Goal: Task Accomplishment & Management: Manage account settings

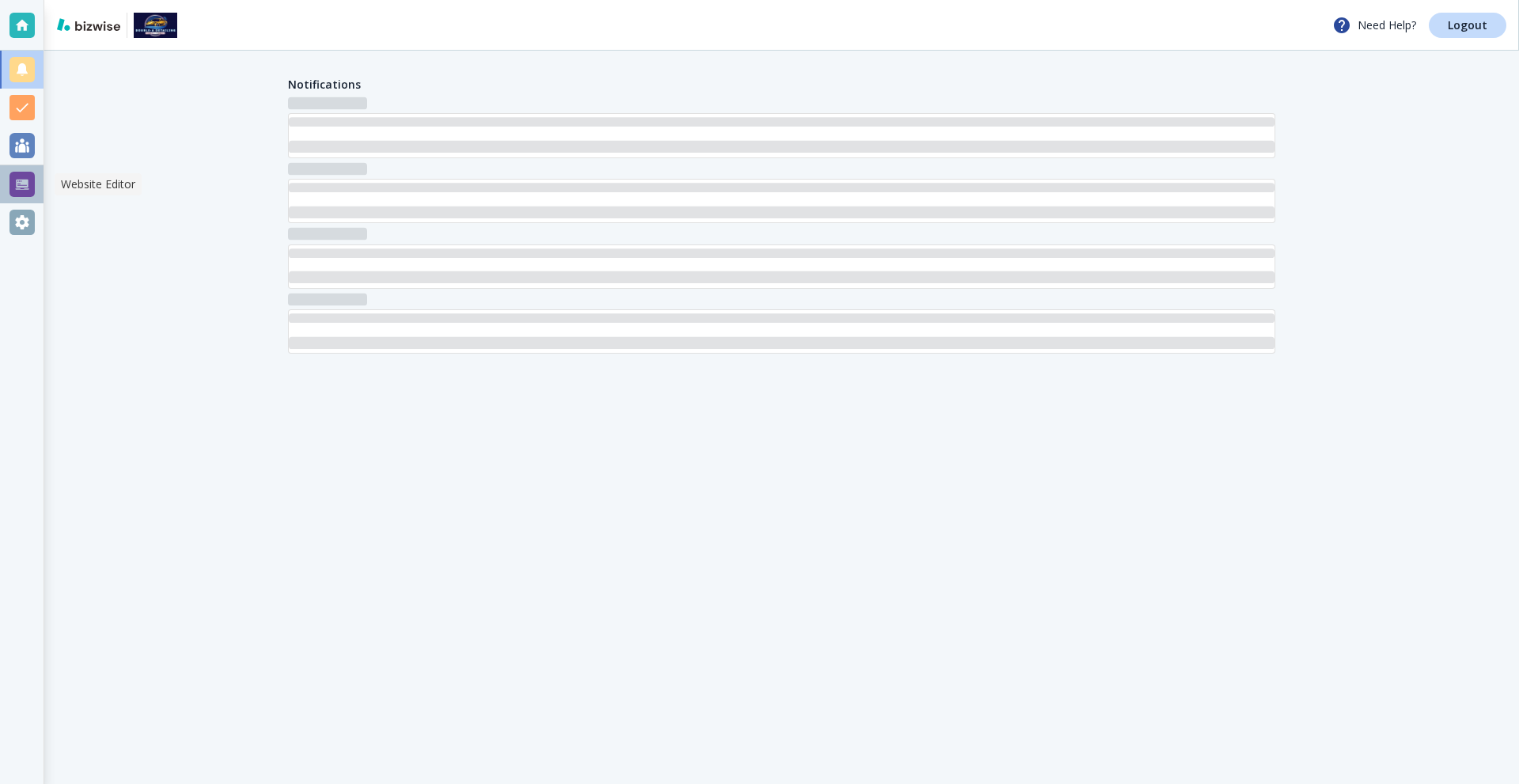
click at [13, 182] on div at bounding box center [23, 184] width 26 height 26
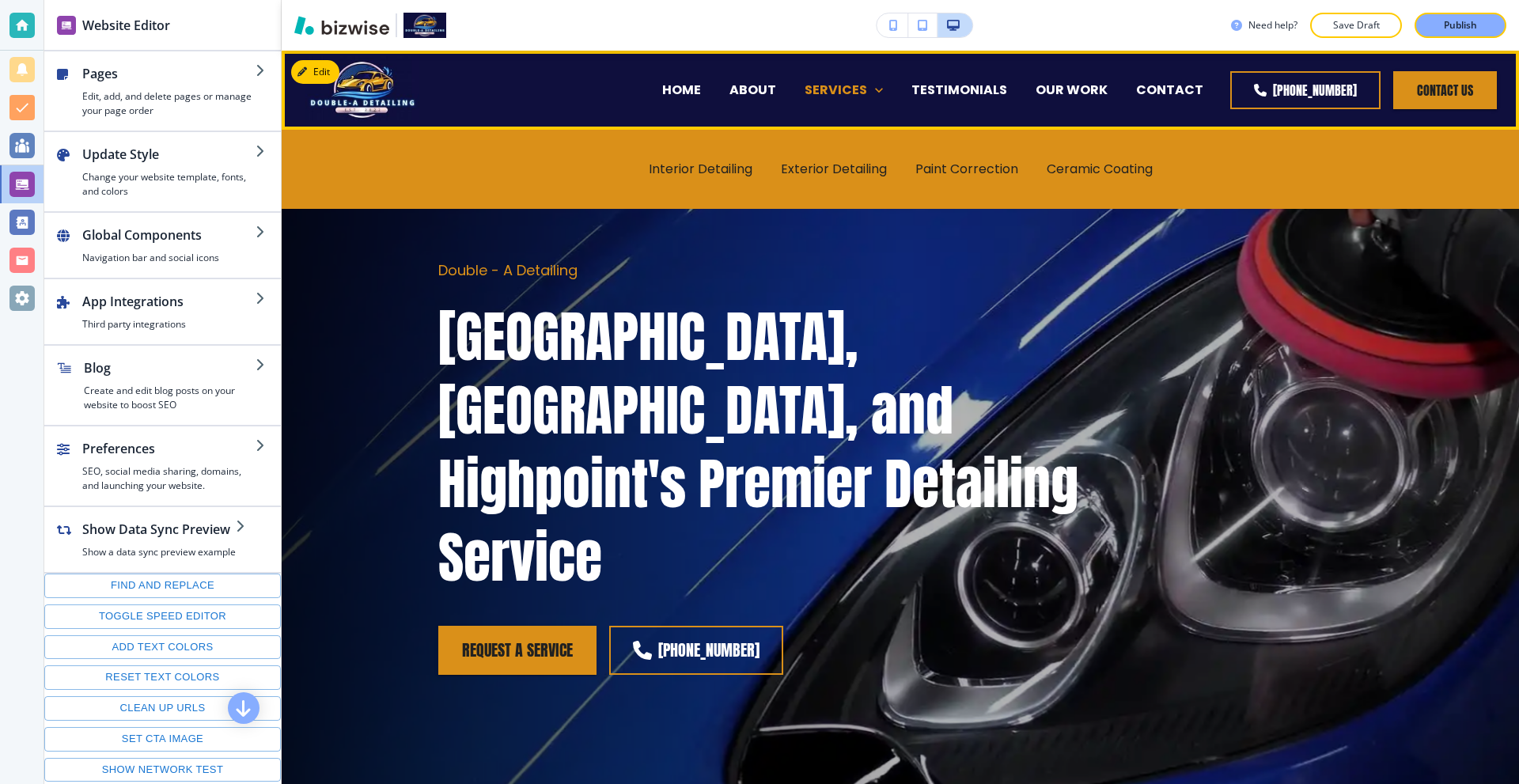
click at [847, 94] on p "SERVICES" at bounding box center [836, 90] width 63 height 18
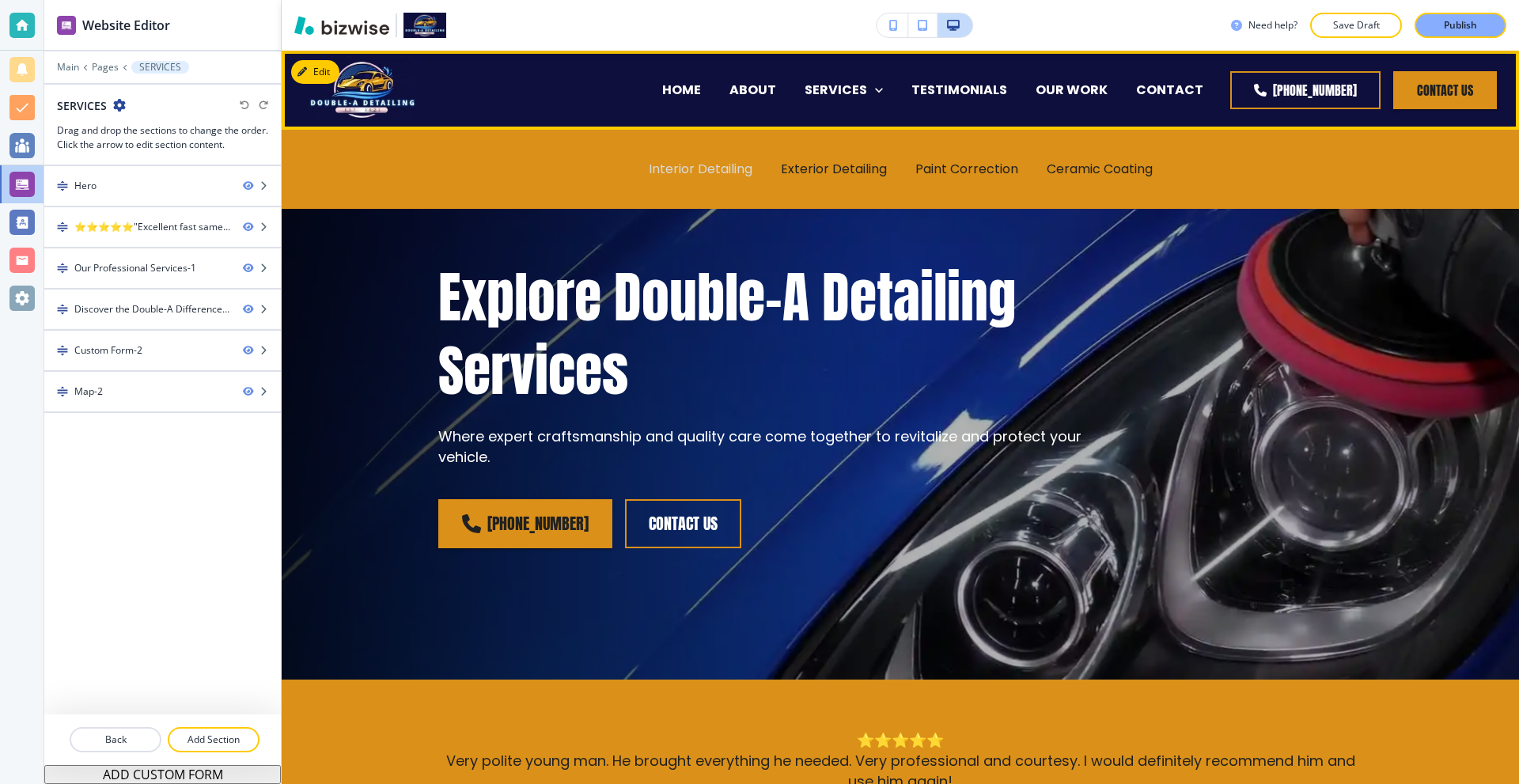
click at [694, 174] on p "Interior Detailing" at bounding box center [699, 168] width 103 height 18
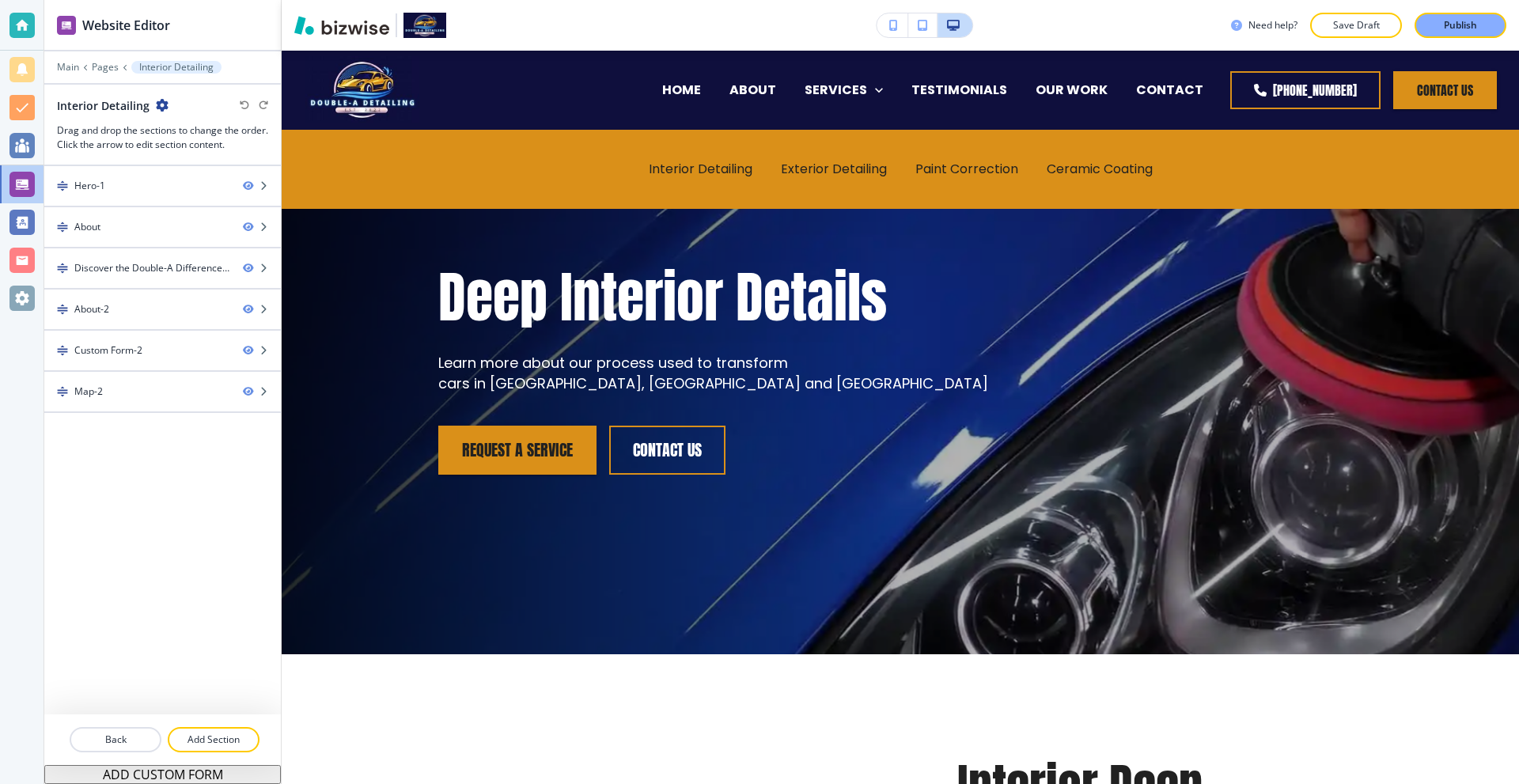
click at [160, 104] on icon "button" at bounding box center [161, 105] width 13 height 13
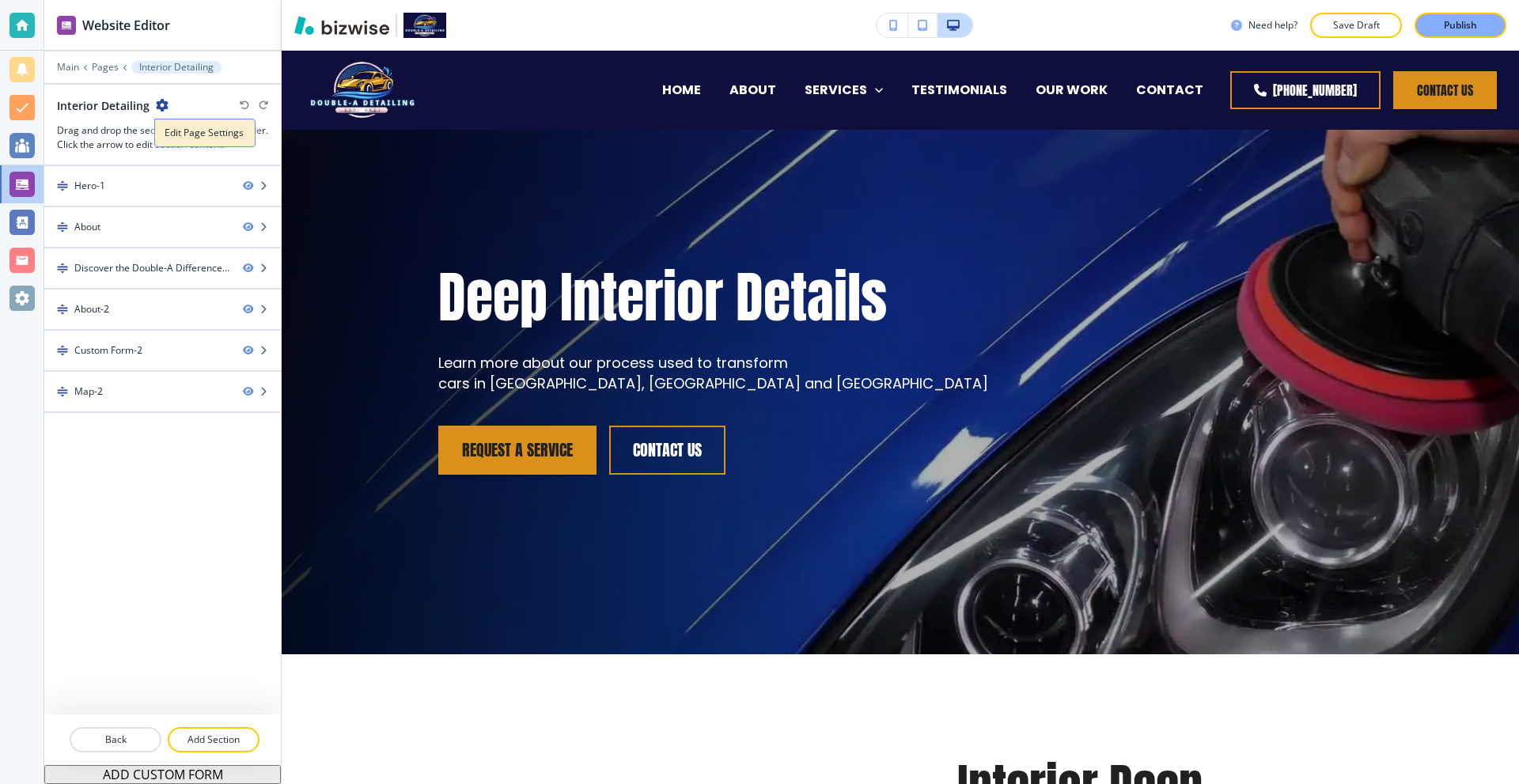
click at [188, 137] on p "Edit Page Settings" at bounding box center [205, 133] width 81 height 14
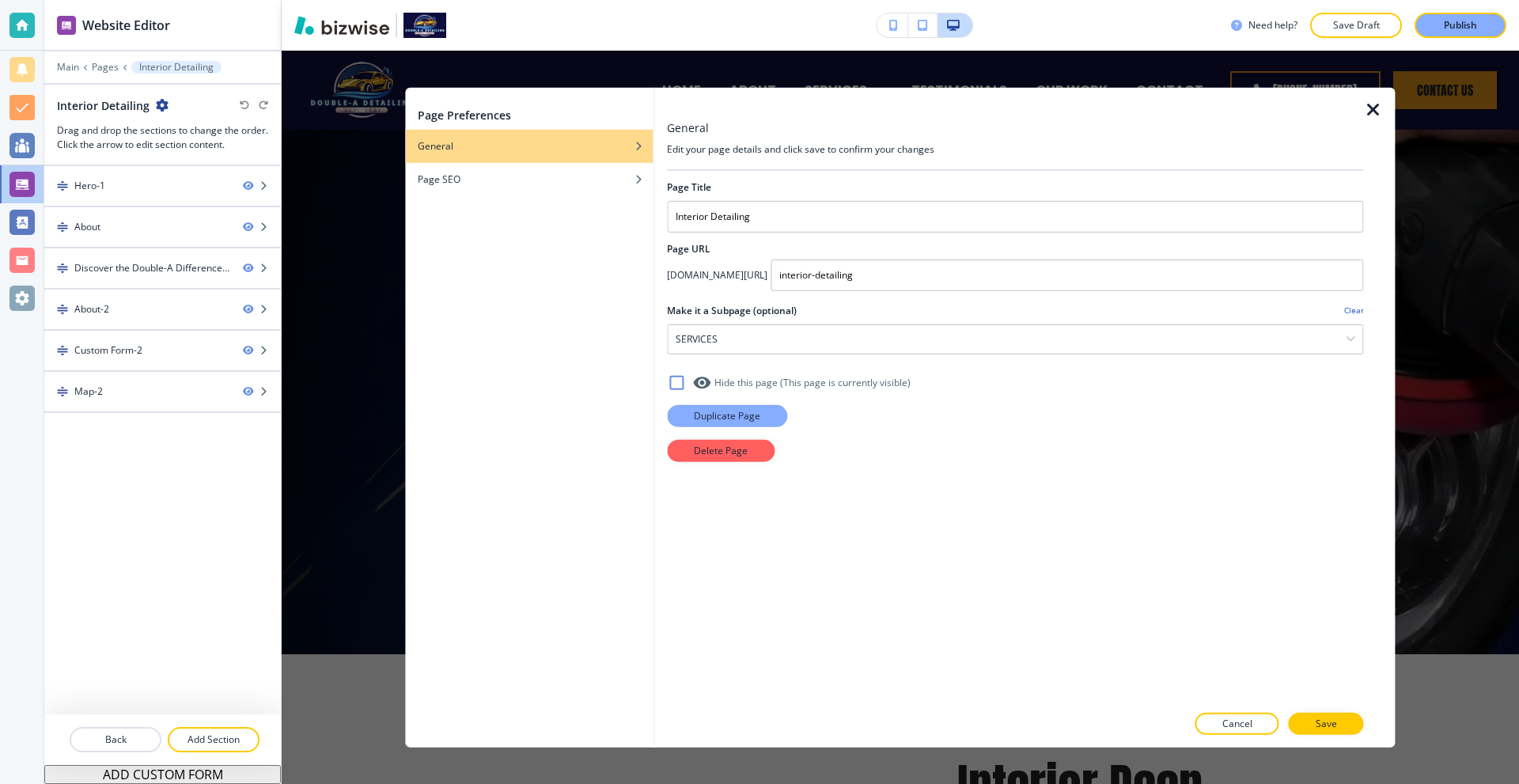
click at [717, 418] on p "Duplicate Page" at bounding box center [727, 415] width 67 height 14
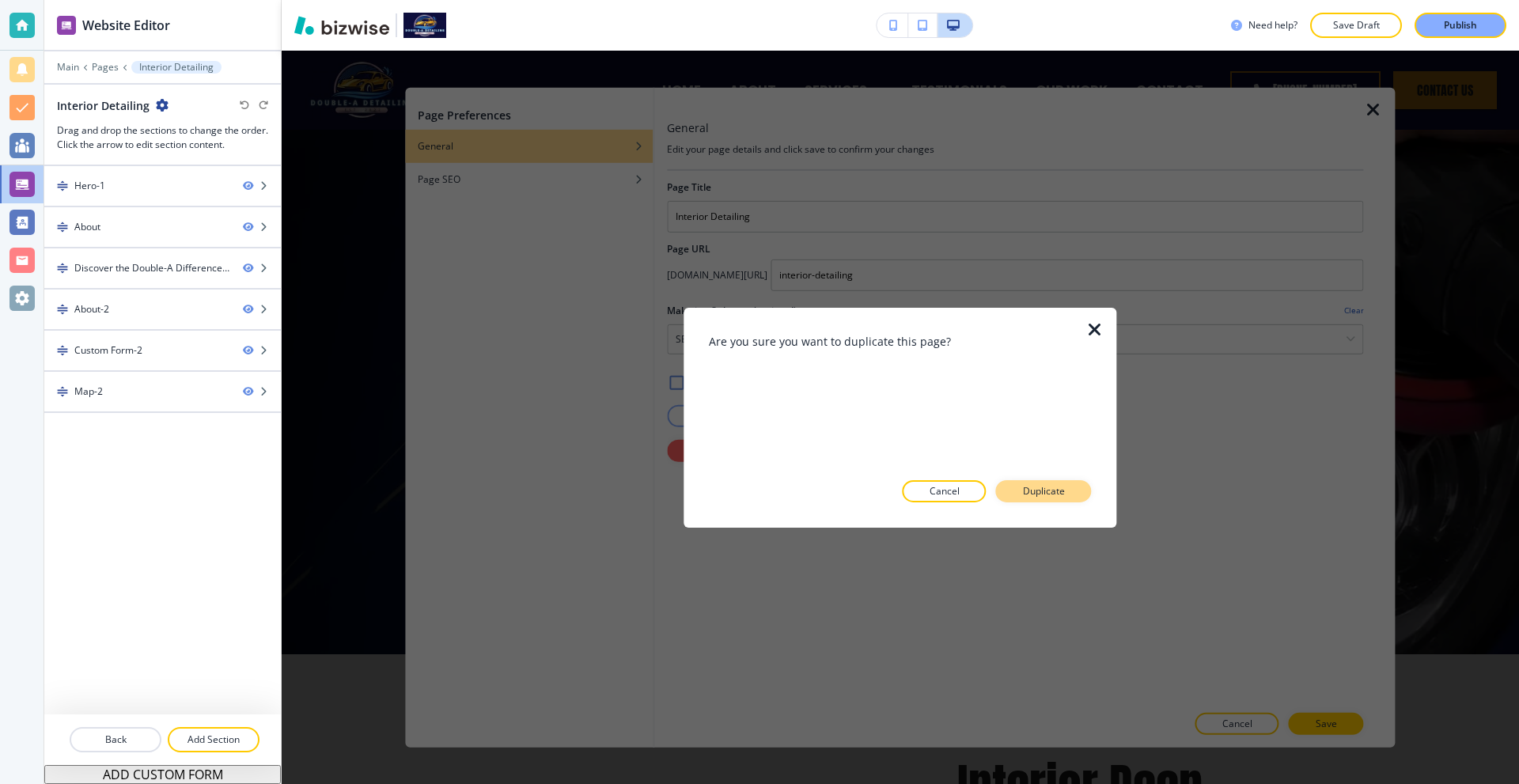
click at [1051, 490] on p "Duplicate" at bounding box center [1044, 491] width 42 height 14
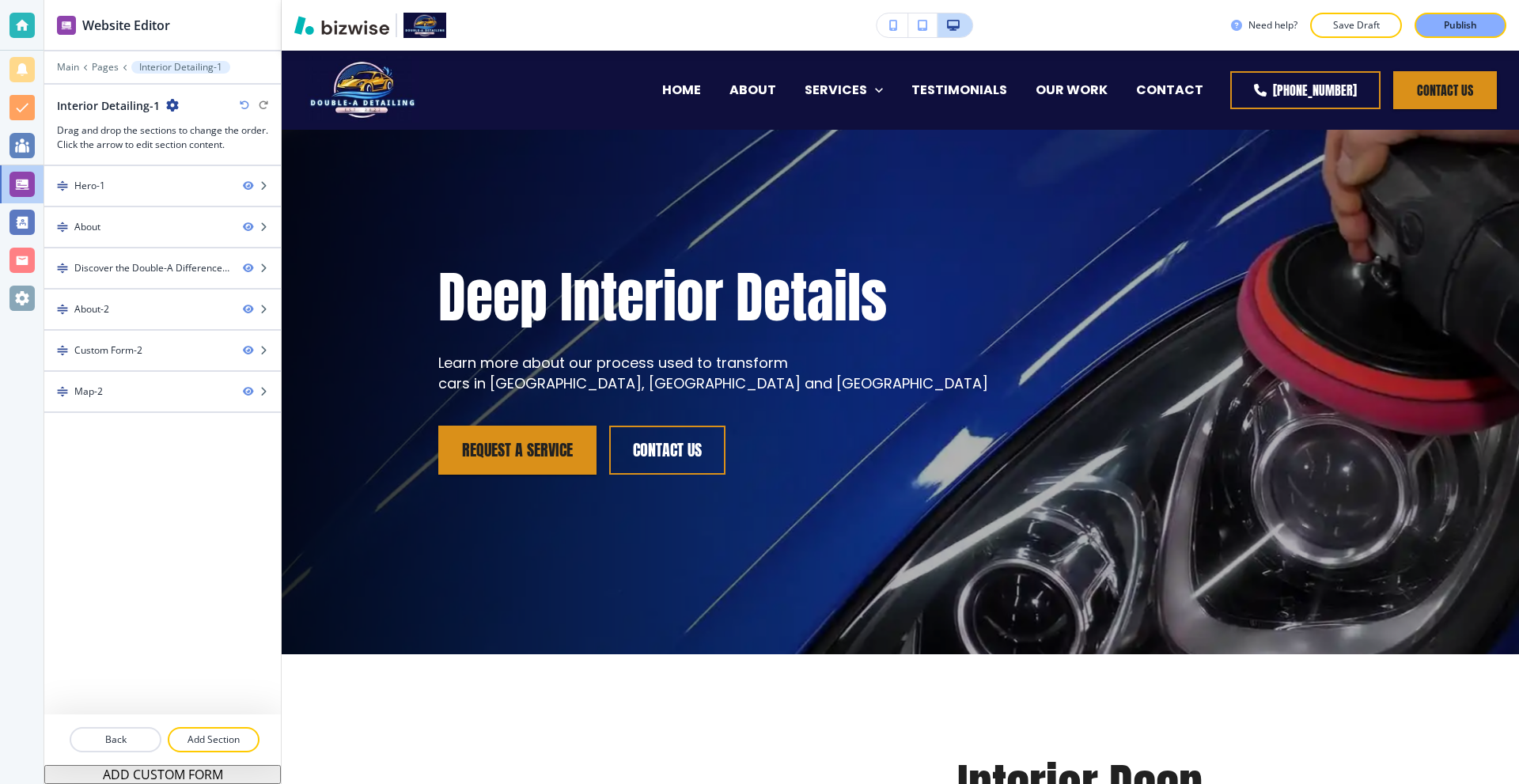
click at [174, 111] on div "Interior Detailing-1" at bounding box center [118, 105] width 122 height 17
click at [173, 108] on icon "button" at bounding box center [172, 105] width 13 height 13
click at [200, 138] on p "Edit Page Settings" at bounding box center [215, 133] width 81 height 14
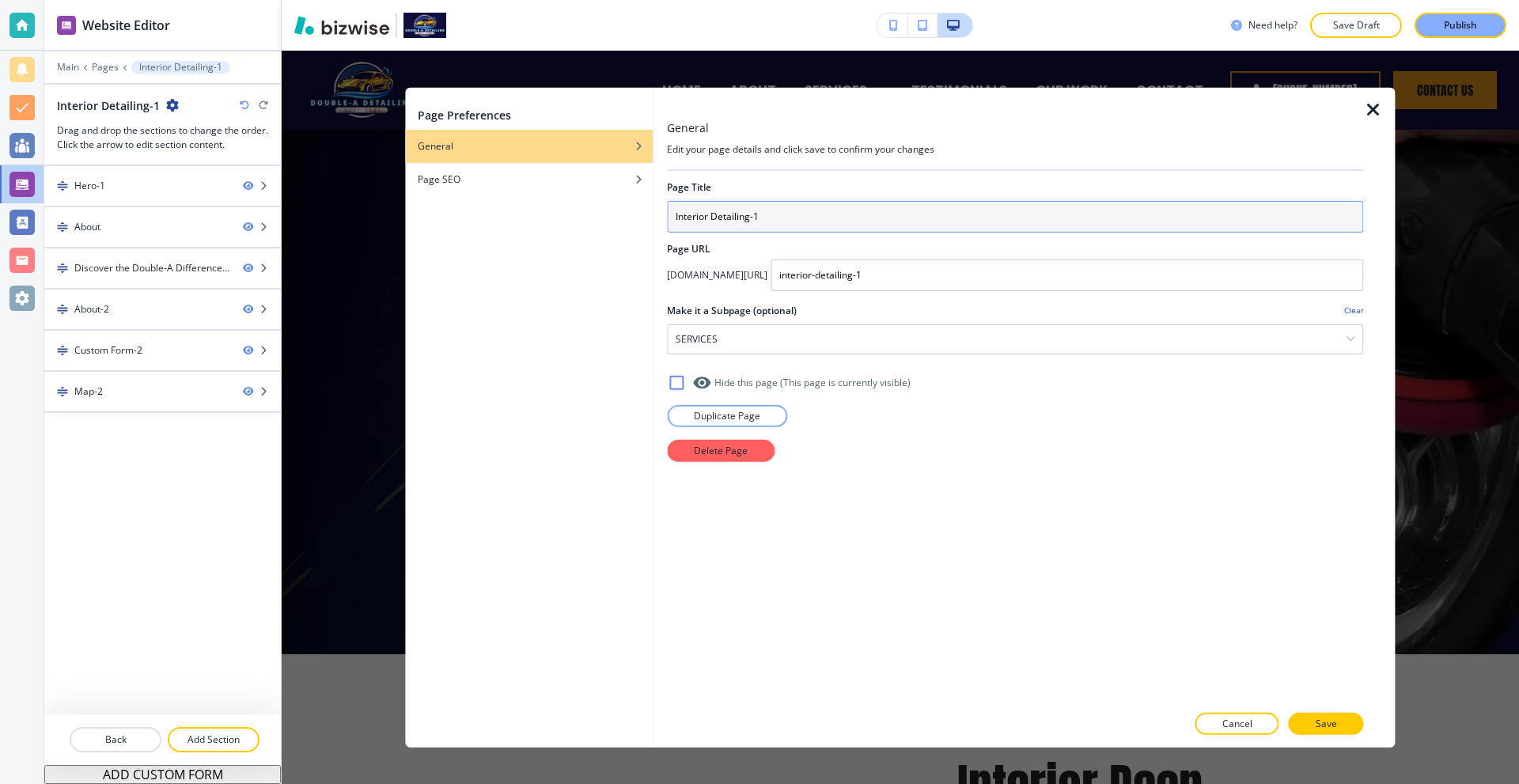
drag, startPoint x: 789, startPoint y: 218, endPoint x: 518, endPoint y: 212, distance: 271.1
click at [522, 212] on div "Page Preferences General Page SEO General Edit your page details and click save…" at bounding box center [900, 416] width 990 height 660
click at [774, 213] on input "Interior Detailing-1" at bounding box center [1015, 215] width 697 height 31
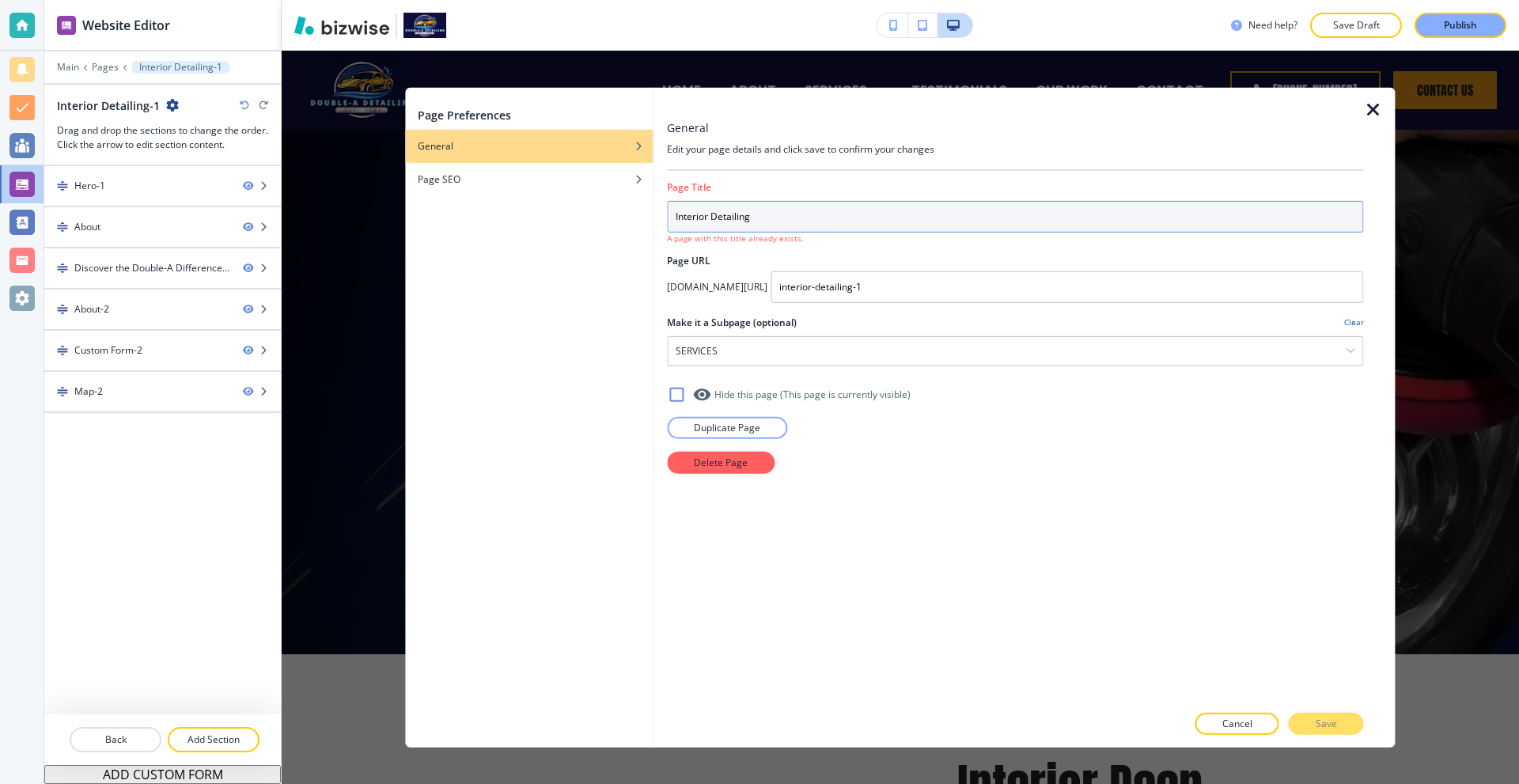
drag, startPoint x: 705, startPoint y: 219, endPoint x: 650, endPoint y: 216, distance: 55.1
click at [650, 216] on div "Page Preferences General Page SEO General Edit your page details and click save…" at bounding box center [900, 416] width 990 height 660
drag, startPoint x: 707, startPoint y: 219, endPoint x: 618, endPoint y: 215, distance: 89.1
click at [618, 215] on div "Page Preferences General Page SEO General Edit your page details and click save…" at bounding box center [900, 416] width 990 height 660
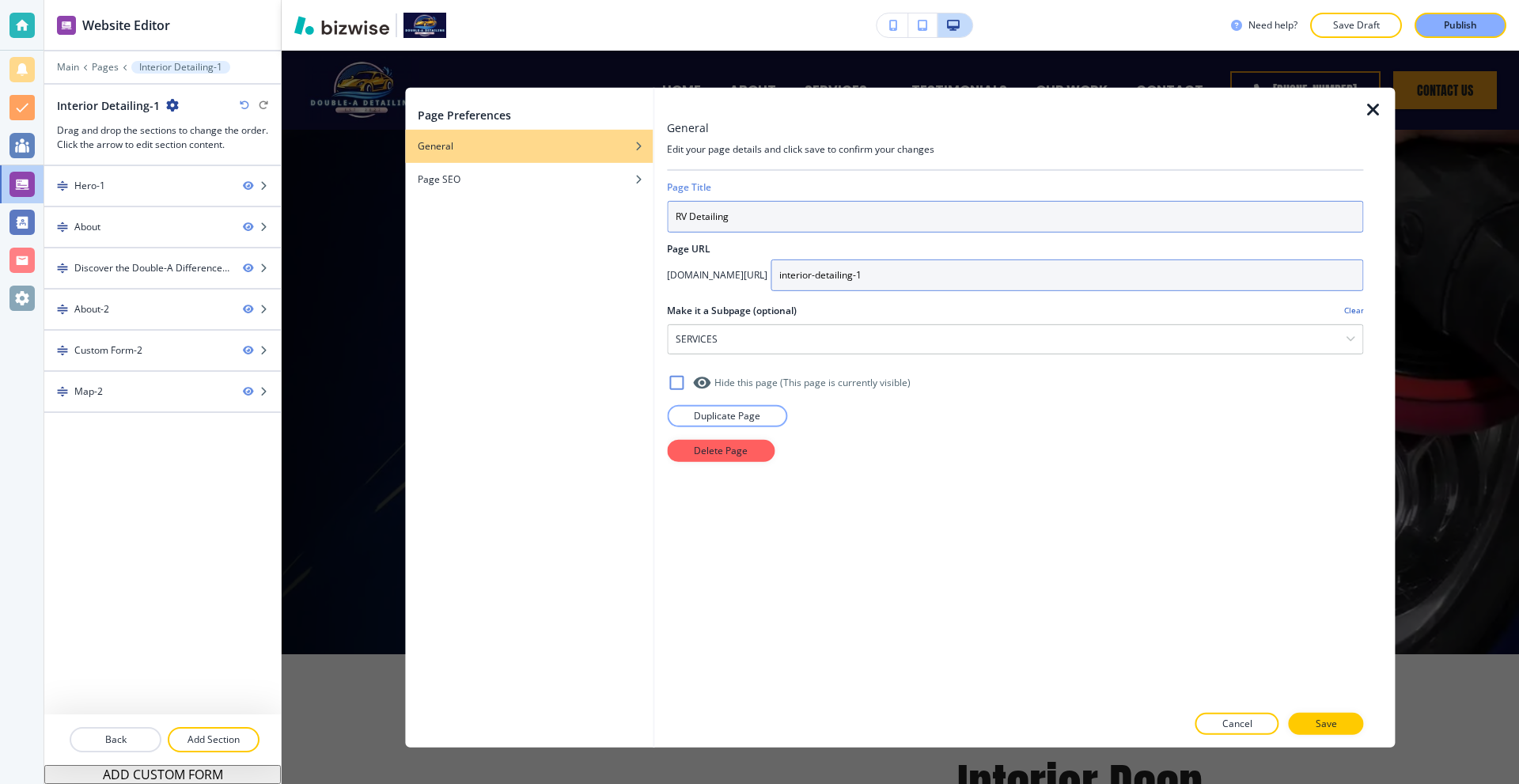
type input "RV Detailing"
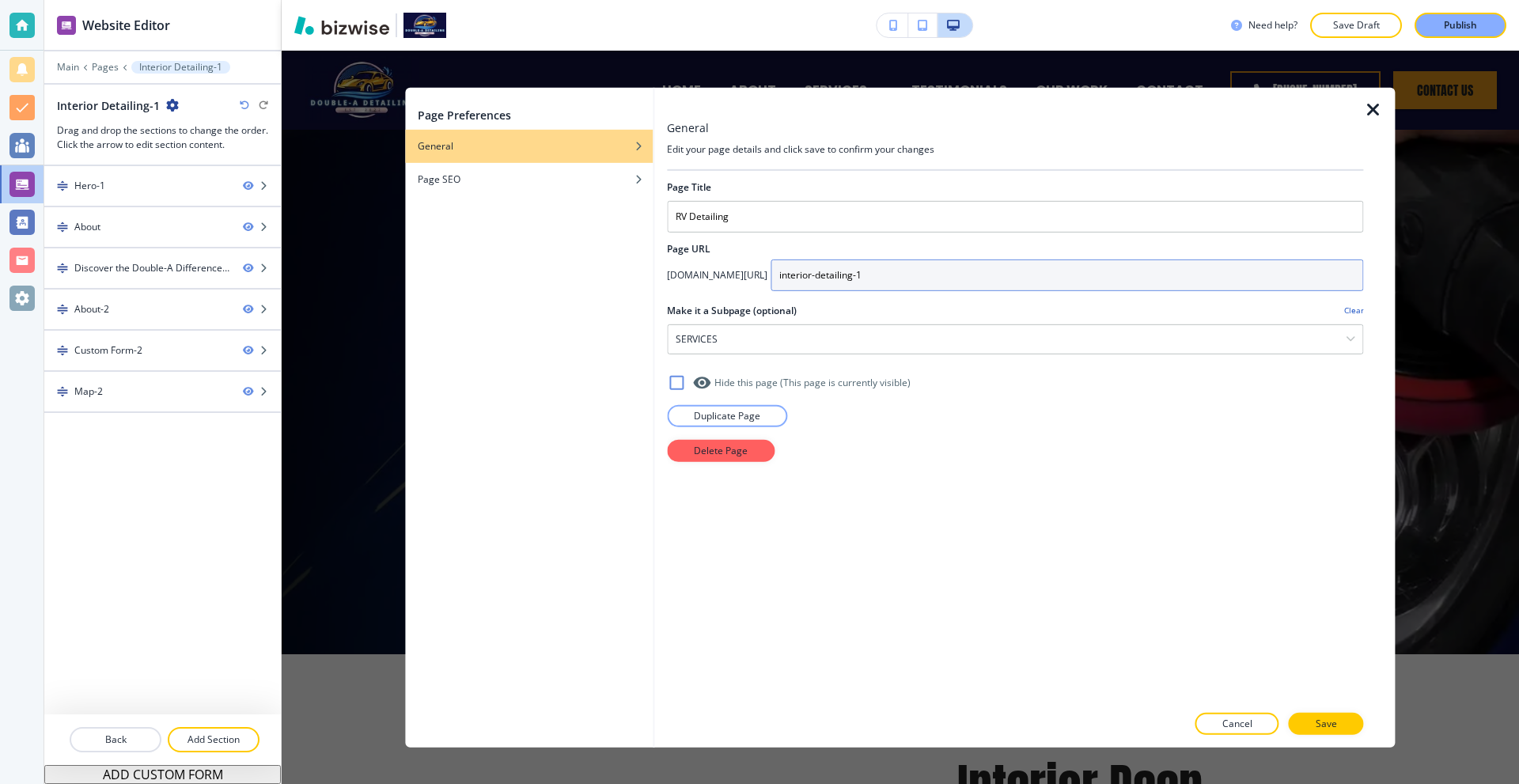
drag, startPoint x: 817, startPoint y: 273, endPoint x: 733, endPoint y: 276, distance: 84.1
click at [733, 276] on div "[DOMAIN_NAME][URL] interior-detailing-1" at bounding box center [1015, 274] width 697 height 31
click at [870, 274] on input "rv-detailing-1" at bounding box center [1066, 274] width 592 height 31
type input "rv-detailing-"
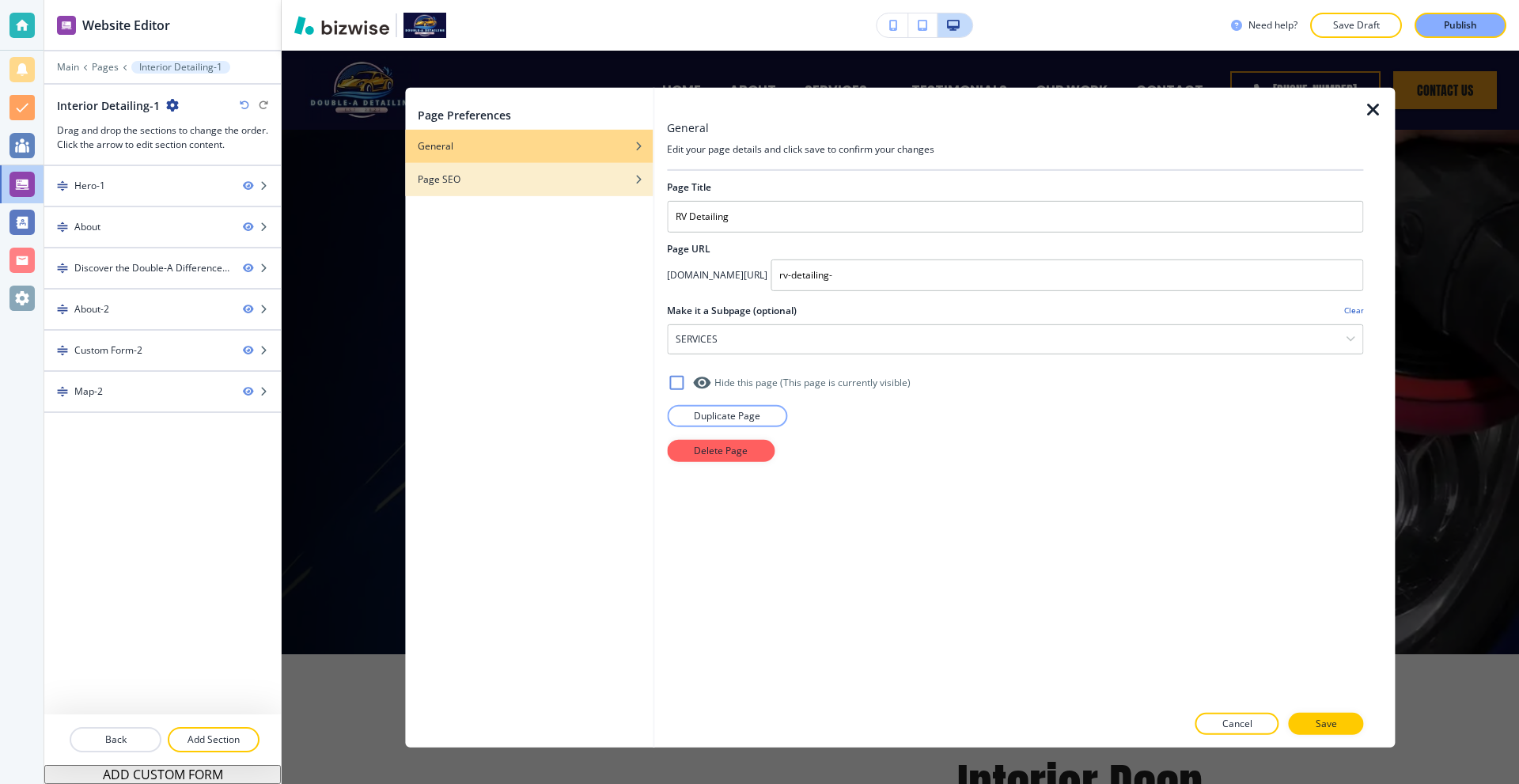
click at [522, 183] on div "Page SEO" at bounding box center [529, 178] width 248 height 14
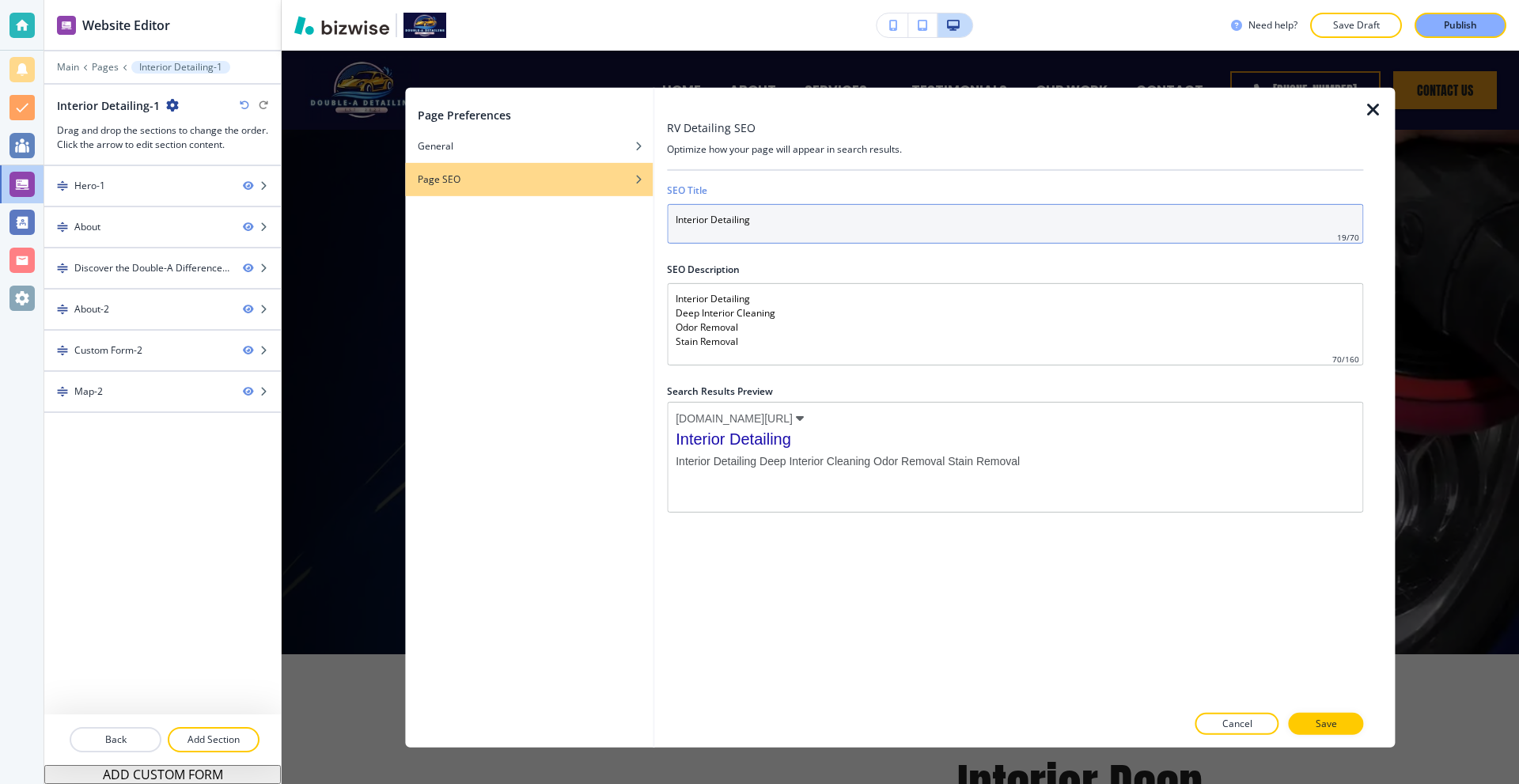
drag, startPoint x: 806, startPoint y: 220, endPoint x: 579, endPoint y: 222, distance: 227.0
click at [579, 222] on div "Page Preferences General Page SEO RV Detailing SEO Optimize how your page will …" at bounding box center [900, 416] width 990 height 660
click at [712, 218] on input "Interior Detailing" at bounding box center [1015, 223] width 697 height 39
drag, startPoint x: 710, startPoint y: 220, endPoint x: 657, endPoint y: 222, distance: 53.0
click at [657, 222] on div "RV Detailing SEO Optimize how your page will appear in search results. SEO Titl…" at bounding box center [1024, 416] width 741 height 660
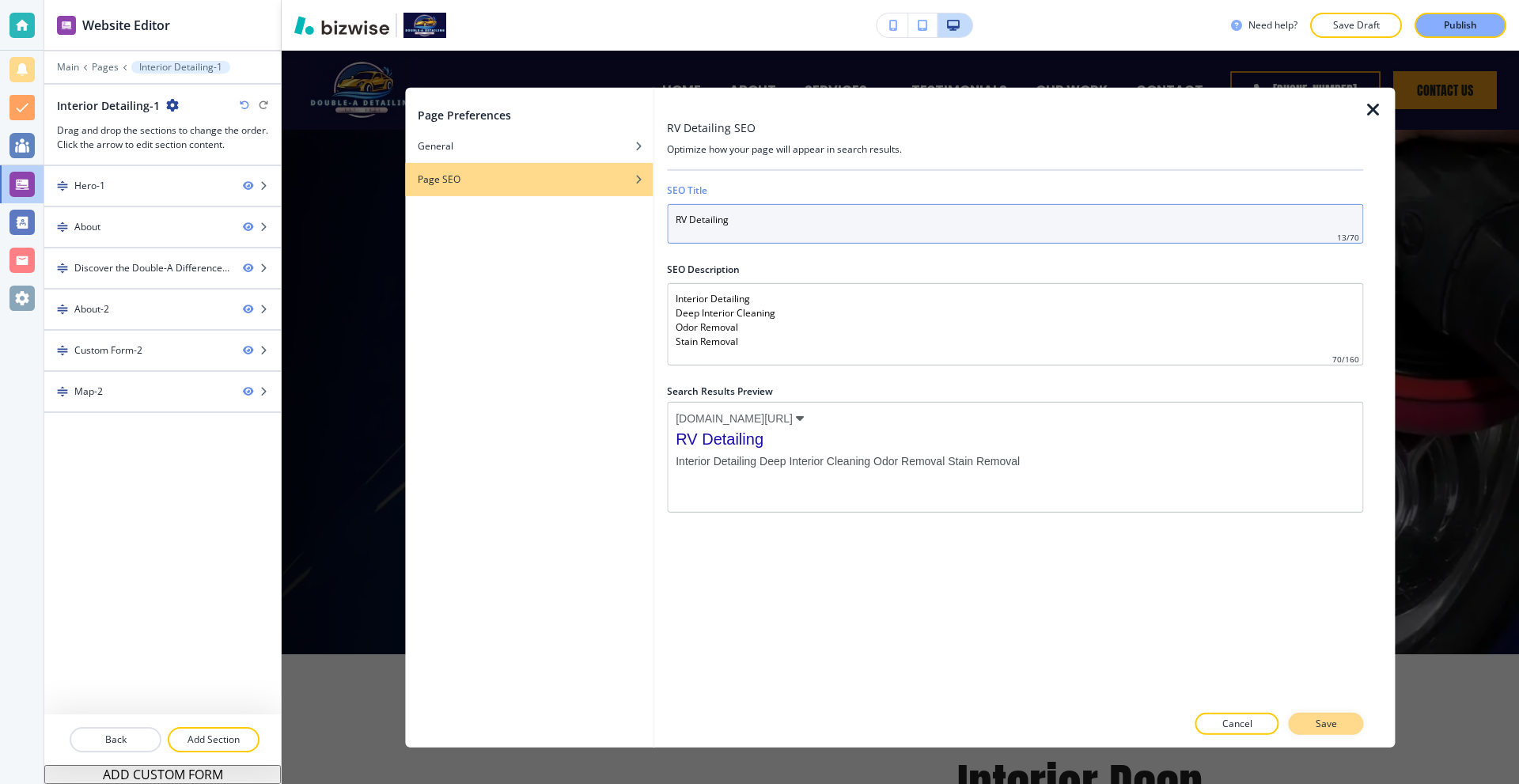
type input "RV Detailing"
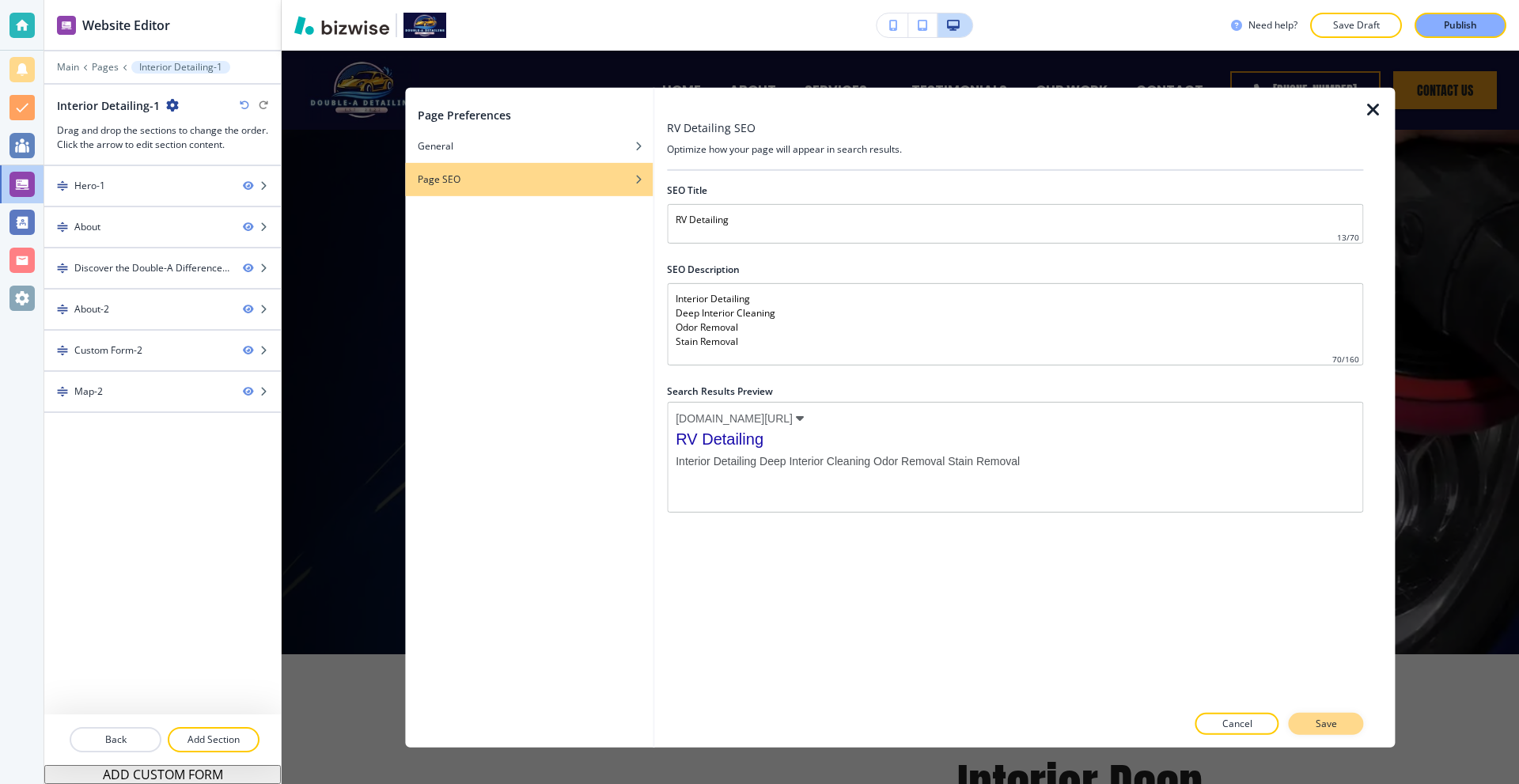
click at [1330, 716] on p "Save" at bounding box center [1326, 723] width 22 height 14
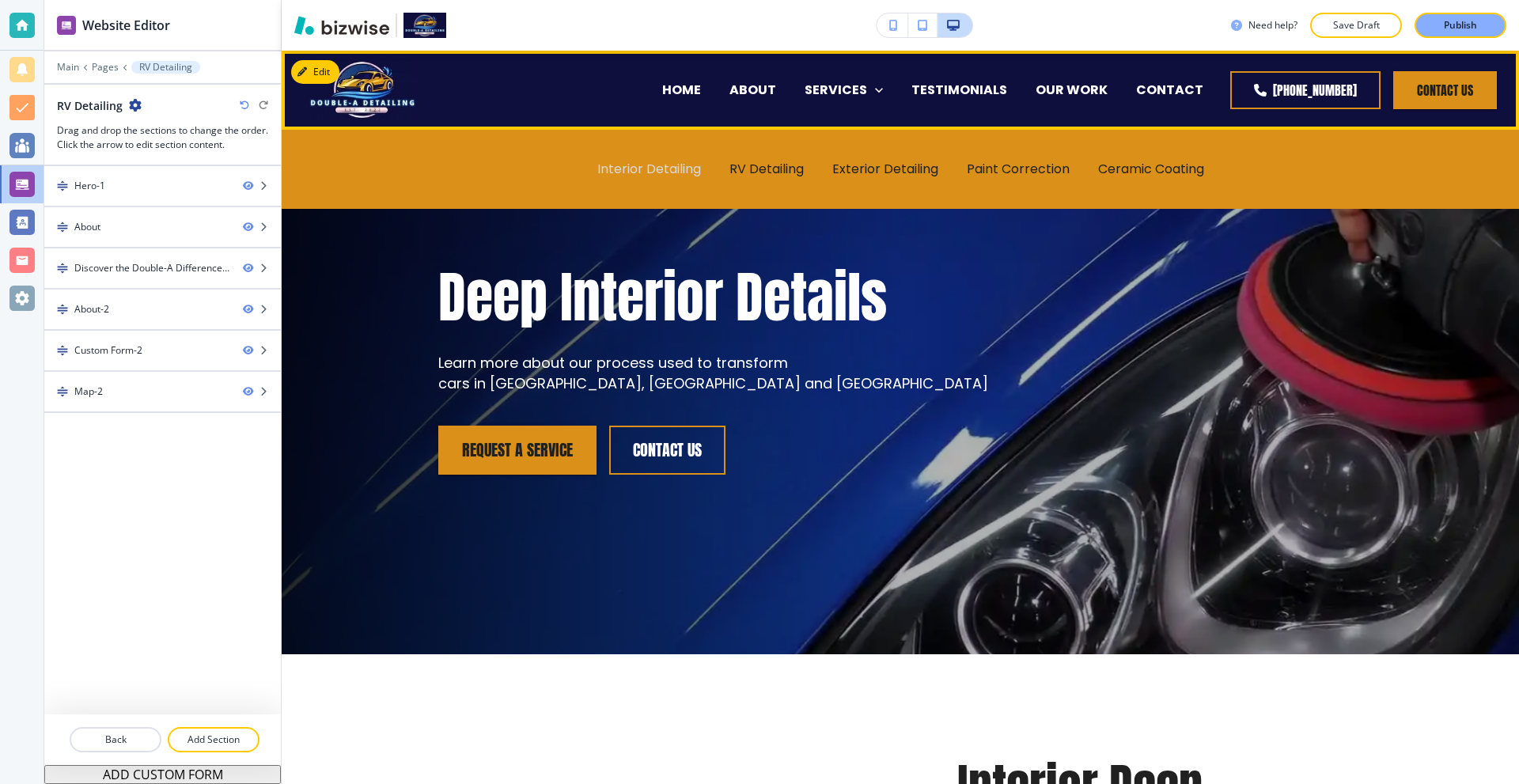
click at [675, 165] on p "Interior Detailing" at bounding box center [648, 168] width 103 height 18
click at [742, 165] on p "RV Detailing" at bounding box center [766, 168] width 75 height 18
click at [834, 168] on p "Exterior Detailing" at bounding box center [885, 168] width 106 height 18
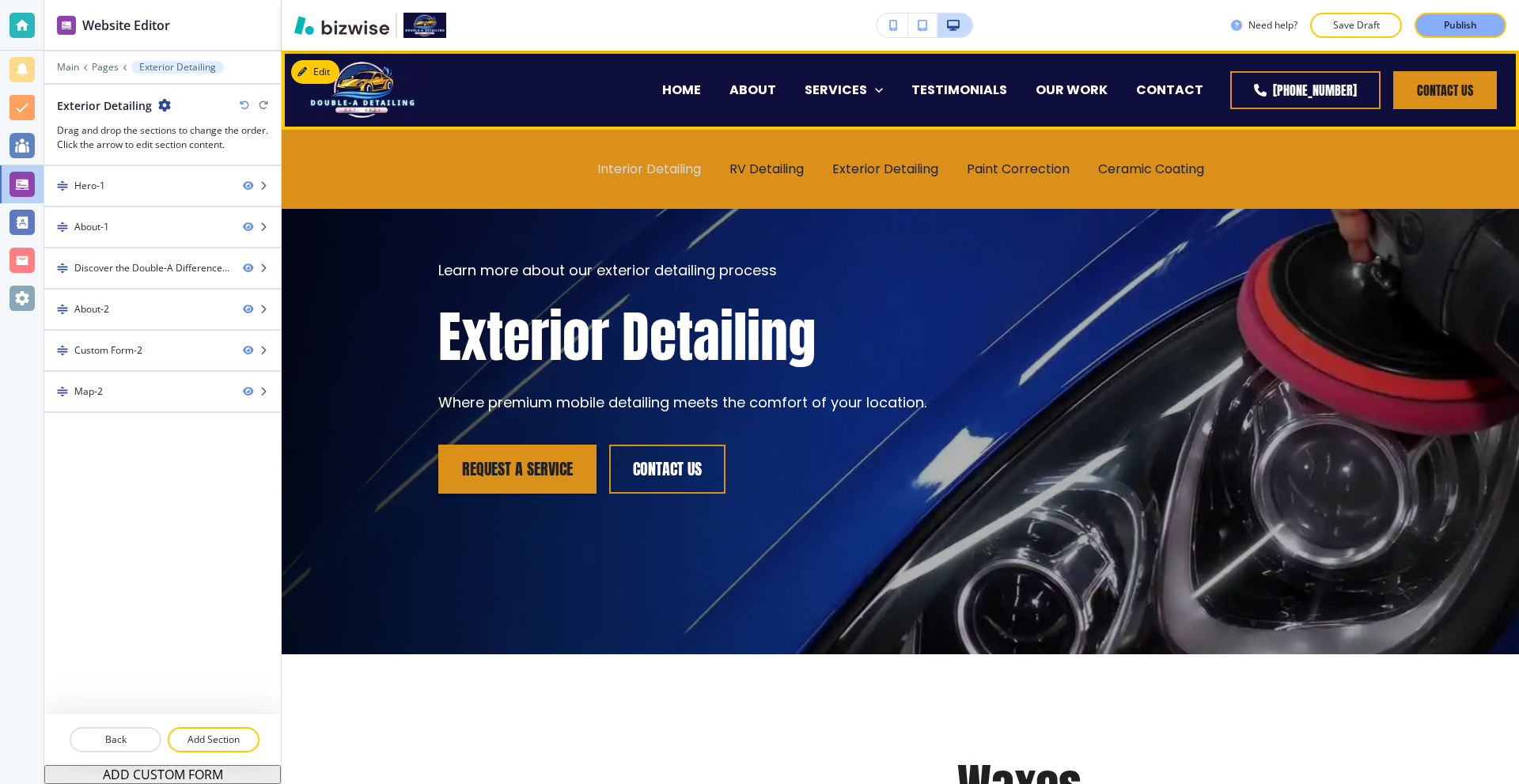
click at [670, 174] on p "Interior Detailing" at bounding box center [648, 168] width 103 height 18
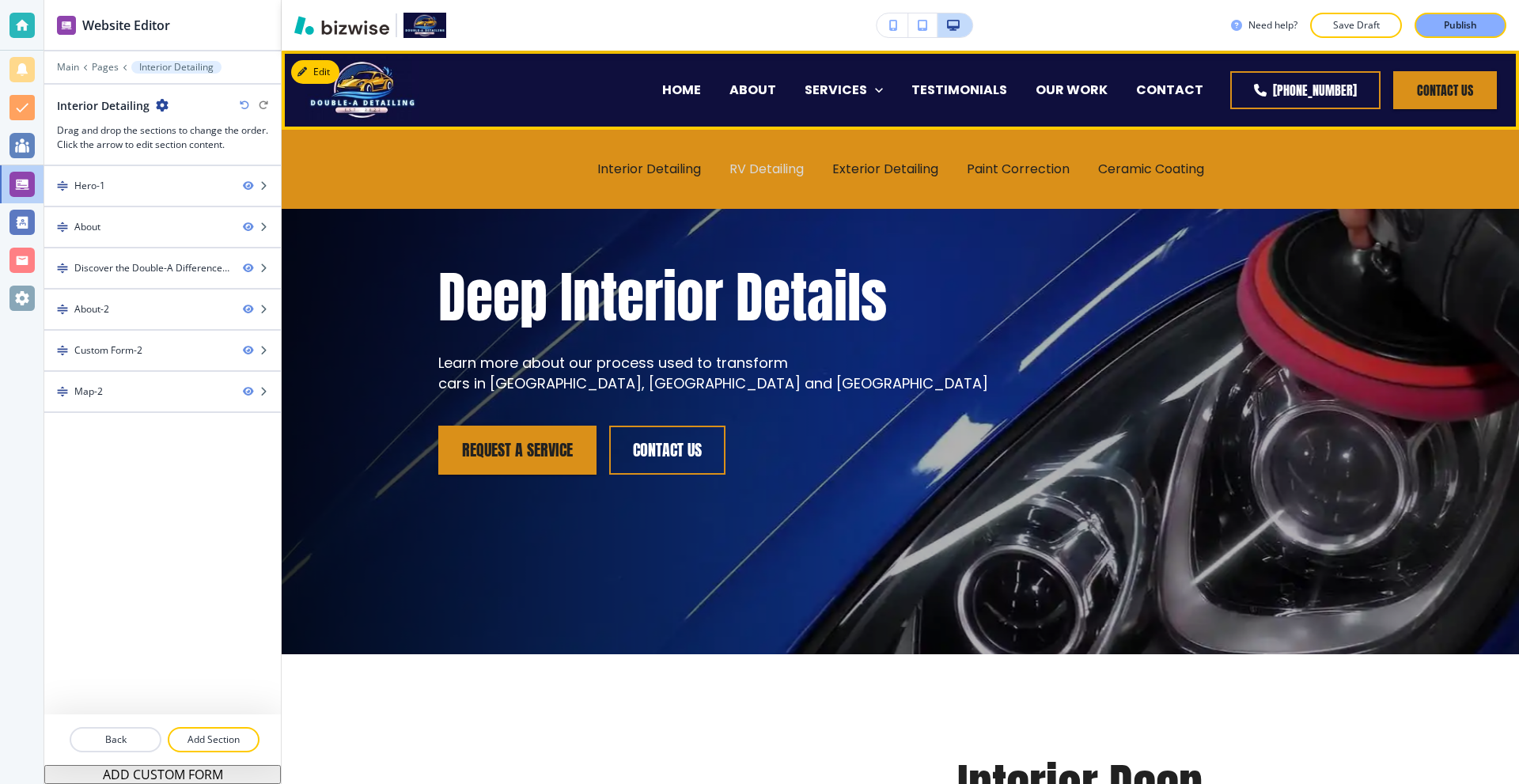
click at [781, 161] on p "RV Detailing" at bounding box center [766, 168] width 75 height 18
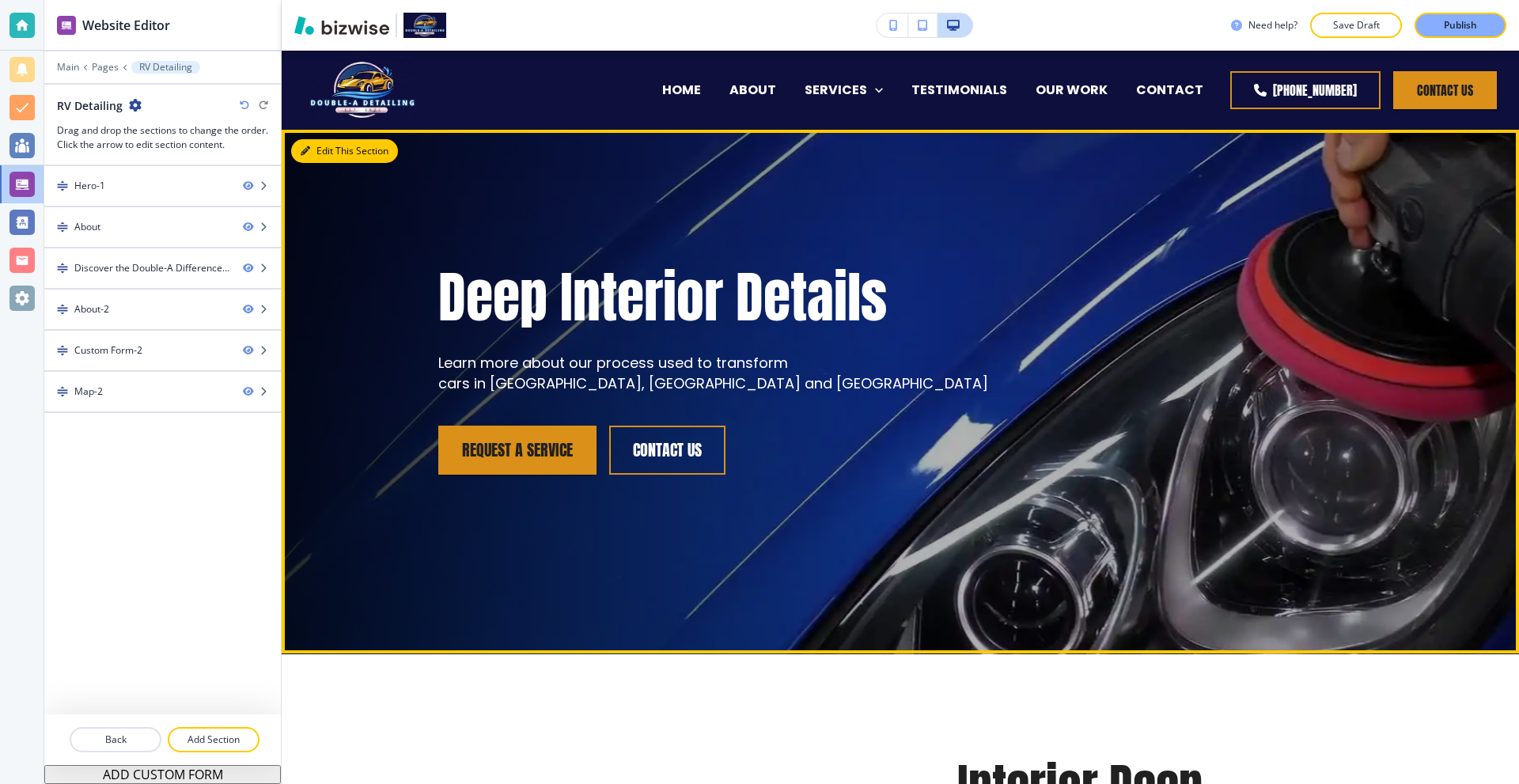
click at [313, 148] on button "Edit This Section" at bounding box center [344, 151] width 107 height 24
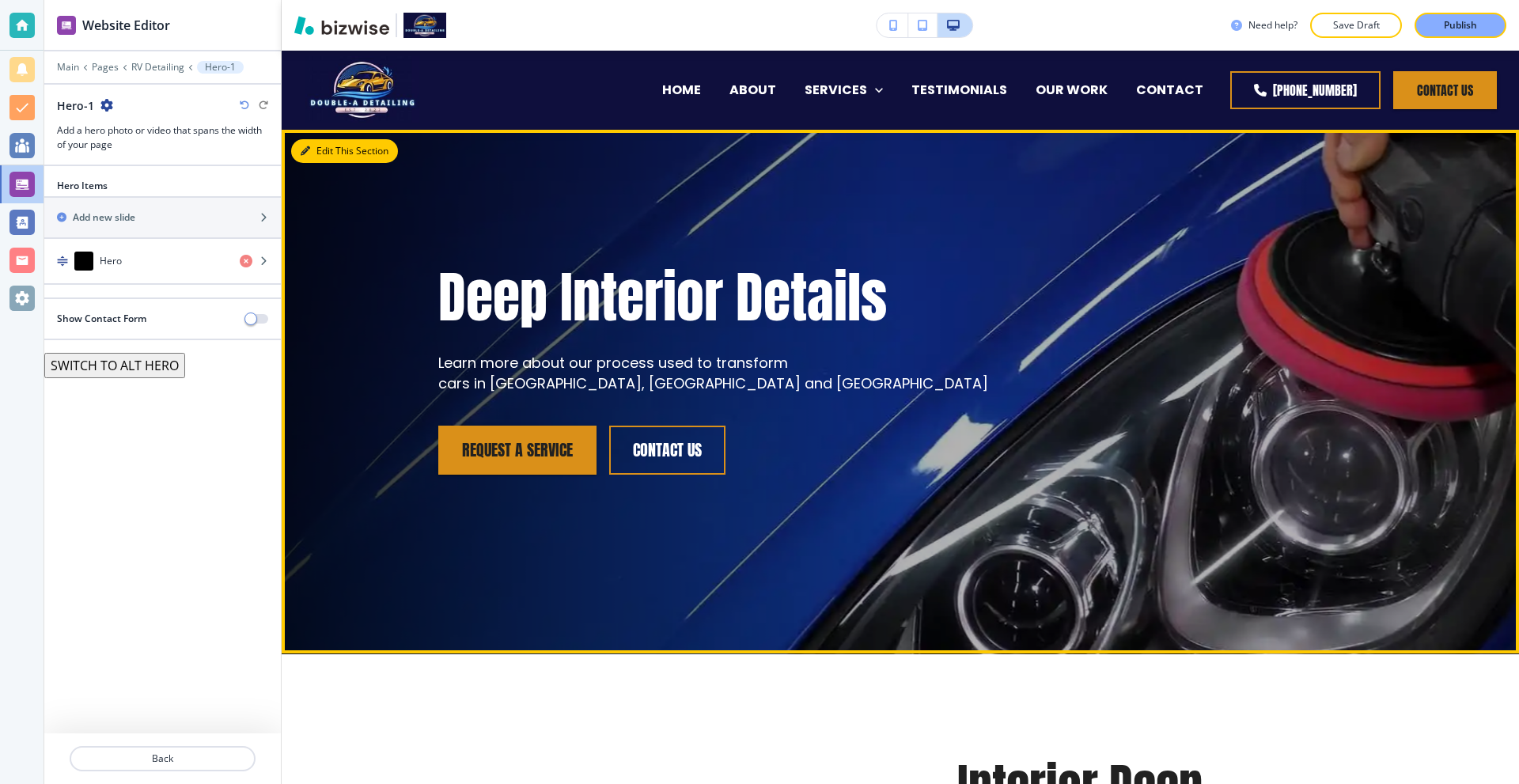
scroll to position [79, 0]
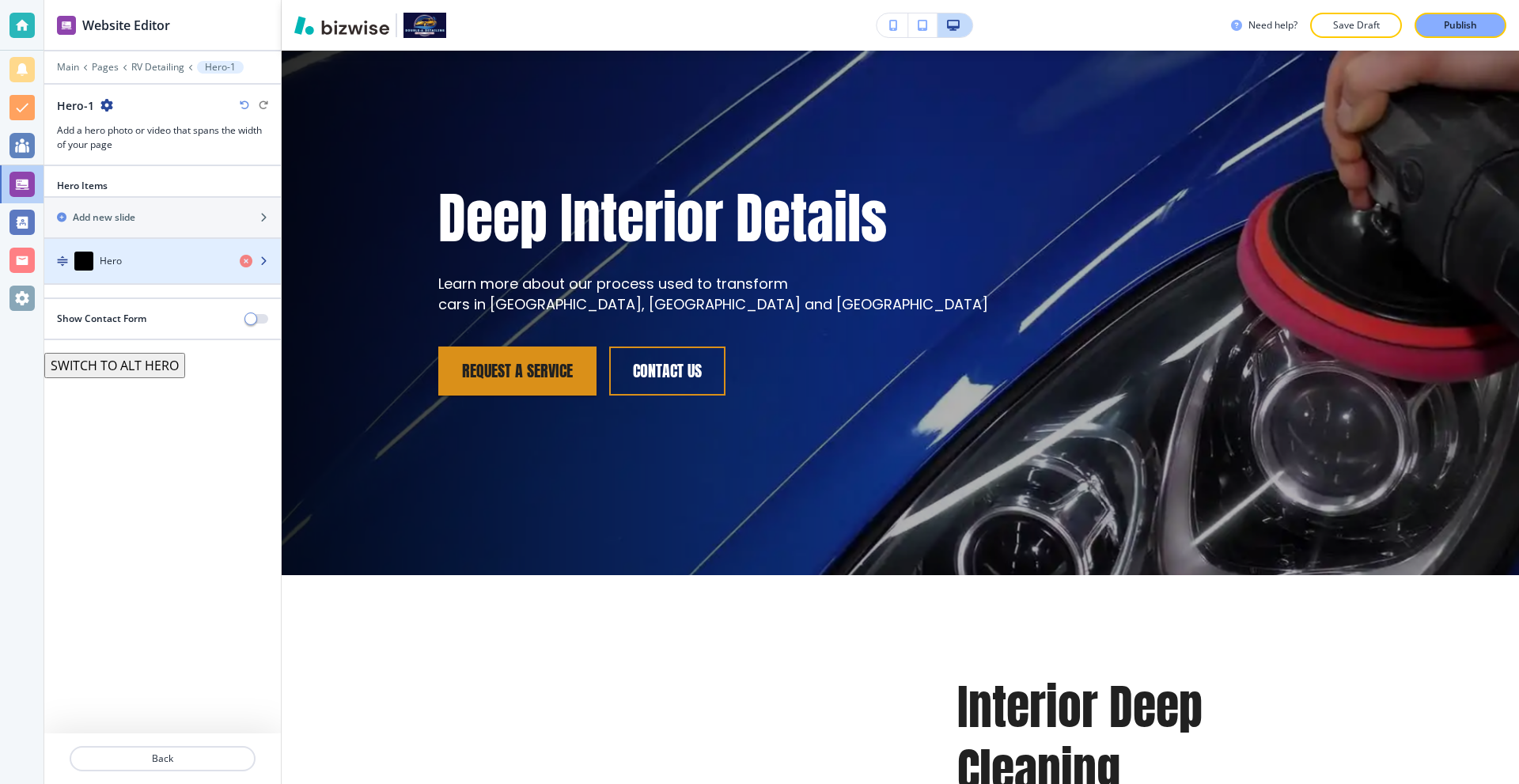
click at [141, 249] on div "button" at bounding box center [162, 245] width 236 height 13
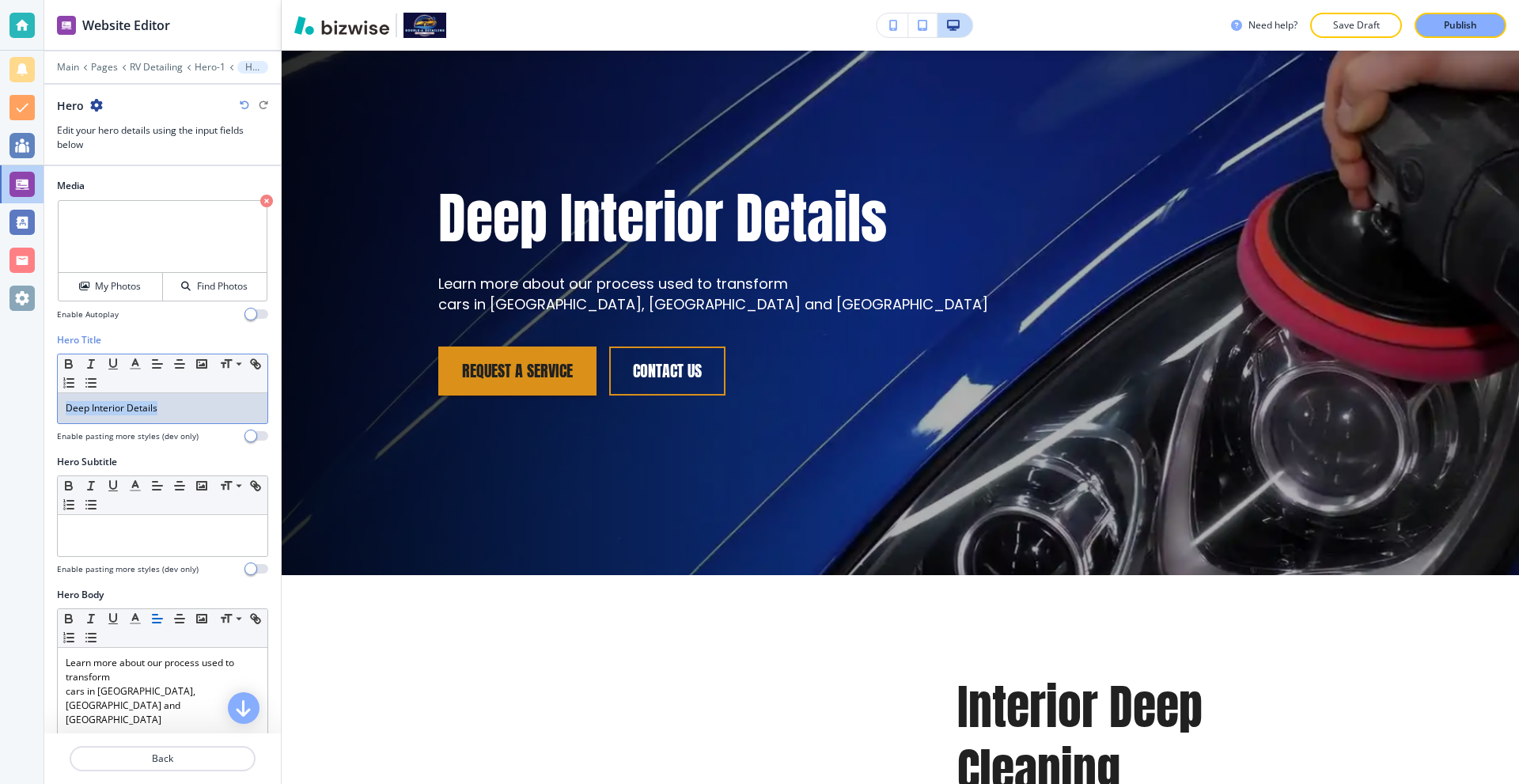
drag, startPoint x: 164, startPoint y: 407, endPoint x: 0, endPoint y: 410, distance: 164.0
click at [0, 410] on div "Website Editor Main Pages RV Detailing Hero-1 Hero Hero Edit your hero details …" at bounding box center [760, 392] width 1519 height 784
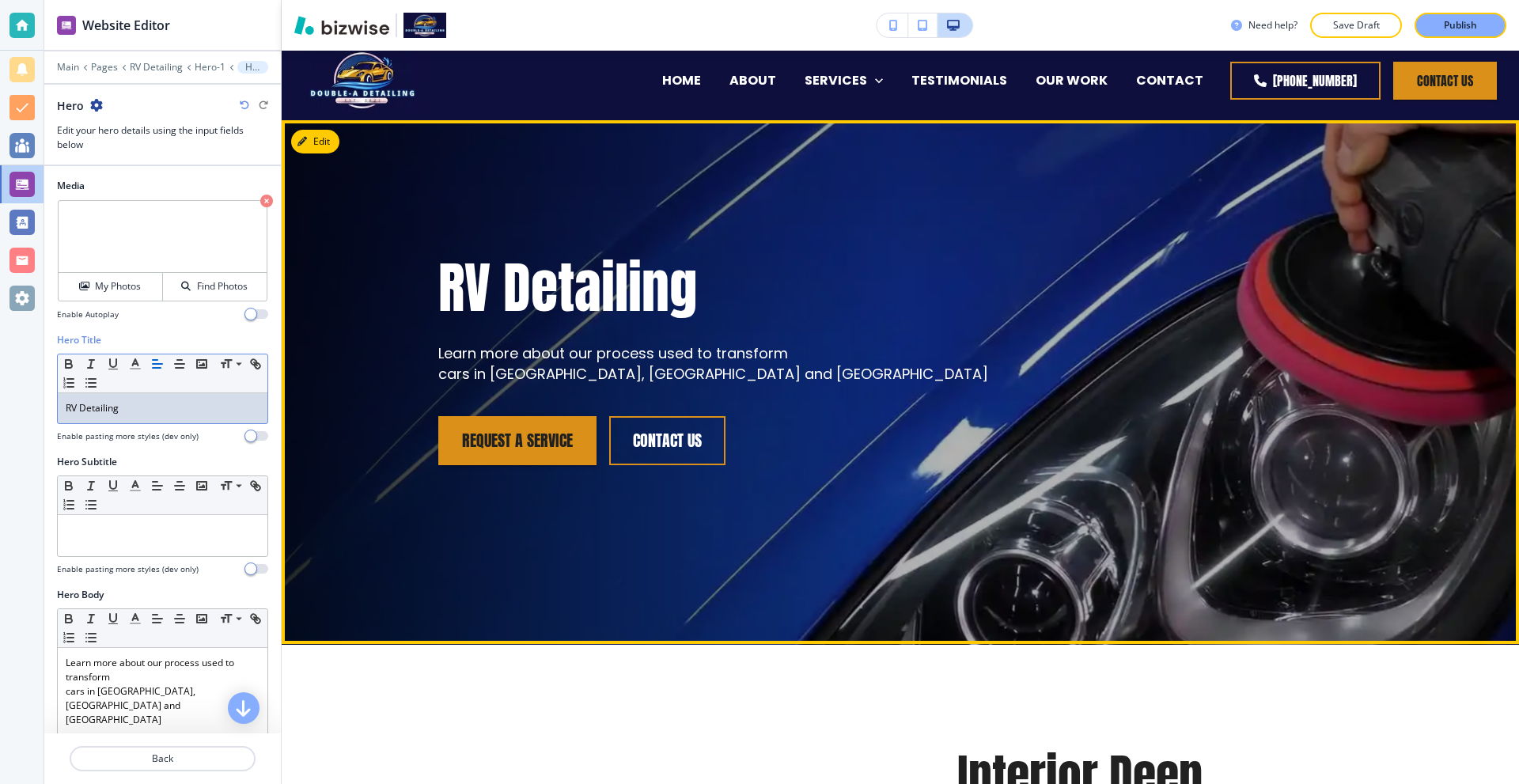
scroll to position [0, 0]
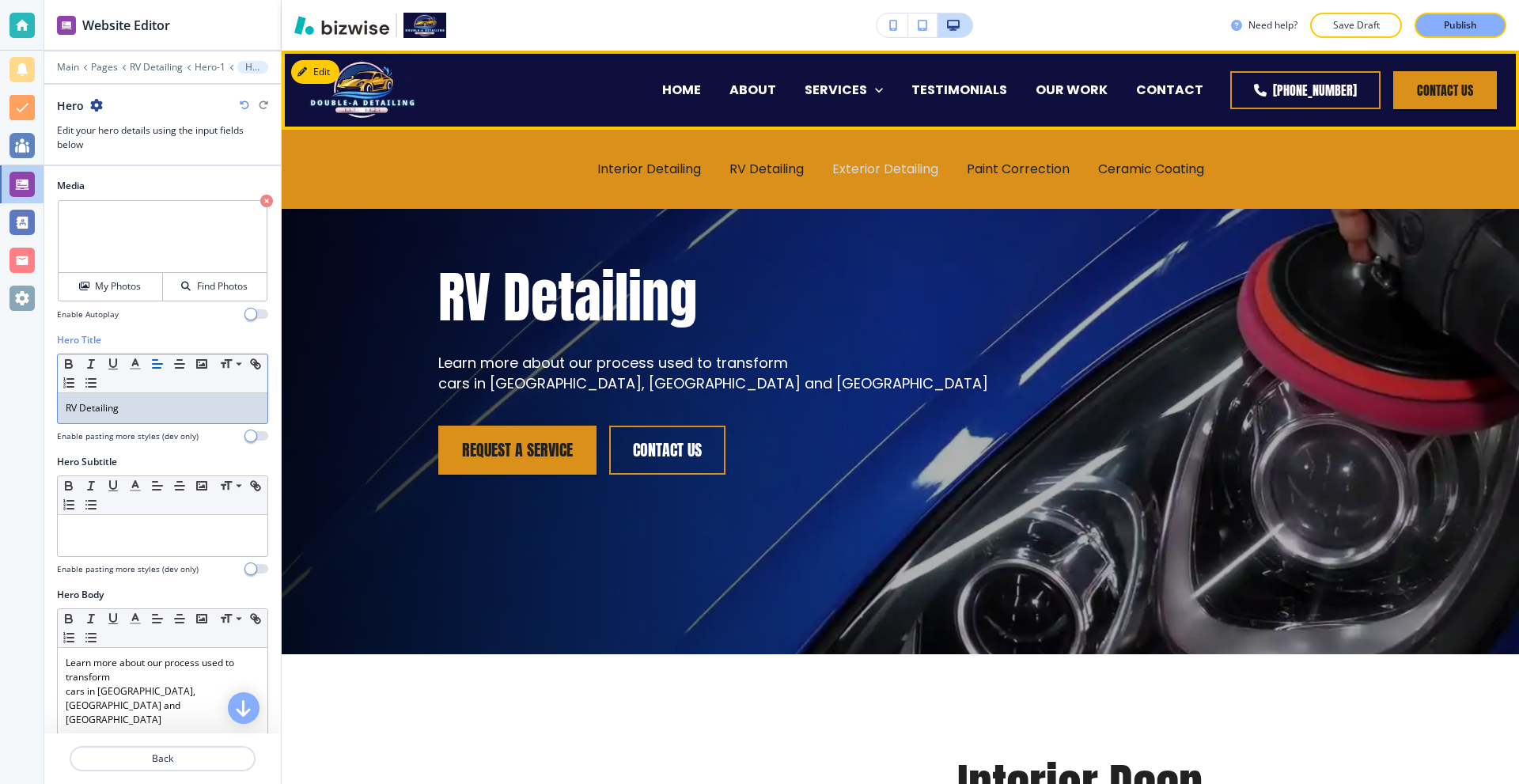
click at [890, 171] on p "Exterior Detailing" at bounding box center [885, 168] width 106 height 18
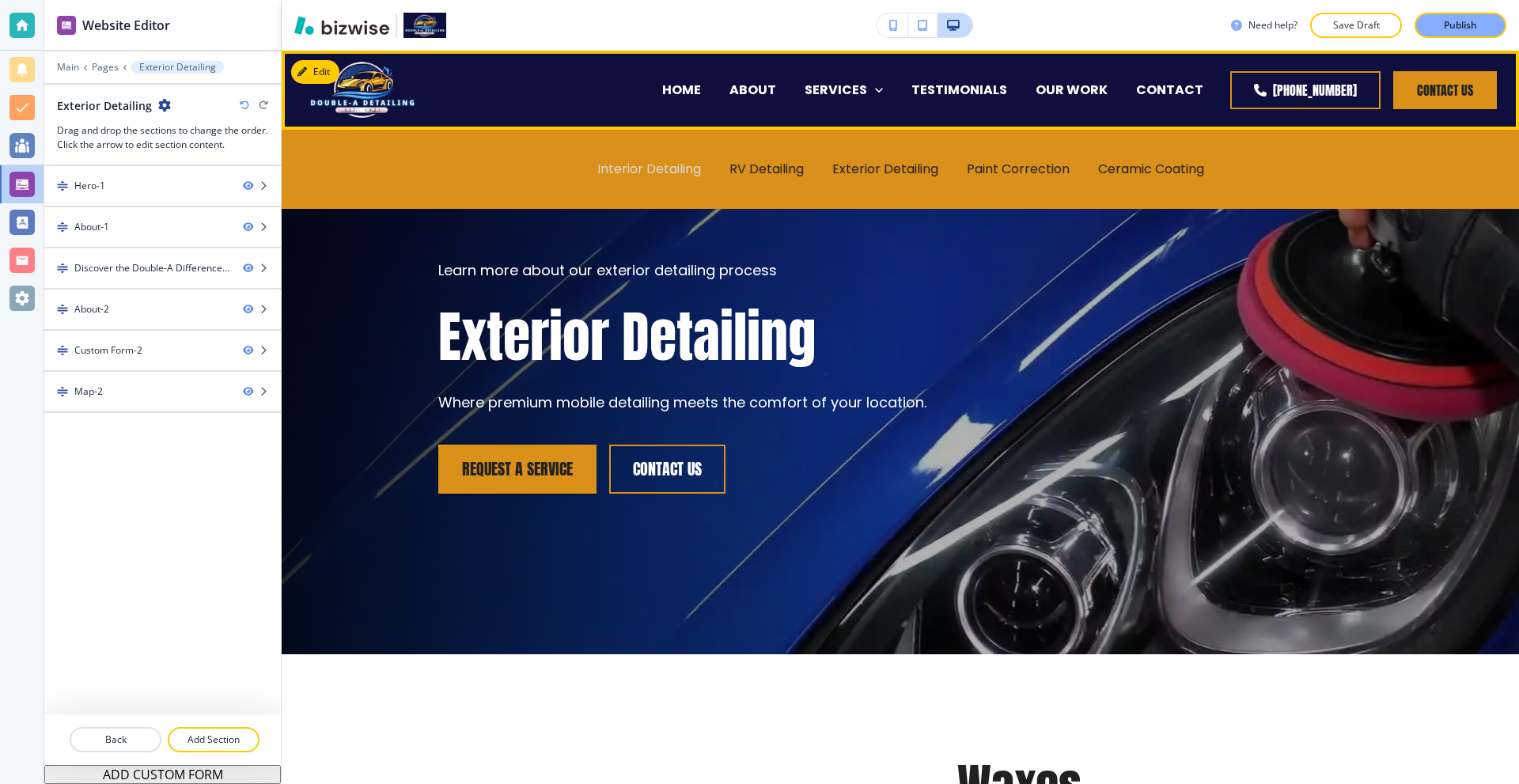
click at [672, 167] on p "Interior Detailing" at bounding box center [648, 168] width 103 height 18
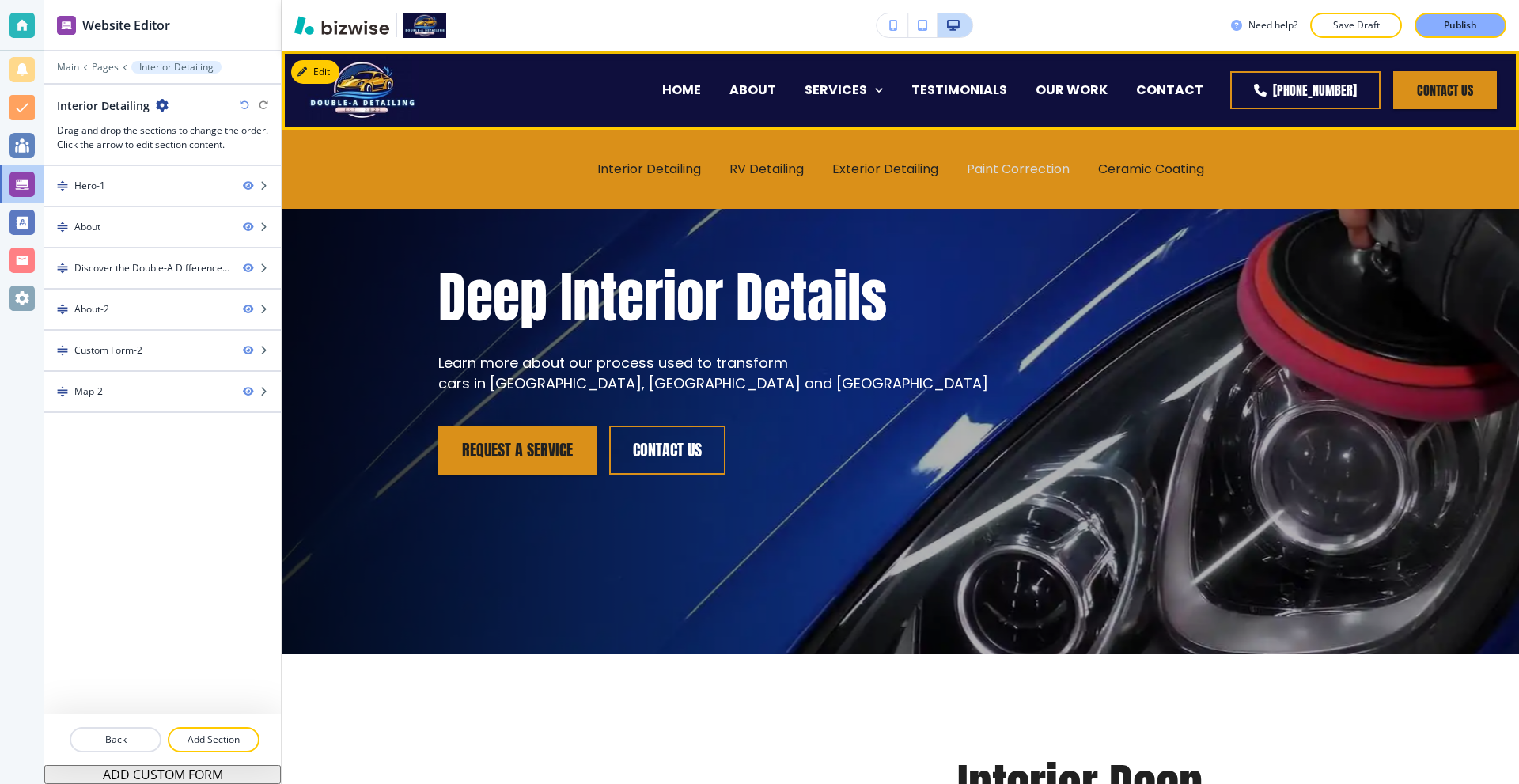
click at [1006, 169] on p "Paint Correction" at bounding box center [1018, 168] width 103 height 18
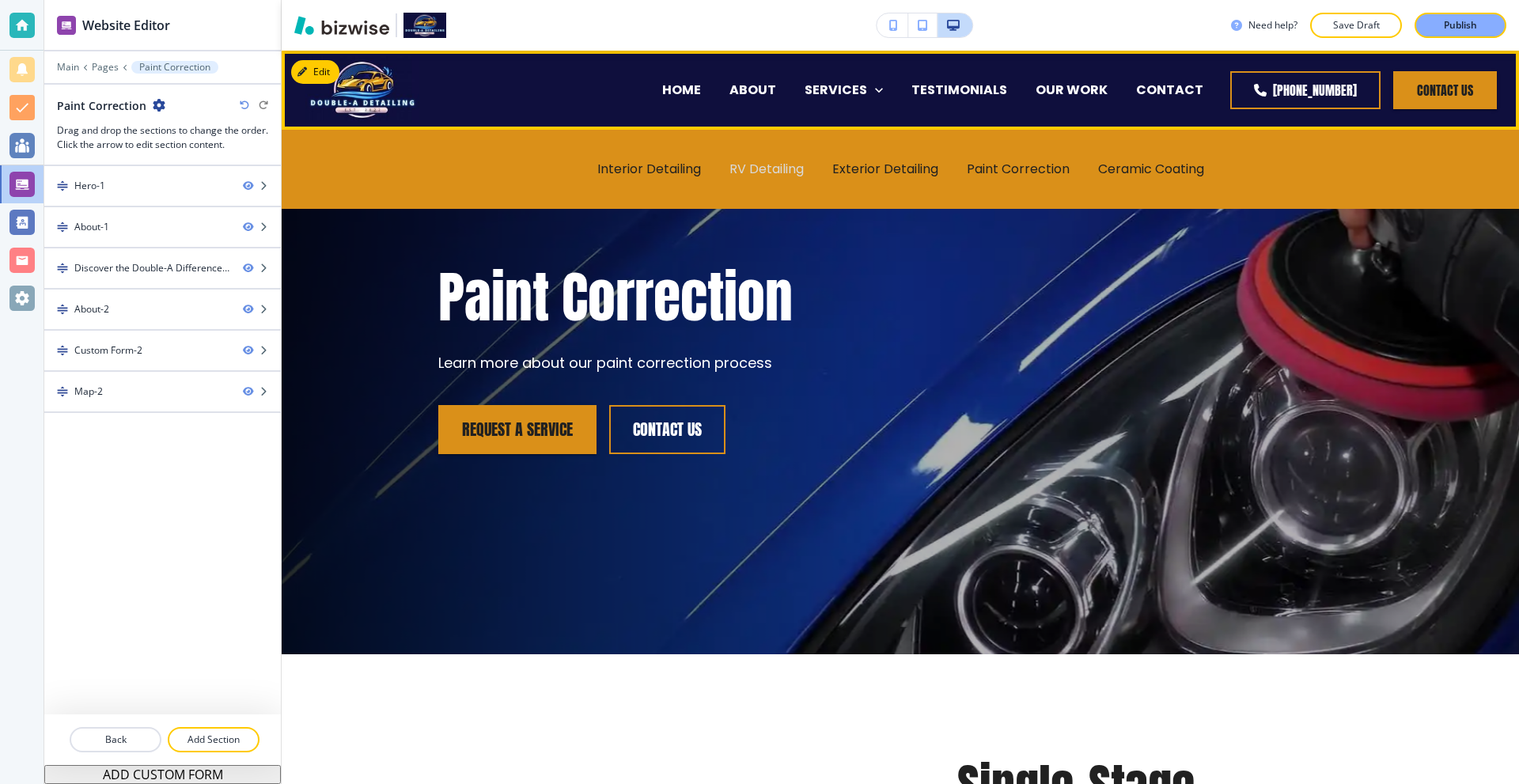
click at [773, 167] on p "RV Detailing" at bounding box center [766, 168] width 75 height 18
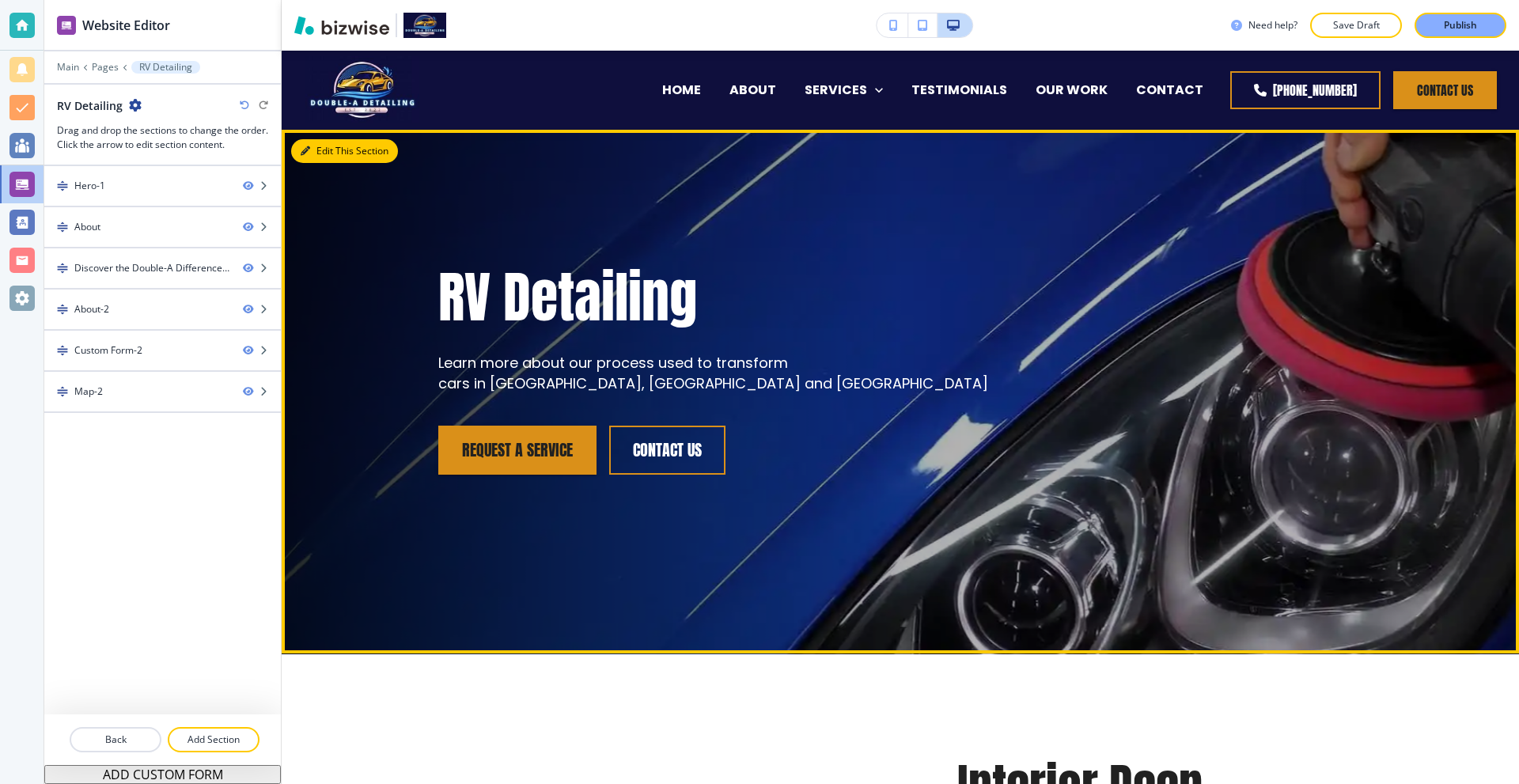
click at [320, 144] on button "Edit This Section" at bounding box center [344, 151] width 107 height 24
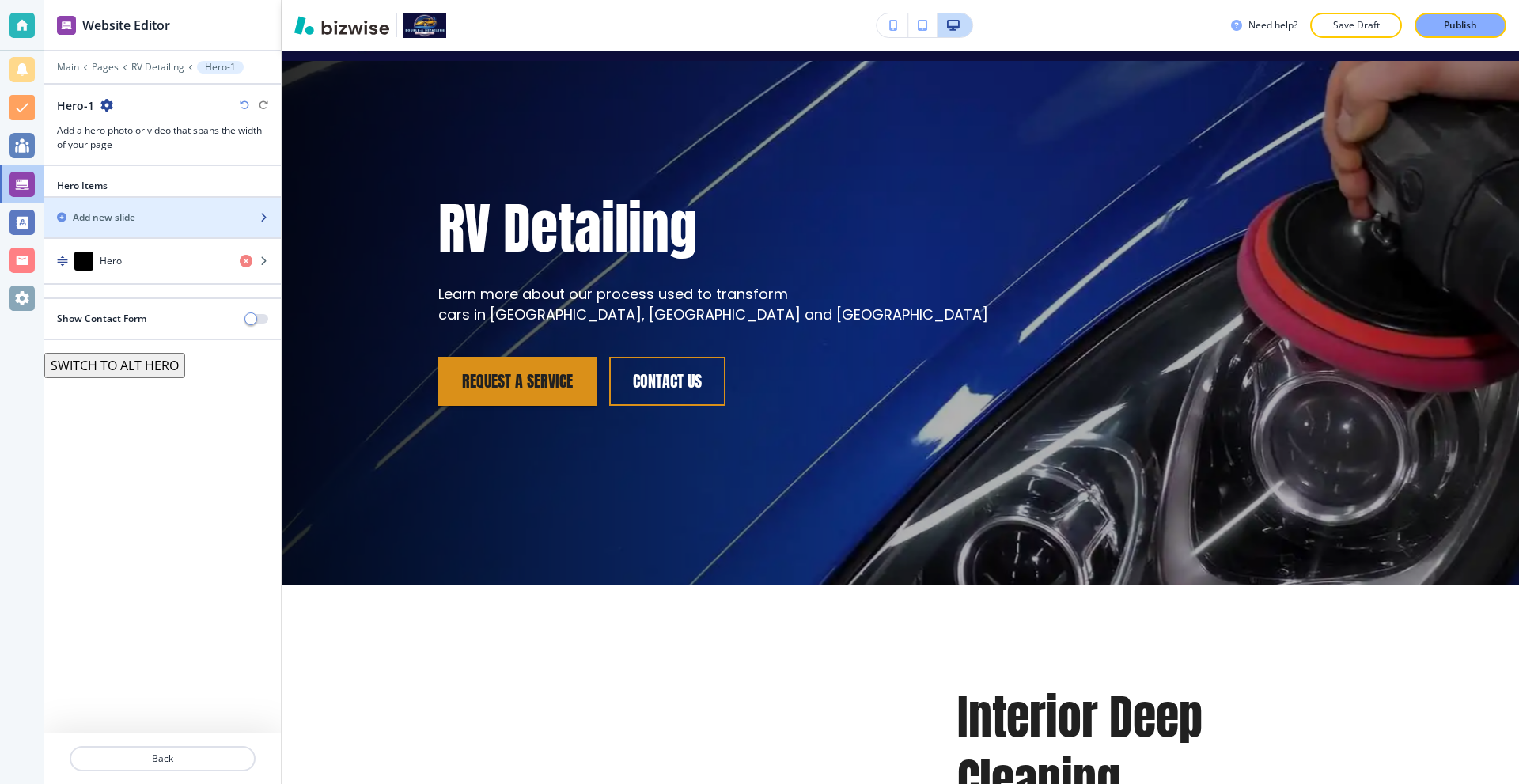
scroll to position [79, 0]
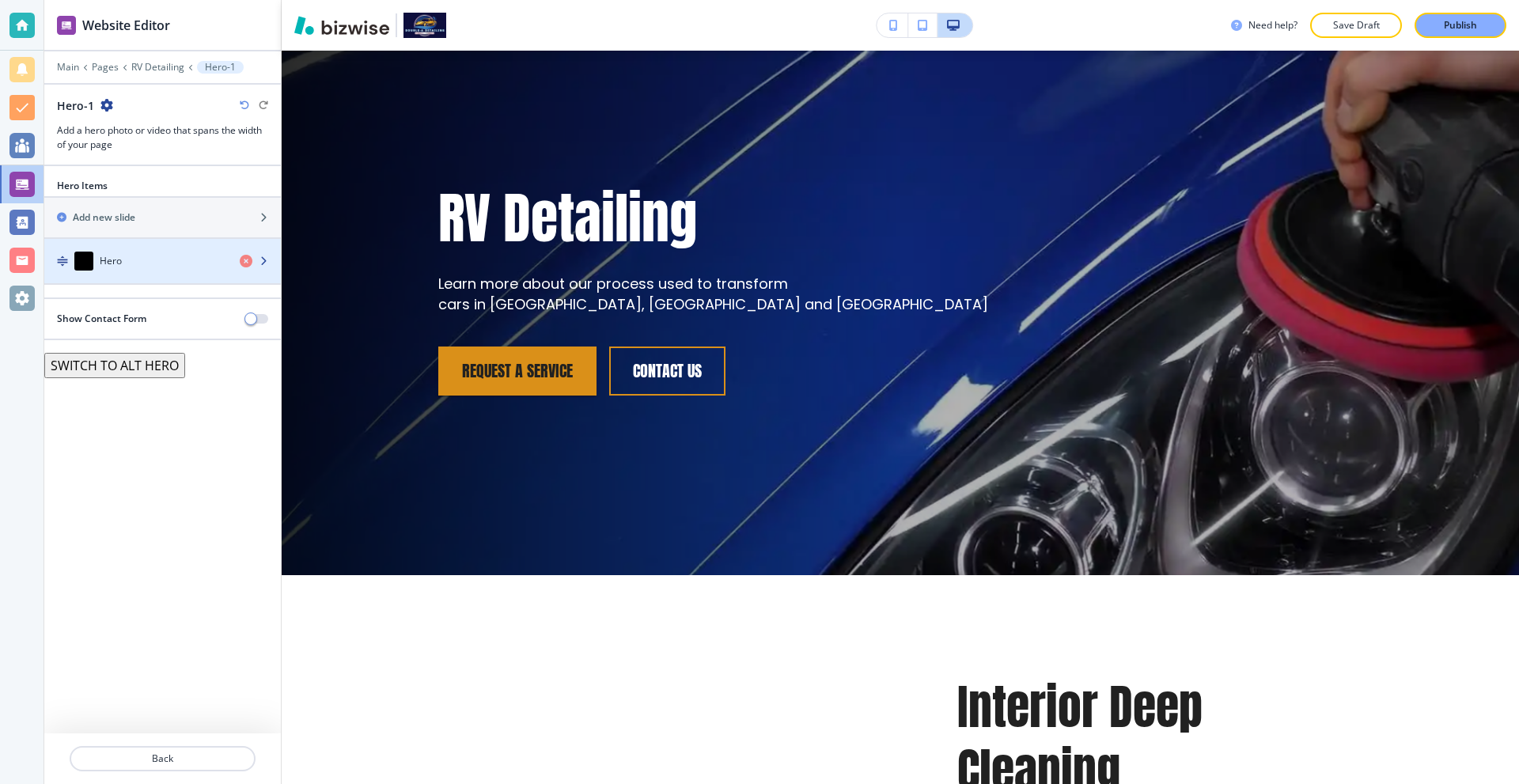
click at [130, 260] on div "Hero" at bounding box center [136, 261] width 183 height 19
click at [140, 261] on div "Hero" at bounding box center [136, 261] width 183 height 19
click at [123, 259] on div "Hero" at bounding box center [136, 261] width 183 height 19
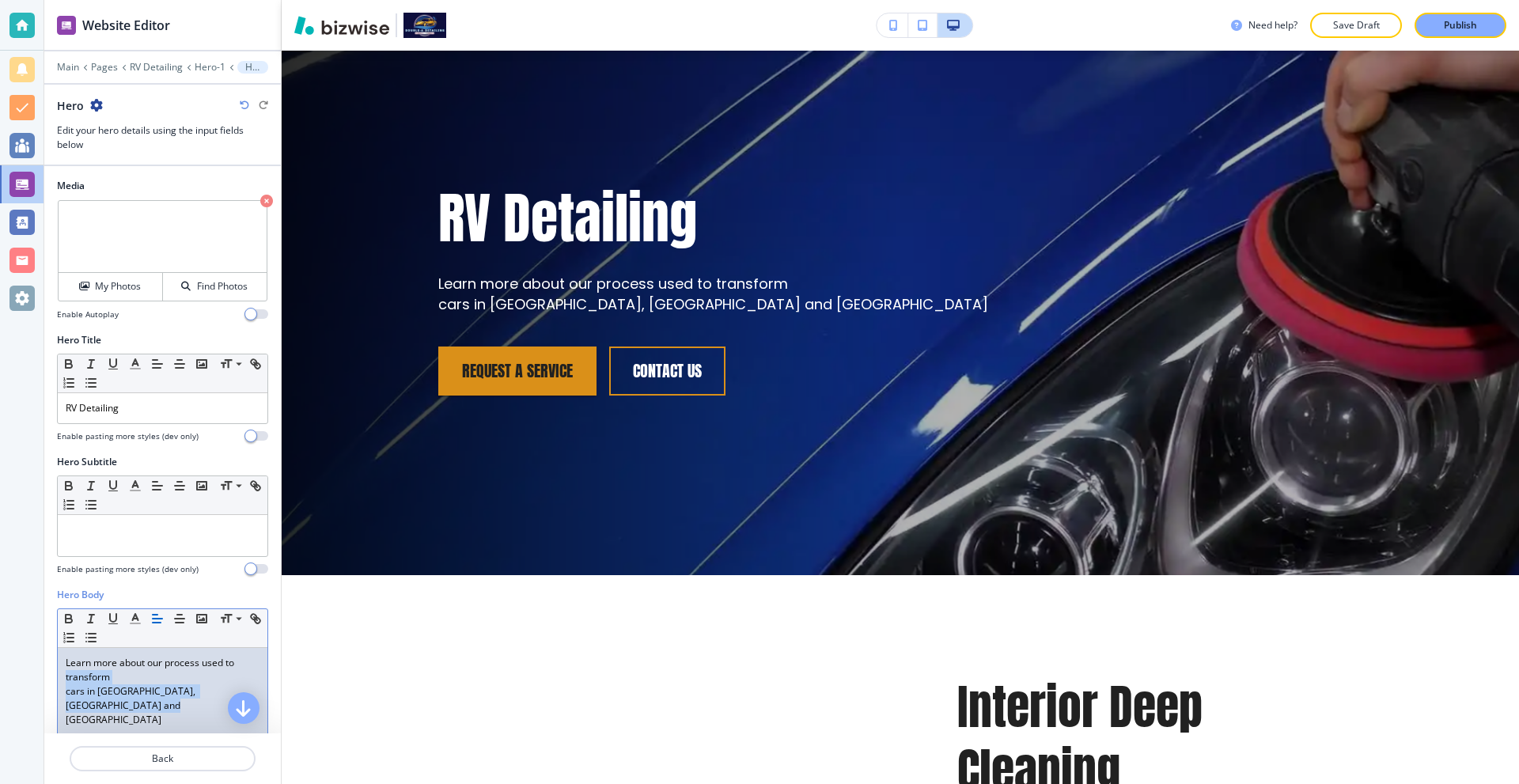
drag, startPoint x: 148, startPoint y: 708, endPoint x: 35, endPoint y: 670, distance: 119.2
click at [35, 670] on div "Website Editor Main Pages RV Detailing Hero-1 Hero Hero Edit your hero details …" at bounding box center [760, 392] width 1519 height 784
click at [165, 676] on p "Learn more about our process used to transform" at bounding box center [162, 670] width 194 height 29
drag, startPoint x: 175, startPoint y: 676, endPoint x: 167, endPoint y: 668, distance: 11.3
click at [167, 668] on p "Learn more about our process used to transform" at bounding box center [162, 670] width 194 height 29
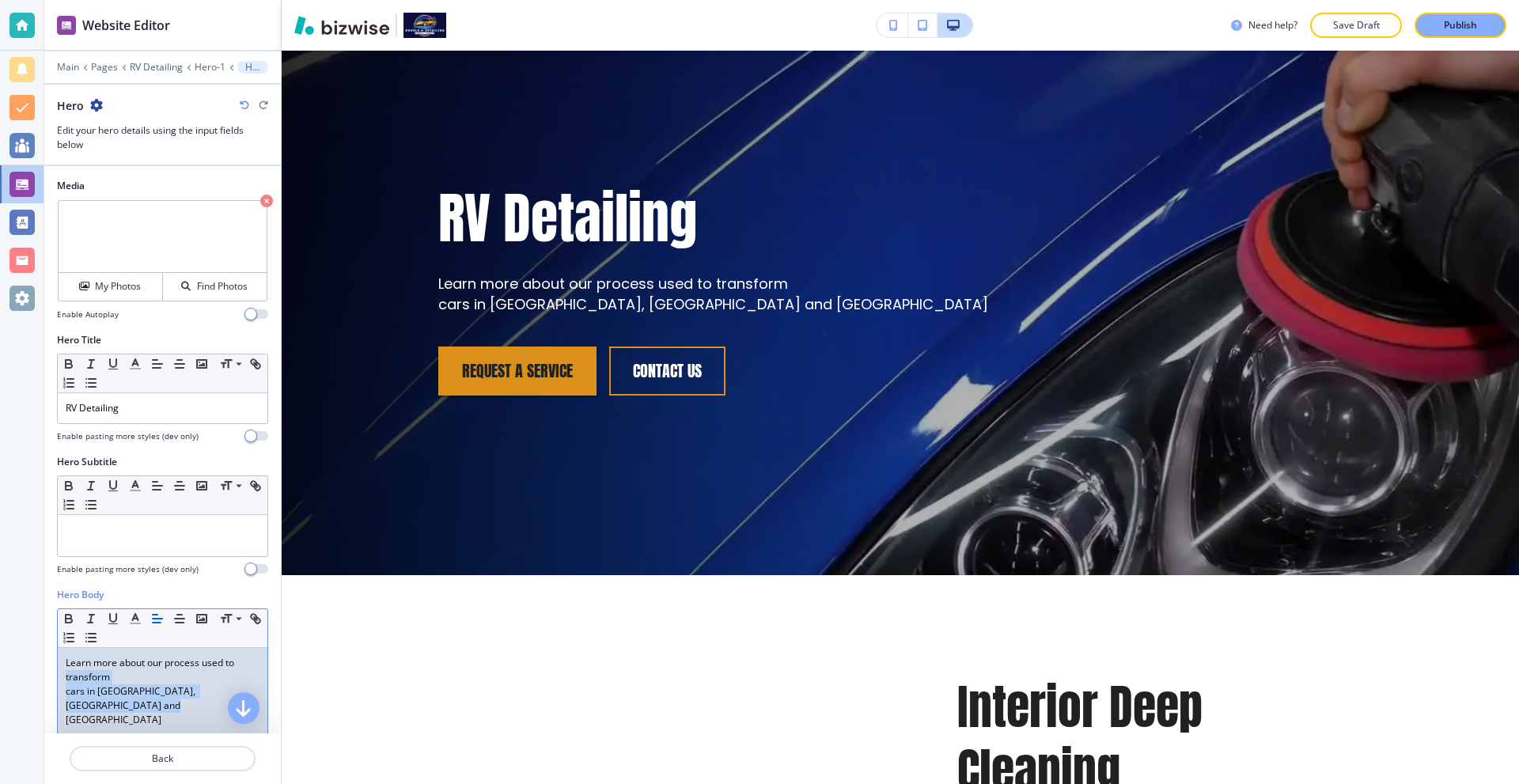
click at [167, 668] on p "Learn more about our process used to transform" at bounding box center [162, 670] width 194 height 29
drag, startPoint x: 85, startPoint y: 694, endPoint x: 42, endPoint y: 691, distance: 43.1
click at [42, 691] on div "Website Editor Main Pages RV Detailing Hero-1 Hero Hero Edit your hero details …" at bounding box center [760, 392] width 1519 height 784
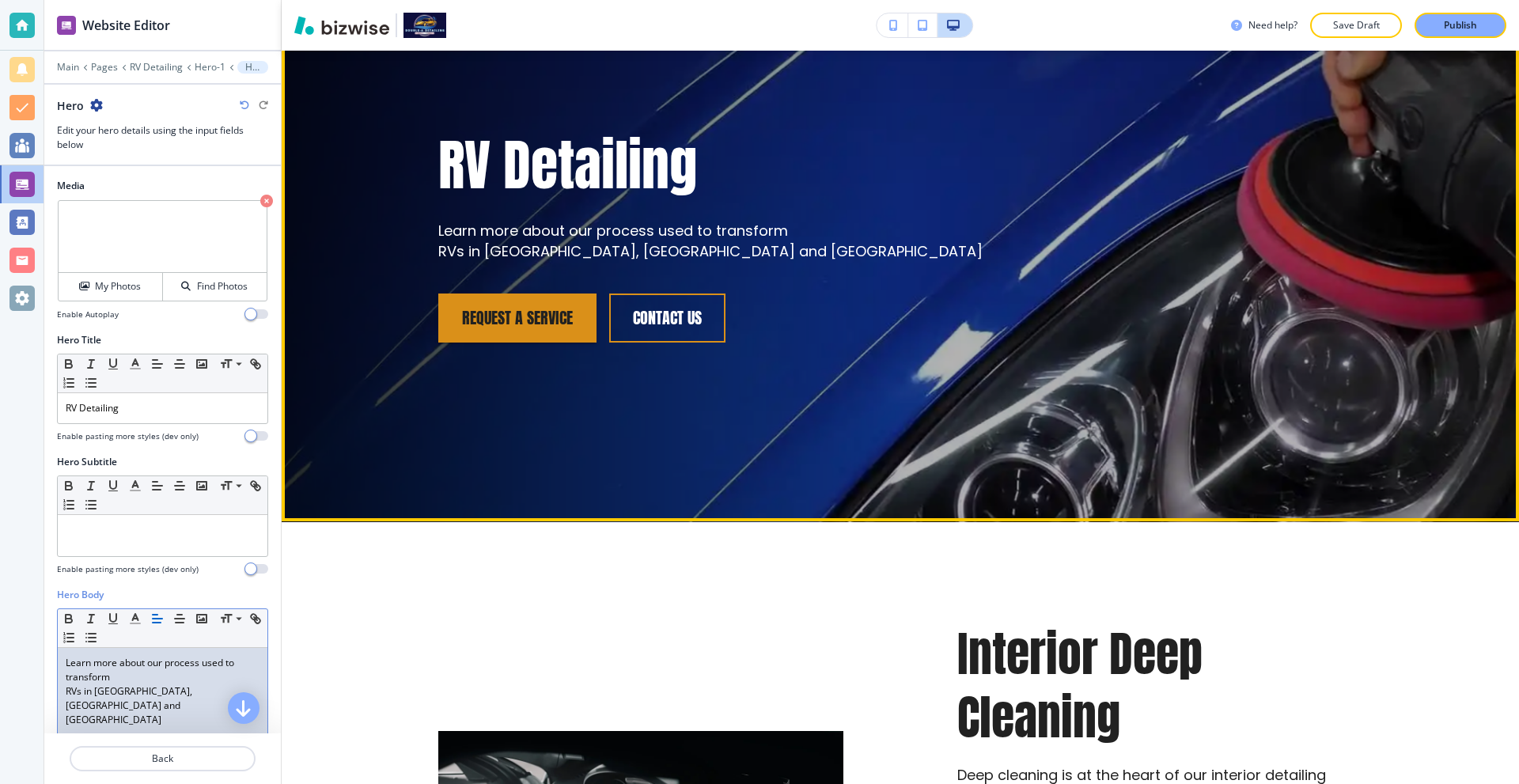
scroll to position [317, 0]
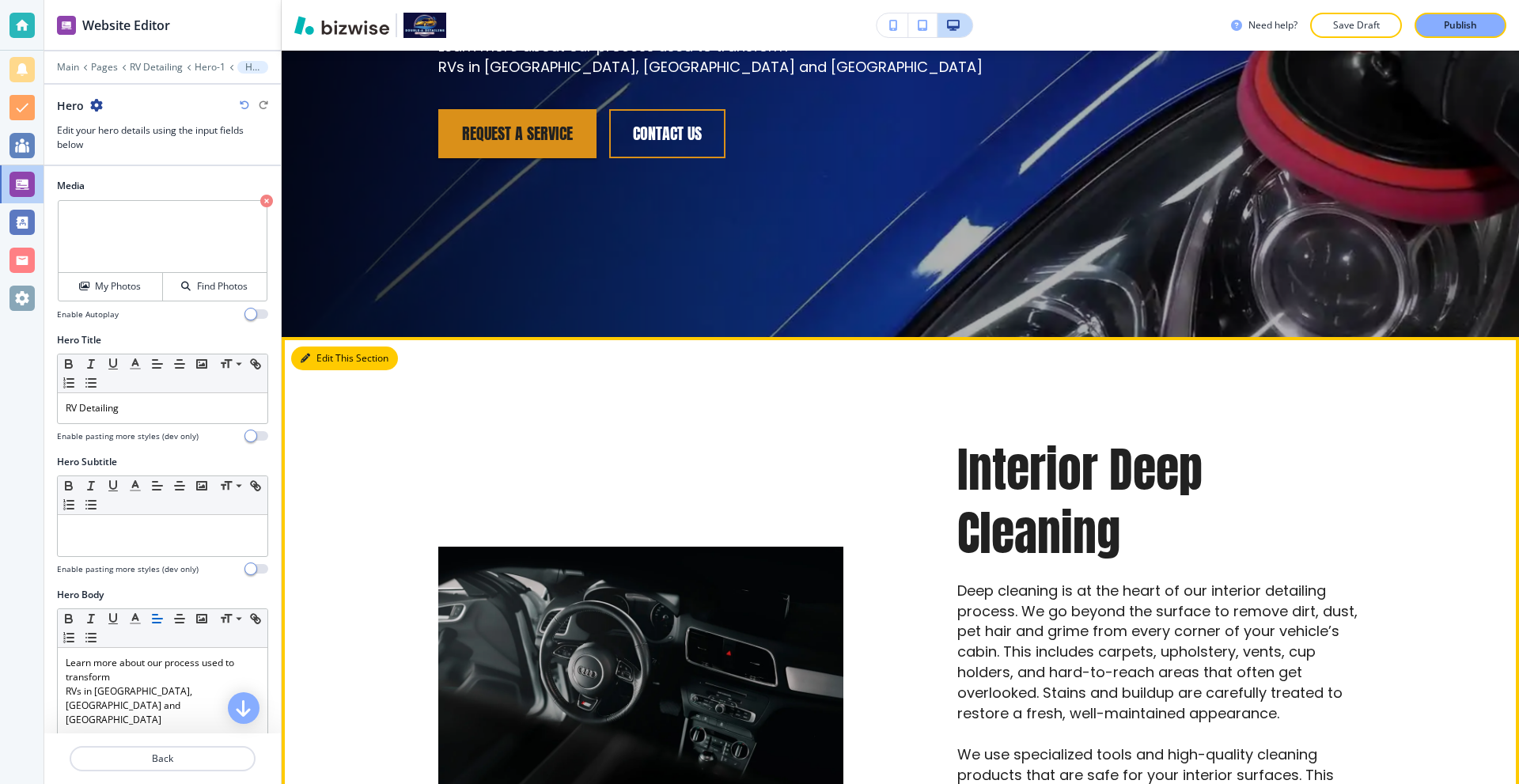
click at [317, 353] on button "Edit This Section" at bounding box center [344, 358] width 107 height 24
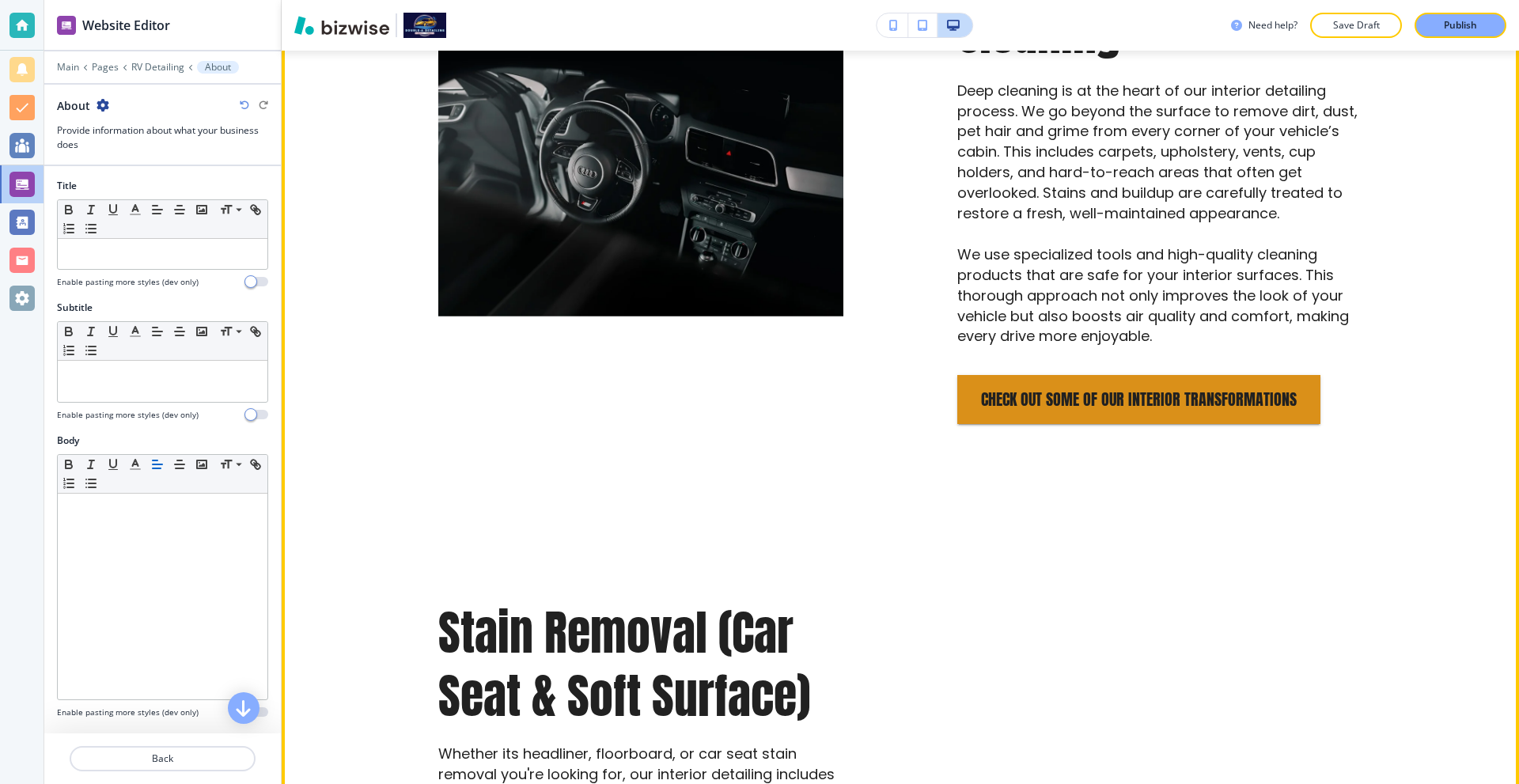
scroll to position [711, 0]
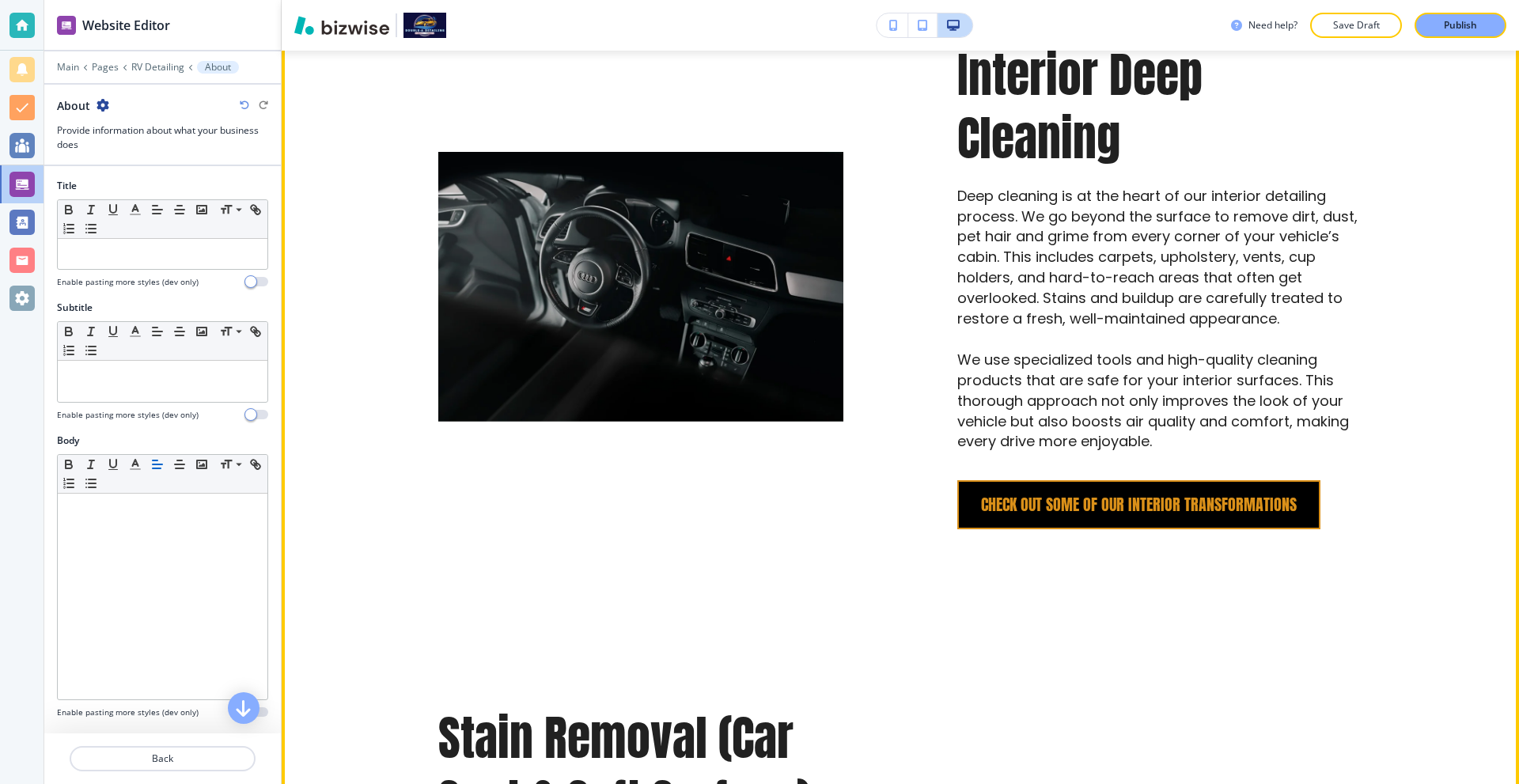
click at [1081, 515] on button "Check out some of our interior transformations" at bounding box center [1138, 505] width 363 height 49
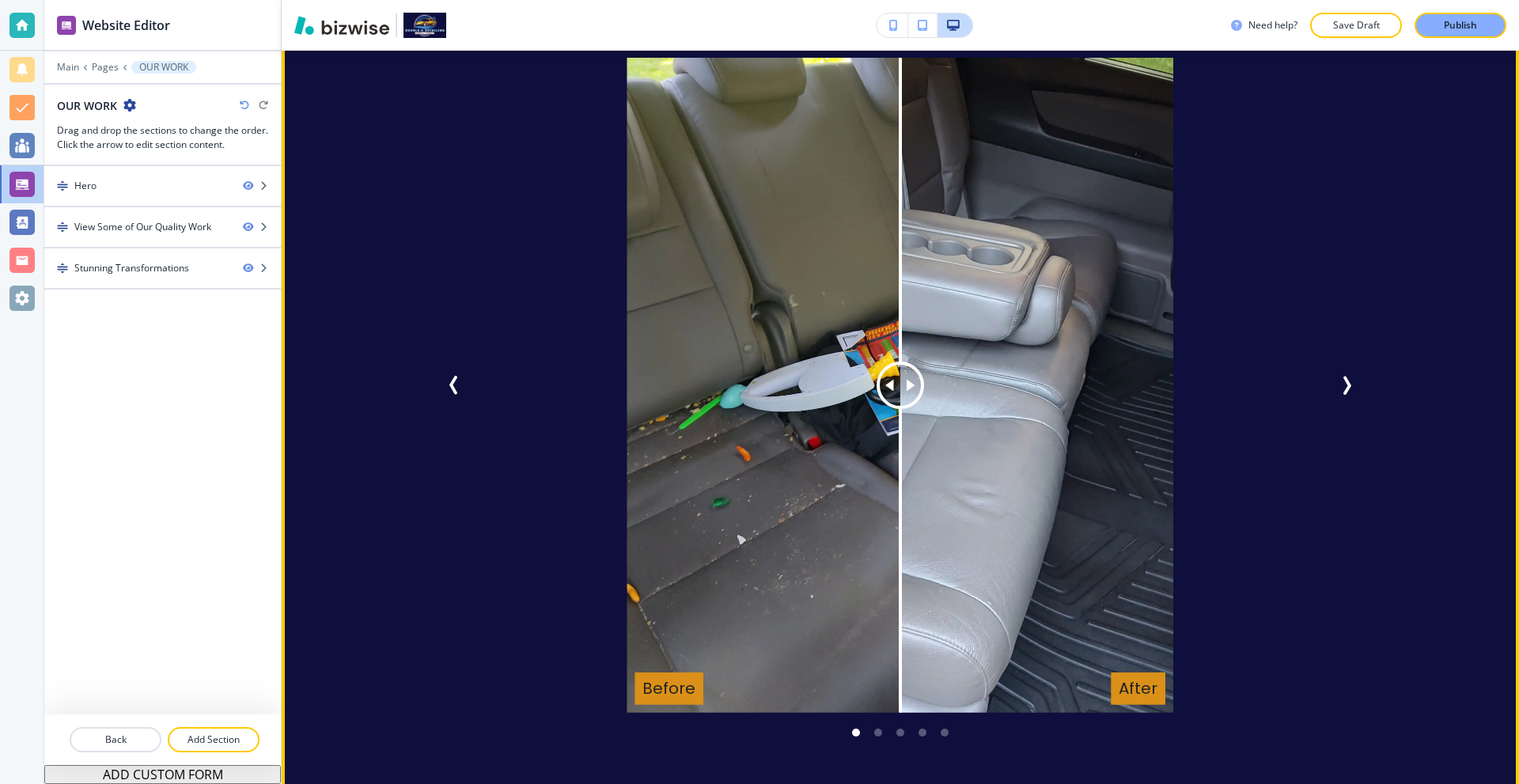
scroll to position [2913, 0]
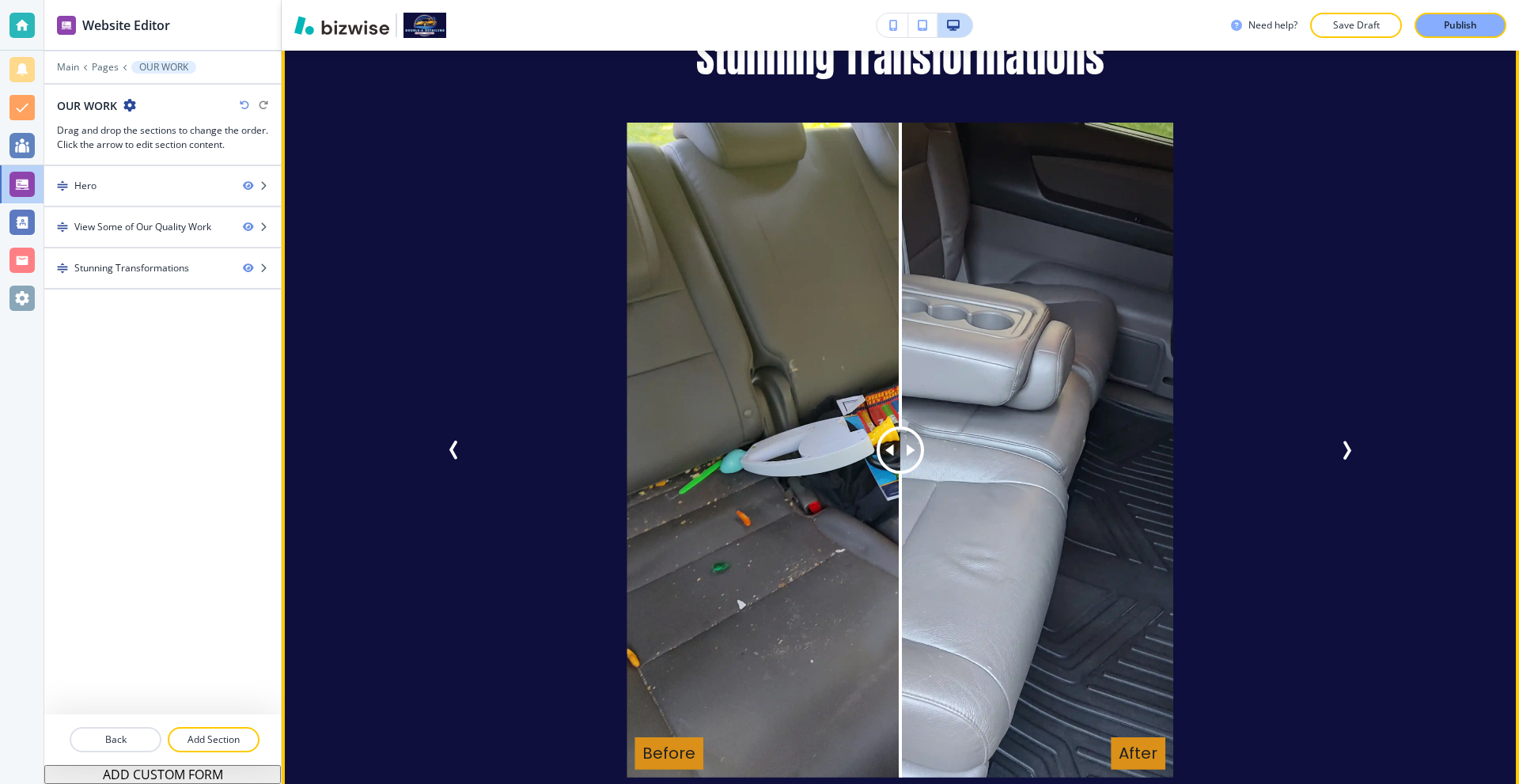
click at [1330, 446] on button "Next Slide" at bounding box center [1346, 450] width 31 height 31
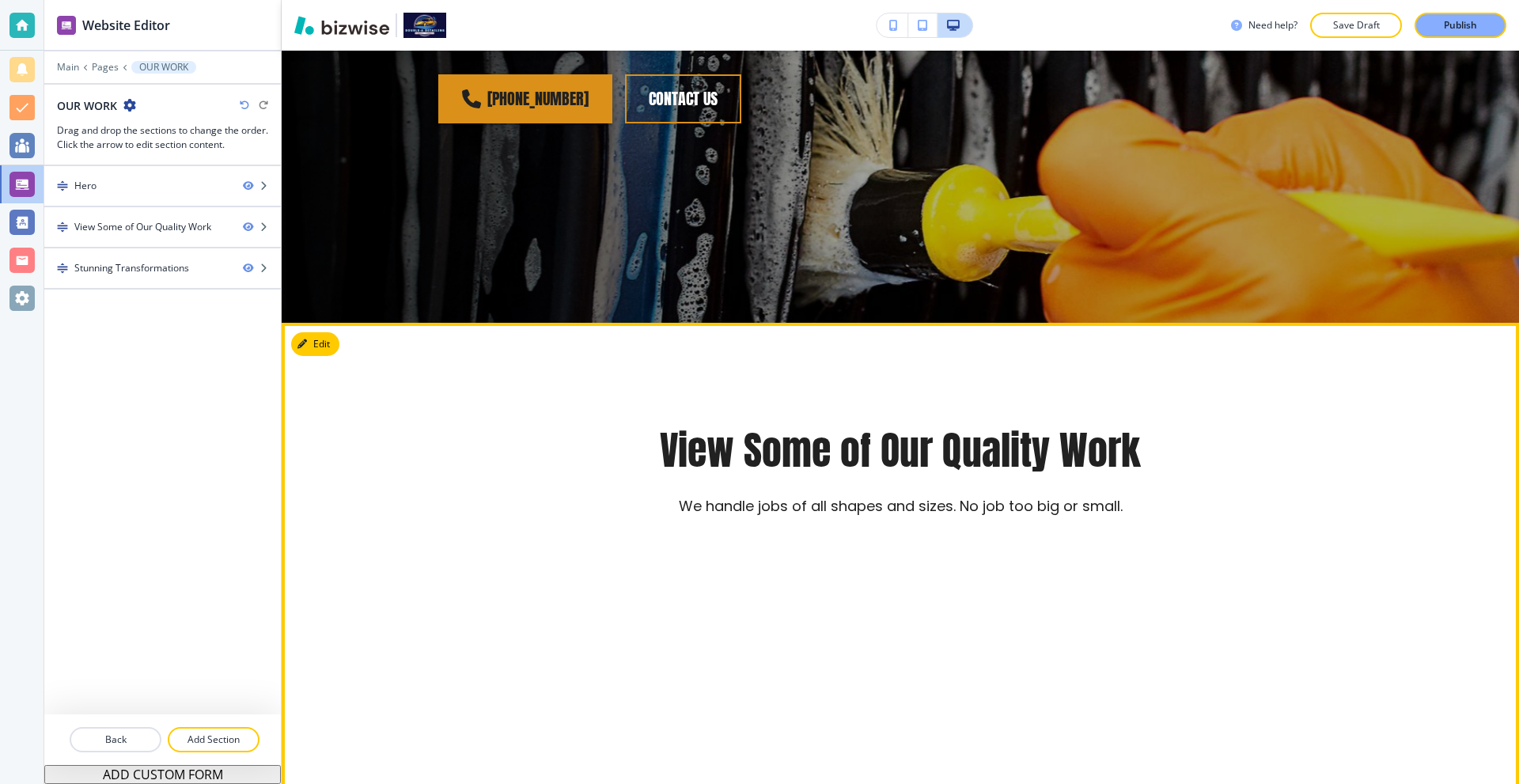
scroll to position [0, 0]
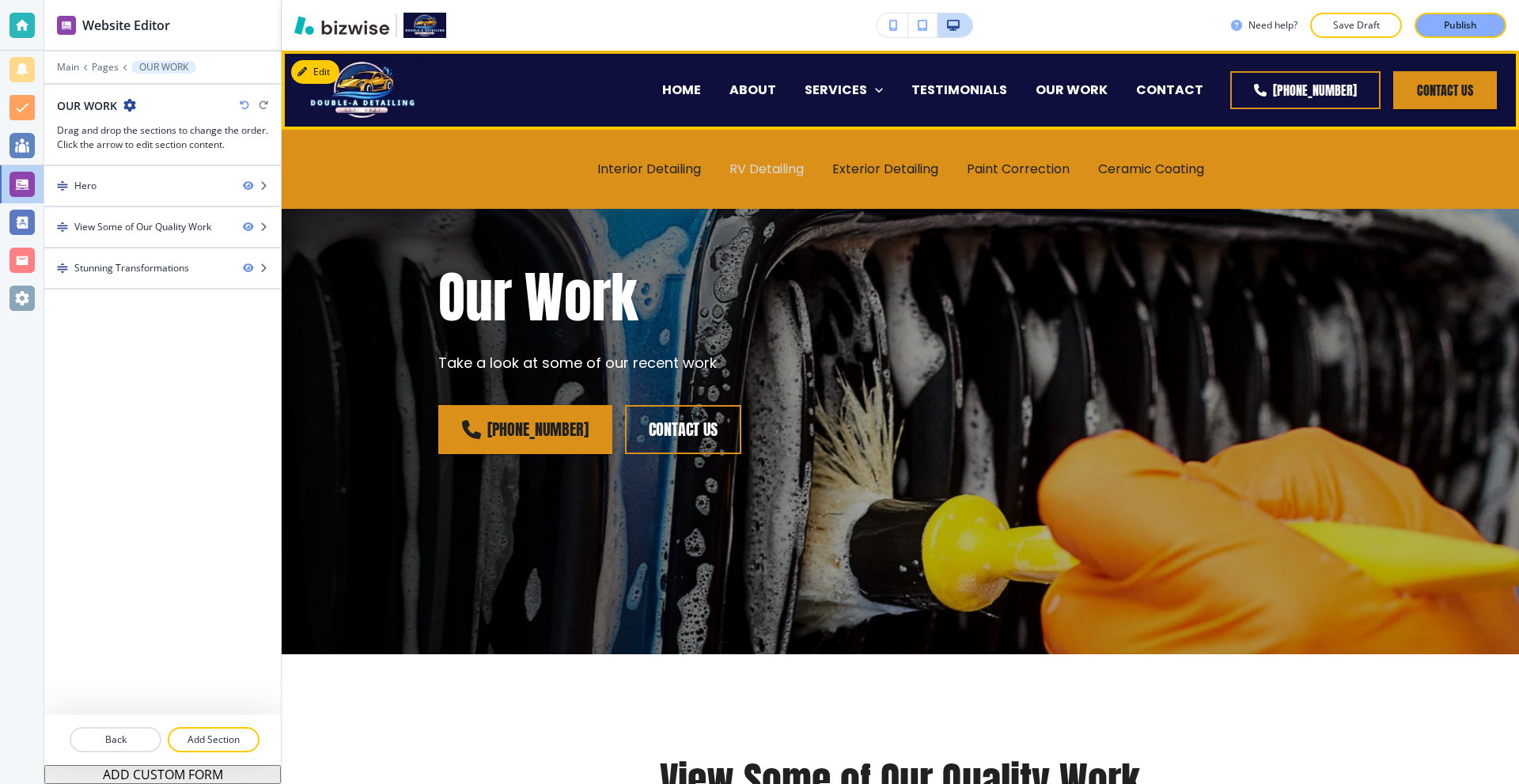
click at [755, 169] on p "RV Detailing" at bounding box center [766, 168] width 75 height 18
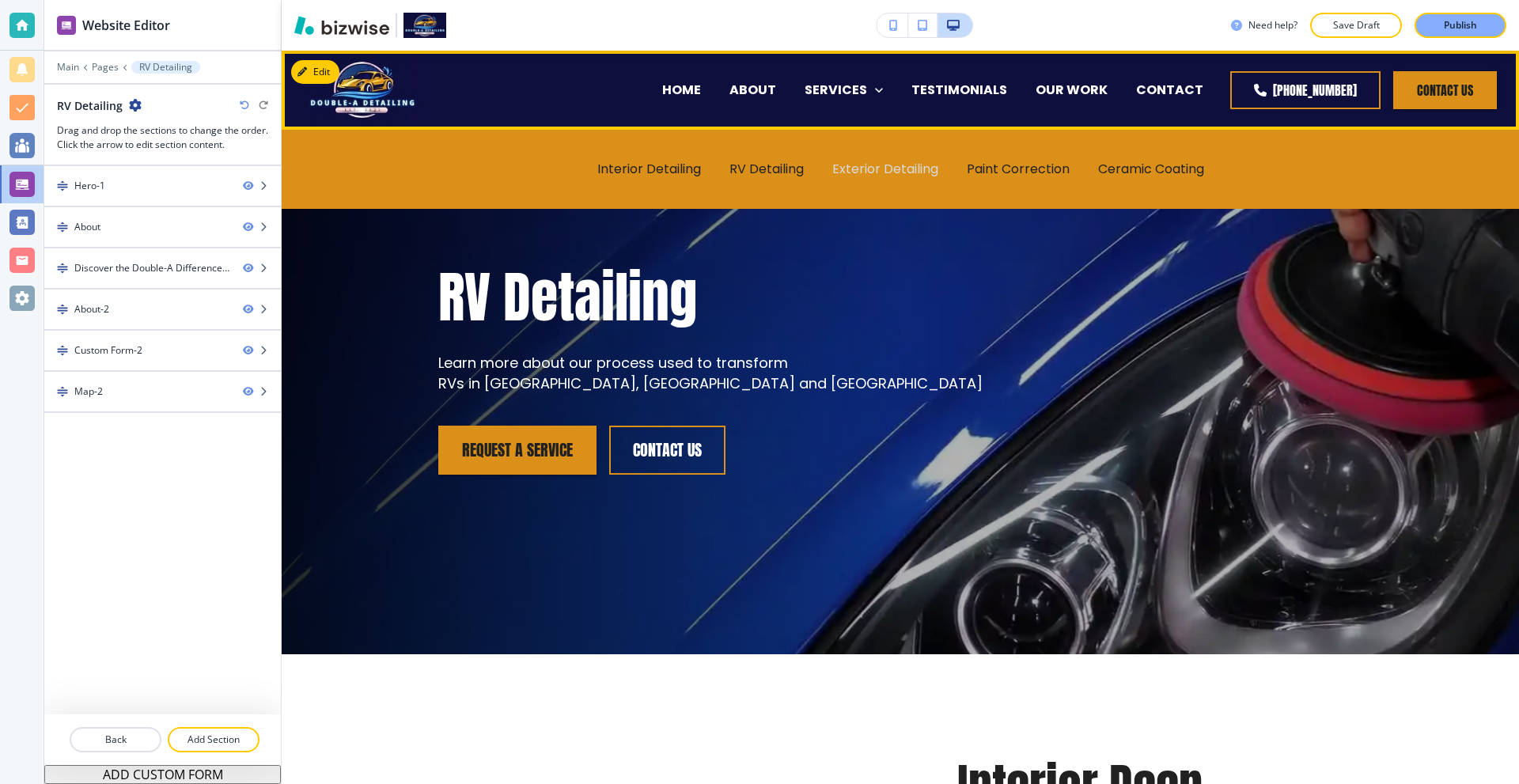
click at [874, 175] on p "Exterior Detailing" at bounding box center [885, 168] width 106 height 18
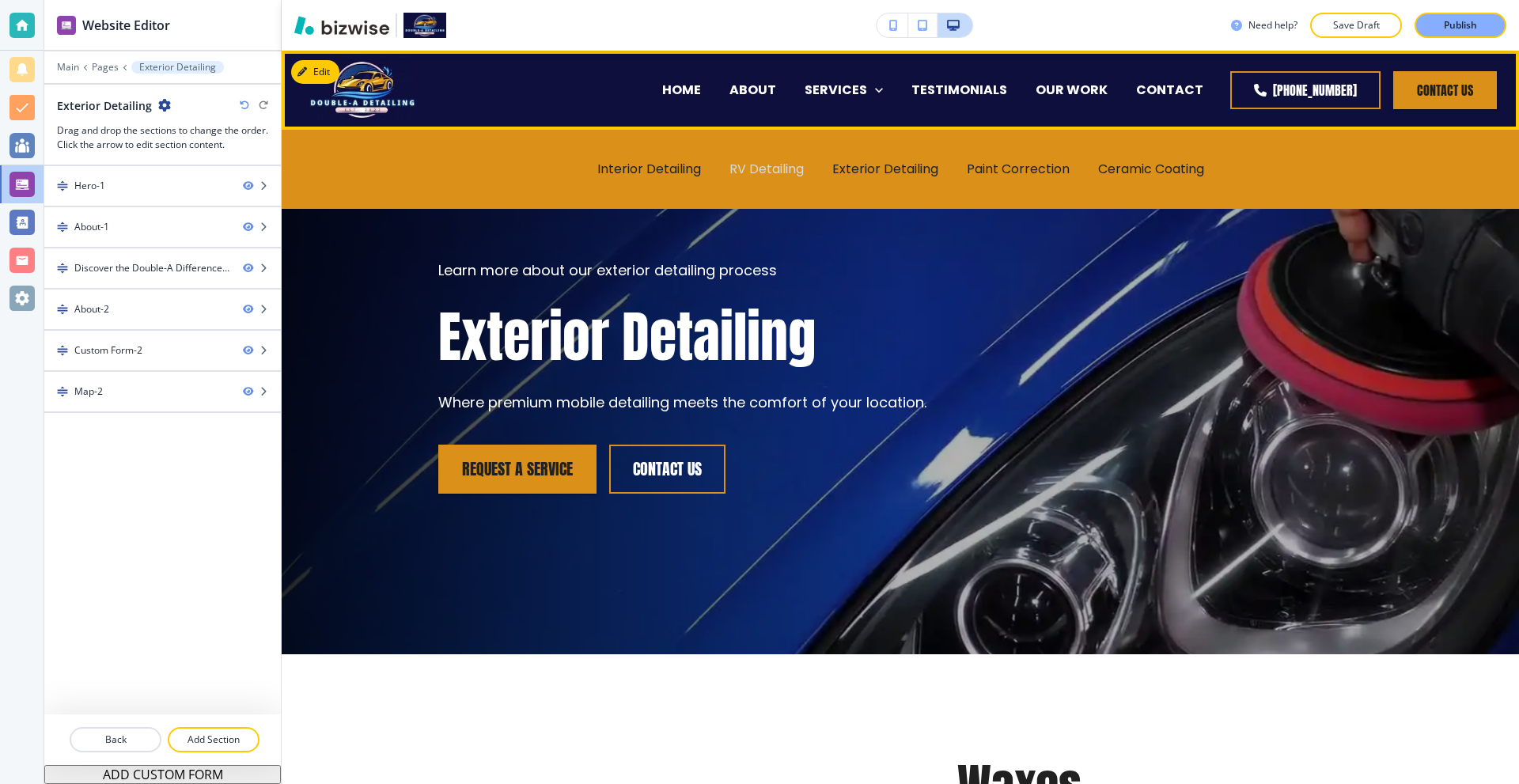
click at [736, 170] on p "RV Detailing" at bounding box center [766, 168] width 75 height 18
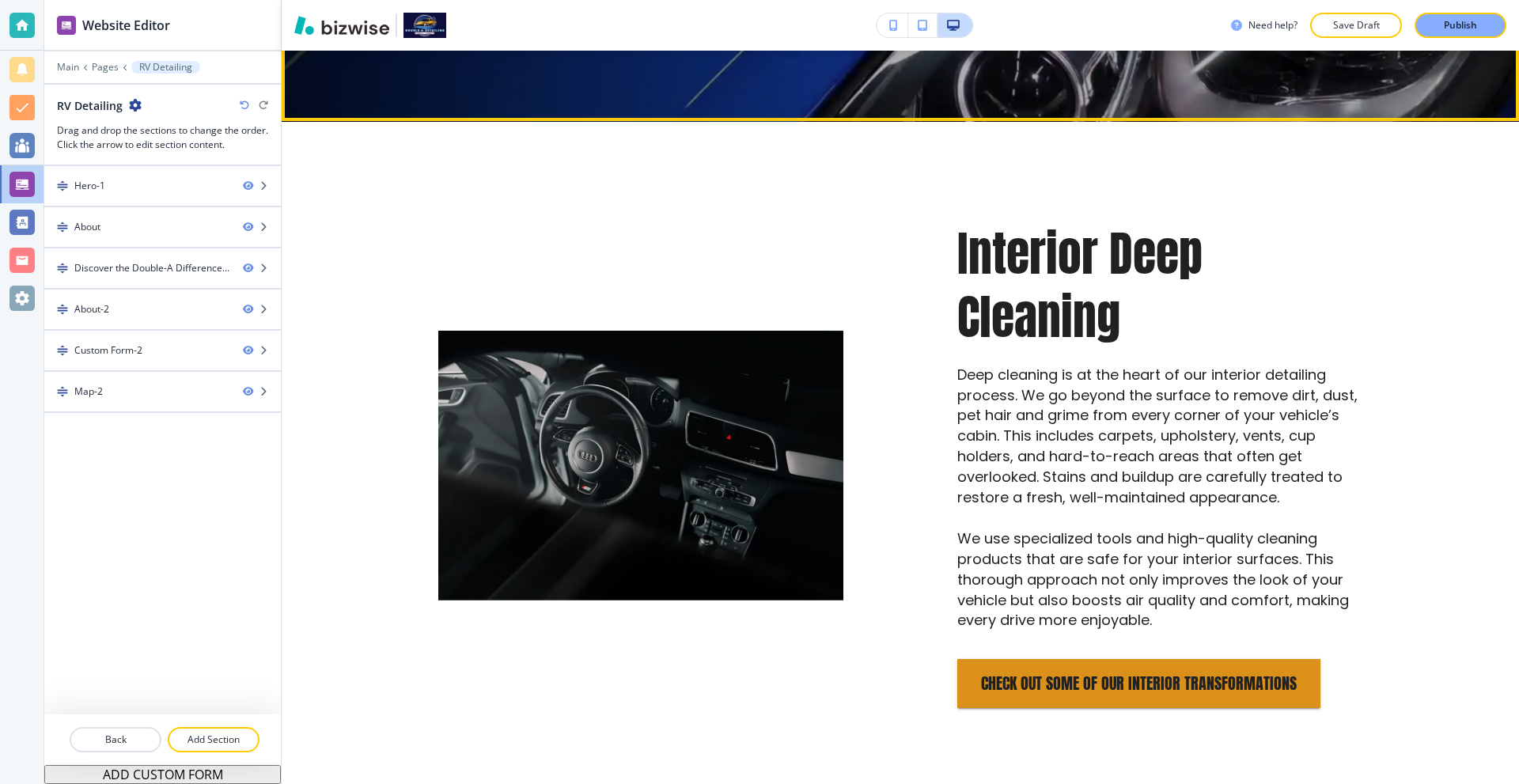
scroll to position [554, 0]
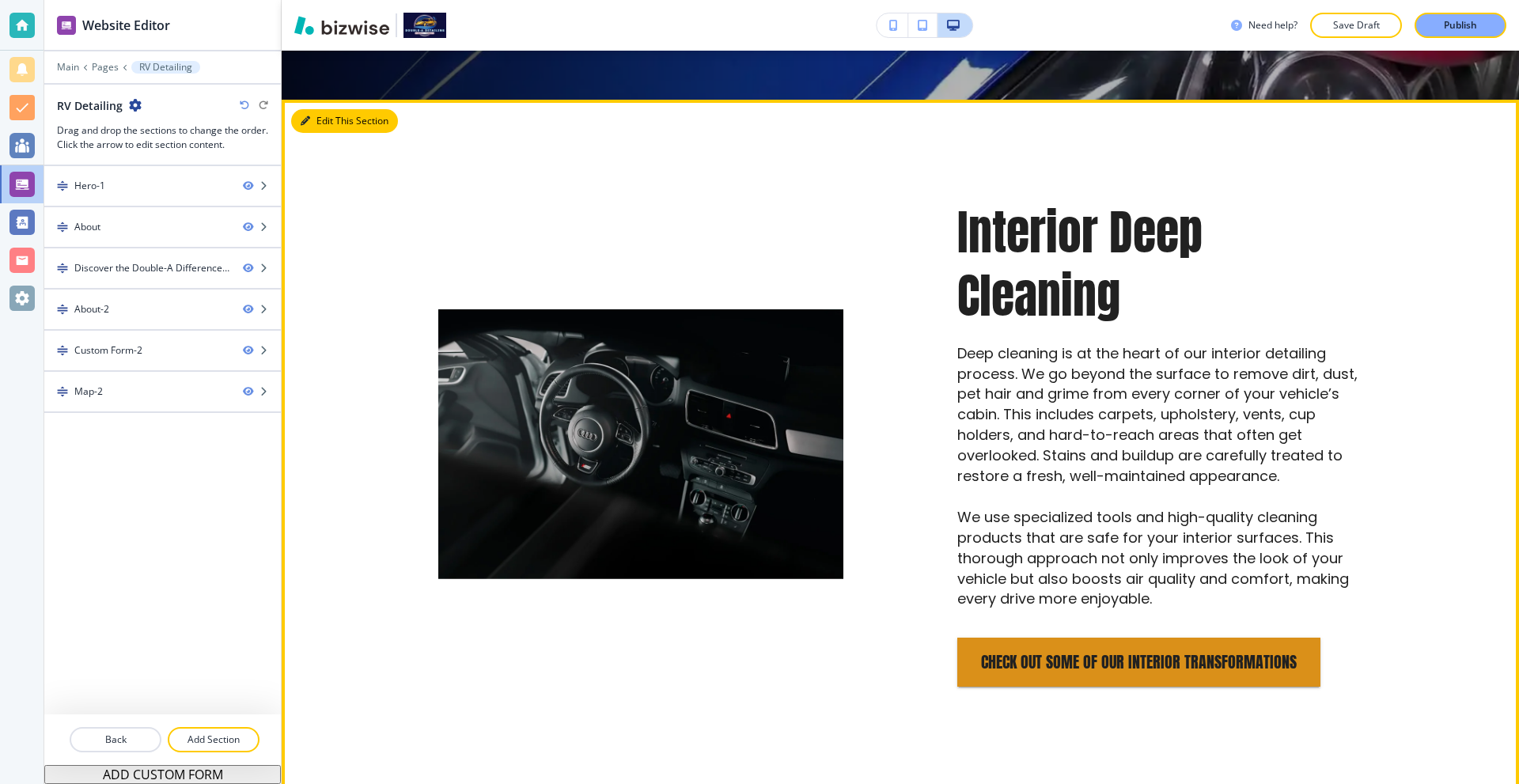
click at [314, 123] on button "Edit This Section" at bounding box center [344, 121] width 107 height 24
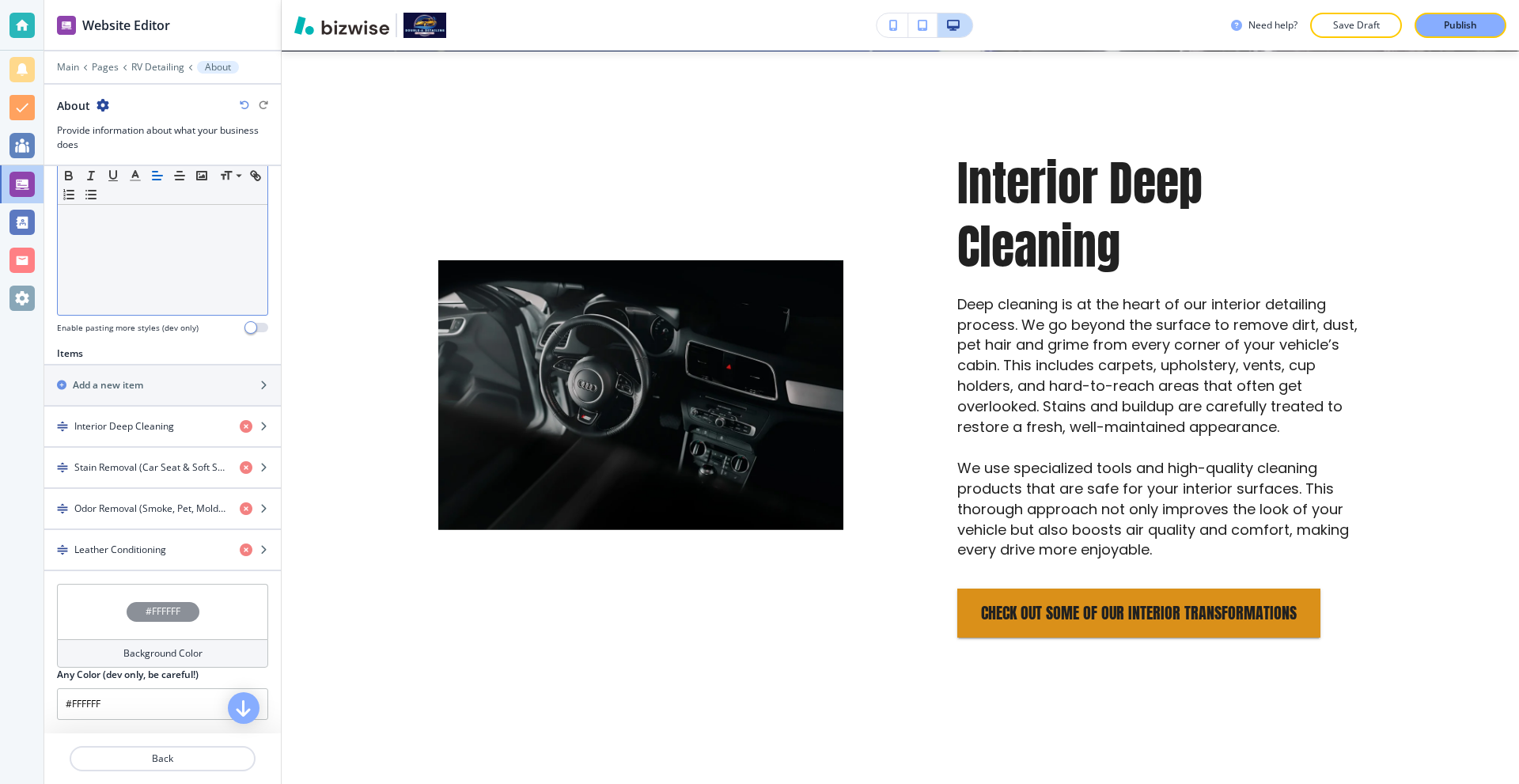
scroll to position [395, 0]
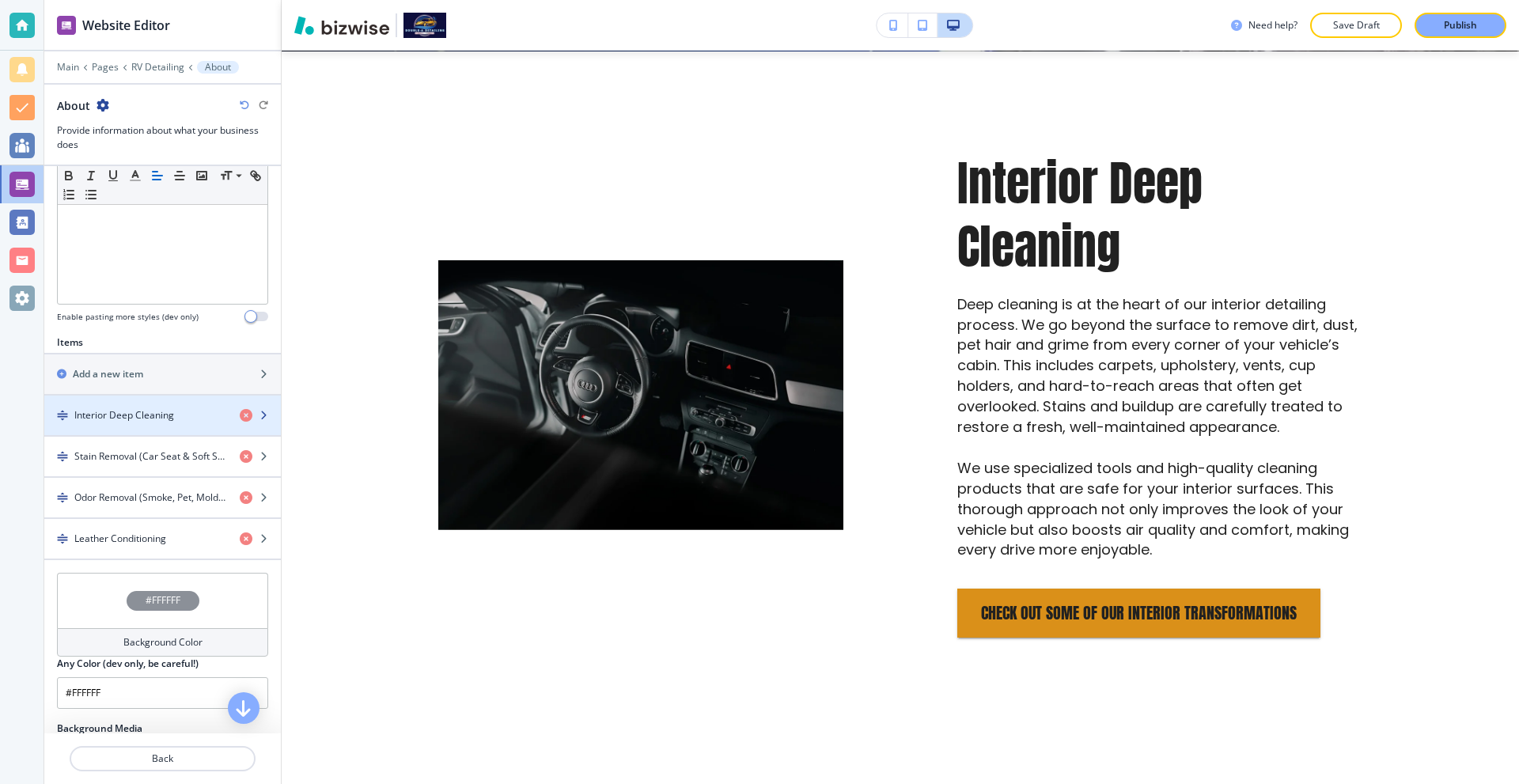
click at [148, 414] on h4 "Interior Deep Cleaning" at bounding box center [124, 415] width 99 height 14
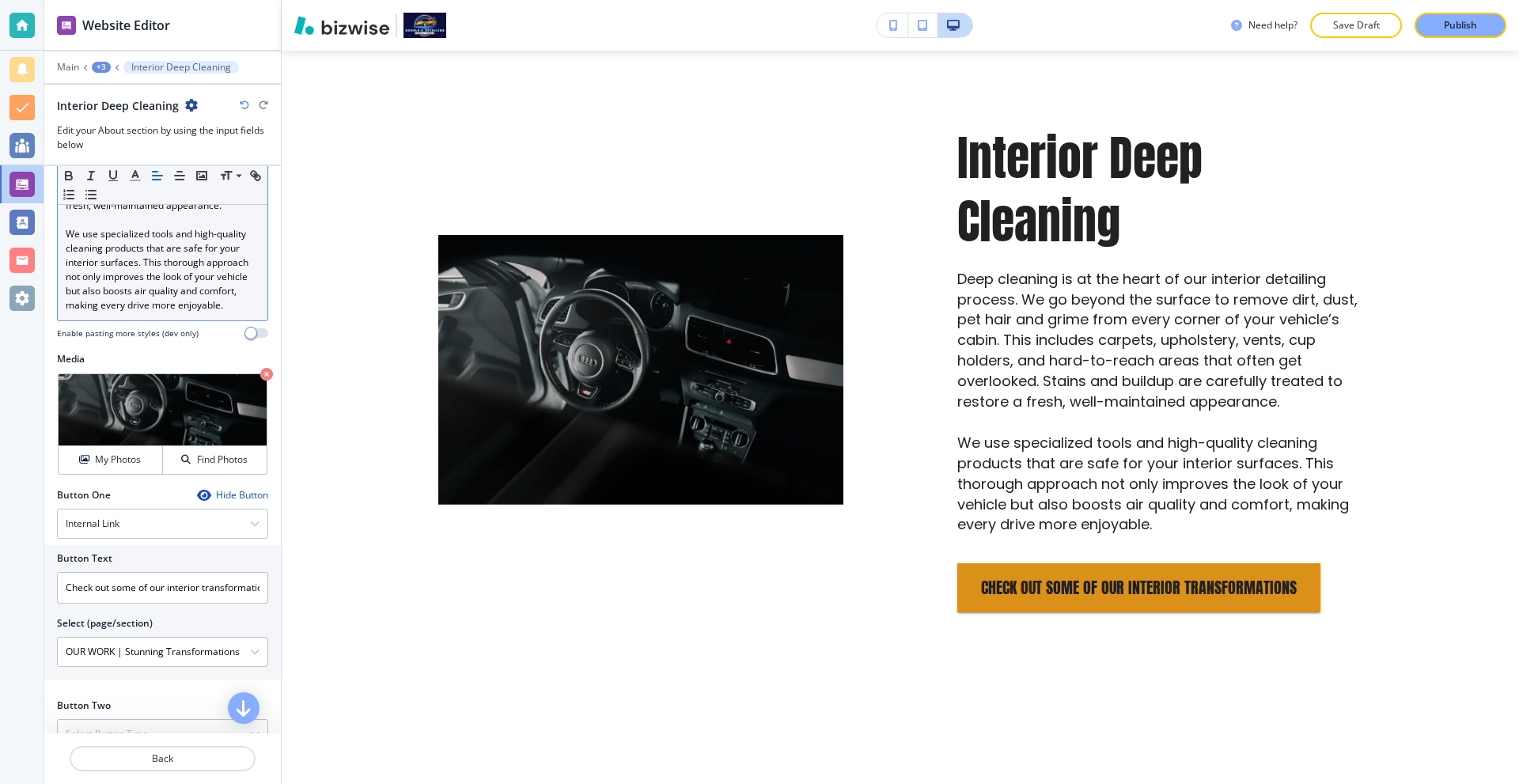
scroll to position [474, 0]
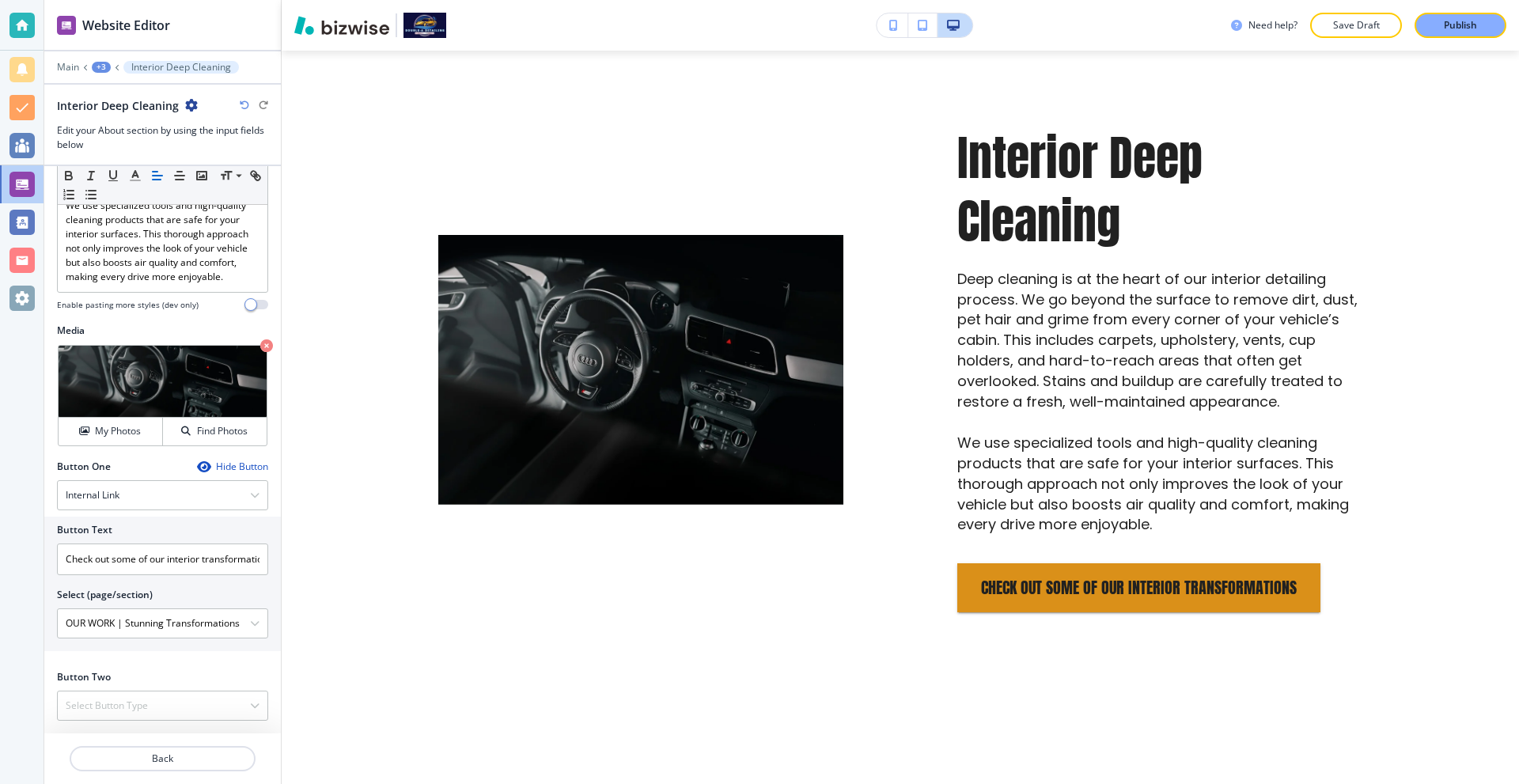
click at [218, 463] on div "Hide Button" at bounding box center [232, 466] width 71 height 13
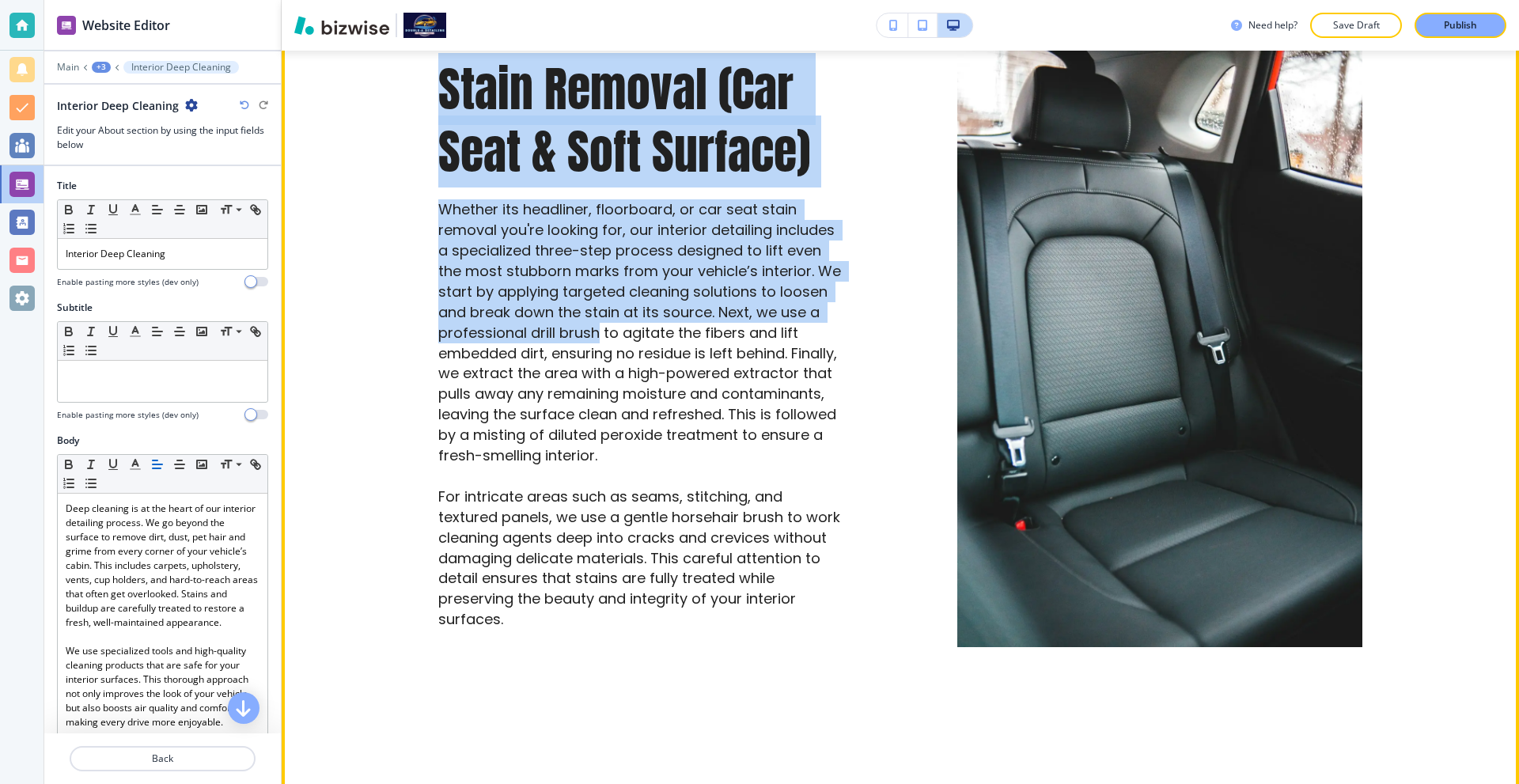
scroll to position [1340, 0]
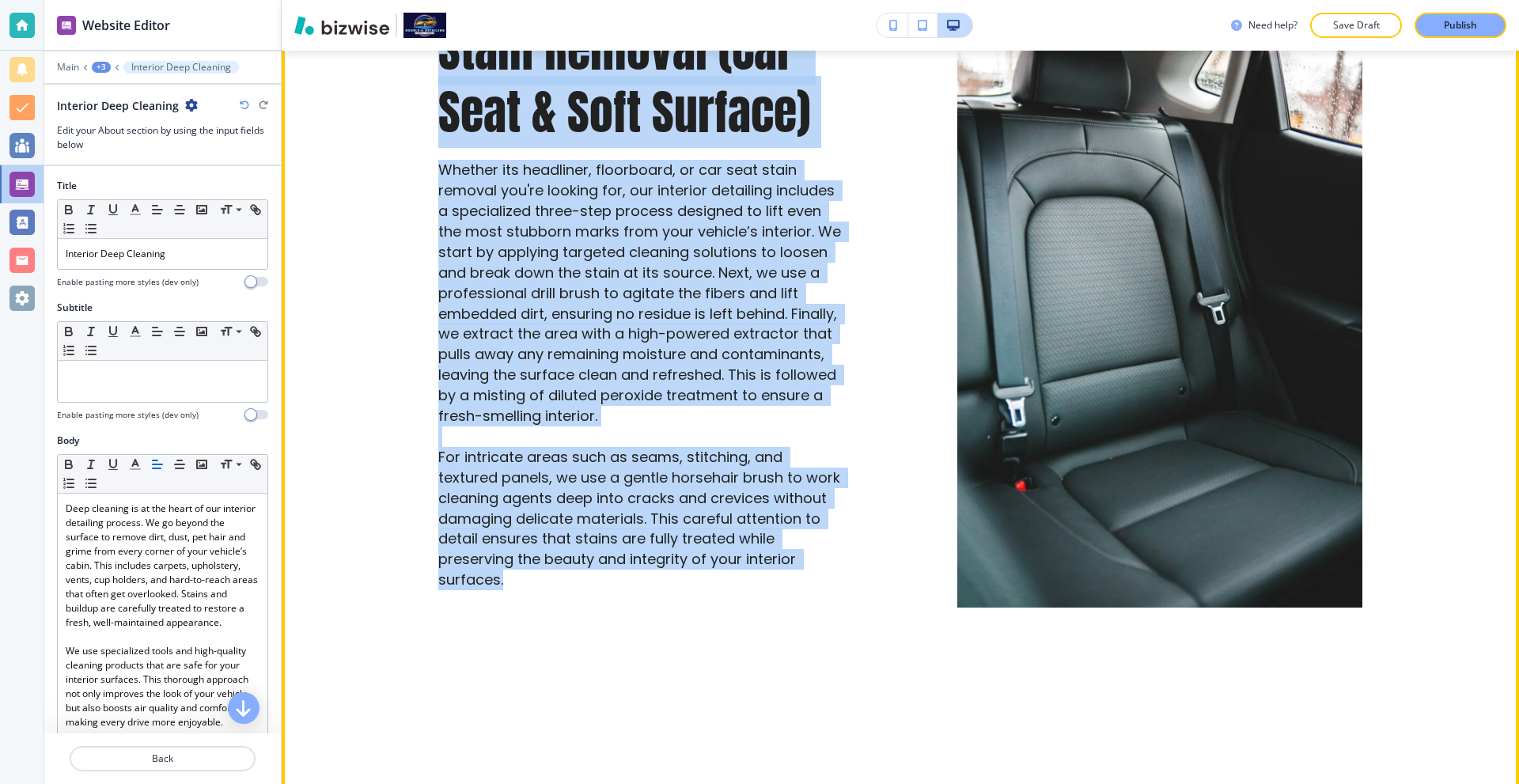
drag, startPoint x: 435, startPoint y: 202, endPoint x: 571, endPoint y: 588, distance: 409.3
click at [571, 588] on div "Stain Removal (Car Seat & Soft Surface) Whether its headliner, floorboard, or c…" at bounding box center [583, 266] width 518 height 684
copy div "Lorem Ipsumdo (Sit Amet & Cons Adipisc) Elitsed doe temporinc, utlaboreet, do m…"
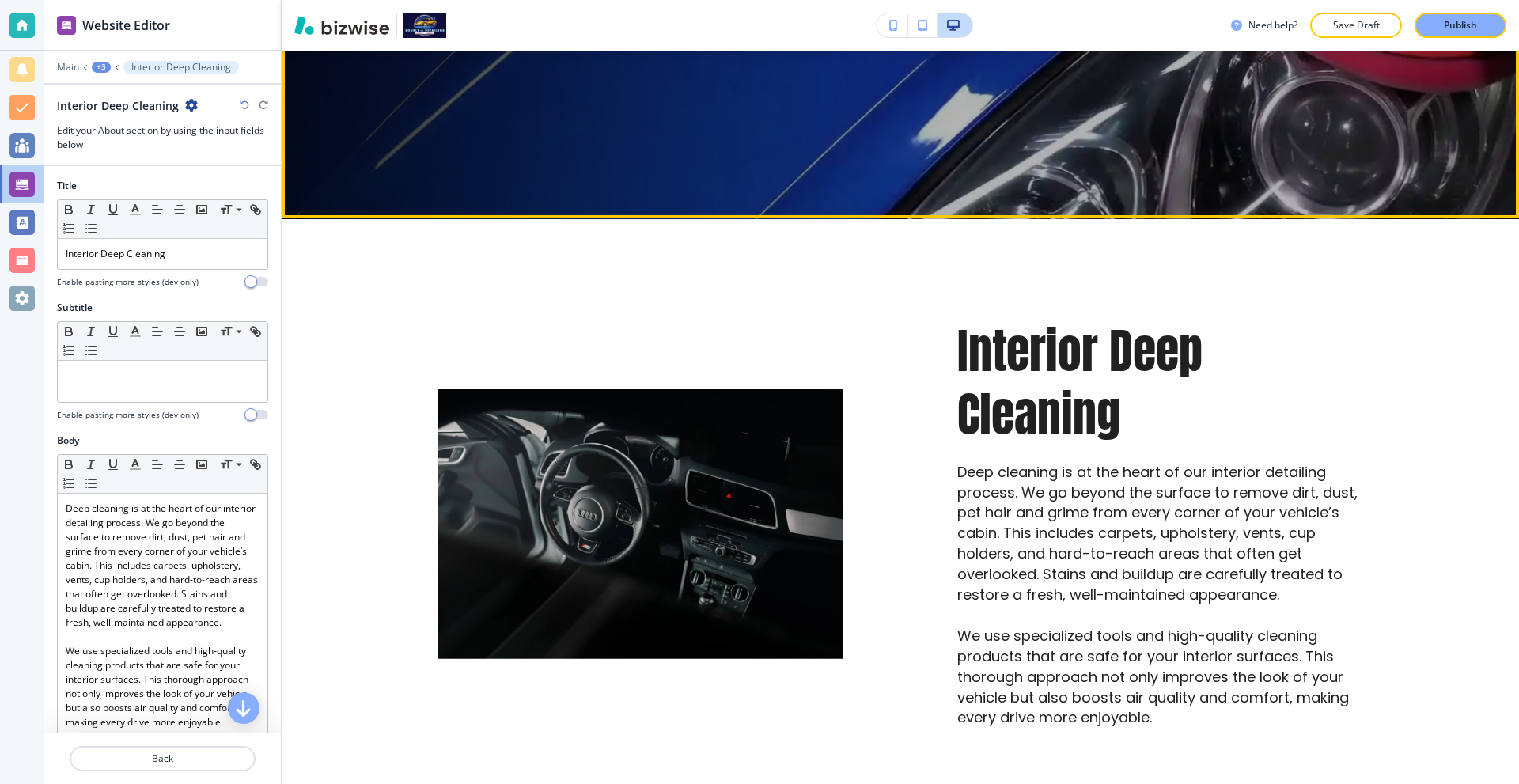
scroll to position [474, 0]
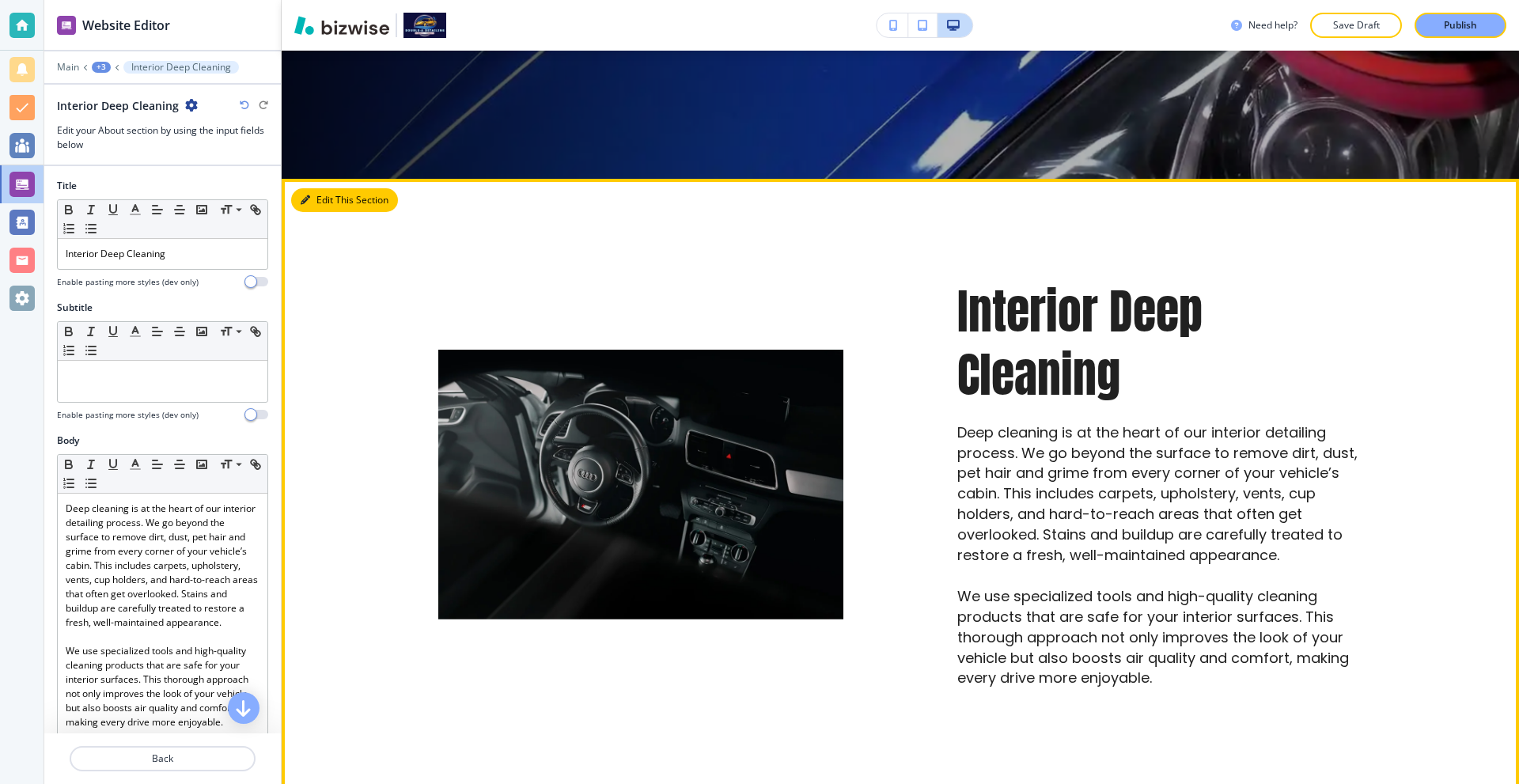
drag, startPoint x: 325, startPoint y: 200, endPoint x: 359, endPoint y: 206, distance: 34.5
click at [326, 200] on button "Edit This Section" at bounding box center [344, 200] width 107 height 24
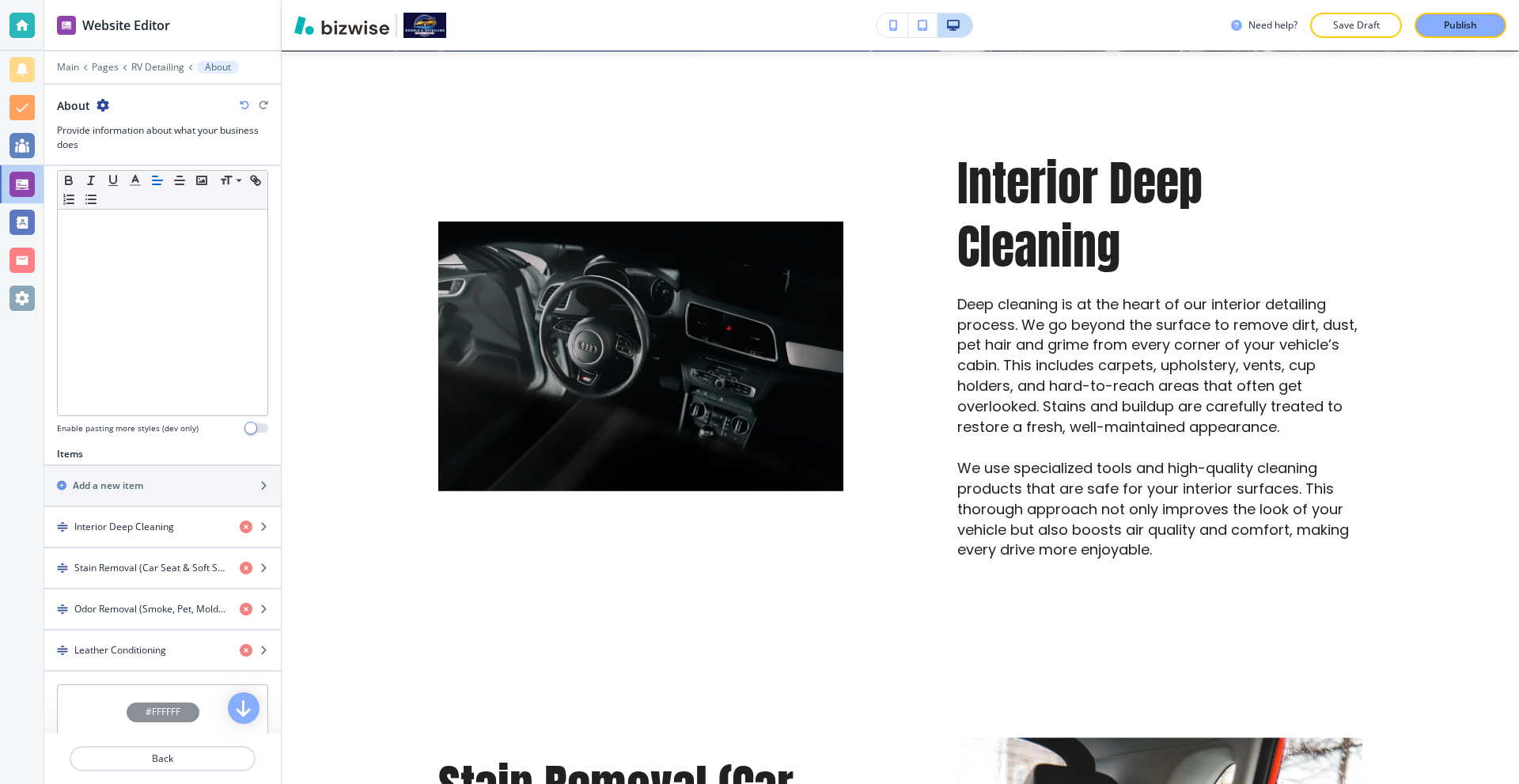
scroll to position [395, 0]
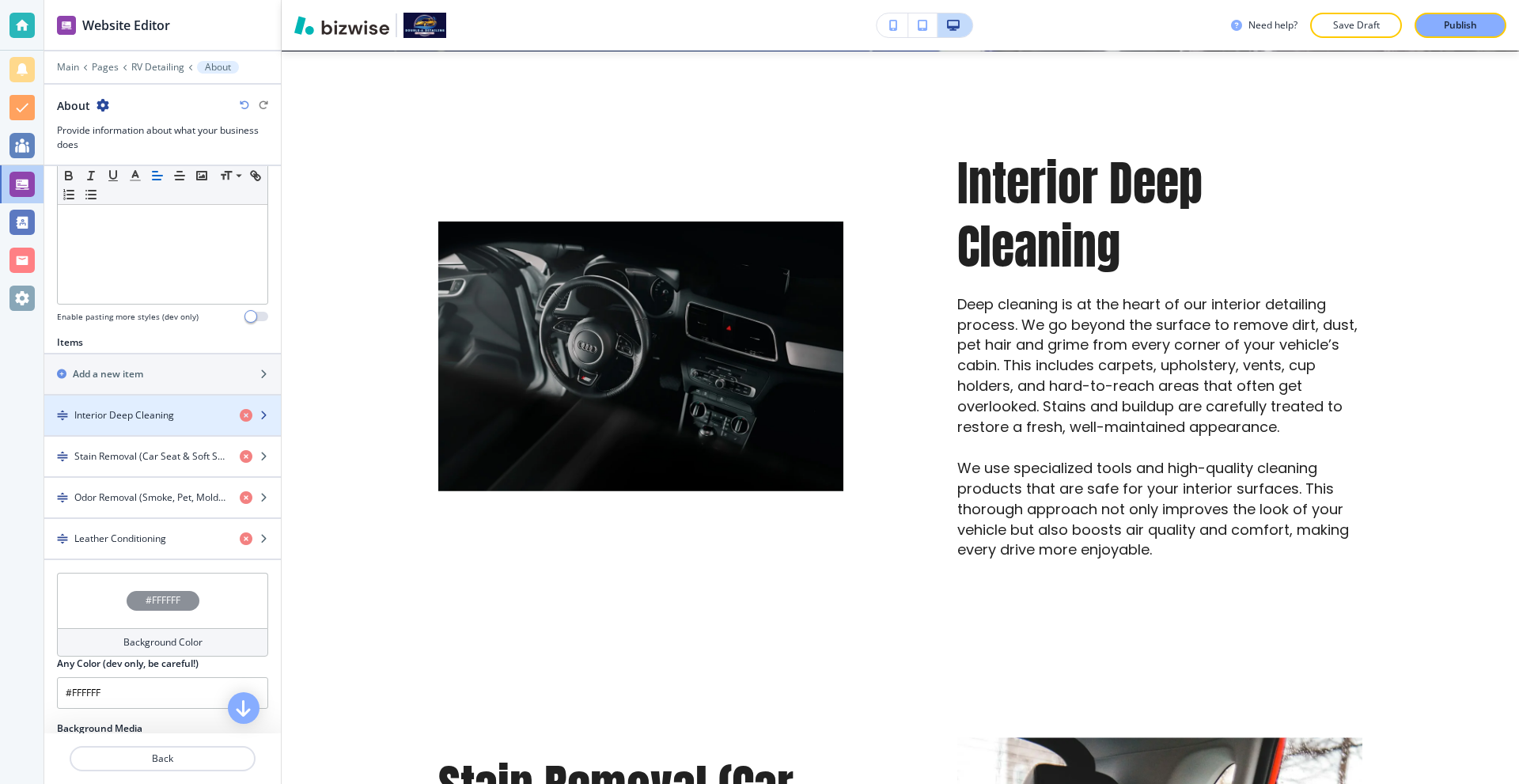
click at [155, 408] on h4 "Interior Deep Cleaning" at bounding box center [124, 415] width 99 height 14
click at [141, 418] on h4 "Interior Deep Cleaning" at bounding box center [124, 415] width 99 height 14
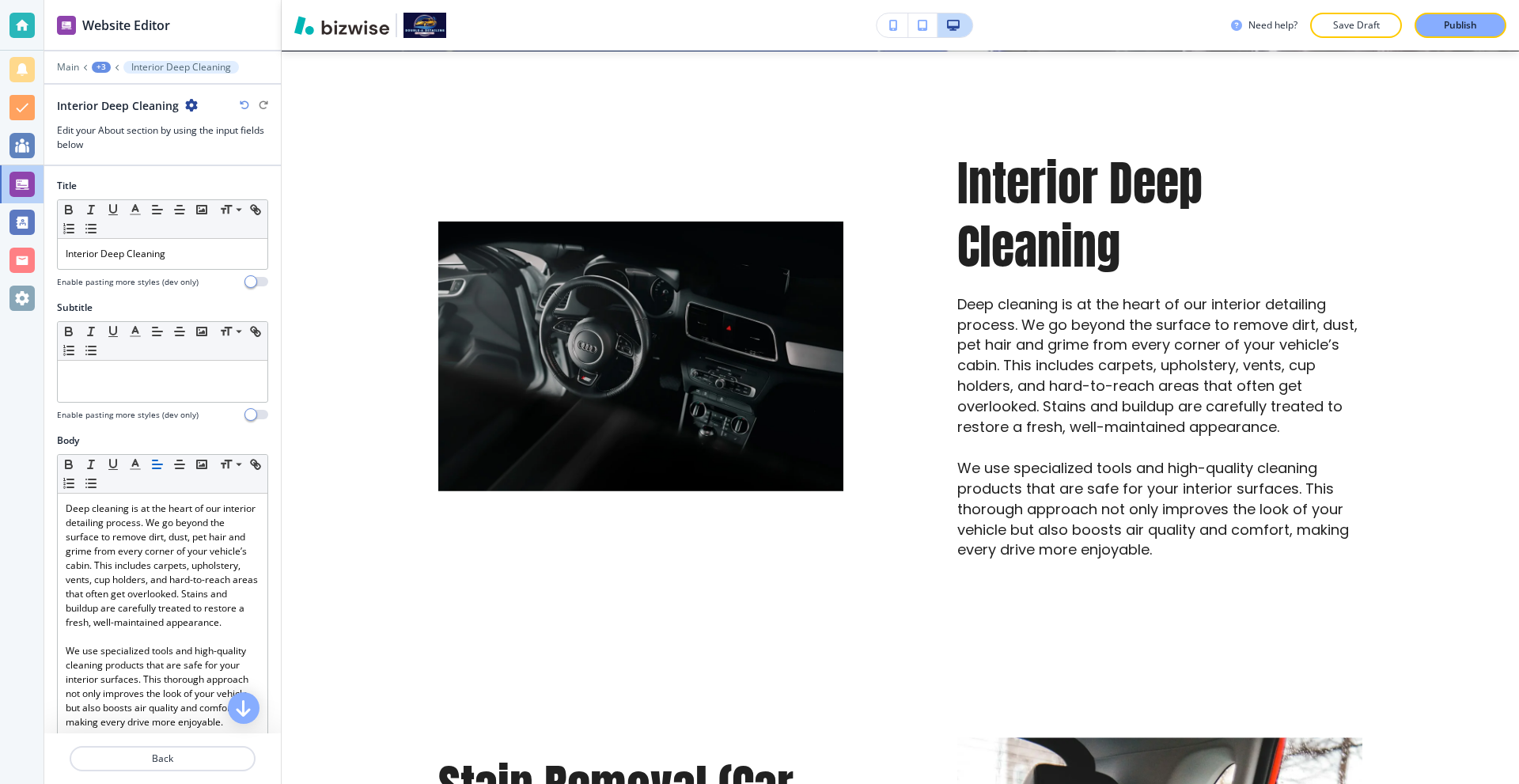
scroll to position [628, 0]
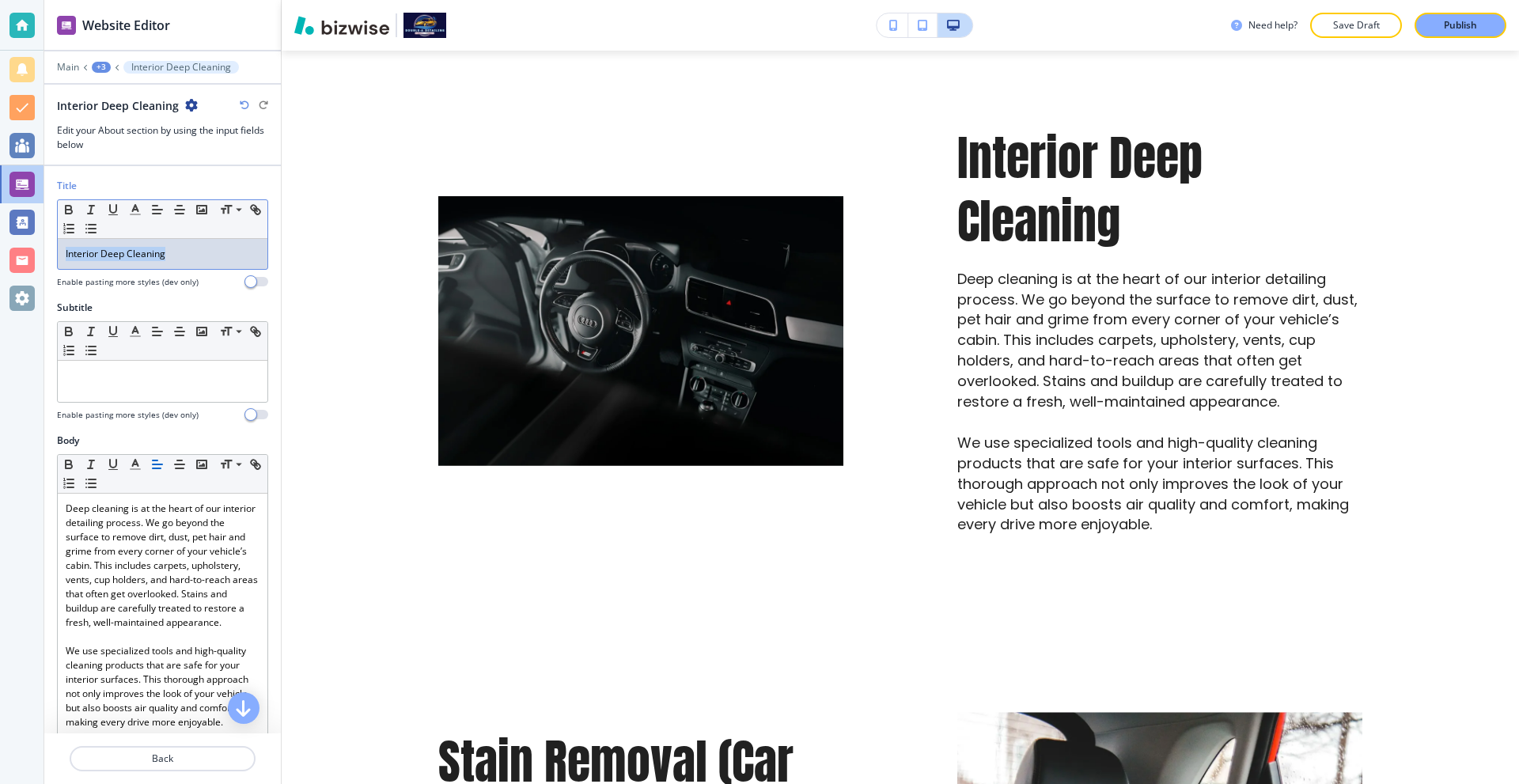
drag, startPoint x: 188, startPoint y: 263, endPoint x: 0, endPoint y: 264, distance: 188.0
click at [0, 264] on div "Website Editor Main +3 Interior Deep Cleaning Interior Deep Cleaning Edit your …" at bounding box center [760, 392] width 1519 height 784
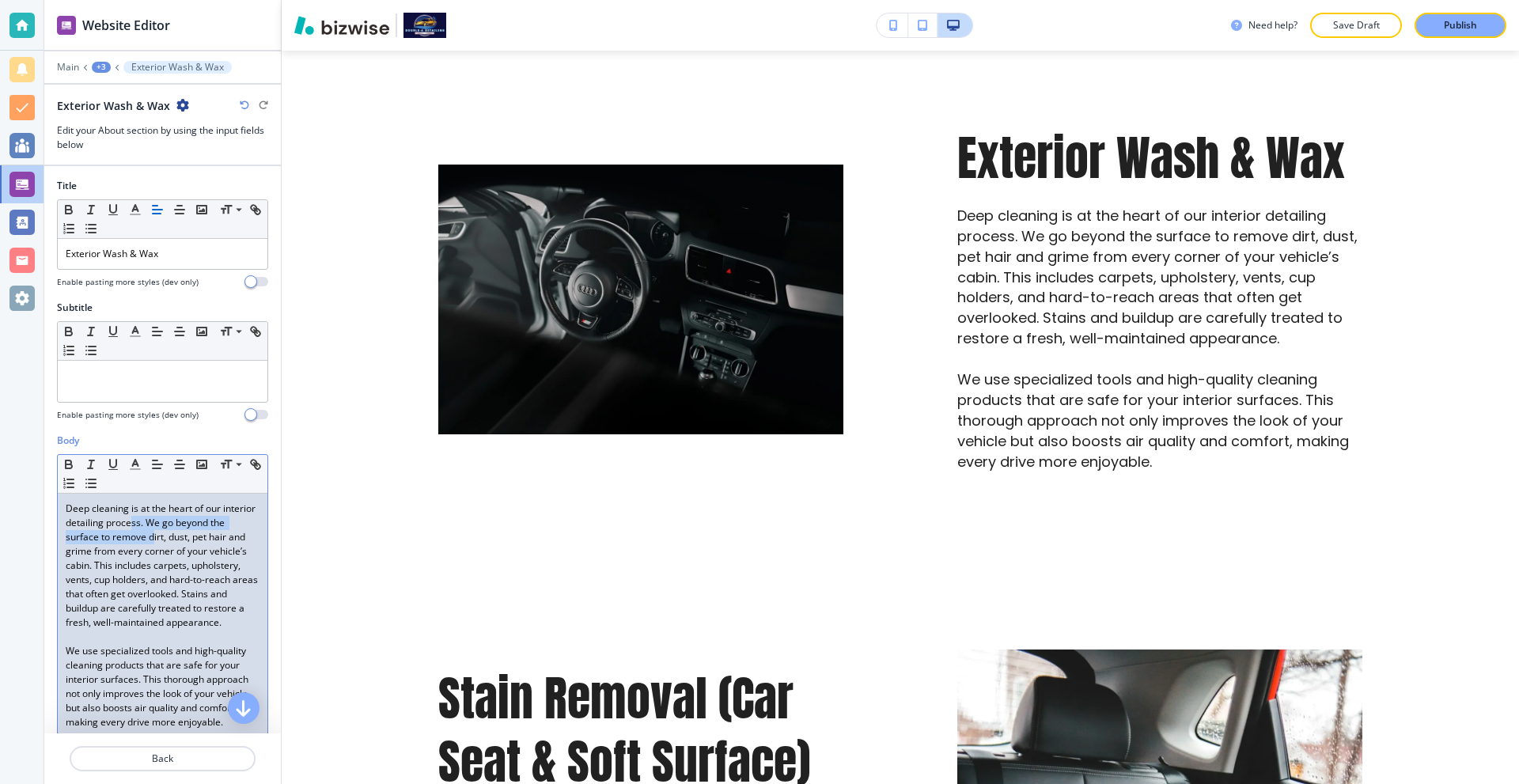
drag, startPoint x: 170, startPoint y: 530, endPoint x: 182, endPoint y: 543, distance: 17.7
click at [172, 536] on p "Deep cleaning is at the heart of our interior detailing process. We go beyond t…" at bounding box center [162, 566] width 194 height 128
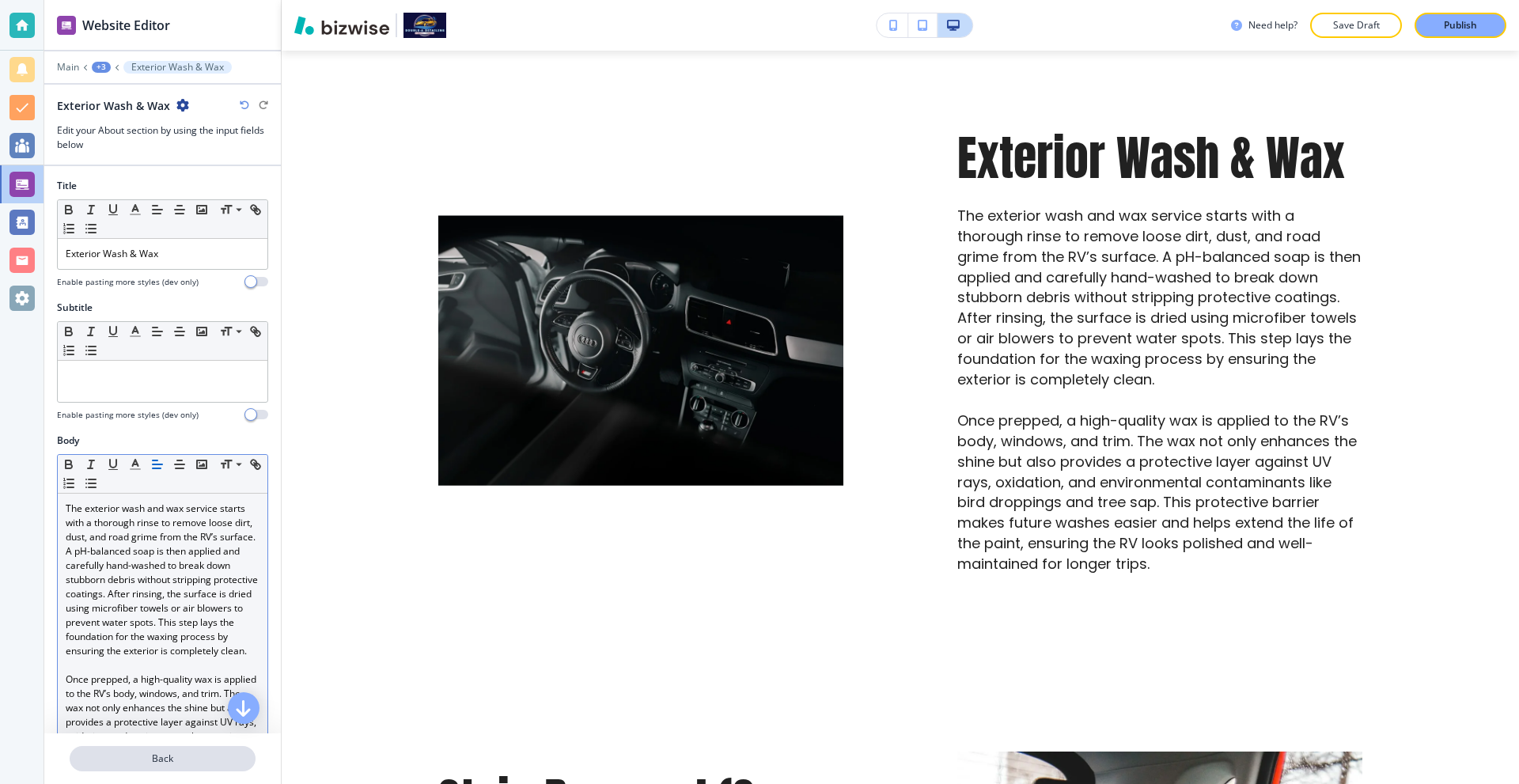
click at [174, 762] on p "Back" at bounding box center [162, 758] width 183 height 14
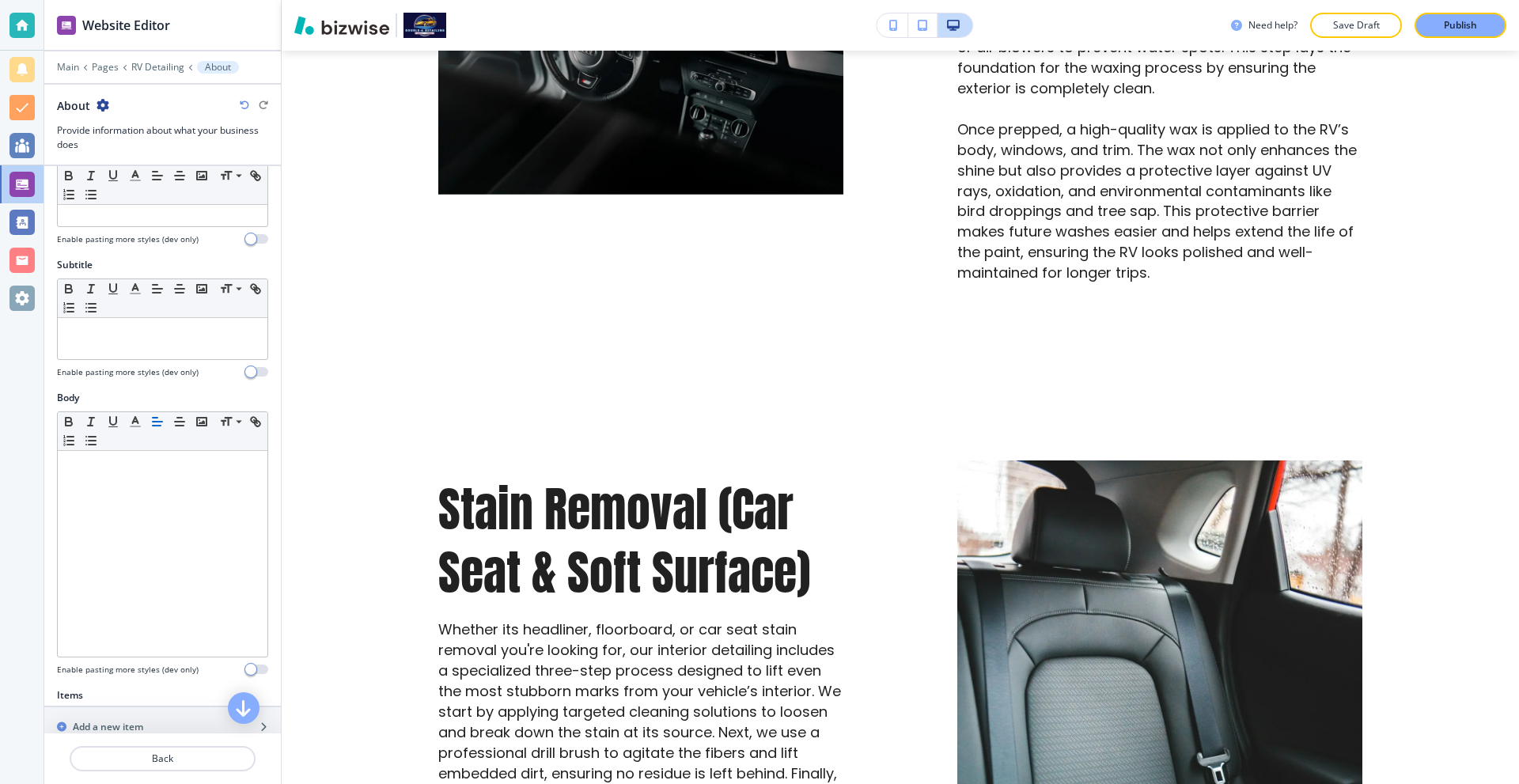
scroll to position [237, 0]
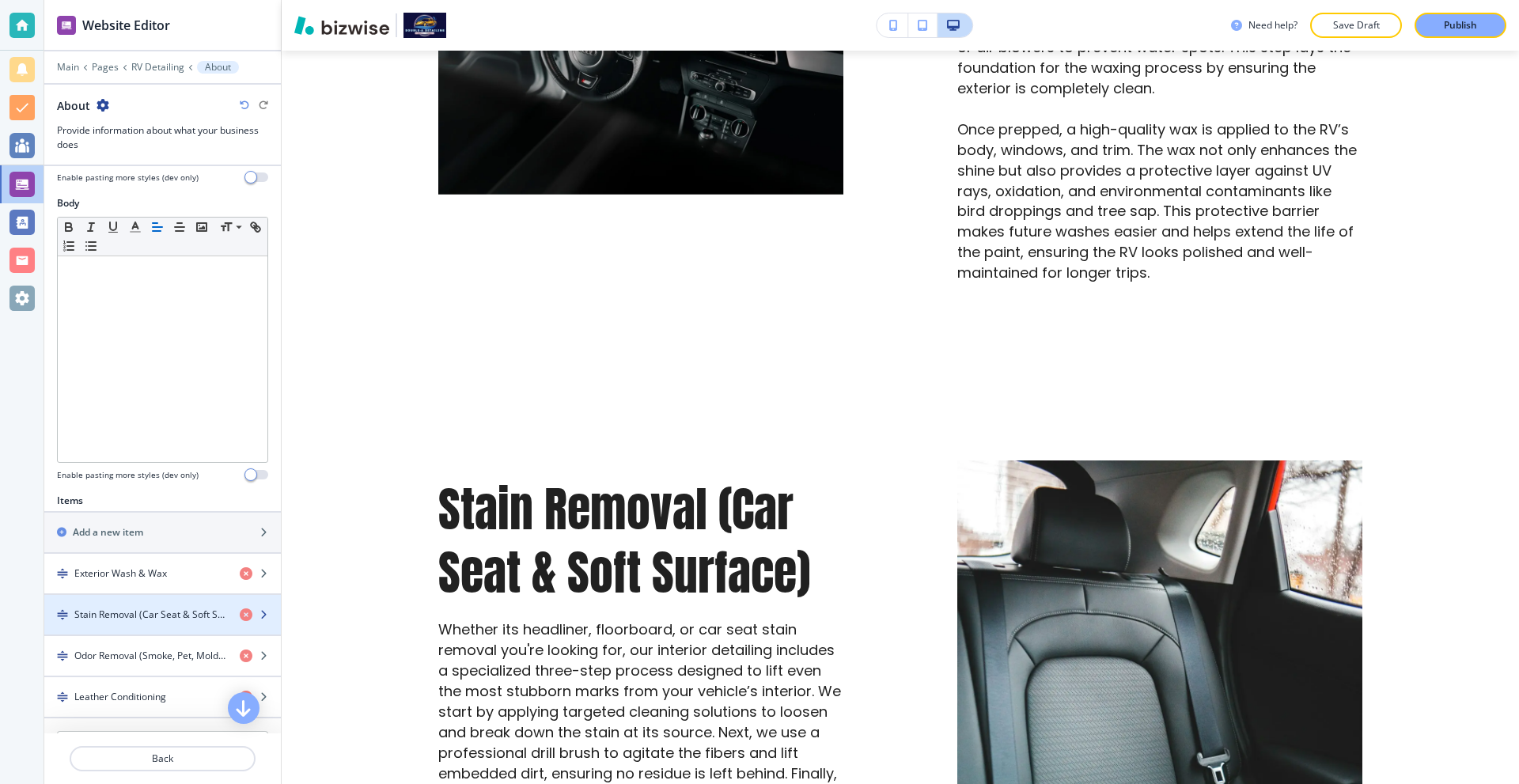
click at [134, 608] on h4 "Stain Removal (Car Seat & Soft Surface)" at bounding box center [151, 615] width 152 height 14
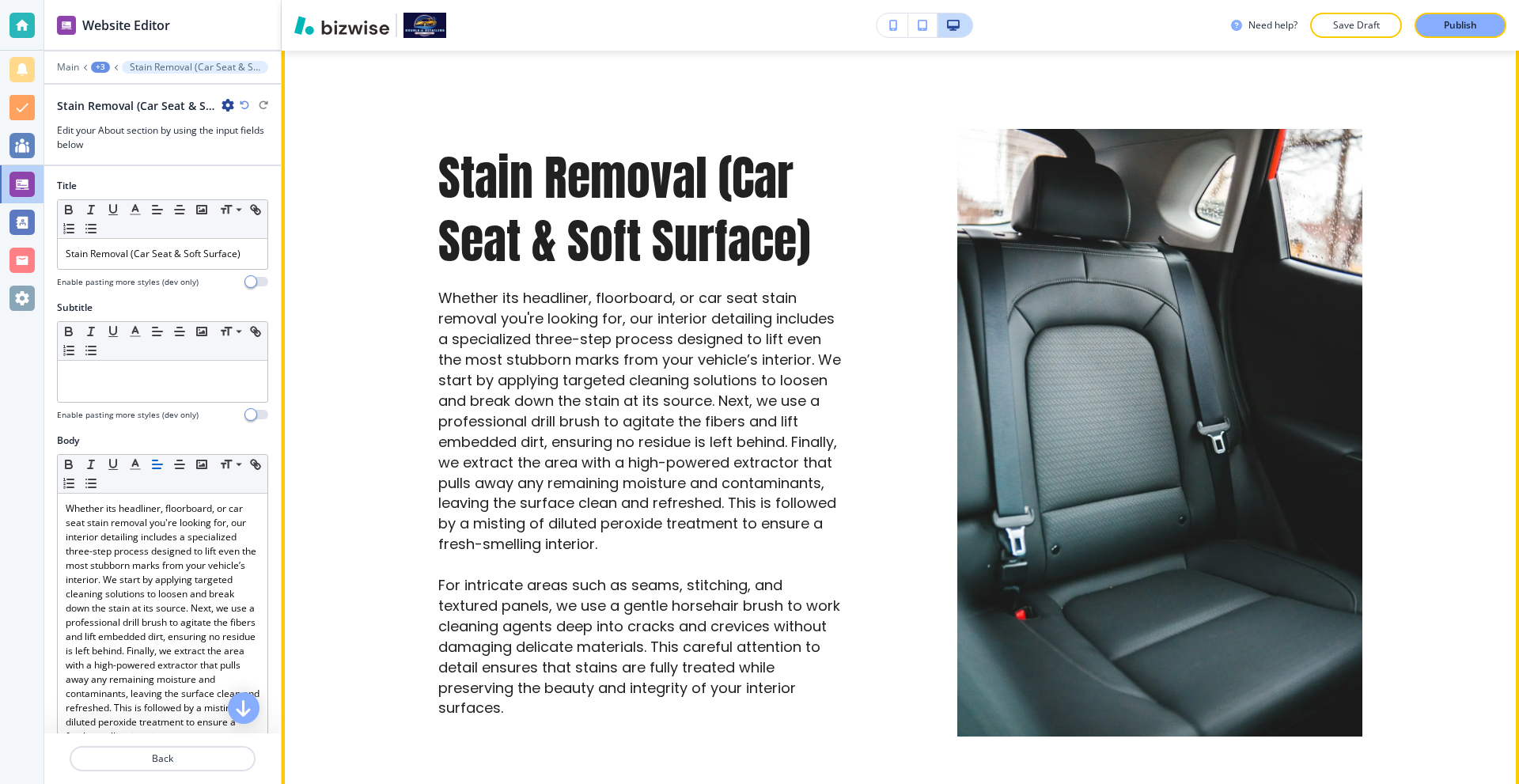
scroll to position [1253, 0]
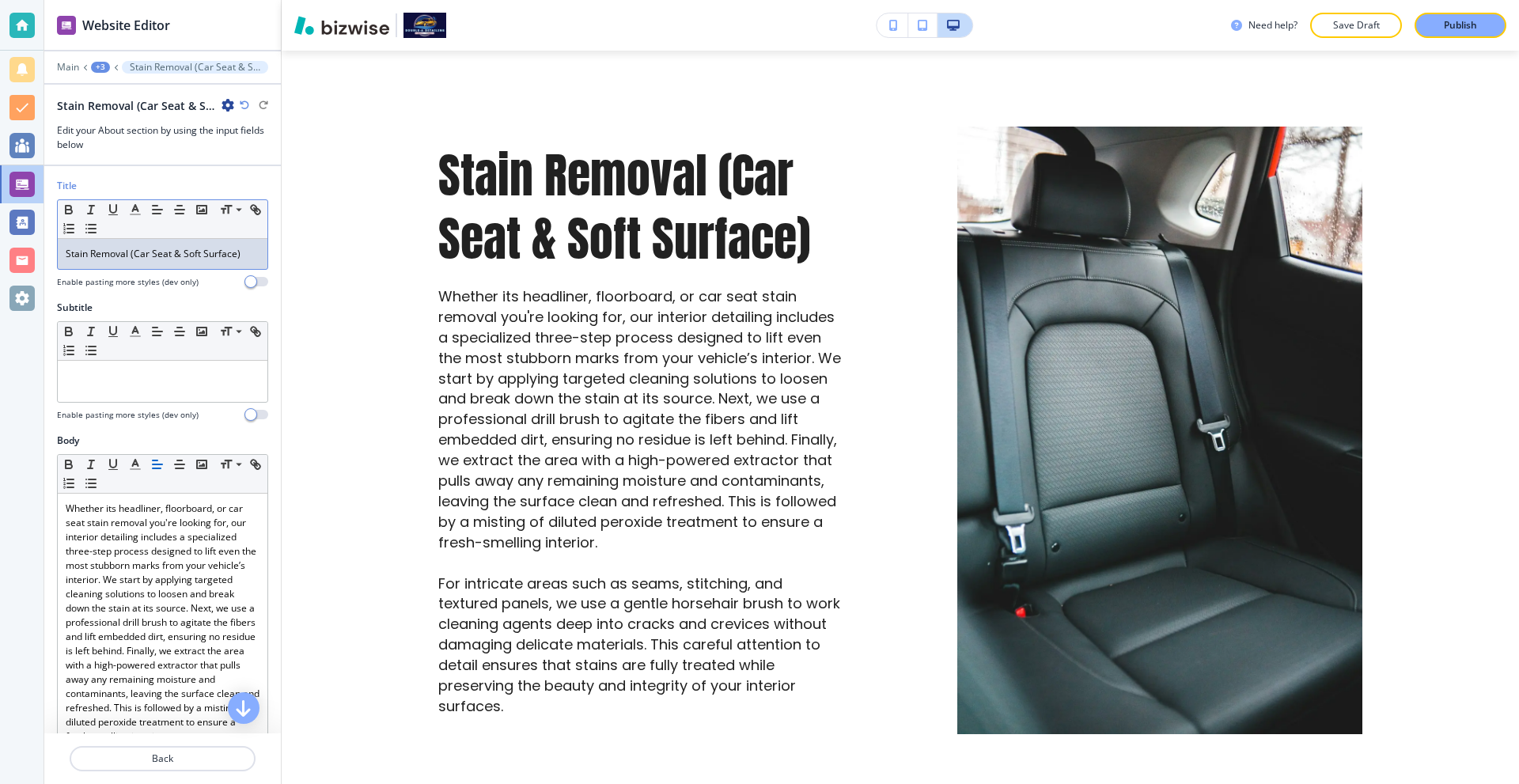
click at [117, 248] on p "Stain Removal (Car Seat & Soft Surface)" at bounding box center [162, 254] width 194 height 14
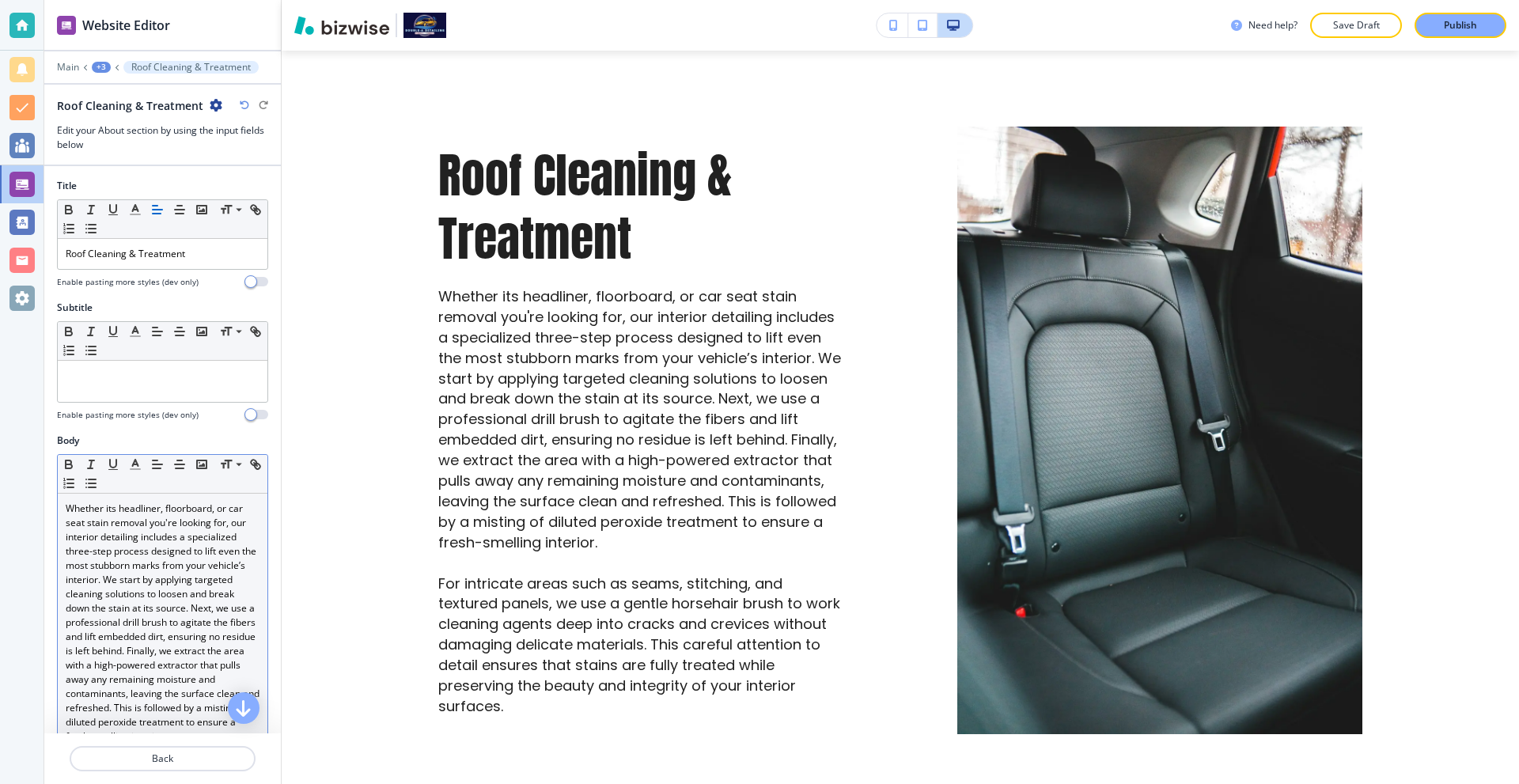
click at [183, 580] on p "Whether its headliner, floorboard, or car seat stain removal you're looking for…" at bounding box center [162, 623] width 194 height 242
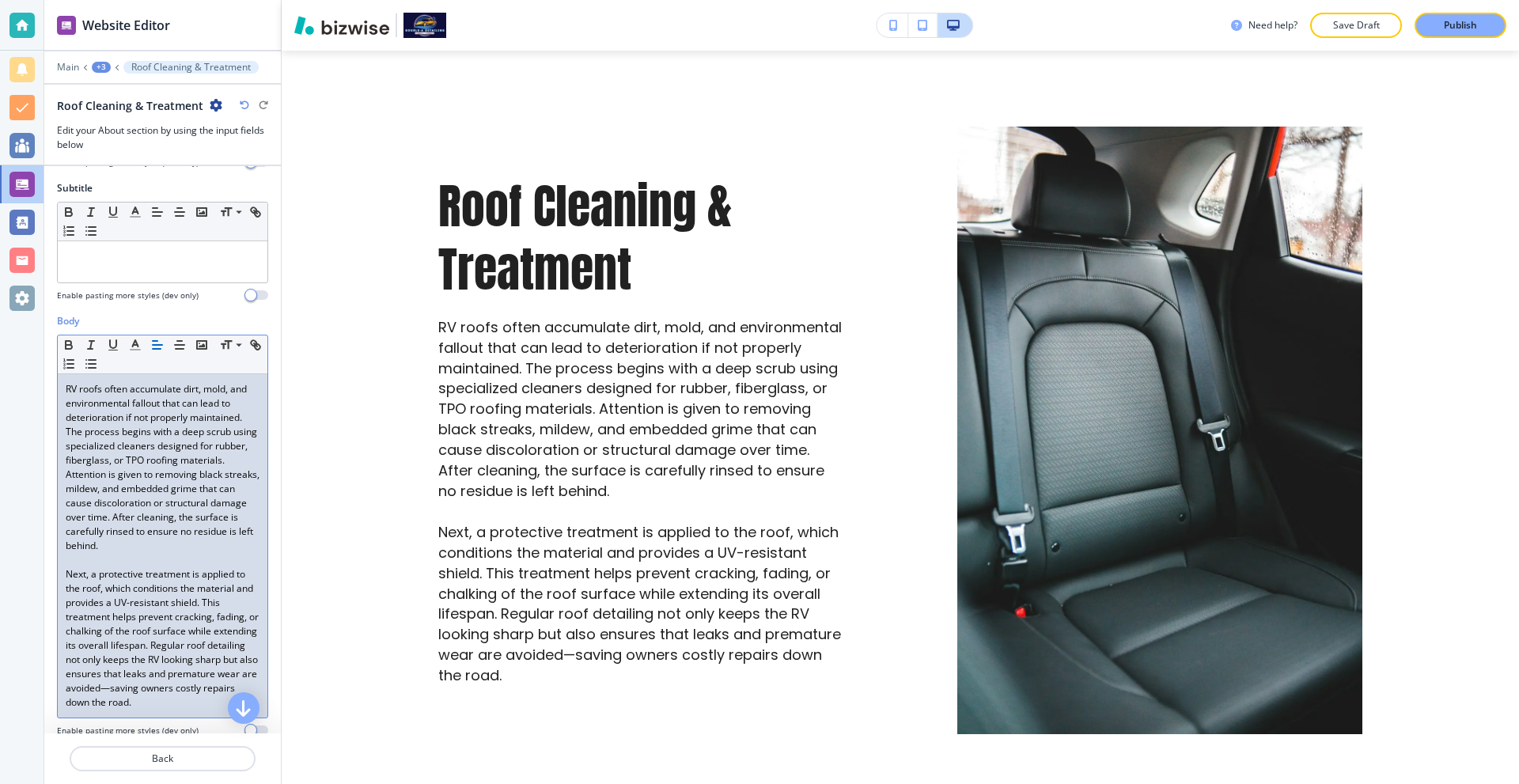
scroll to position [158, 0]
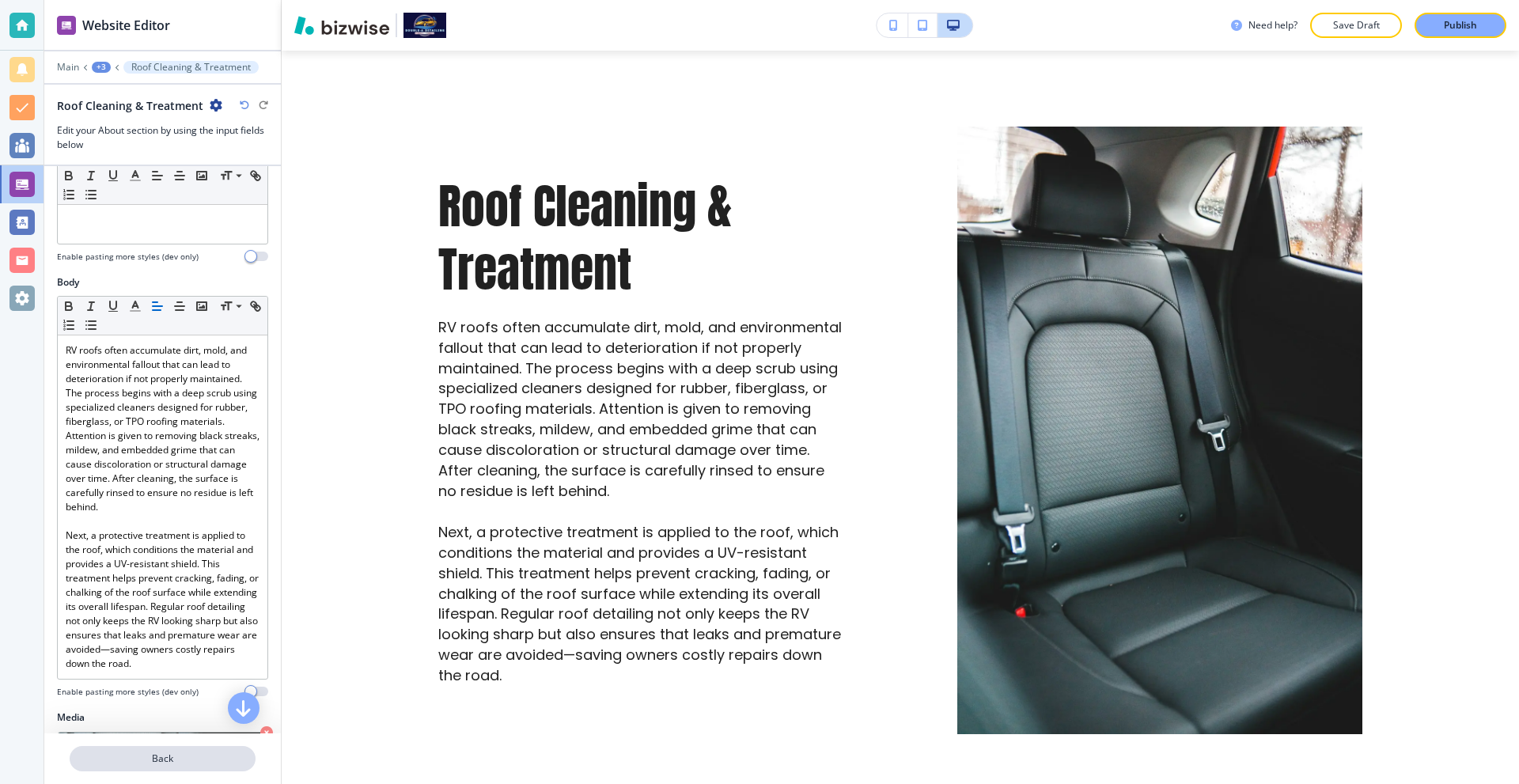
click at [173, 762] on p "Back" at bounding box center [162, 758] width 183 height 14
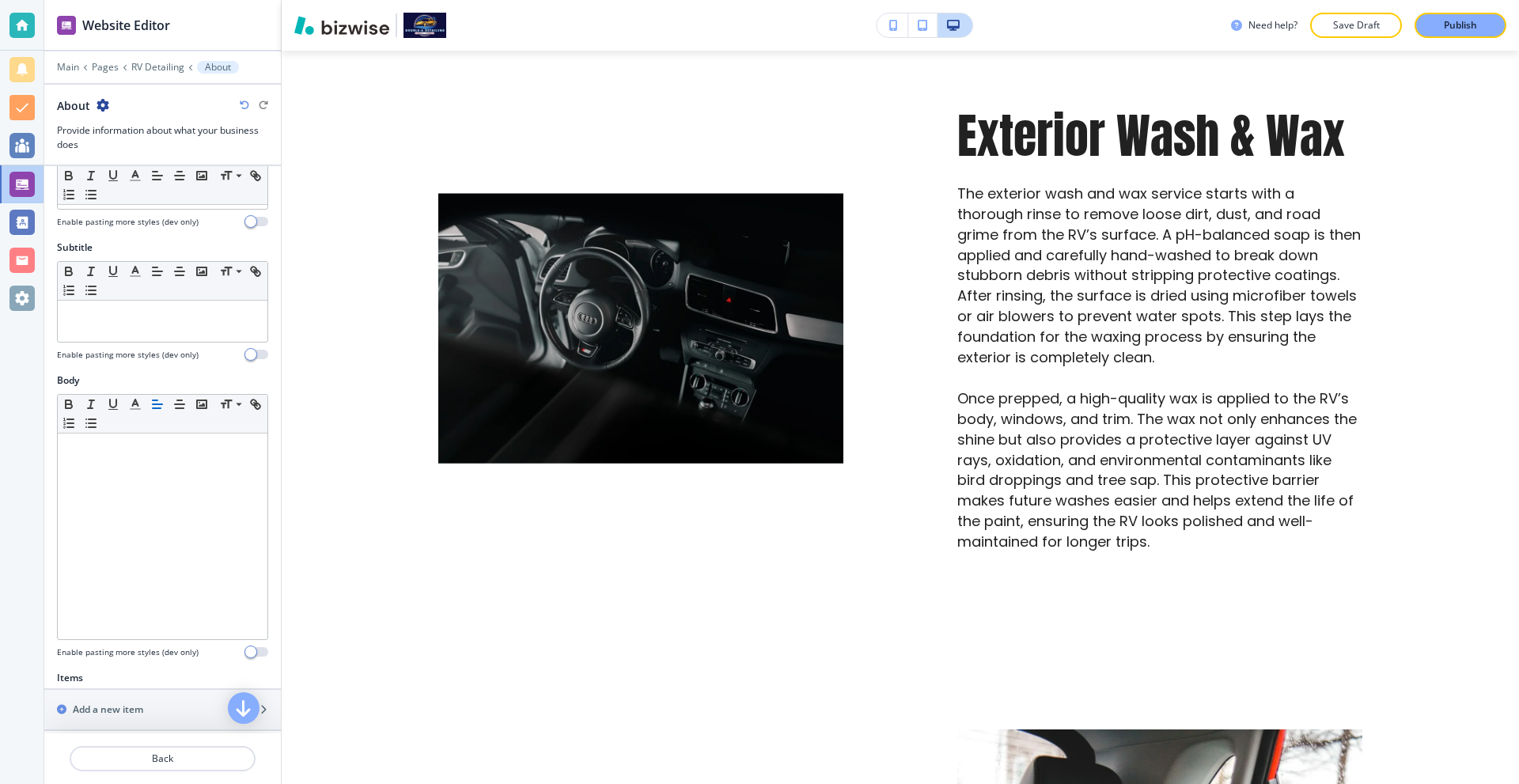
scroll to position [395, 0]
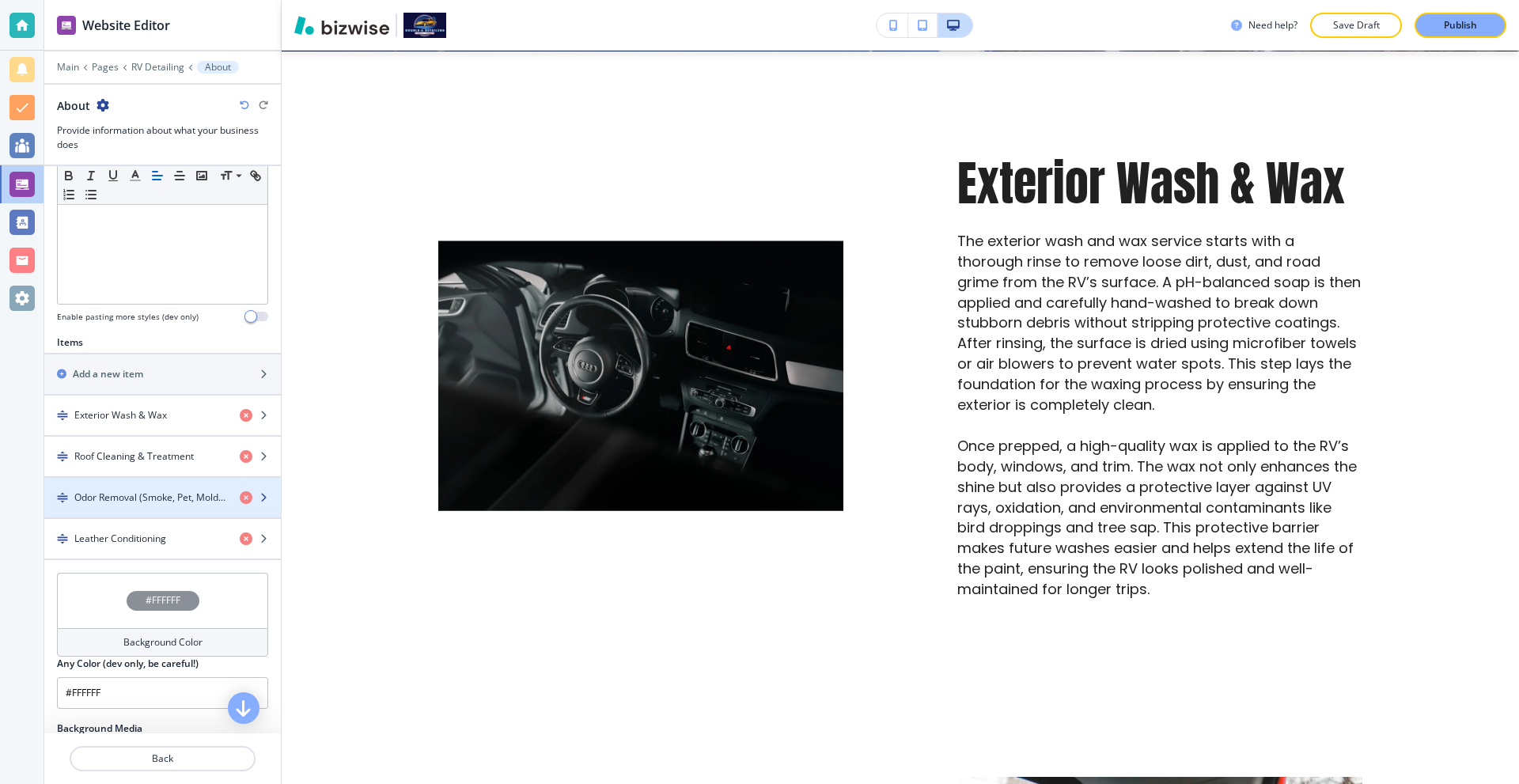
click at [152, 495] on h4 "Odor Removal (Smoke, Pet, Mold, Food, etc)" at bounding box center [151, 498] width 152 height 14
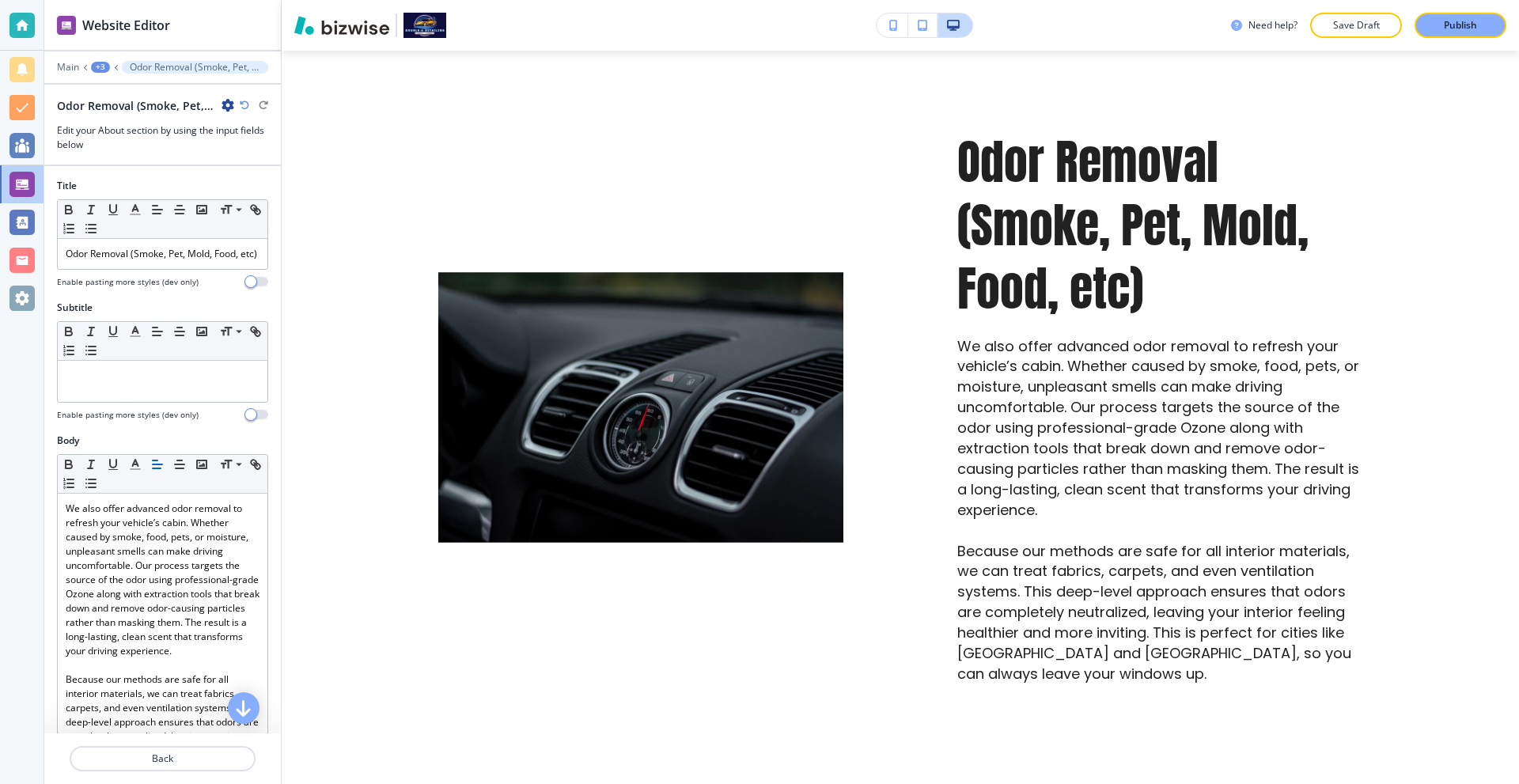
scroll to position [2037, 0]
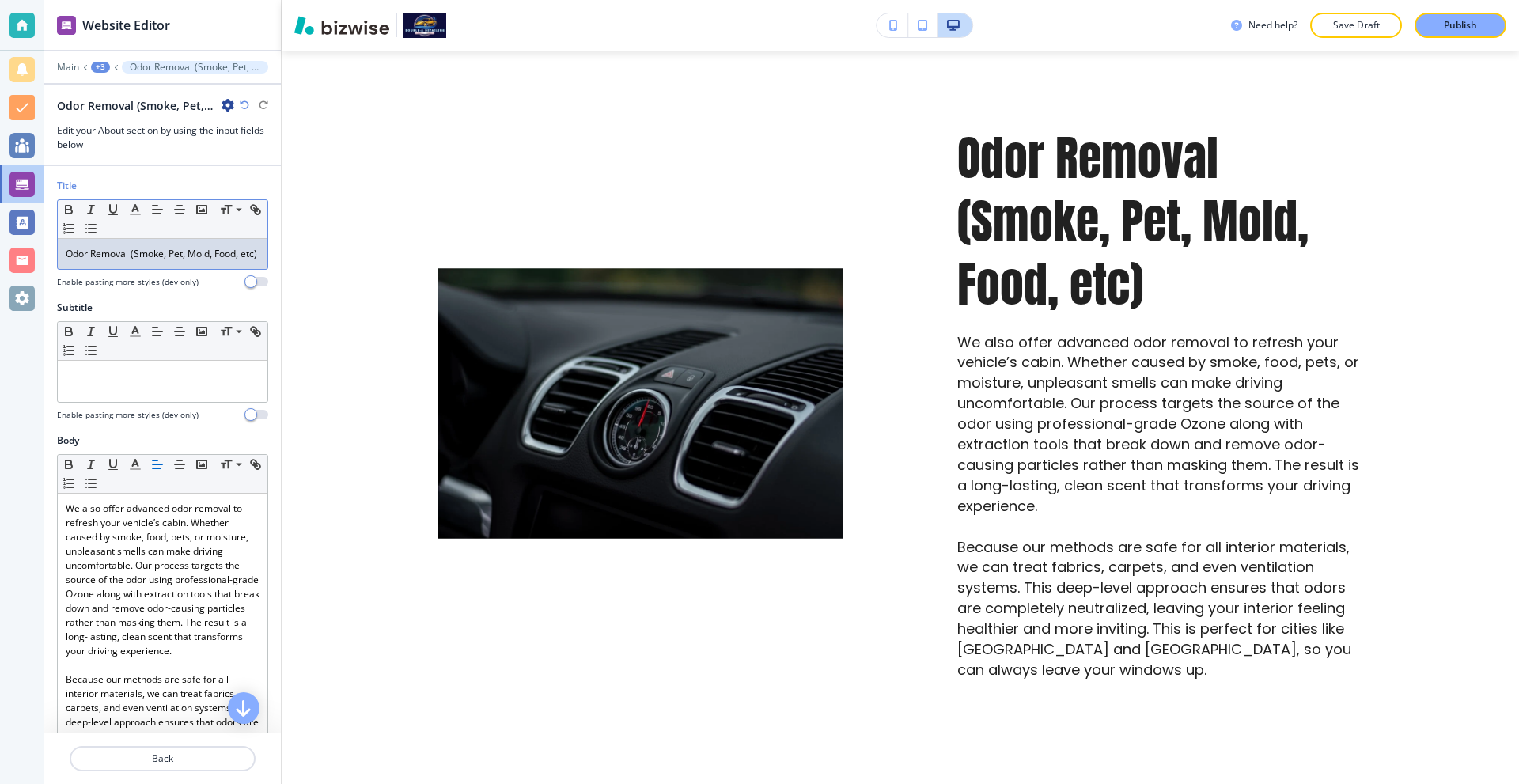
click at [158, 261] on p "Odor Removal (Smoke, Pet, Mold, Food, etc)" at bounding box center [162, 254] width 194 height 14
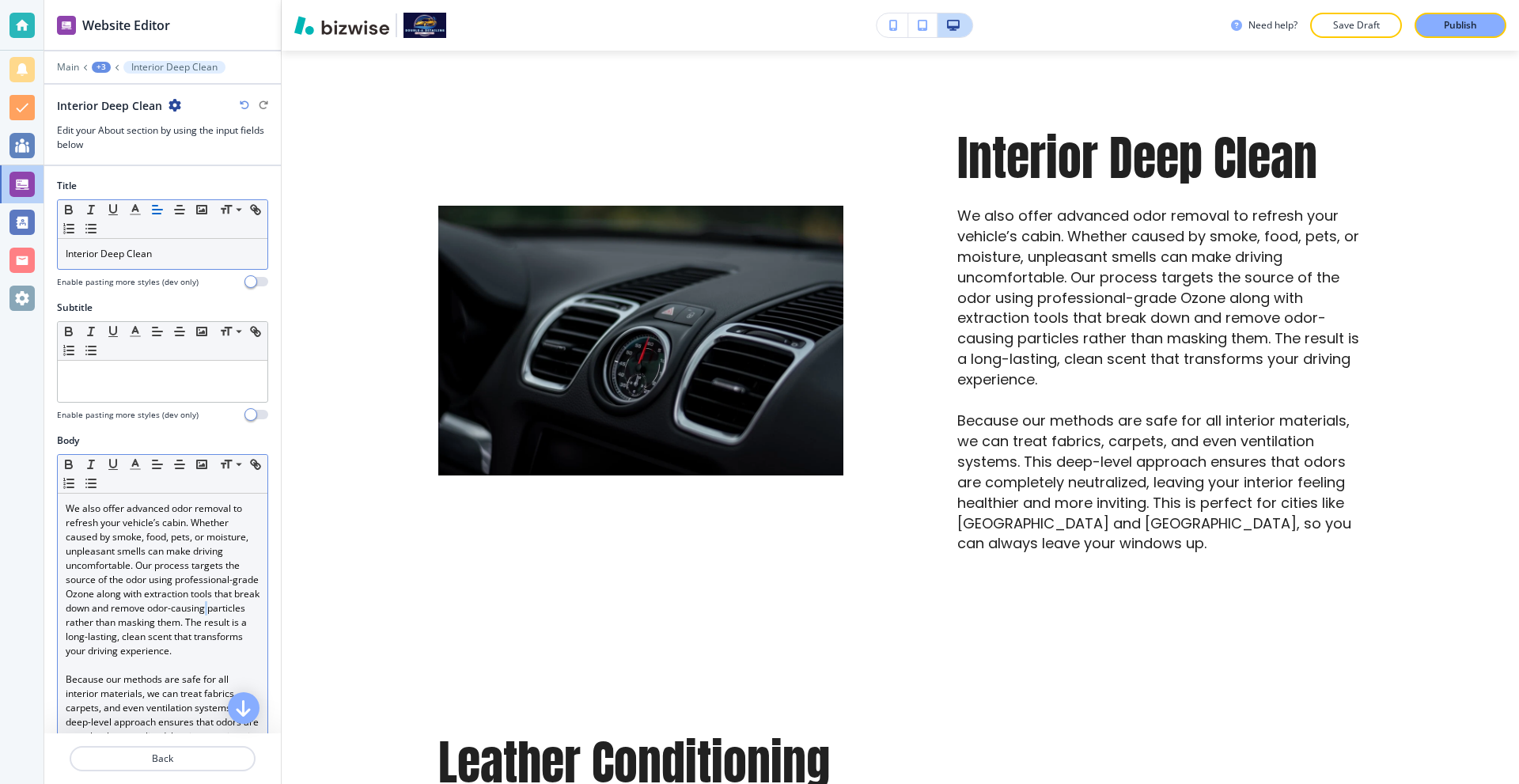
click at [161, 617] on p "We also offer advanced odor removal to refresh your vehicle’s cabin. Whether ca…" at bounding box center [162, 579] width 194 height 156
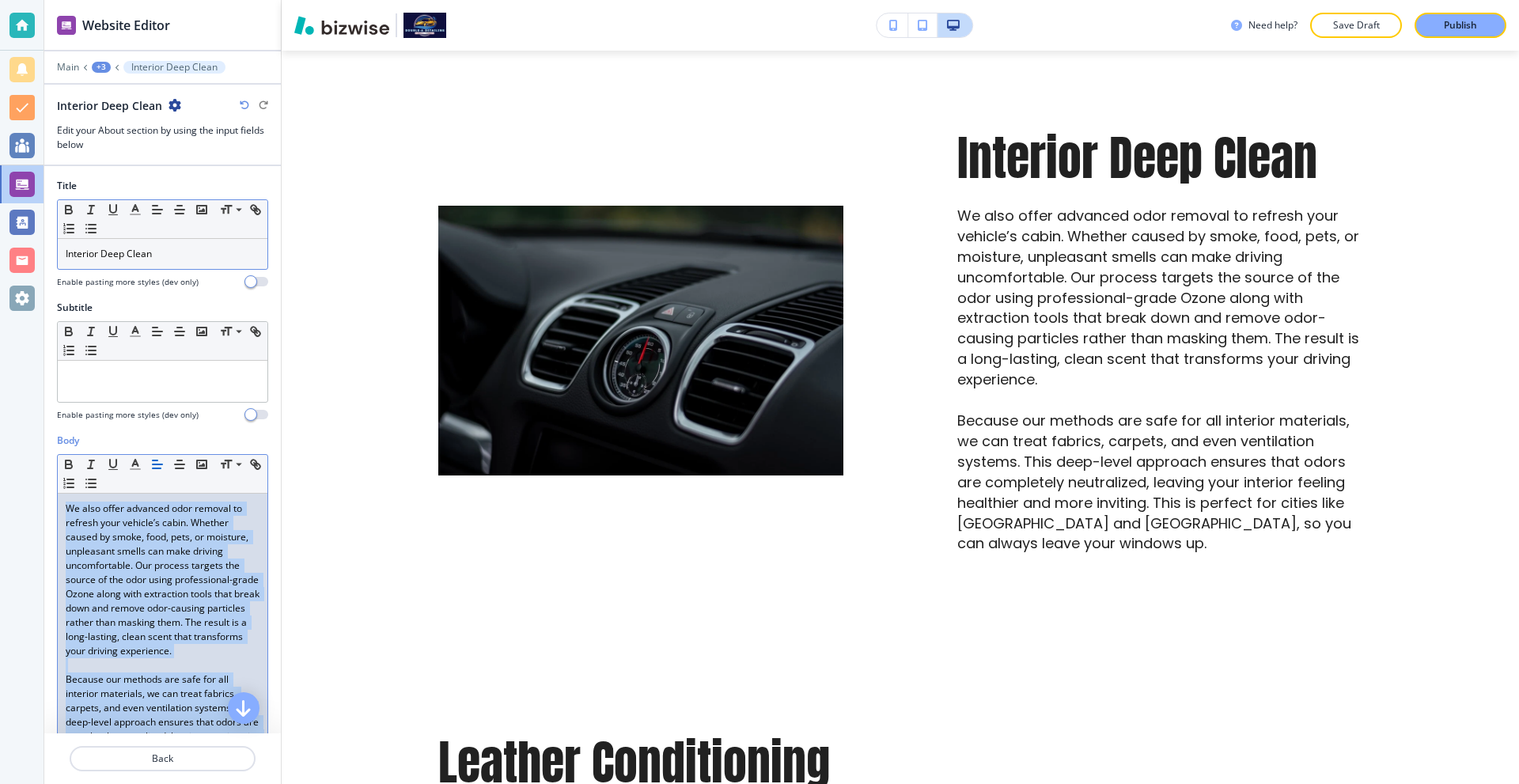
scroll to position [0, 0]
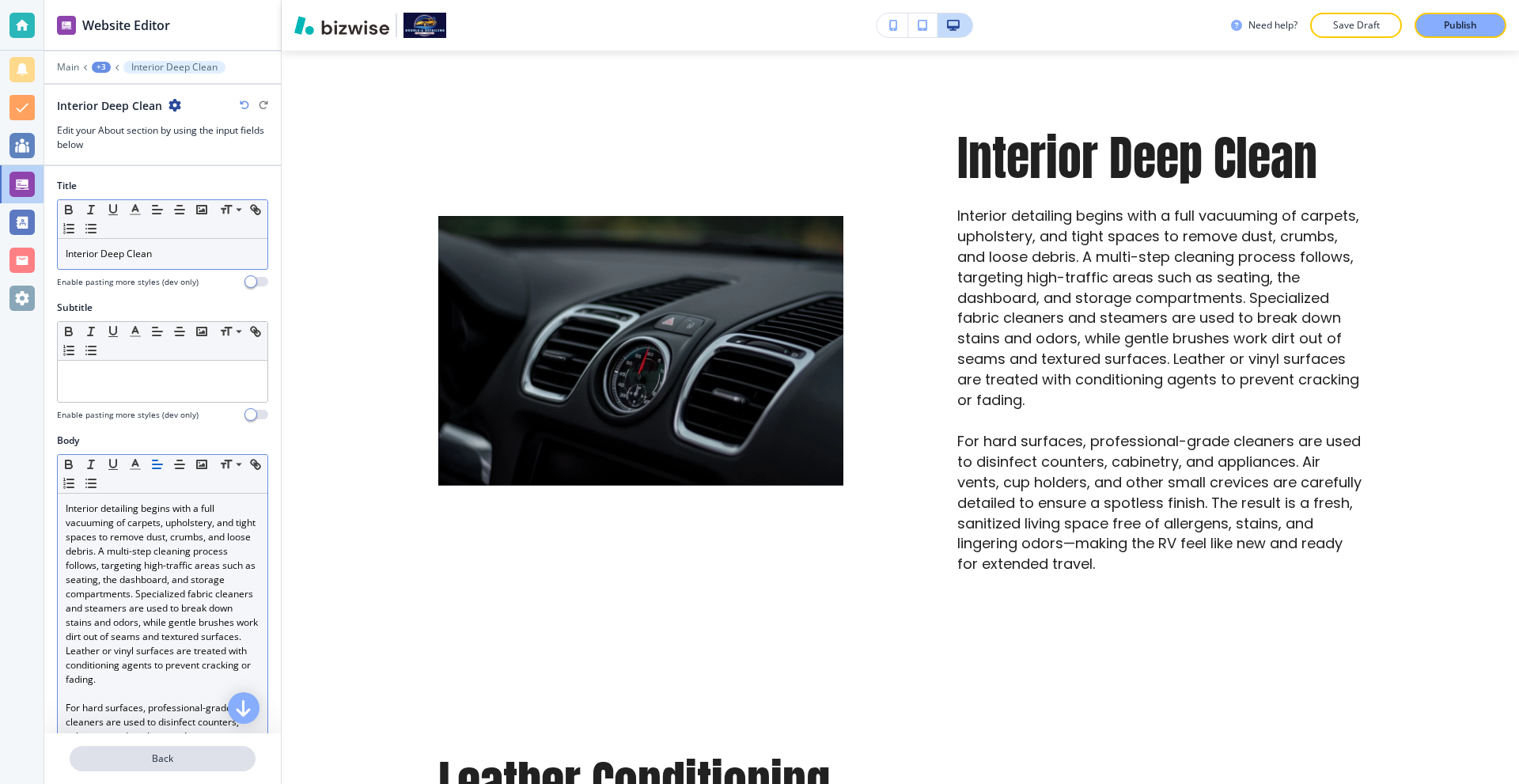
click at [171, 762] on p "Back" at bounding box center [162, 758] width 183 height 14
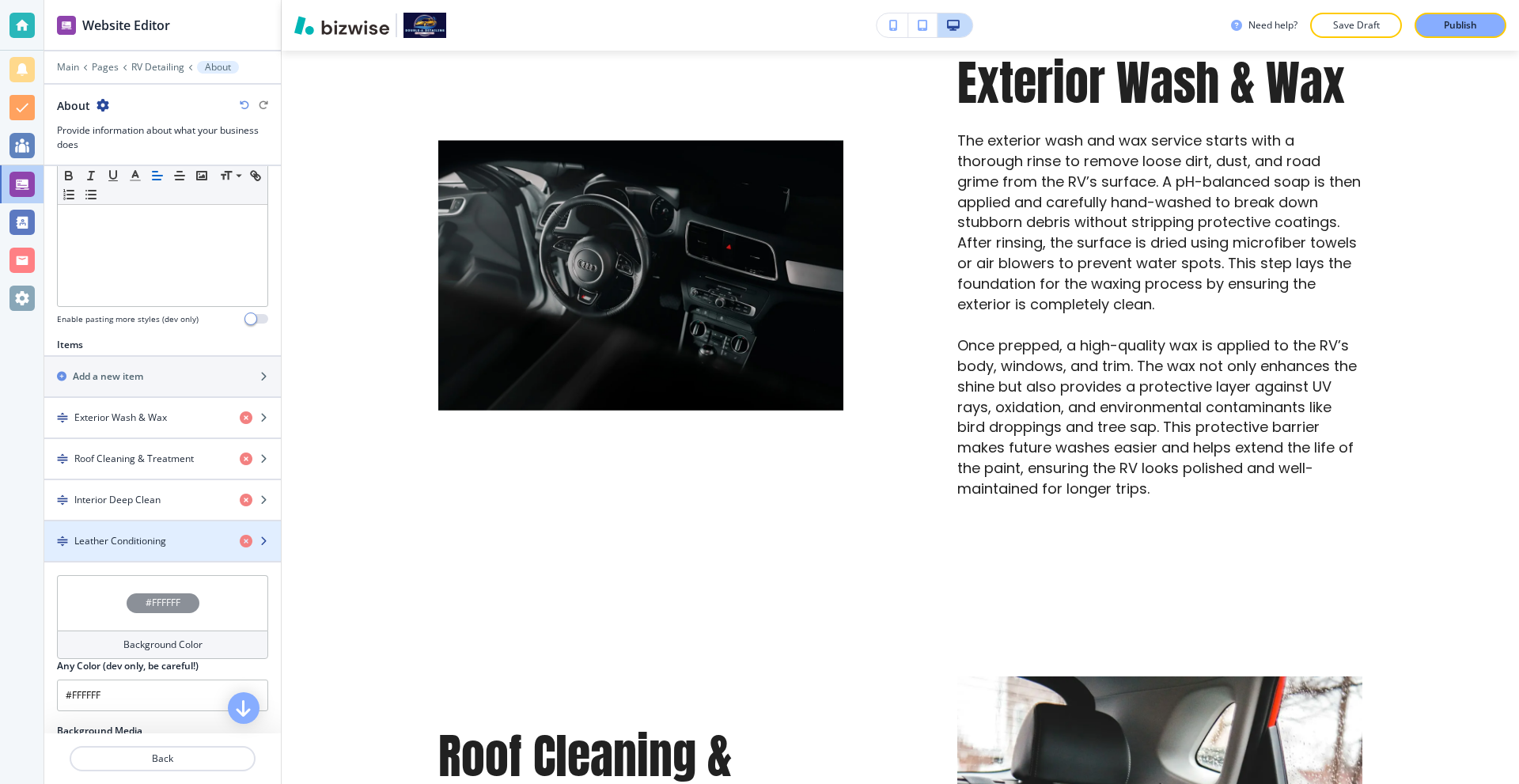
scroll to position [395, 0]
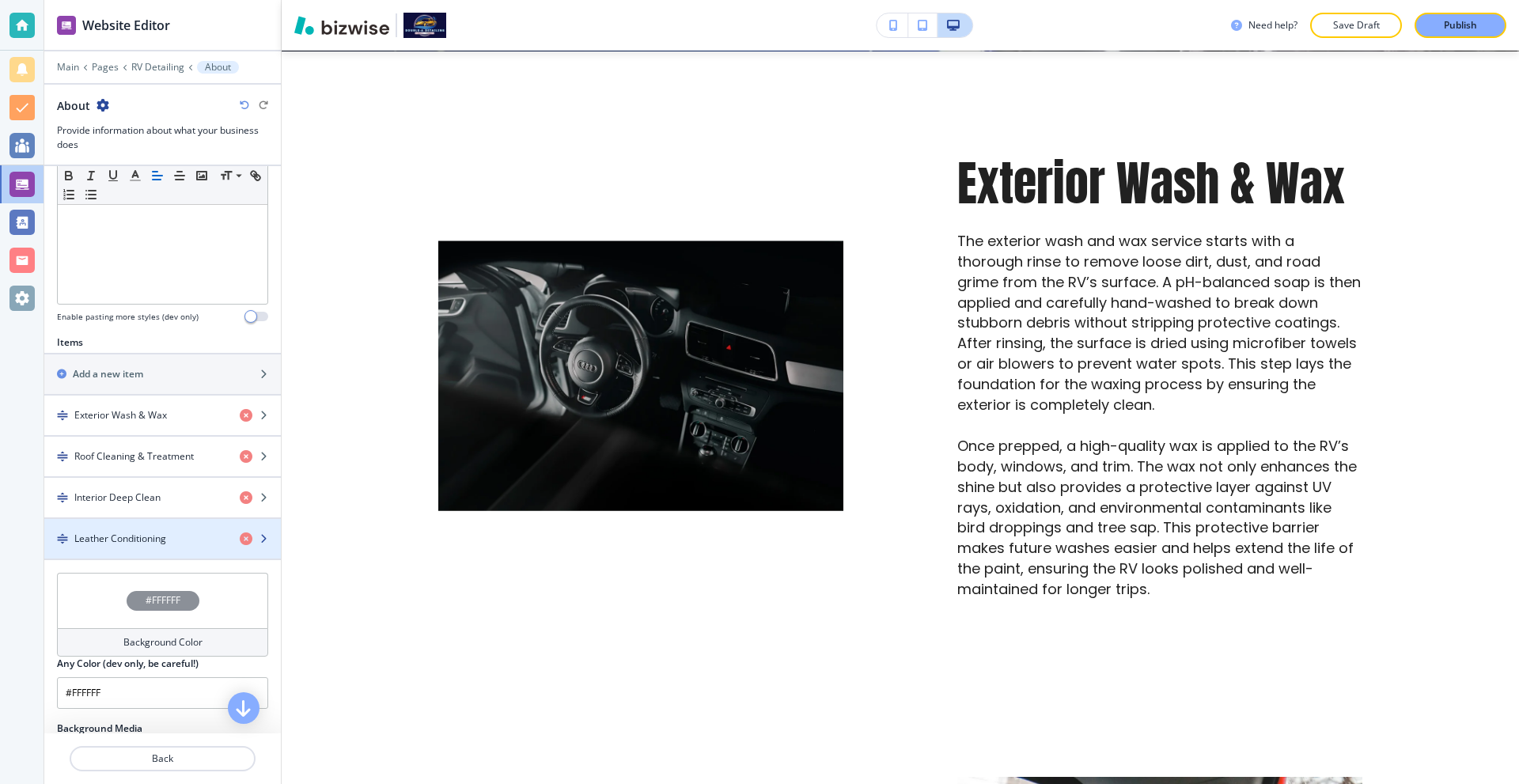
click at [121, 550] on div "button" at bounding box center [162, 552] width 236 height 13
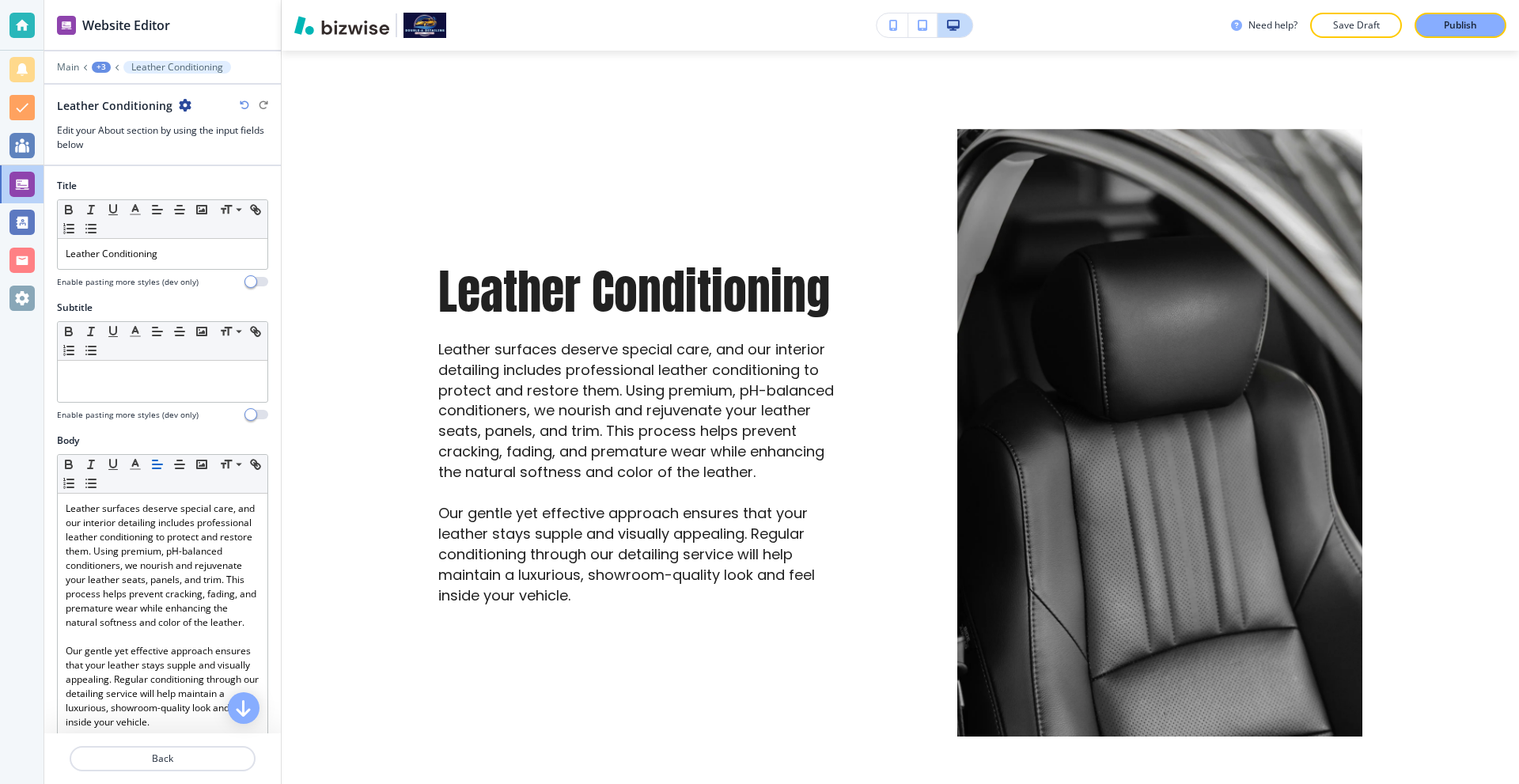
scroll to position [2662, 0]
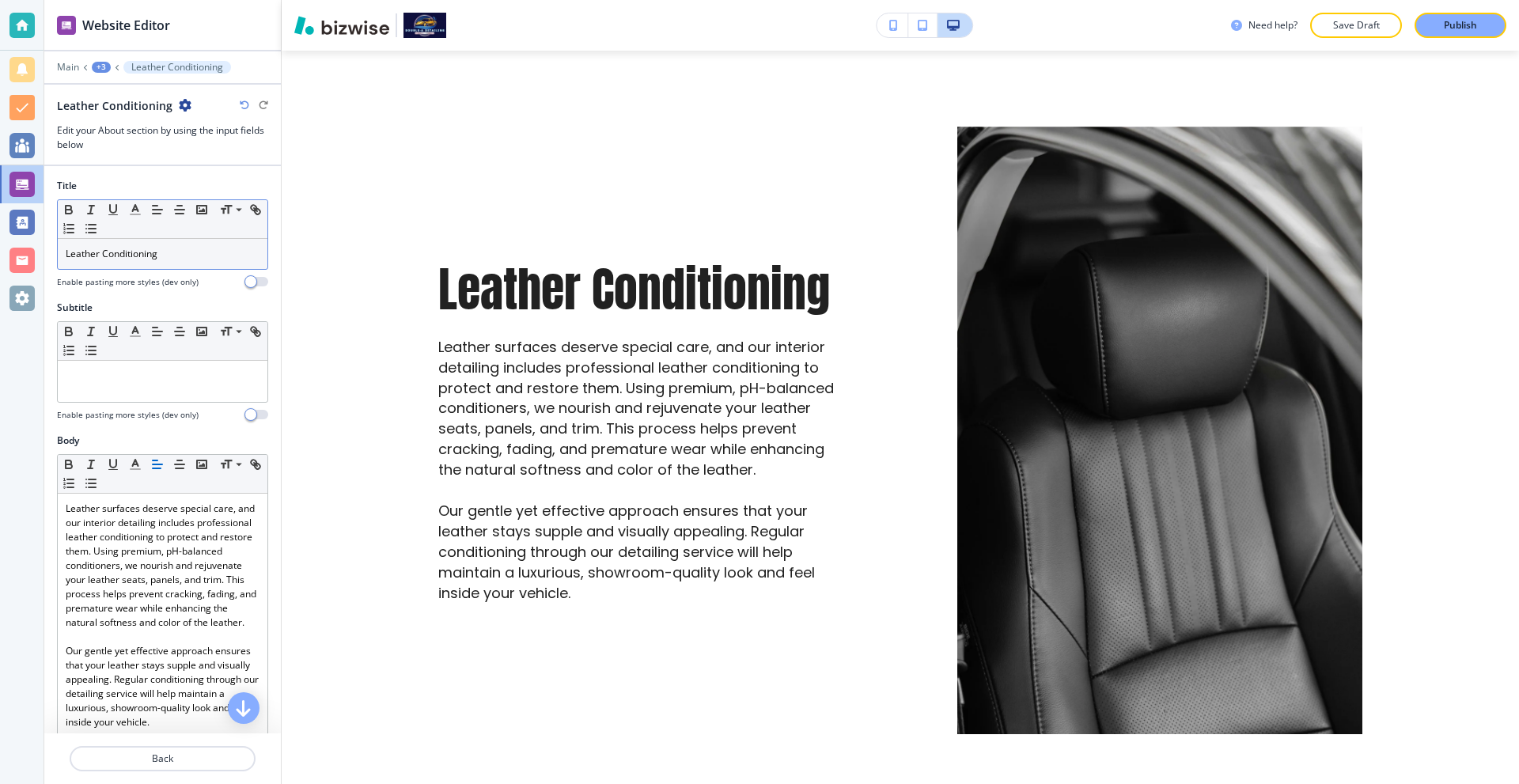
click at [187, 250] on p "Leather Conditioning" at bounding box center [162, 254] width 194 height 14
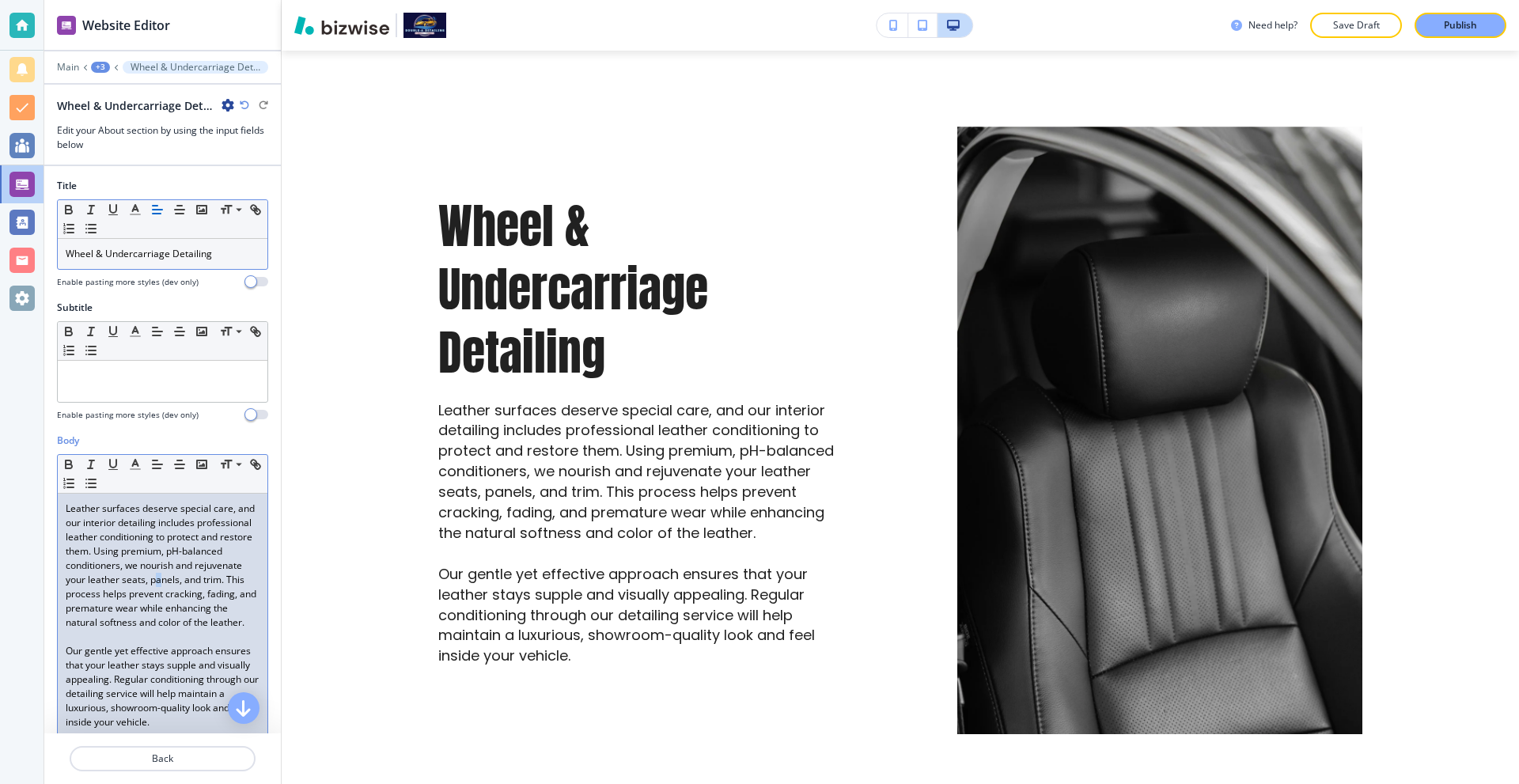
click at [104, 592] on p "Leather surfaces deserve special care, and our interior detailing includes prof…" at bounding box center [162, 566] width 194 height 128
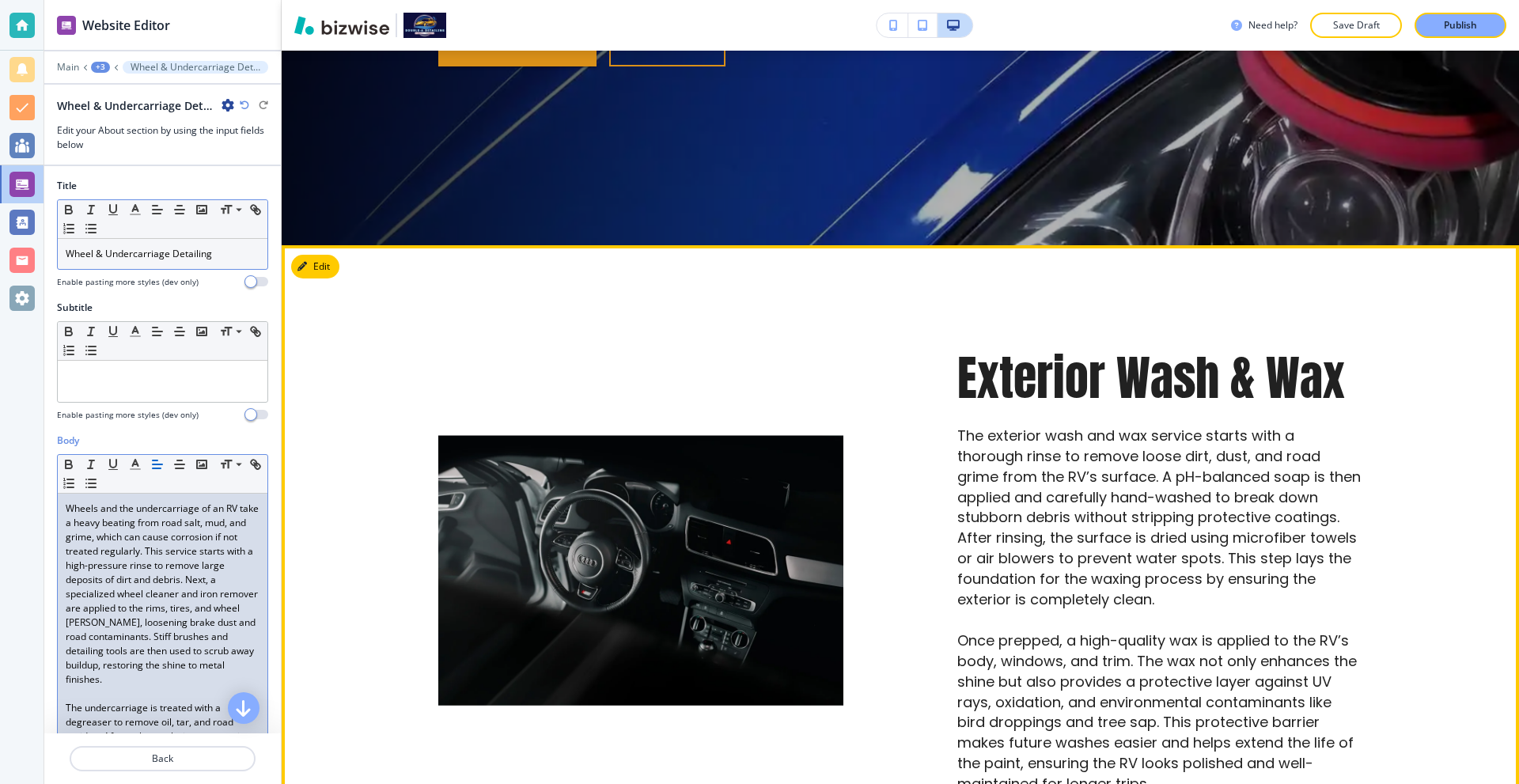
scroll to position [369, 0]
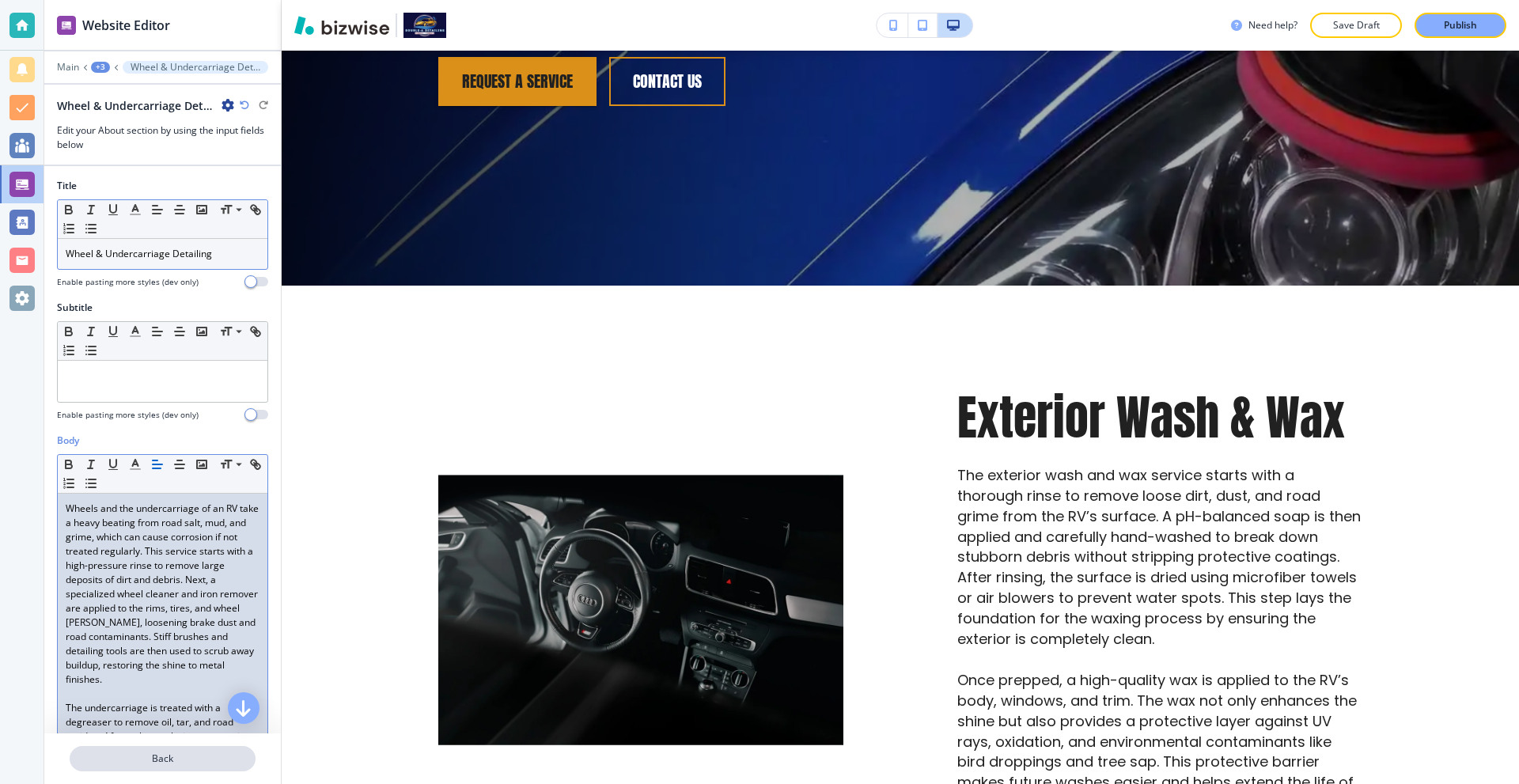
click at [176, 756] on p "Back" at bounding box center [162, 758] width 183 height 14
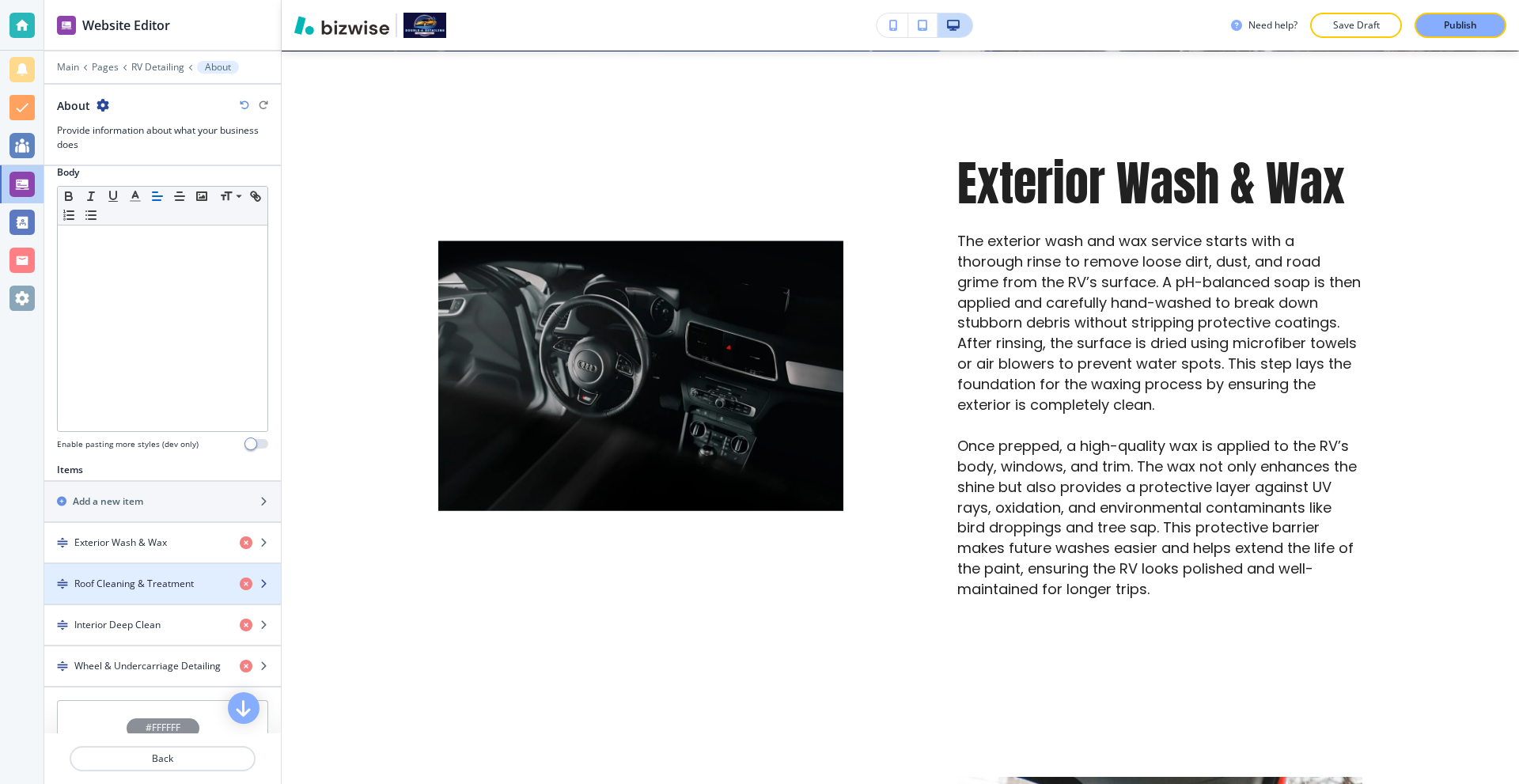
scroll to position [395, 0]
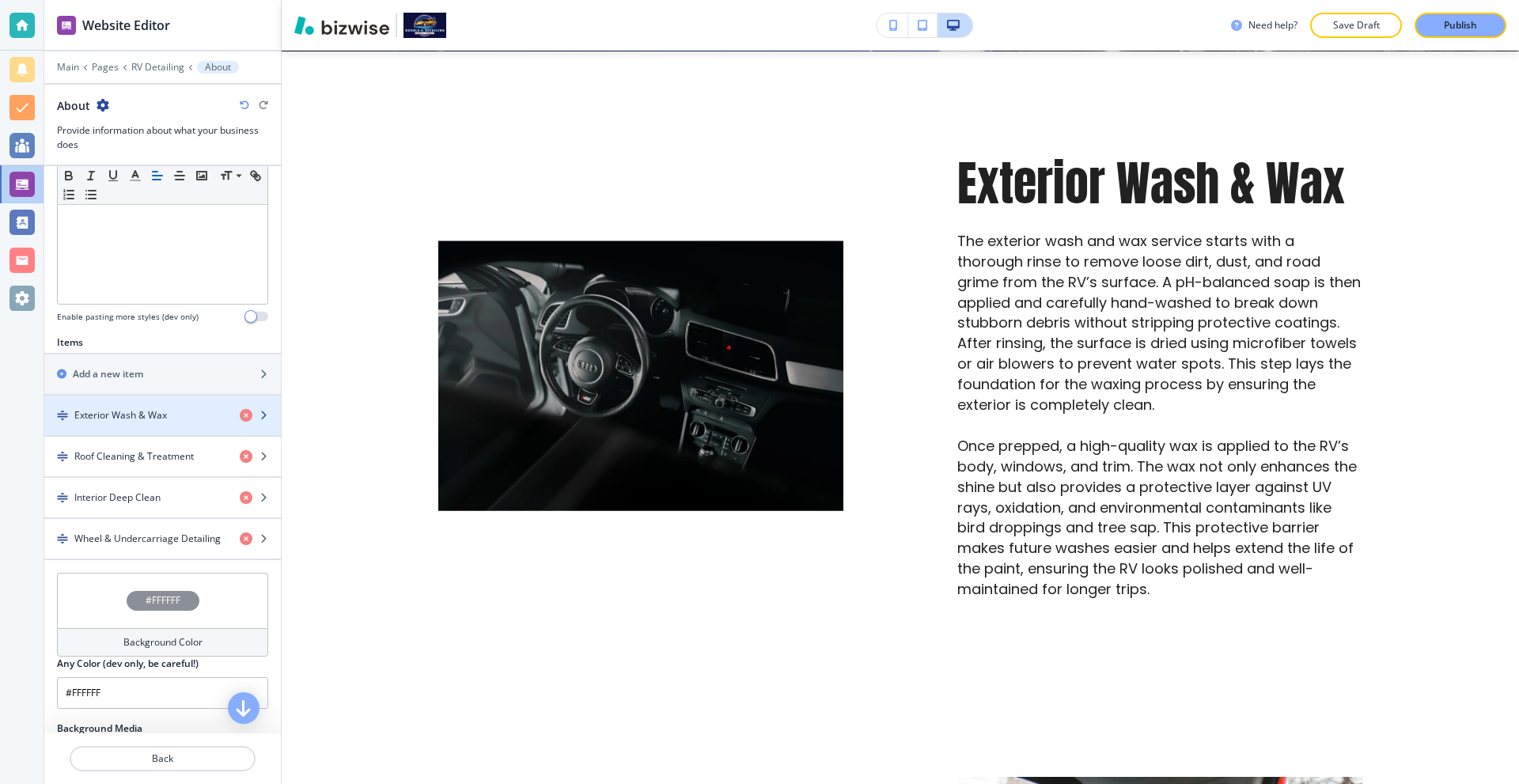
click at [146, 408] on h4 "Exterior Wash & Wax" at bounding box center [121, 415] width 92 height 14
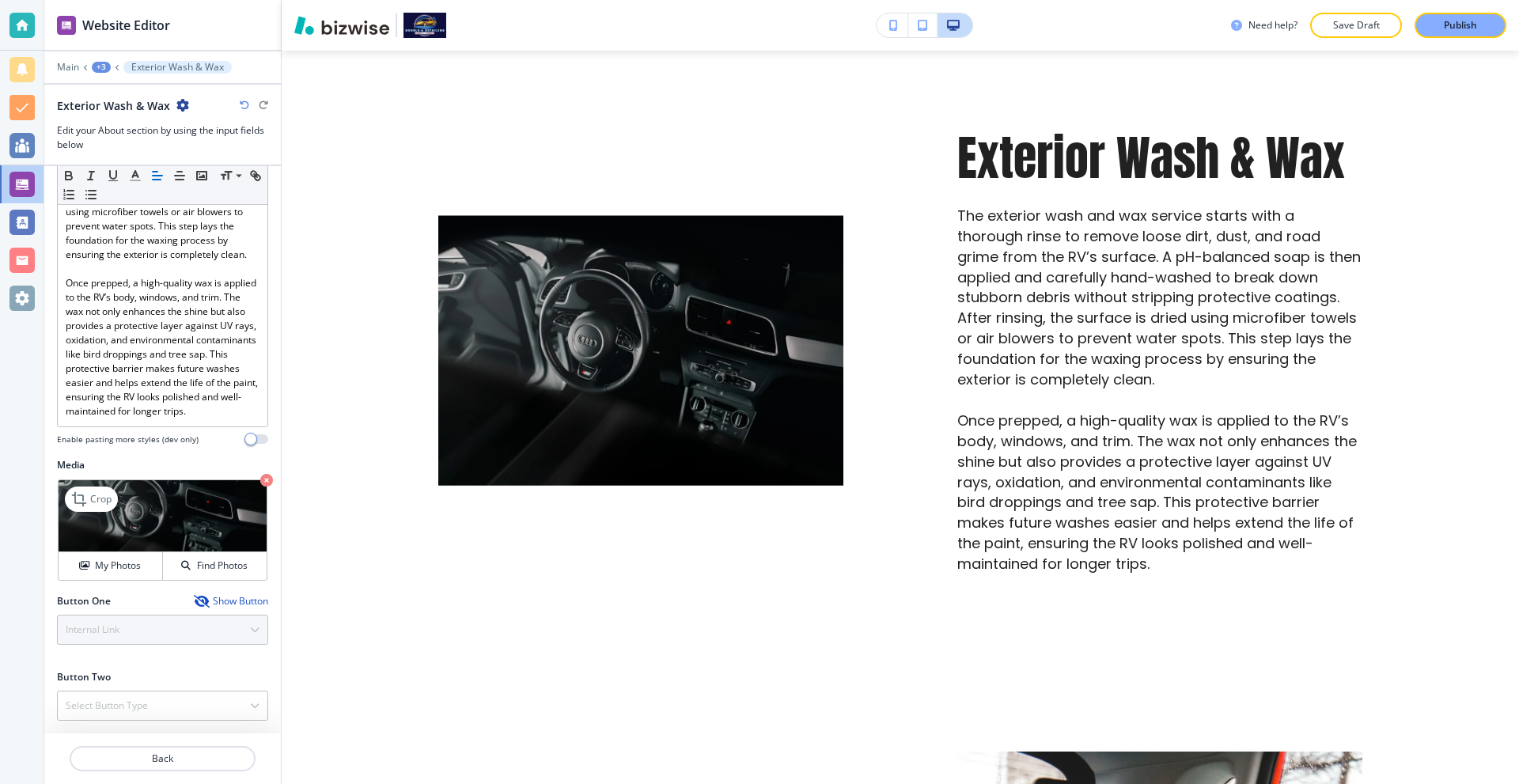
scroll to position [425, 0]
click at [197, 565] on h4 "Find Photos" at bounding box center [221, 566] width 50 height 14
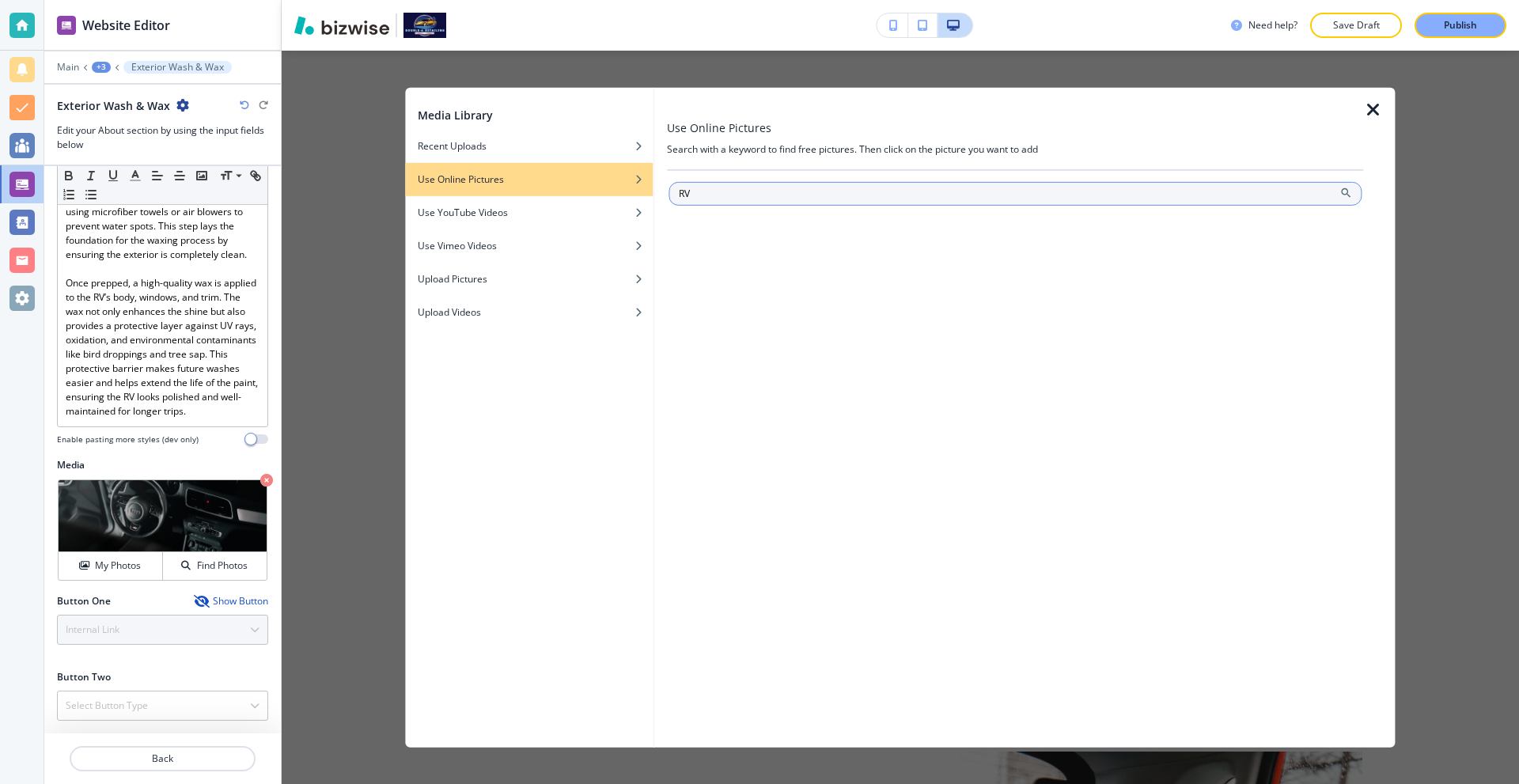
type input "RV"
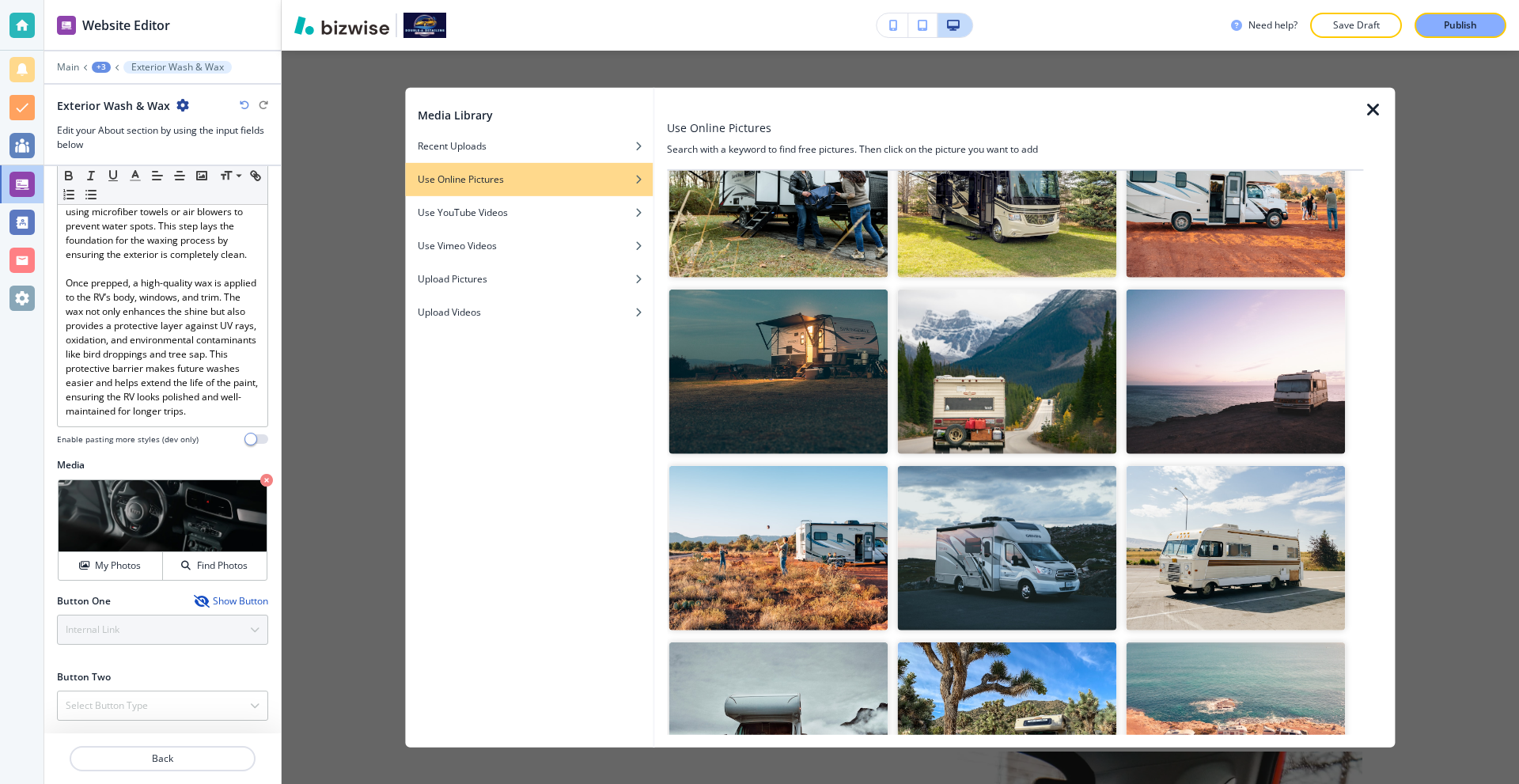
scroll to position [474, 0]
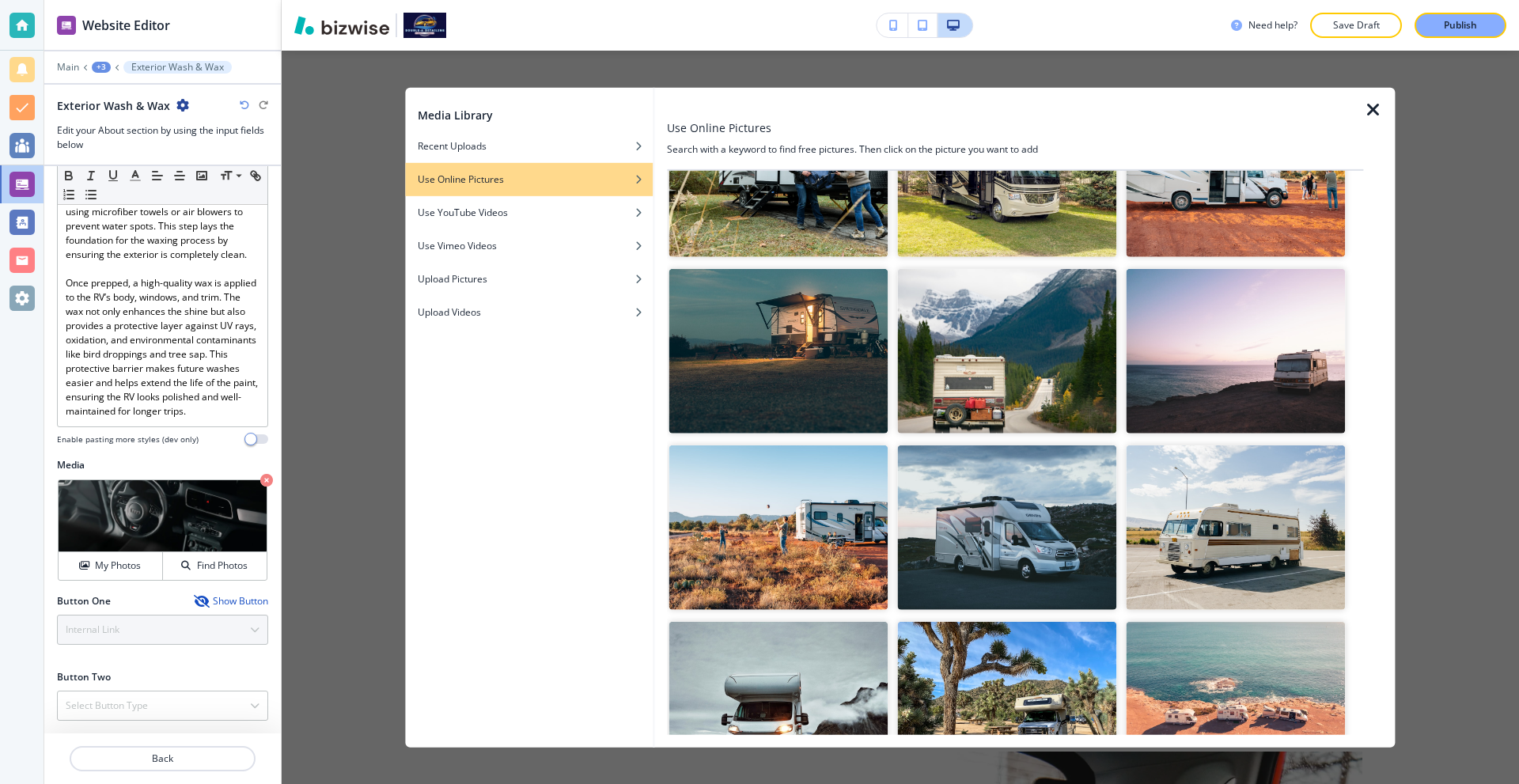
click at [1035, 511] on img "button" at bounding box center [1006, 527] width 219 height 164
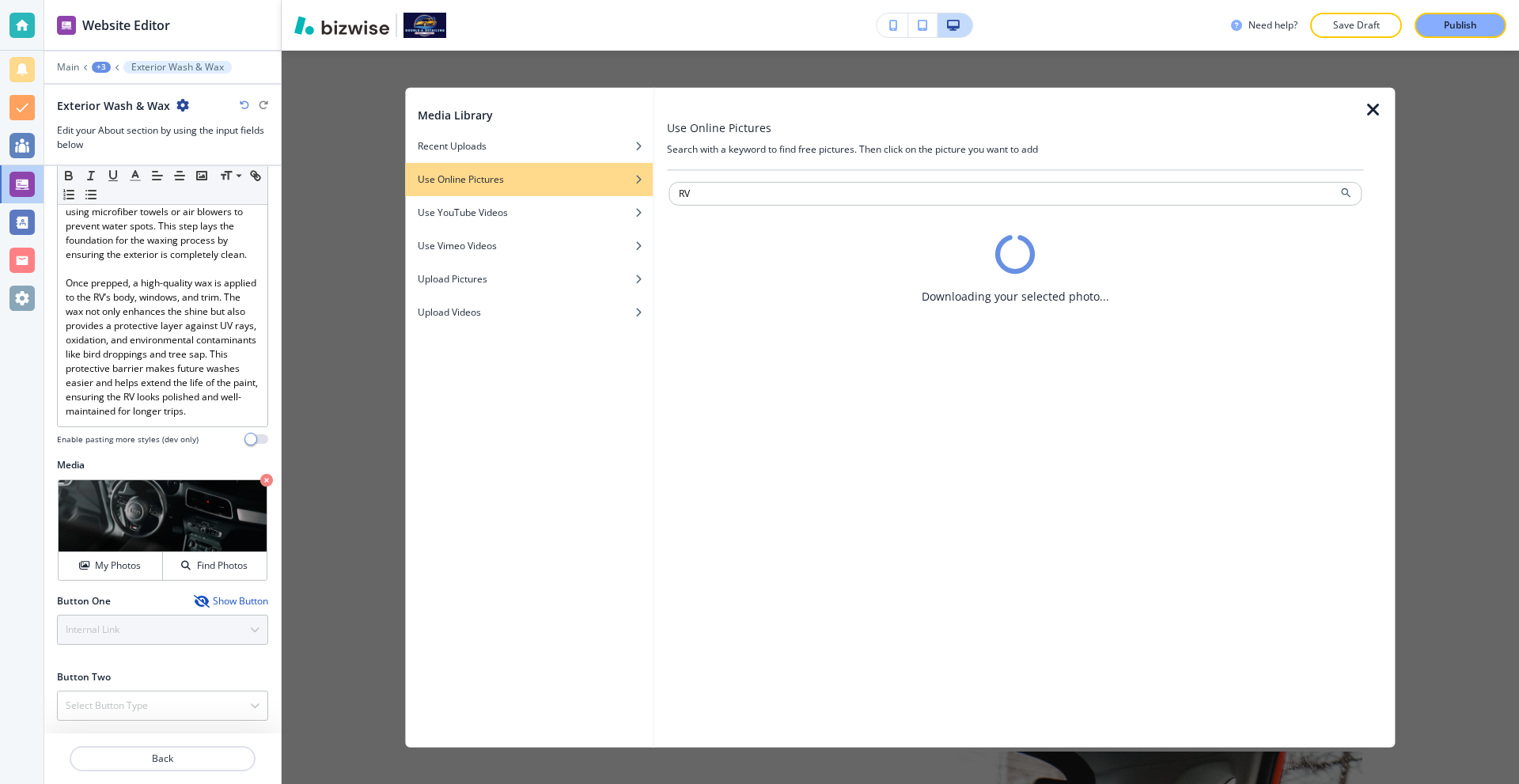
scroll to position [0, 0]
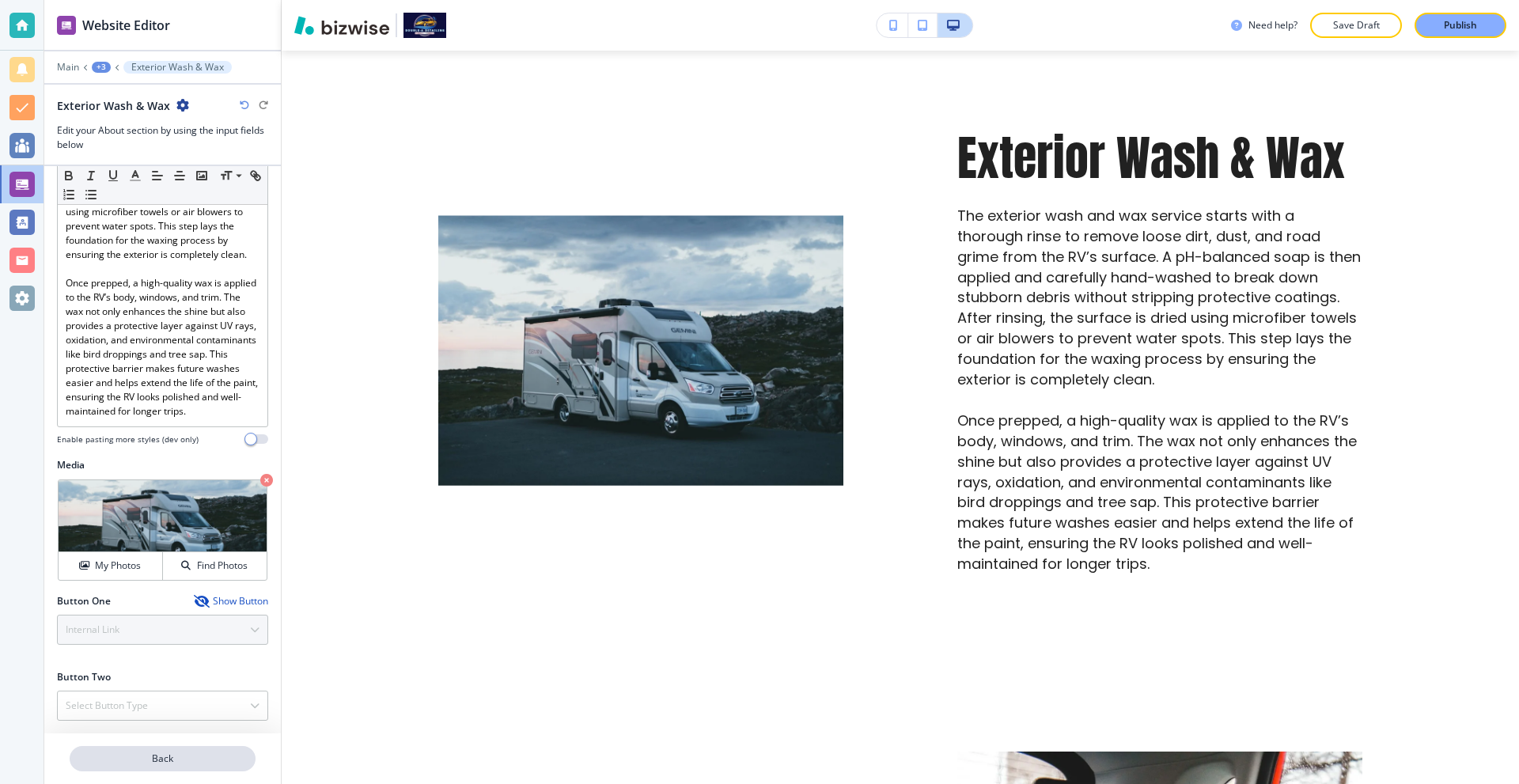
click at [152, 753] on p "Back" at bounding box center [162, 758] width 183 height 14
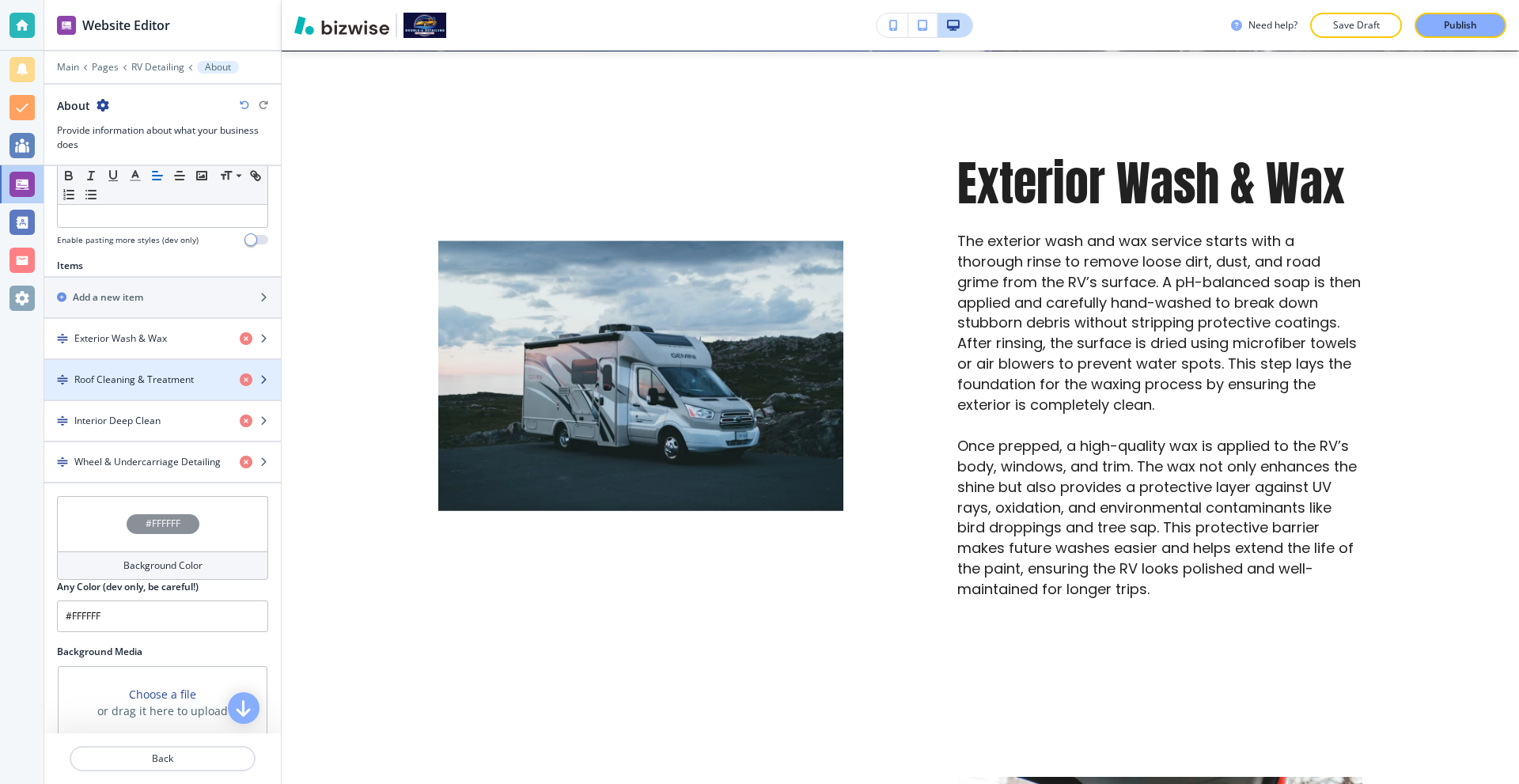
scroll to position [470, 0]
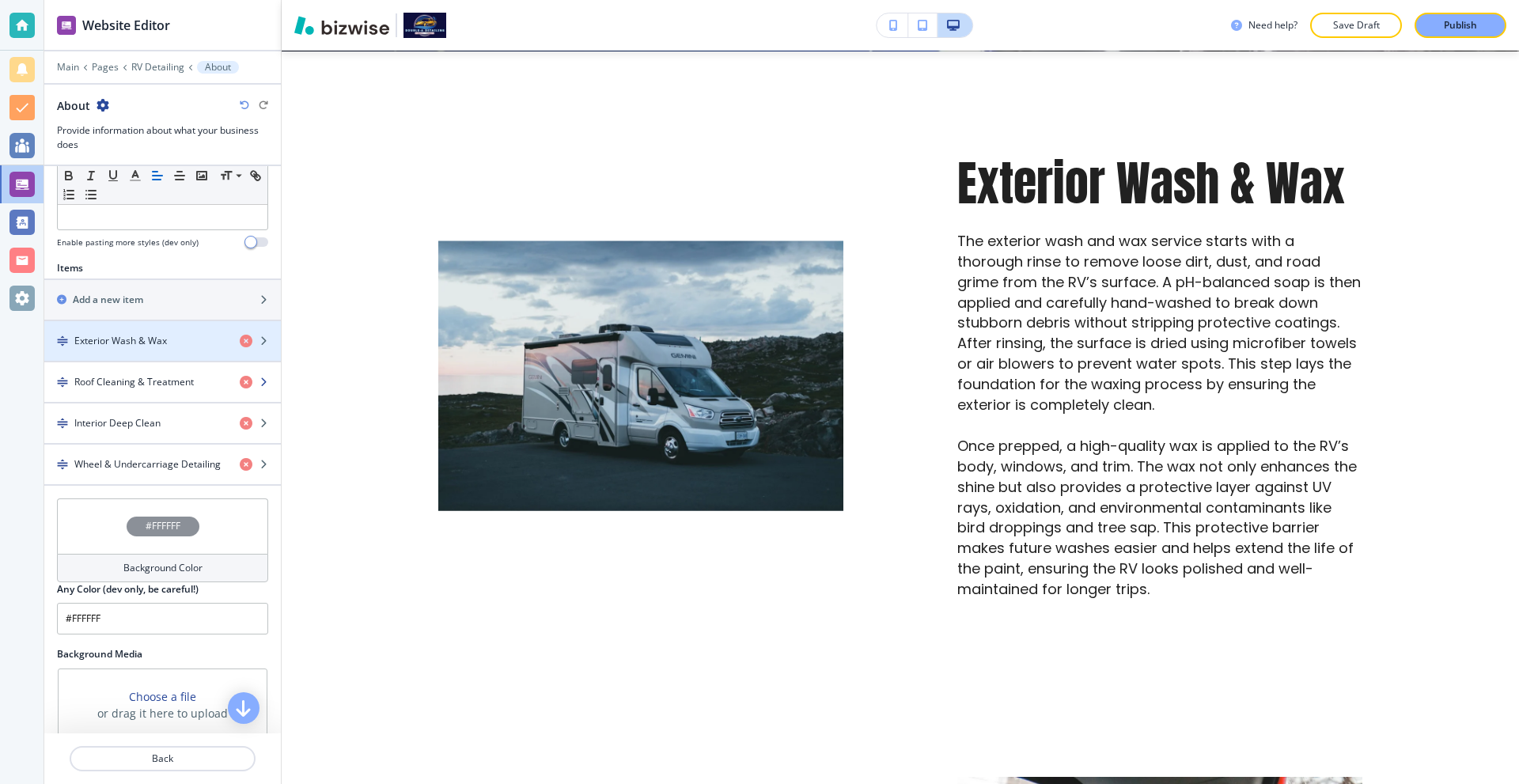
click at [152, 362] on div "button" at bounding box center [162, 368] width 236 height 13
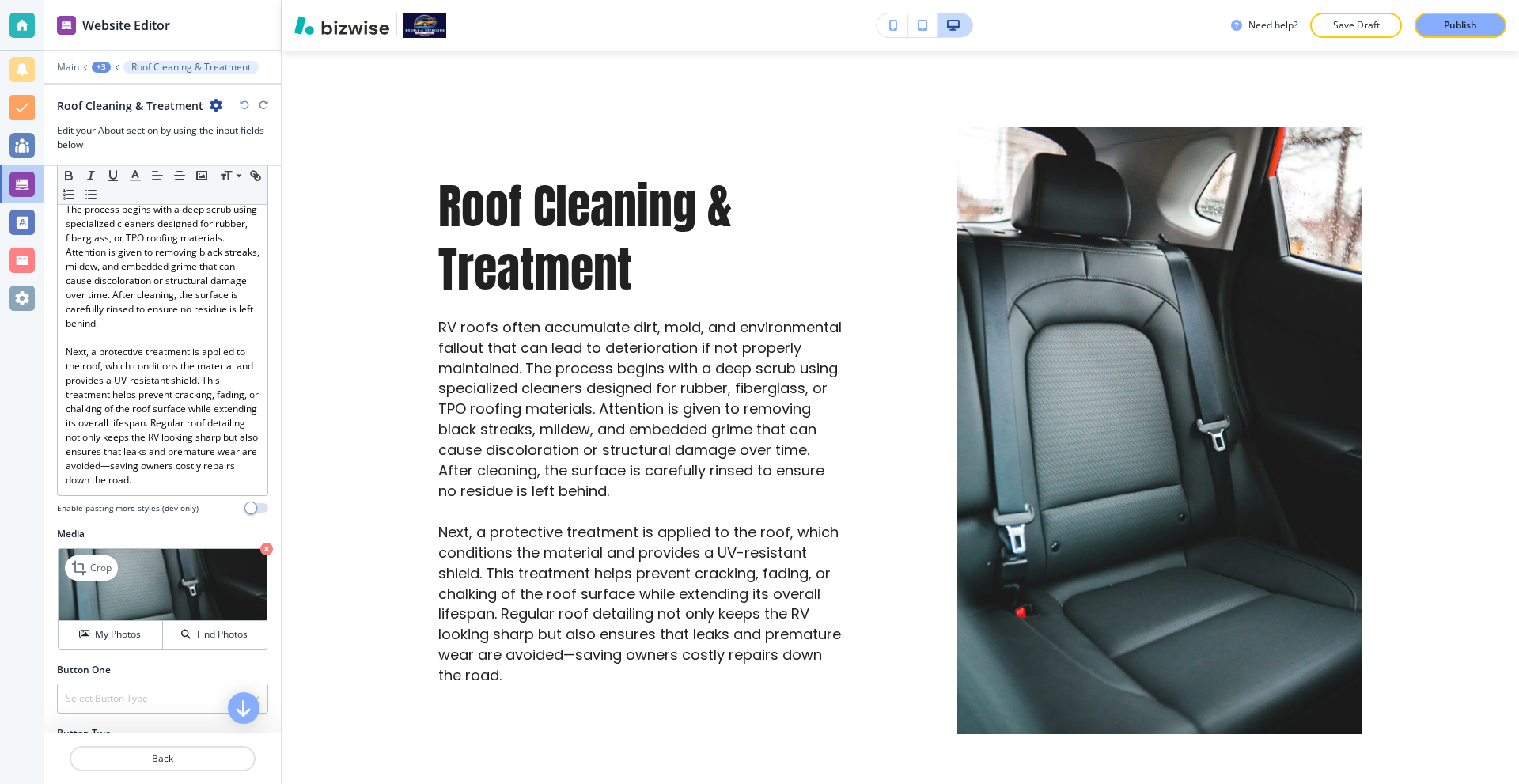
scroll to position [426, 0]
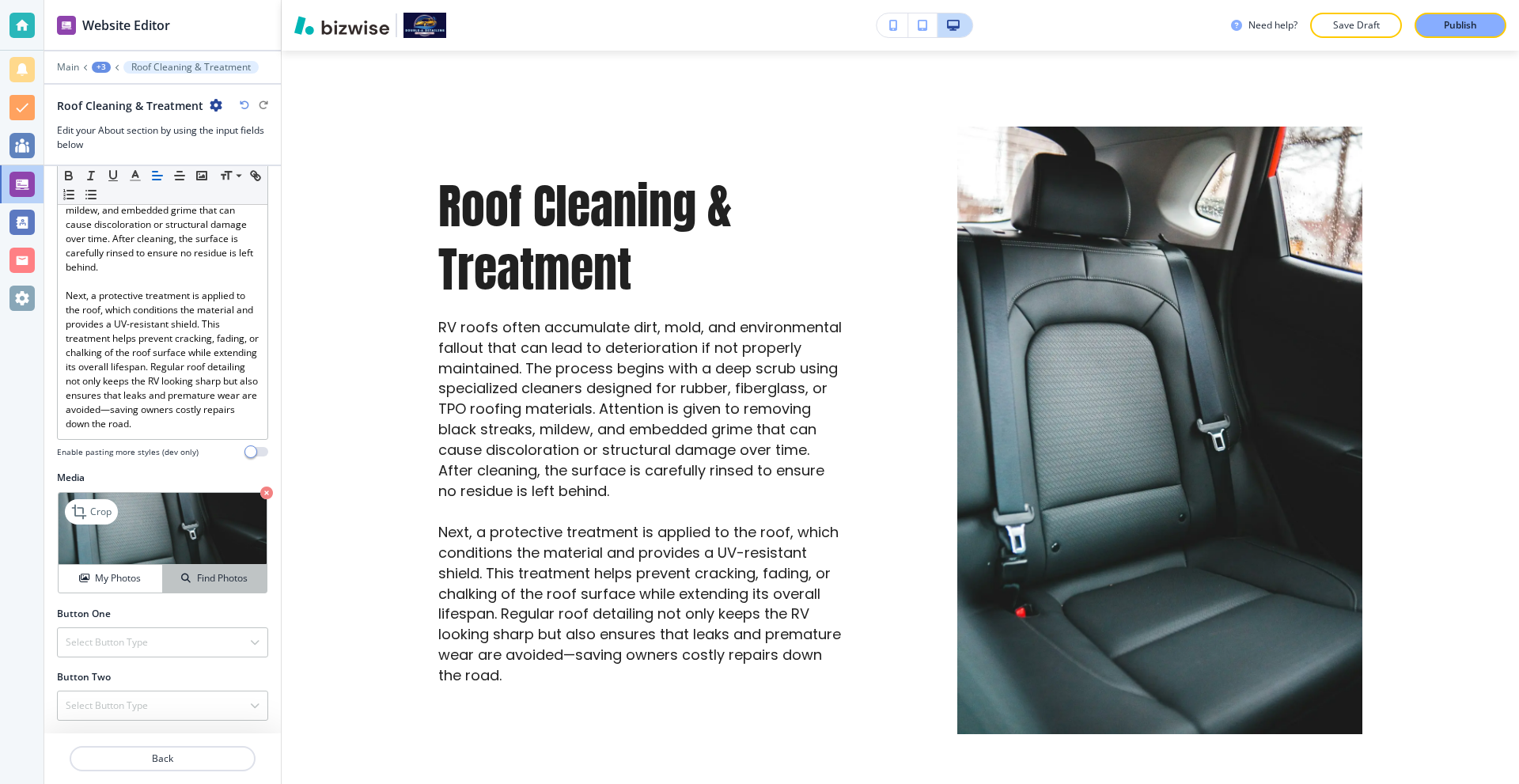
click at [211, 572] on h4 "Find Photos" at bounding box center [221, 578] width 50 height 14
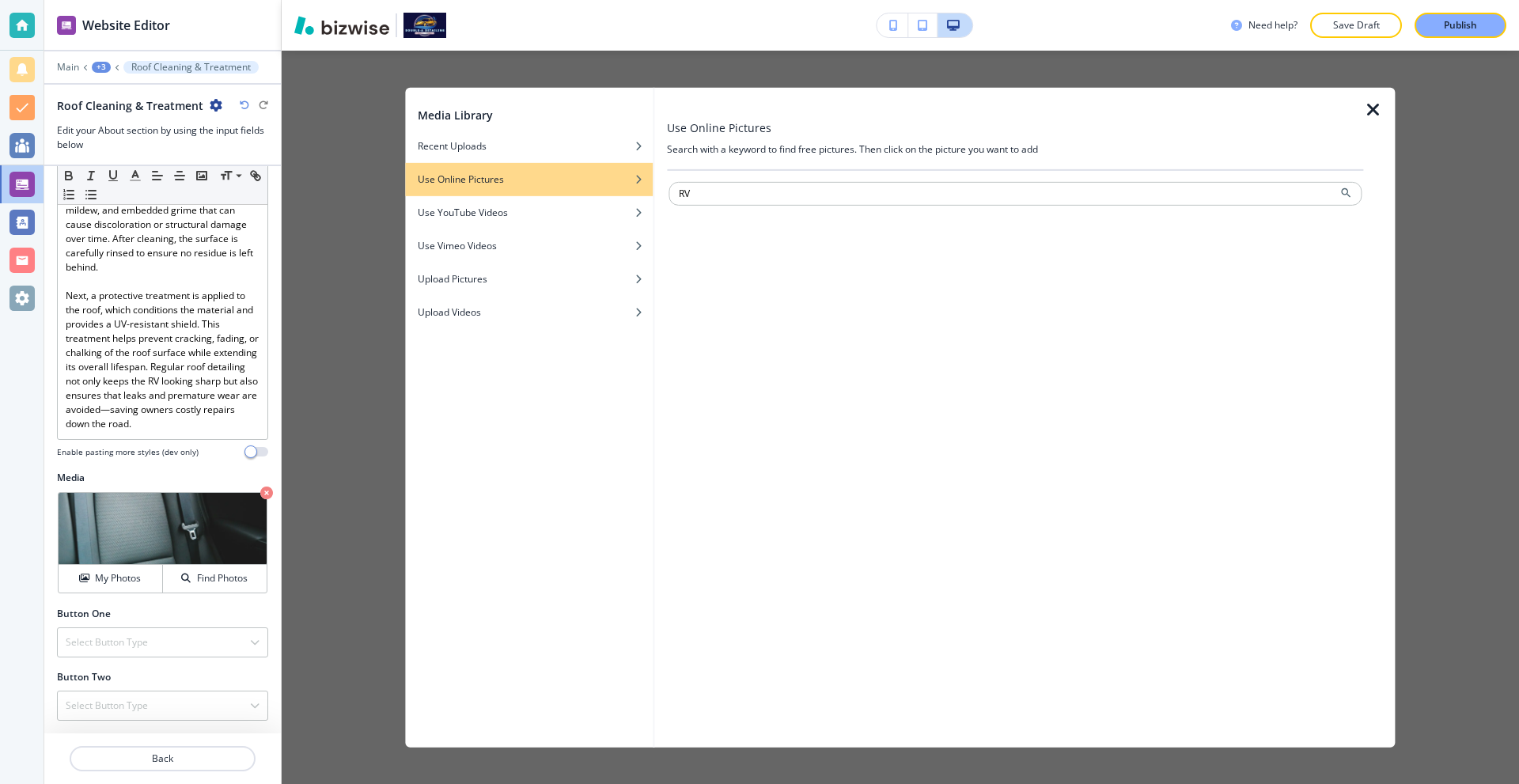
type input "RV"
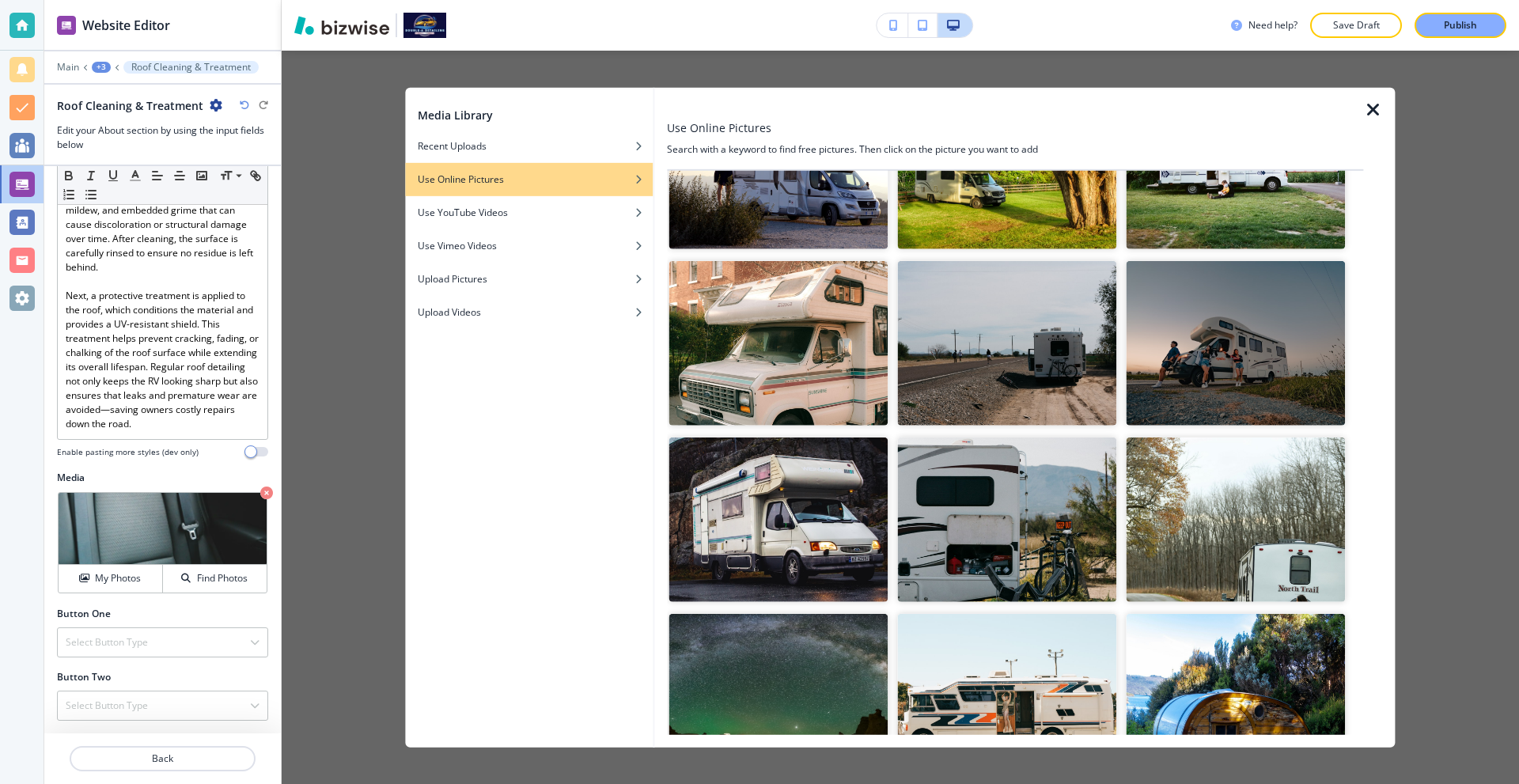
scroll to position [4321, 0]
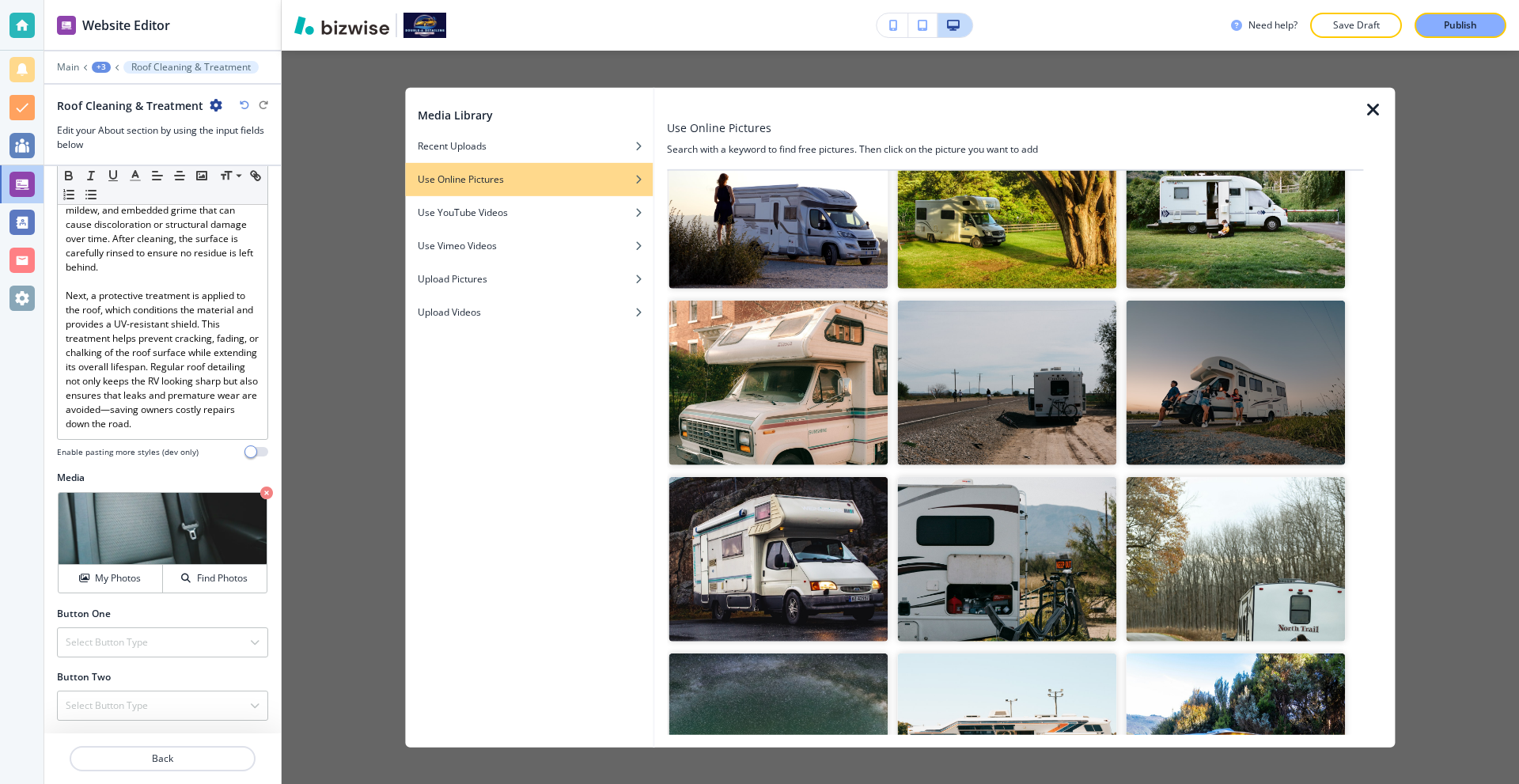
click at [795, 372] on img "button" at bounding box center [777, 383] width 219 height 164
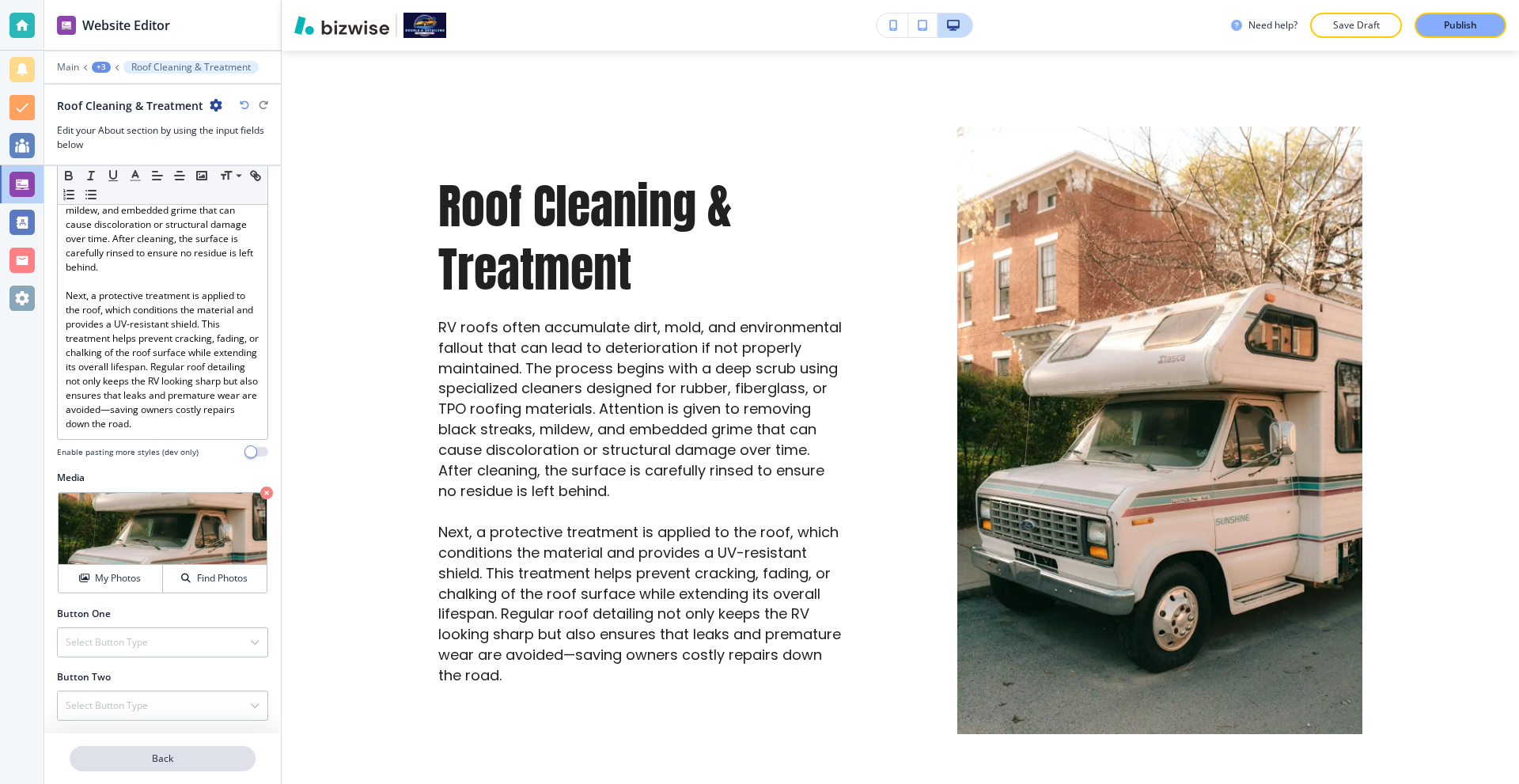
click at [165, 755] on p "Back" at bounding box center [162, 758] width 183 height 14
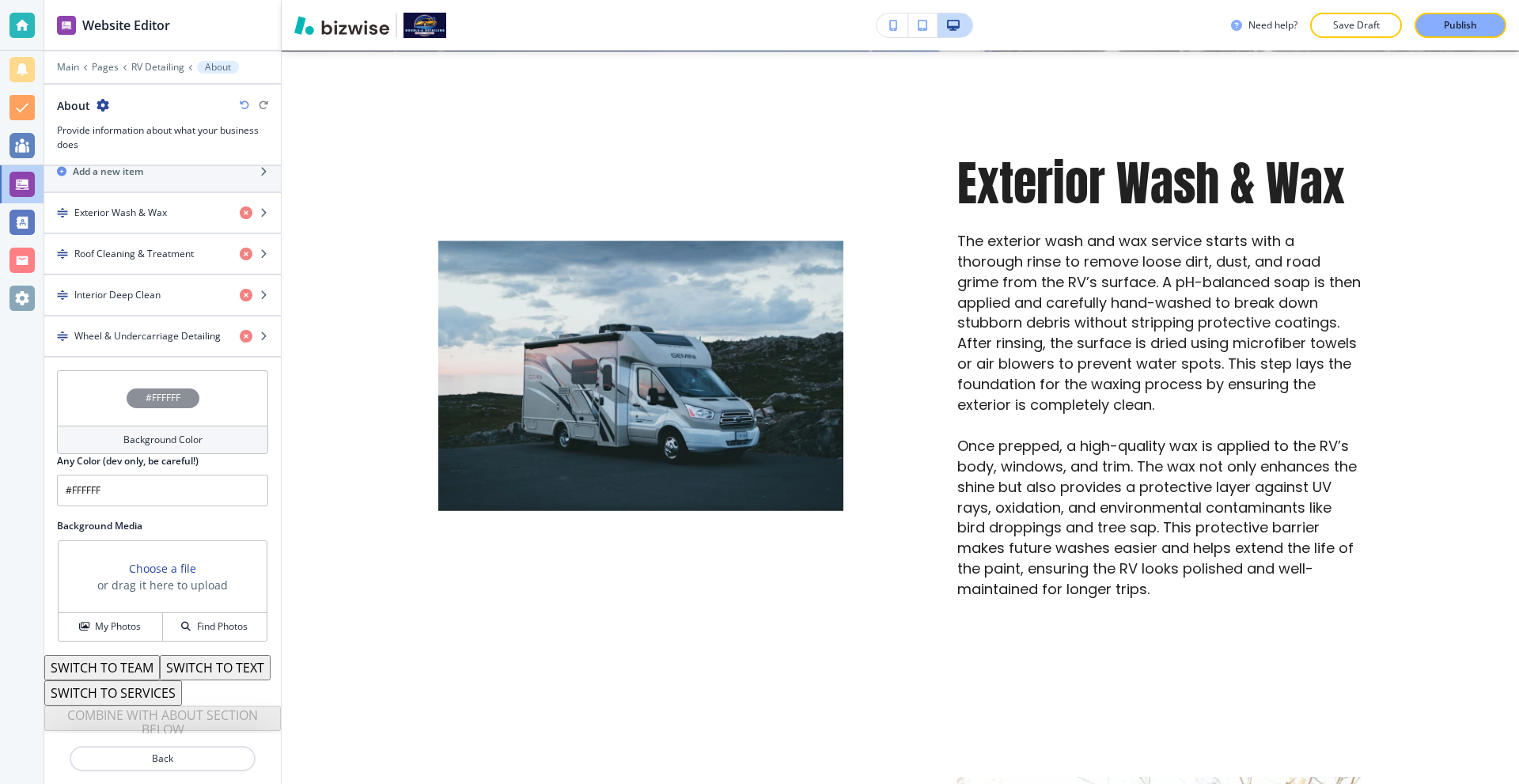
scroll to position [391, 0]
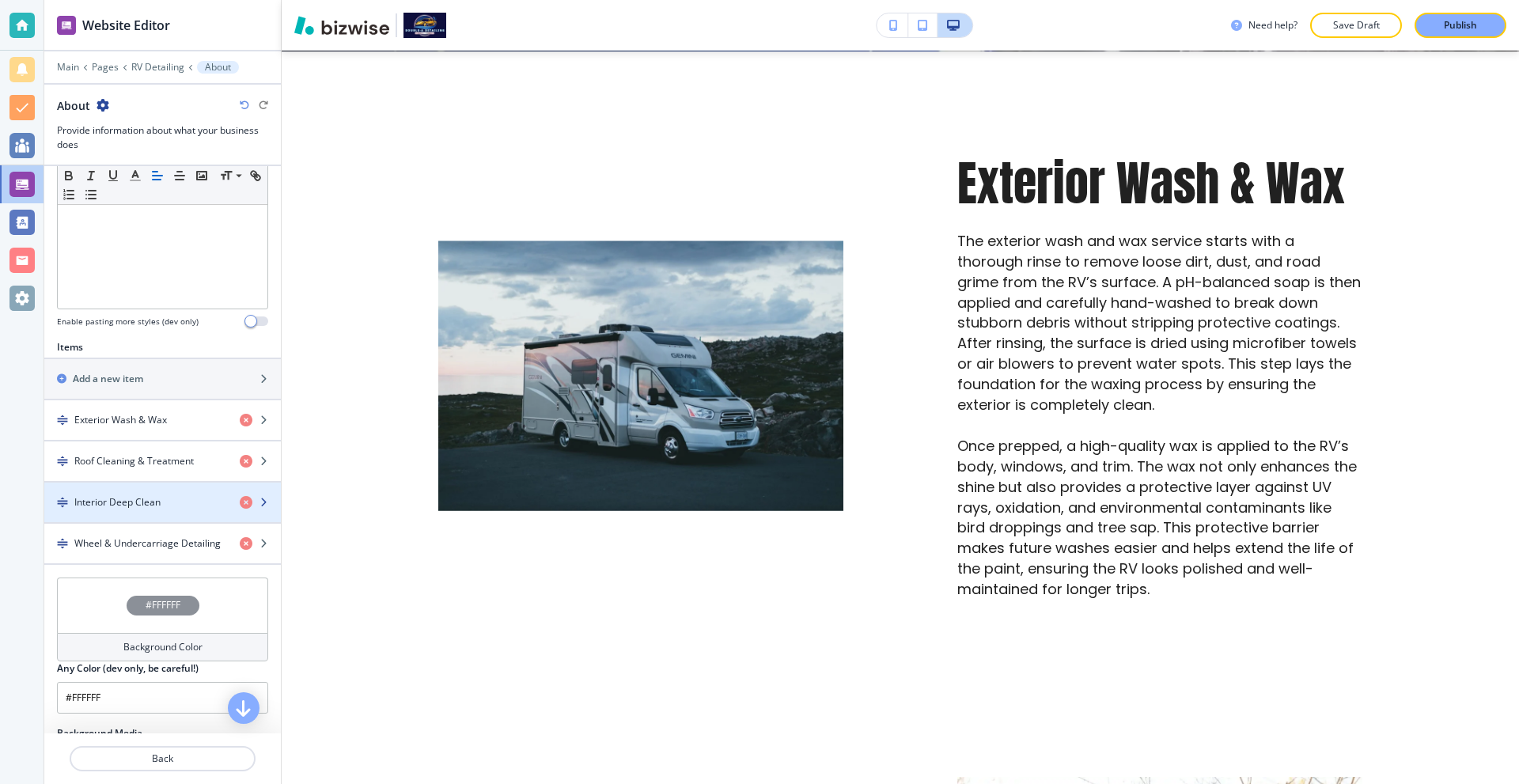
click at [148, 498] on h4 "Interior Deep Clean" at bounding box center [118, 502] width 87 height 14
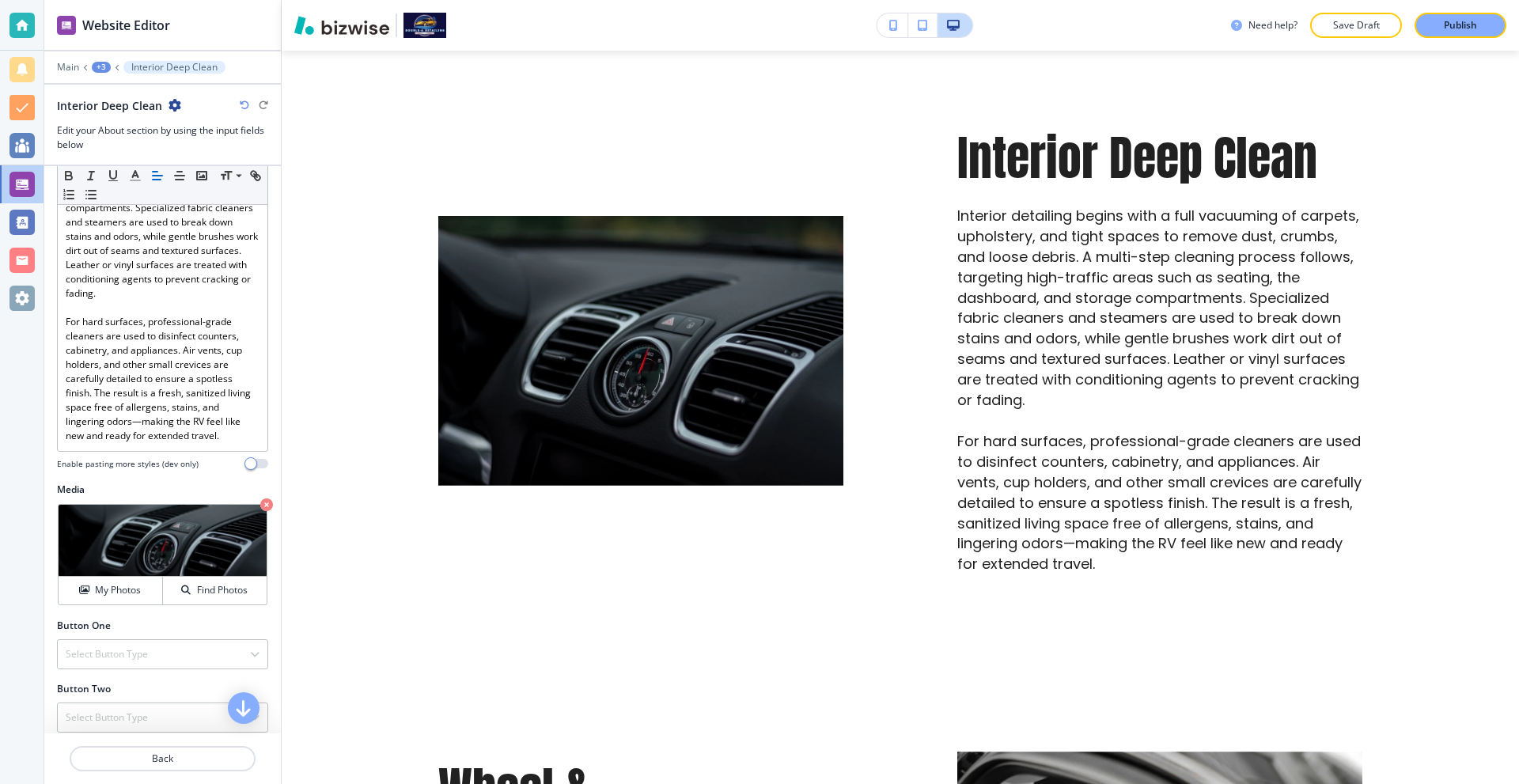
scroll to position [0, 0]
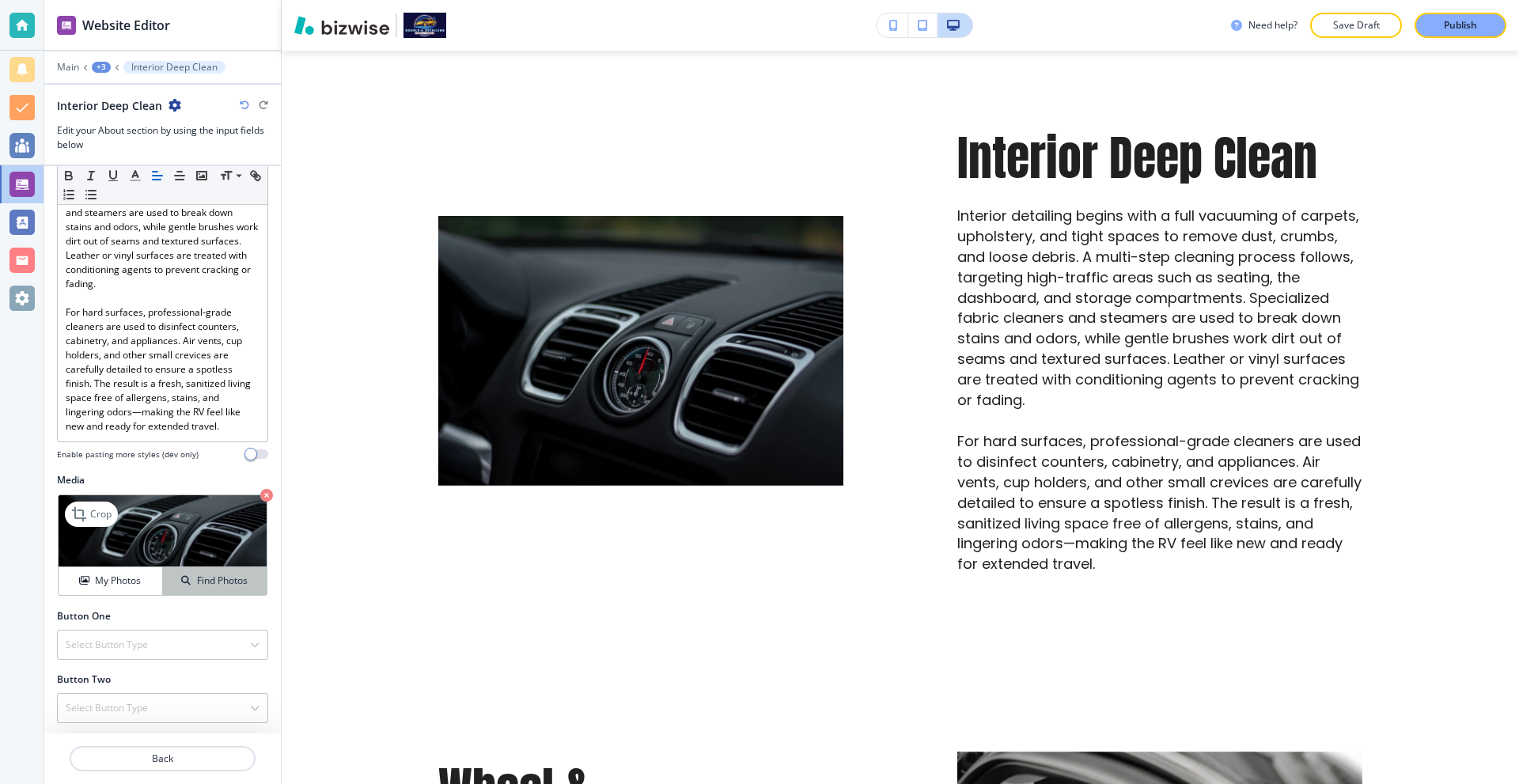
click at [210, 579] on h4 "Find Photos" at bounding box center [221, 580] width 50 height 14
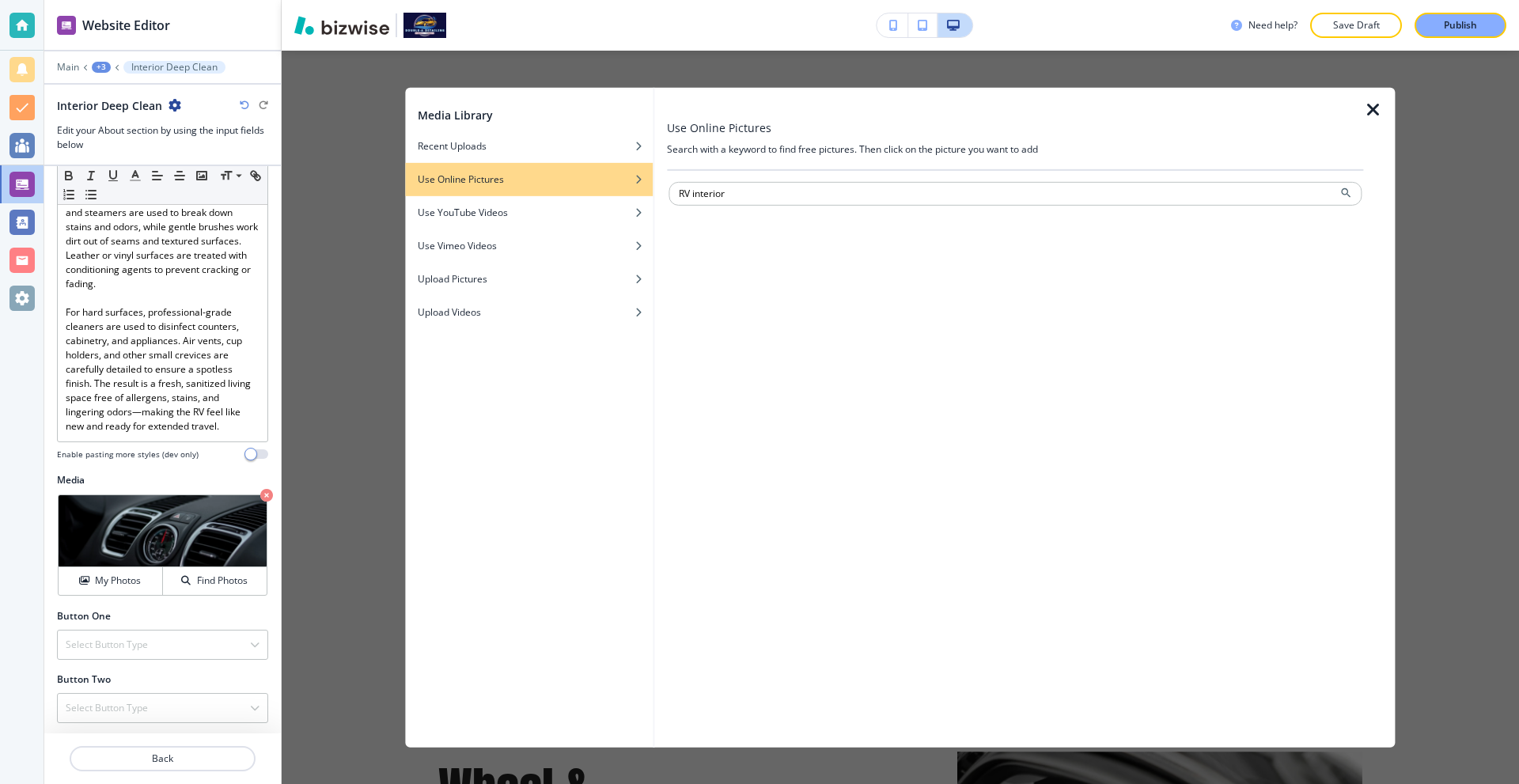
type input "RV interior"
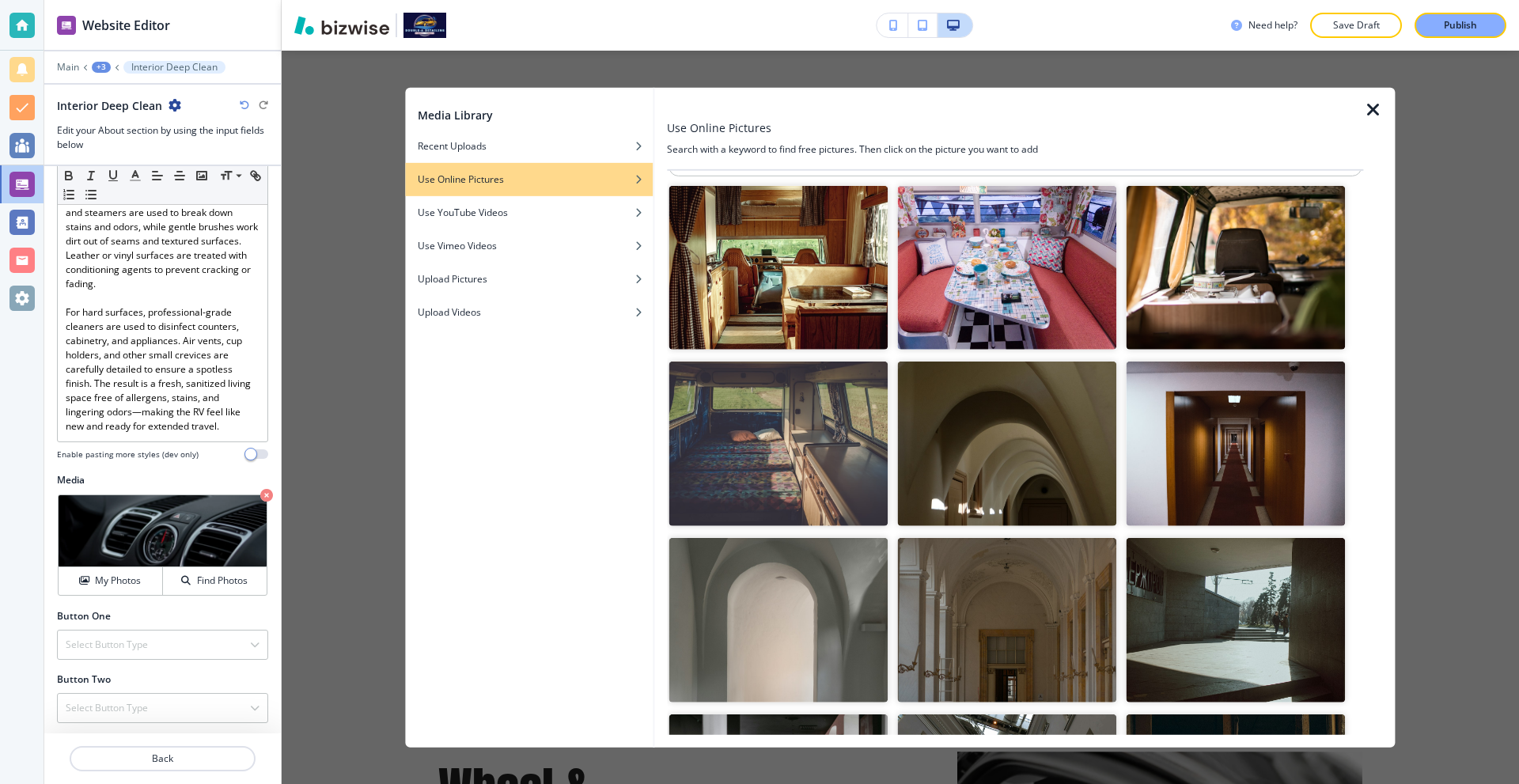
scroll to position [79, 0]
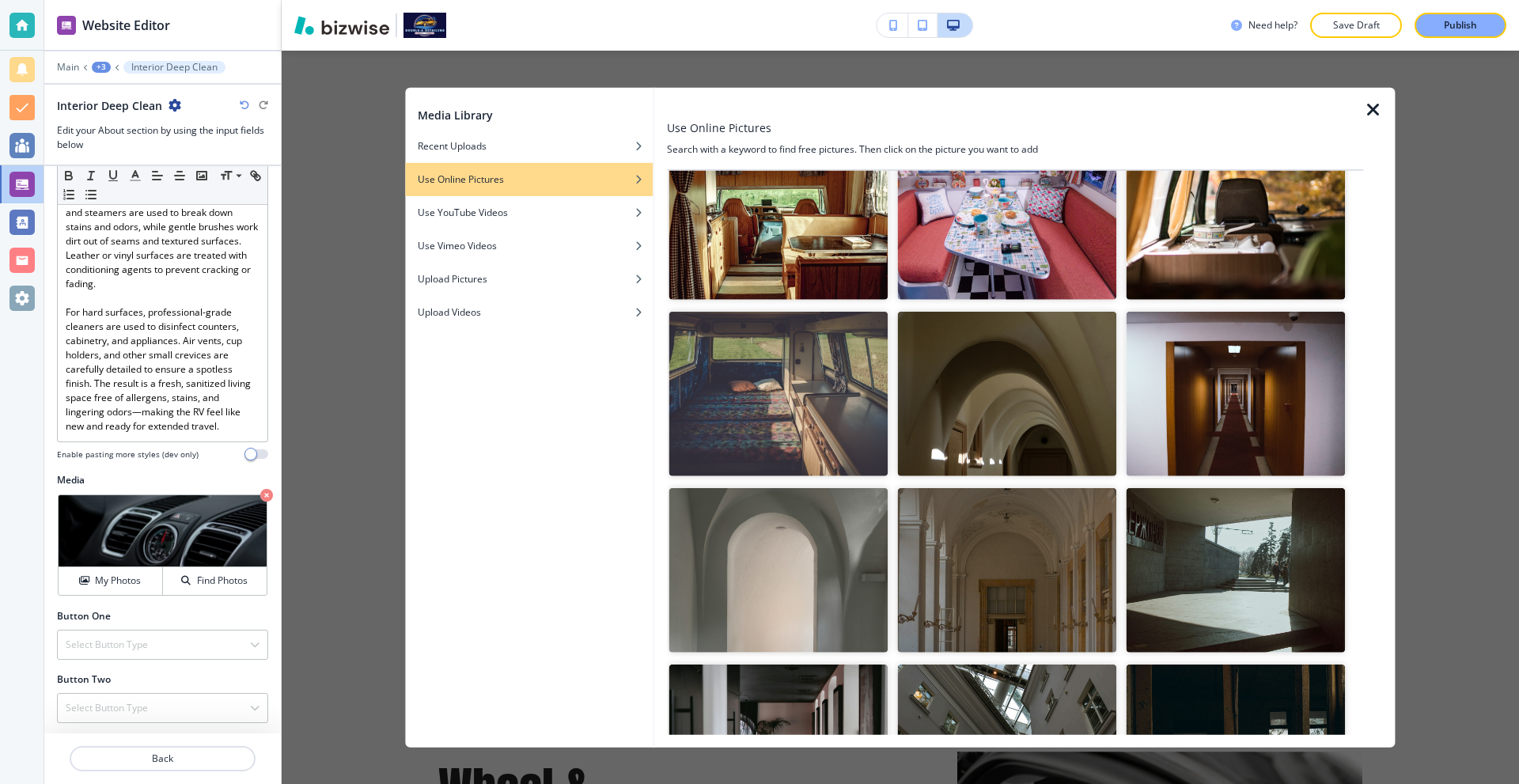
click at [793, 227] on img "button" at bounding box center [777, 216] width 219 height 164
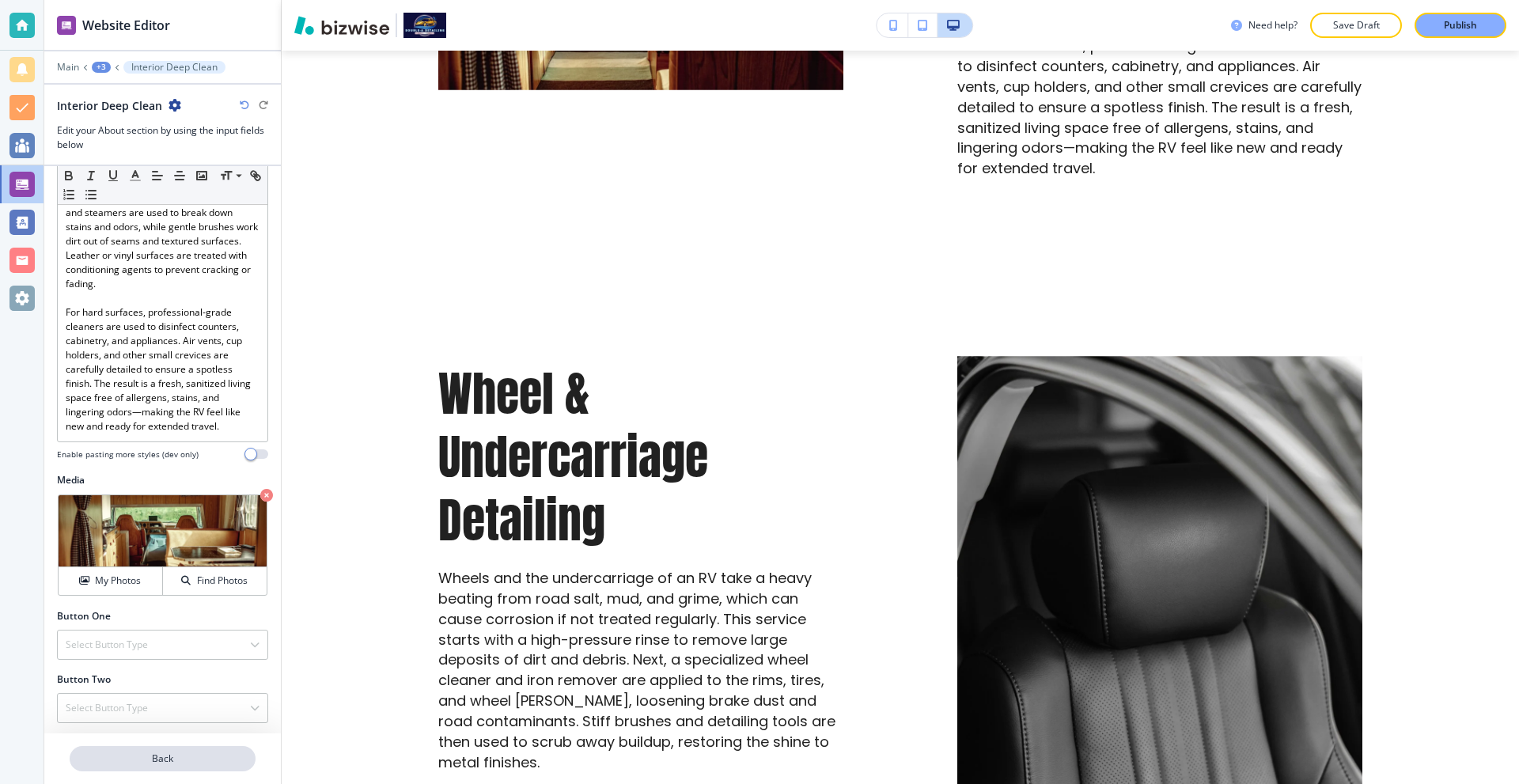
click at [152, 754] on p "Back" at bounding box center [162, 758] width 183 height 14
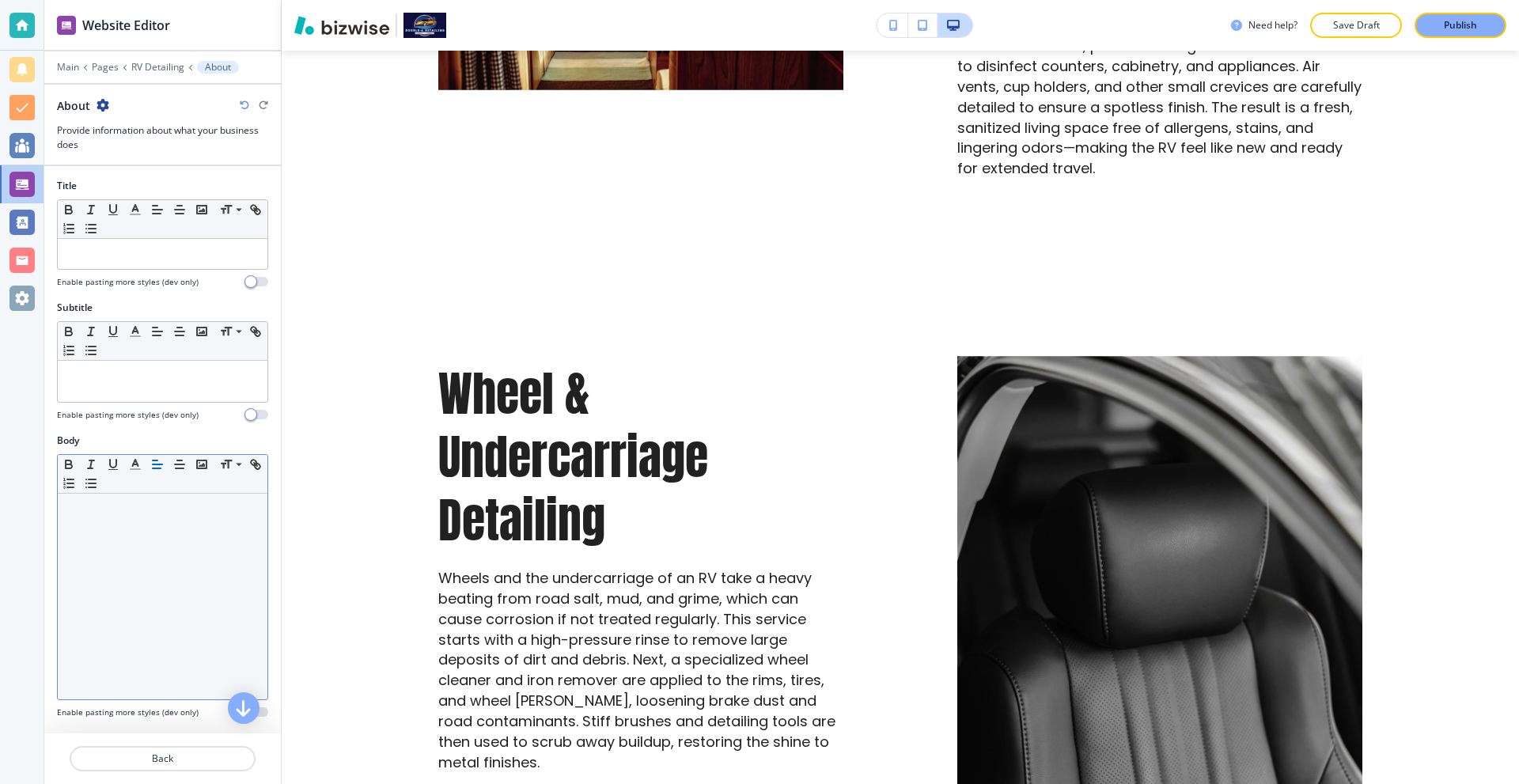
scroll to position [2226, 0]
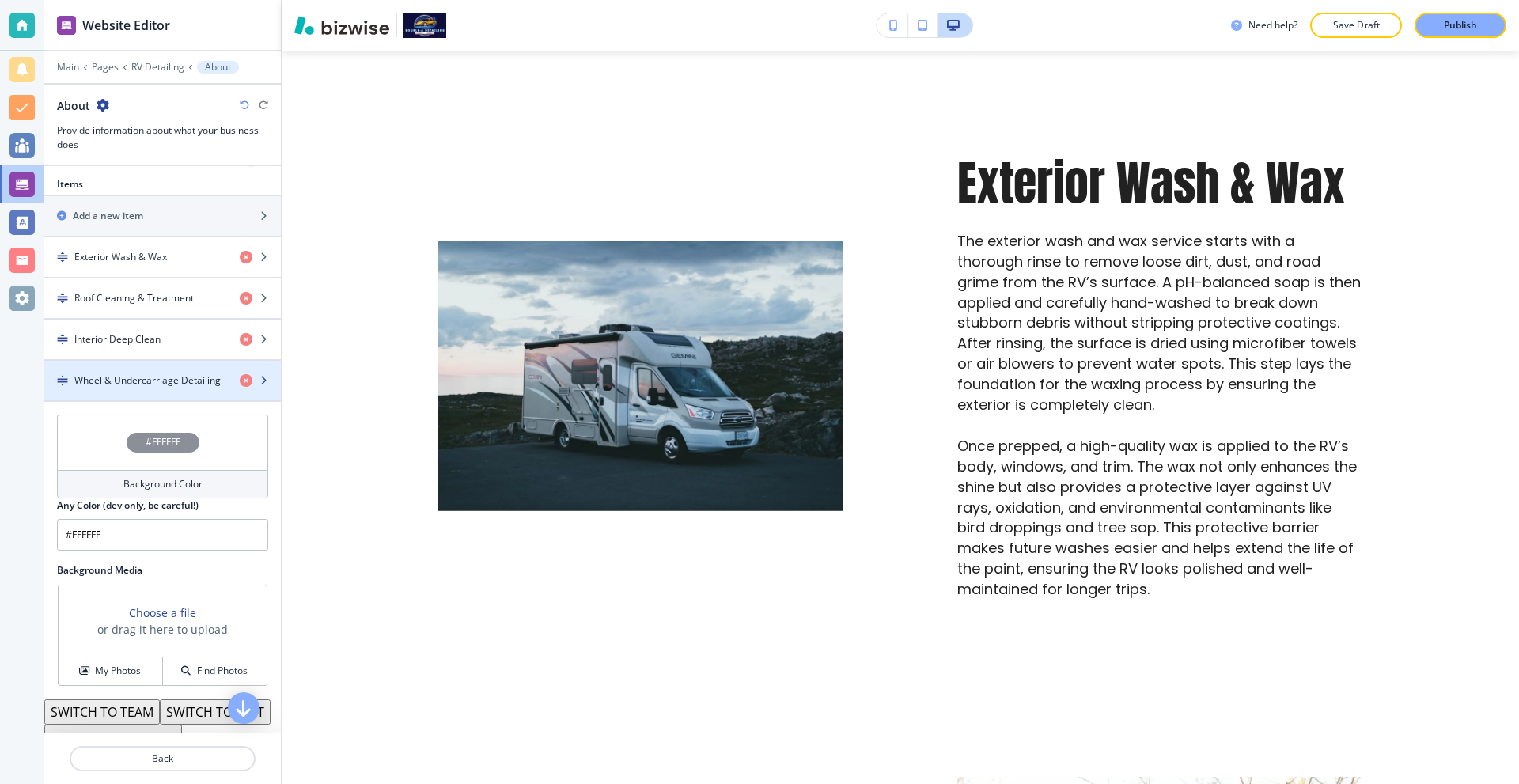
click at [148, 374] on h4 "Wheel & Undercarriage Detailing" at bounding box center [148, 381] width 147 height 14
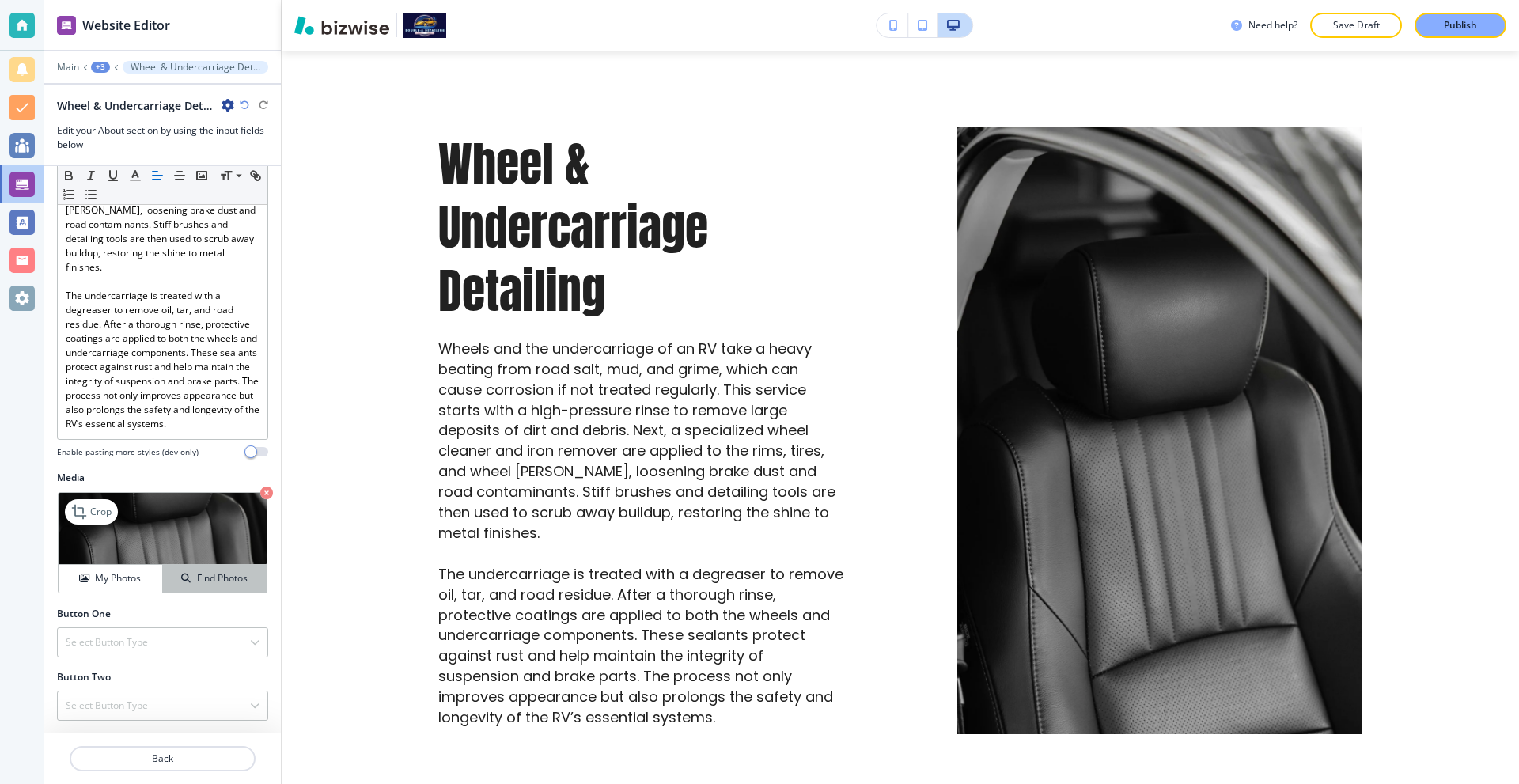
click at [206, 585] on h4 "Find Photos" at bounding box center [221, 578] width 50 height 14
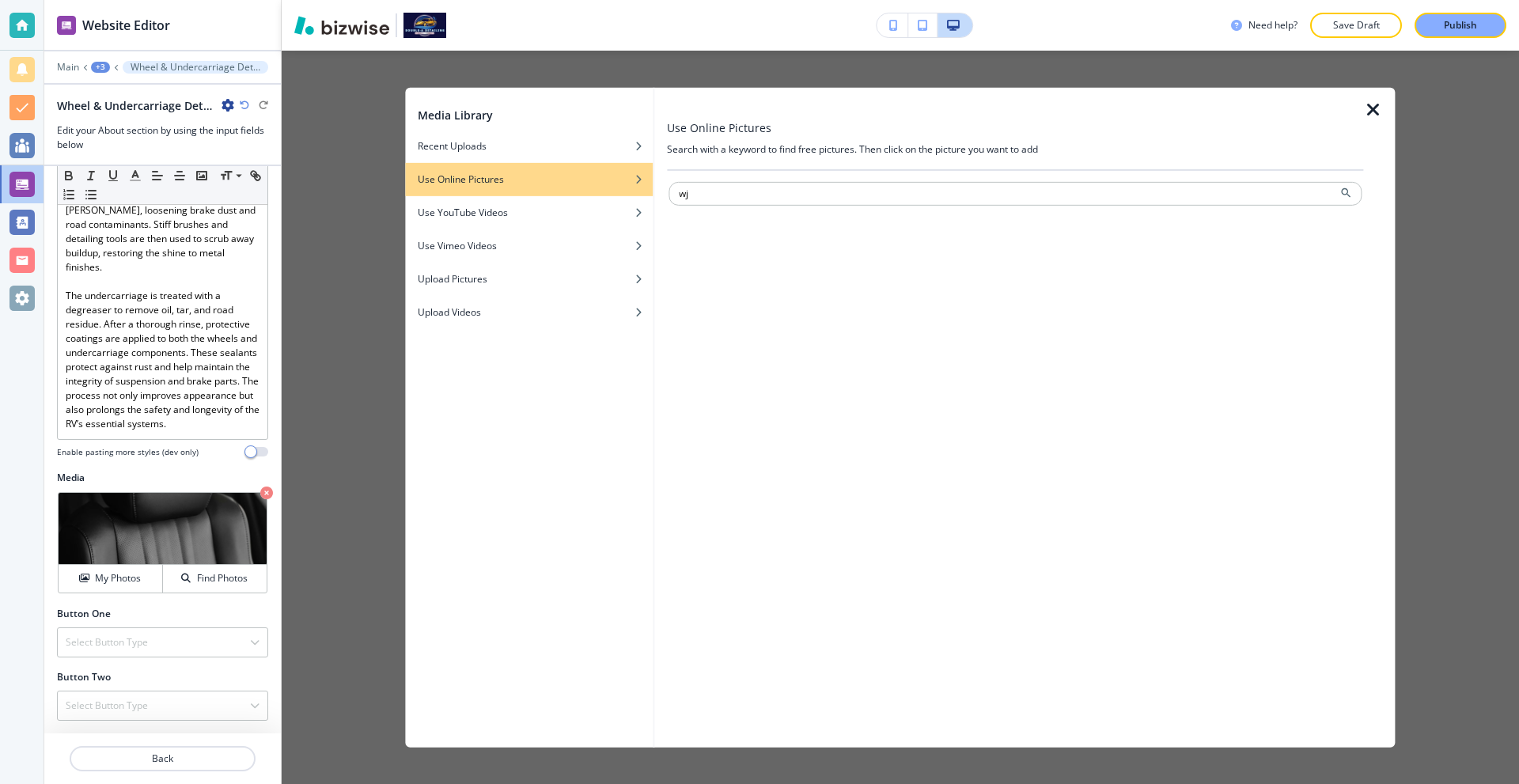
type input "w"
type input "car wheels"
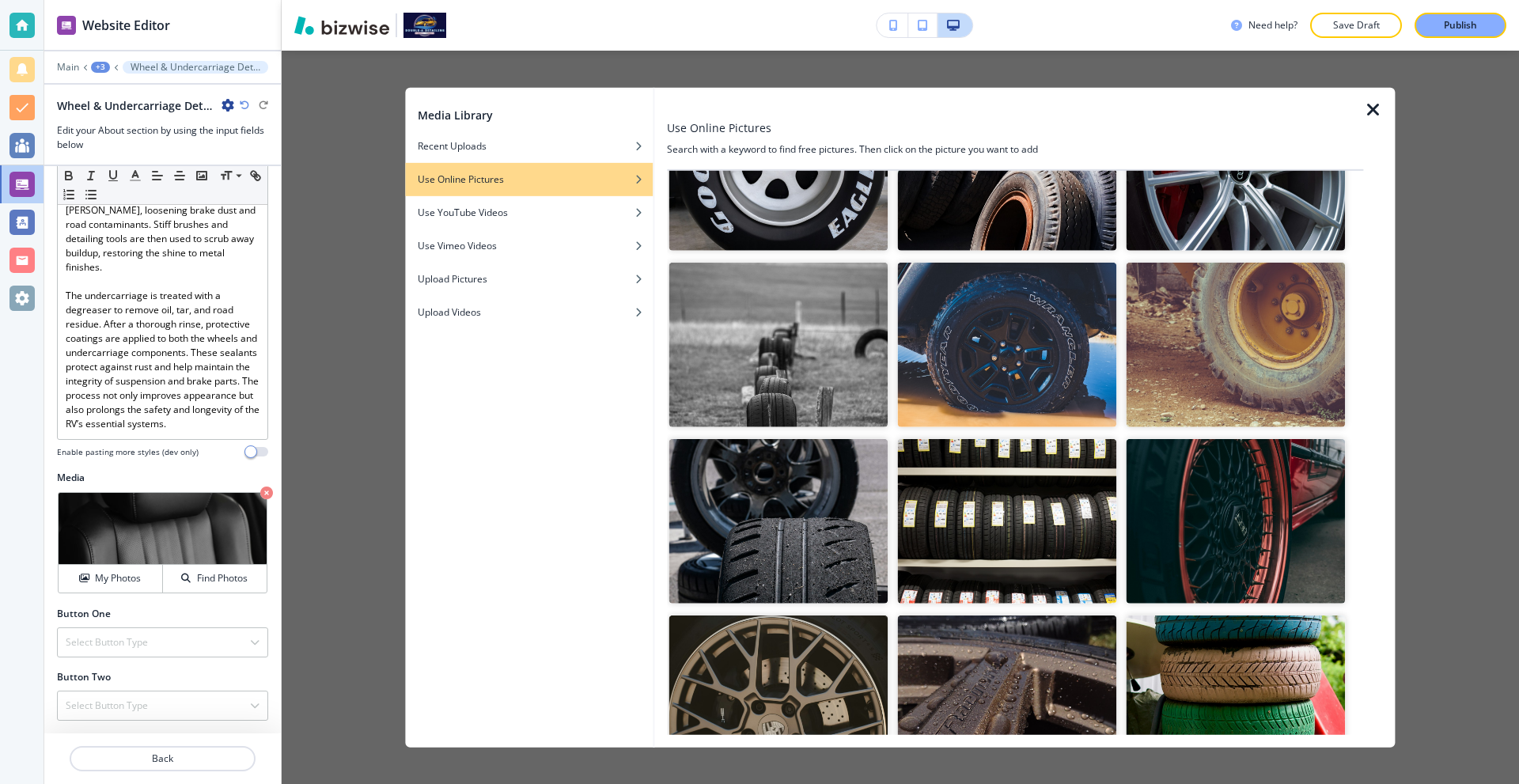
click at [818, 463] on img "button" at bounding box center [777, 519] width 219 height 164
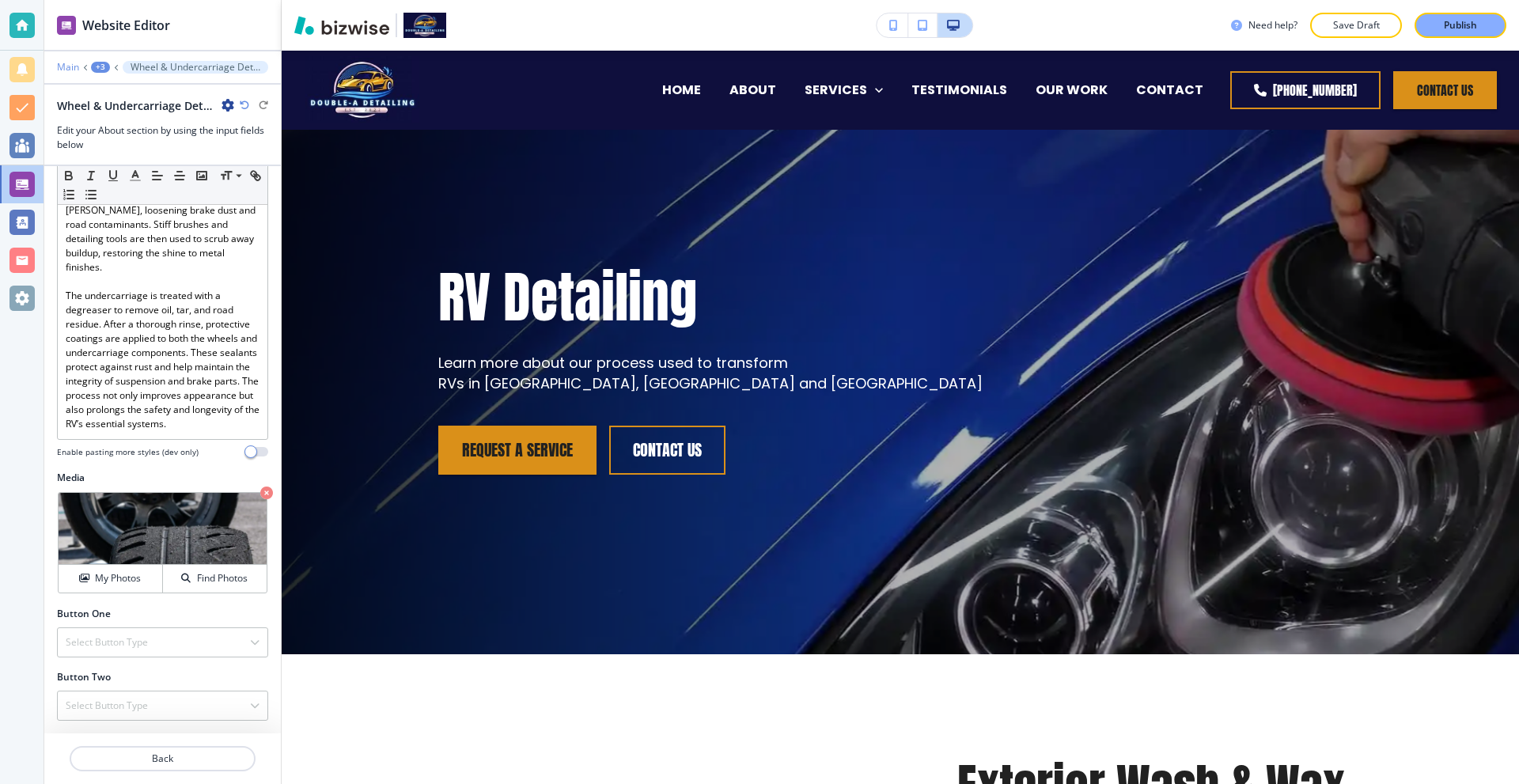
click at [69, 68] on p "Main" at bounding box center [68, 67] width 23 height 11
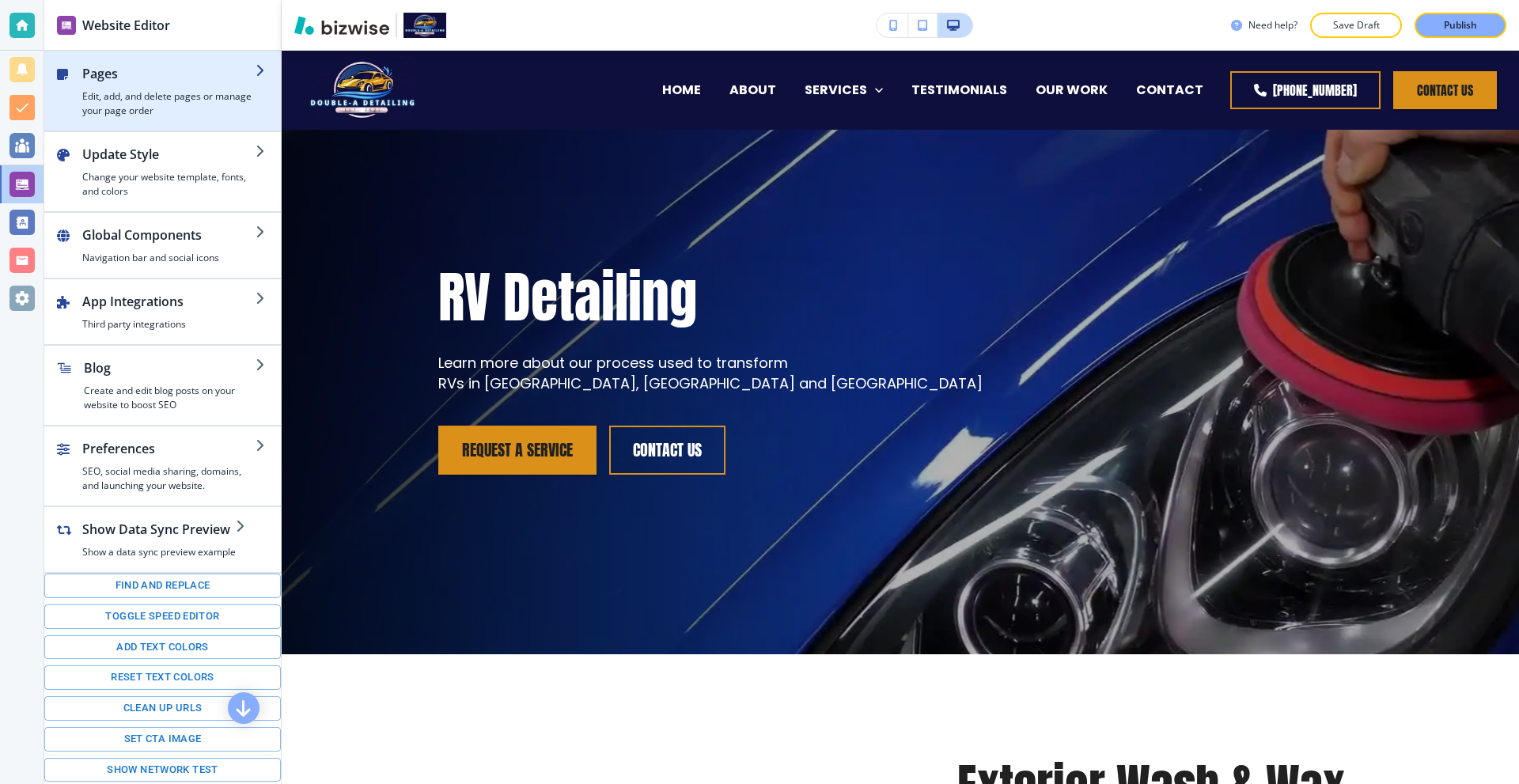
click at [131, 94] on h4 "Edit, add, and delete pages or manage your page order" at bounding box center [169, 103] width 173 height 29
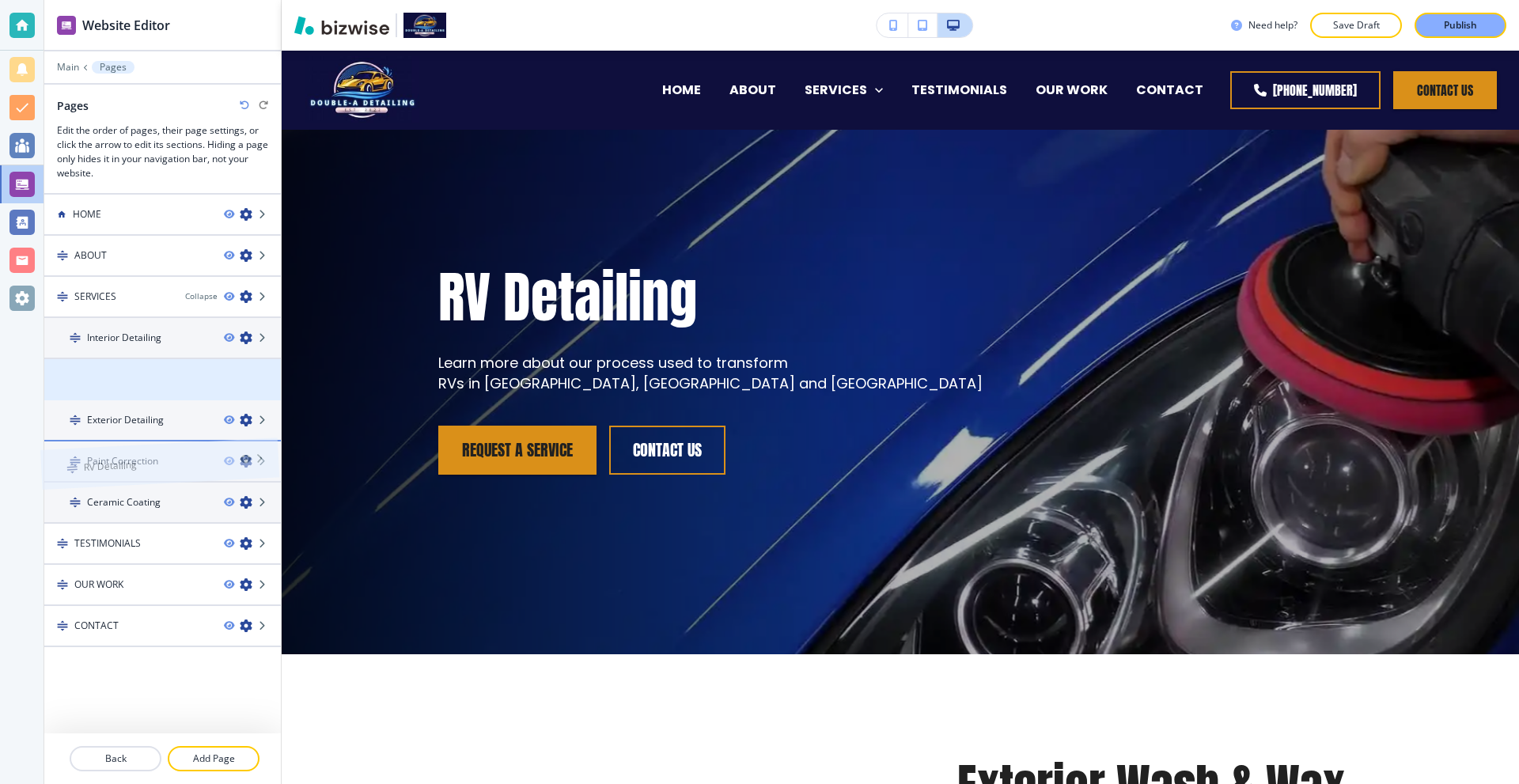
drag, startPoint x: 148, startPoint y: 377, endPoint x: 144, endPoint y: 430, distance: 53.2
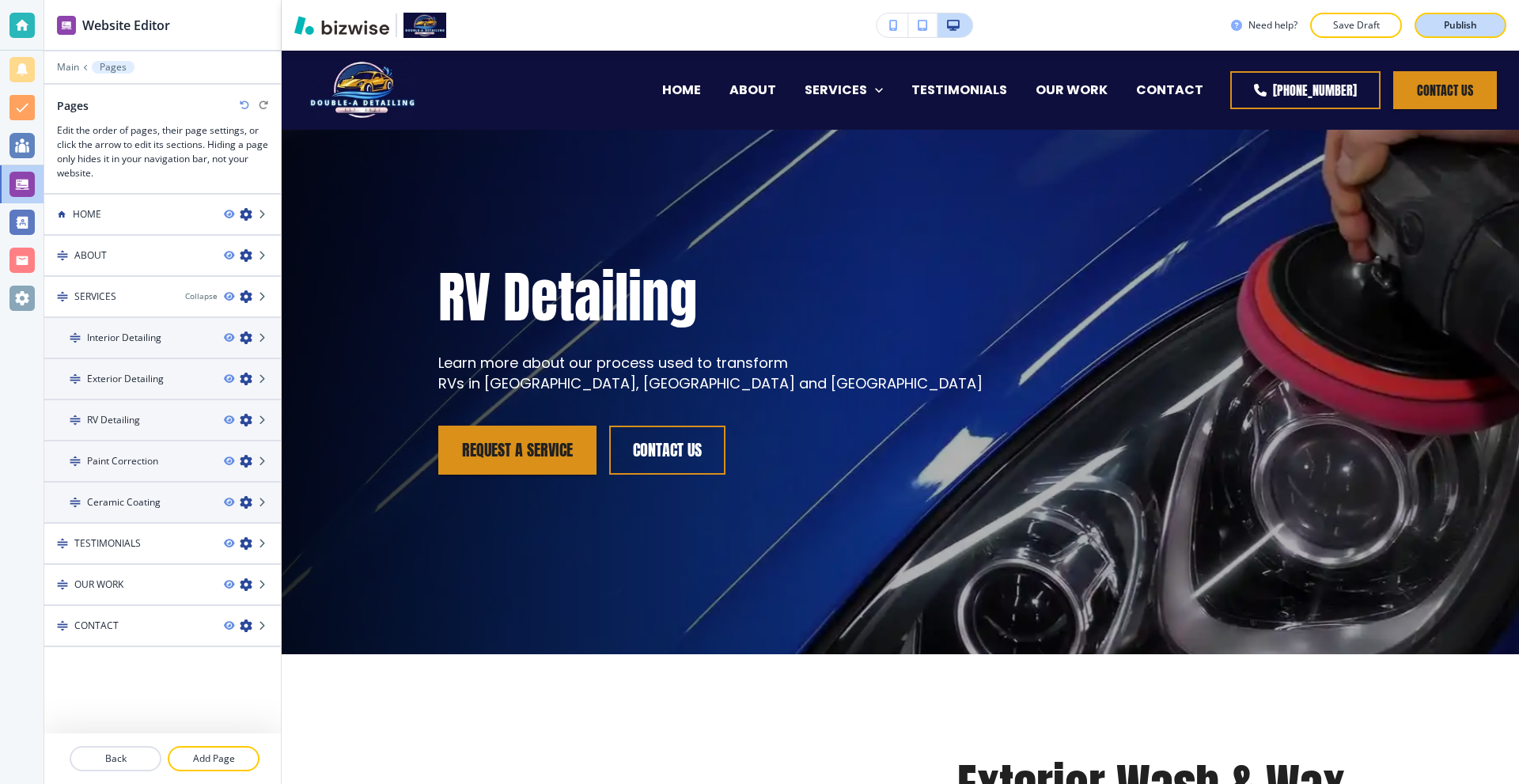
click at [1466, 24] on p "Publish" at bounding box center [1460, 25] width 33 height 14
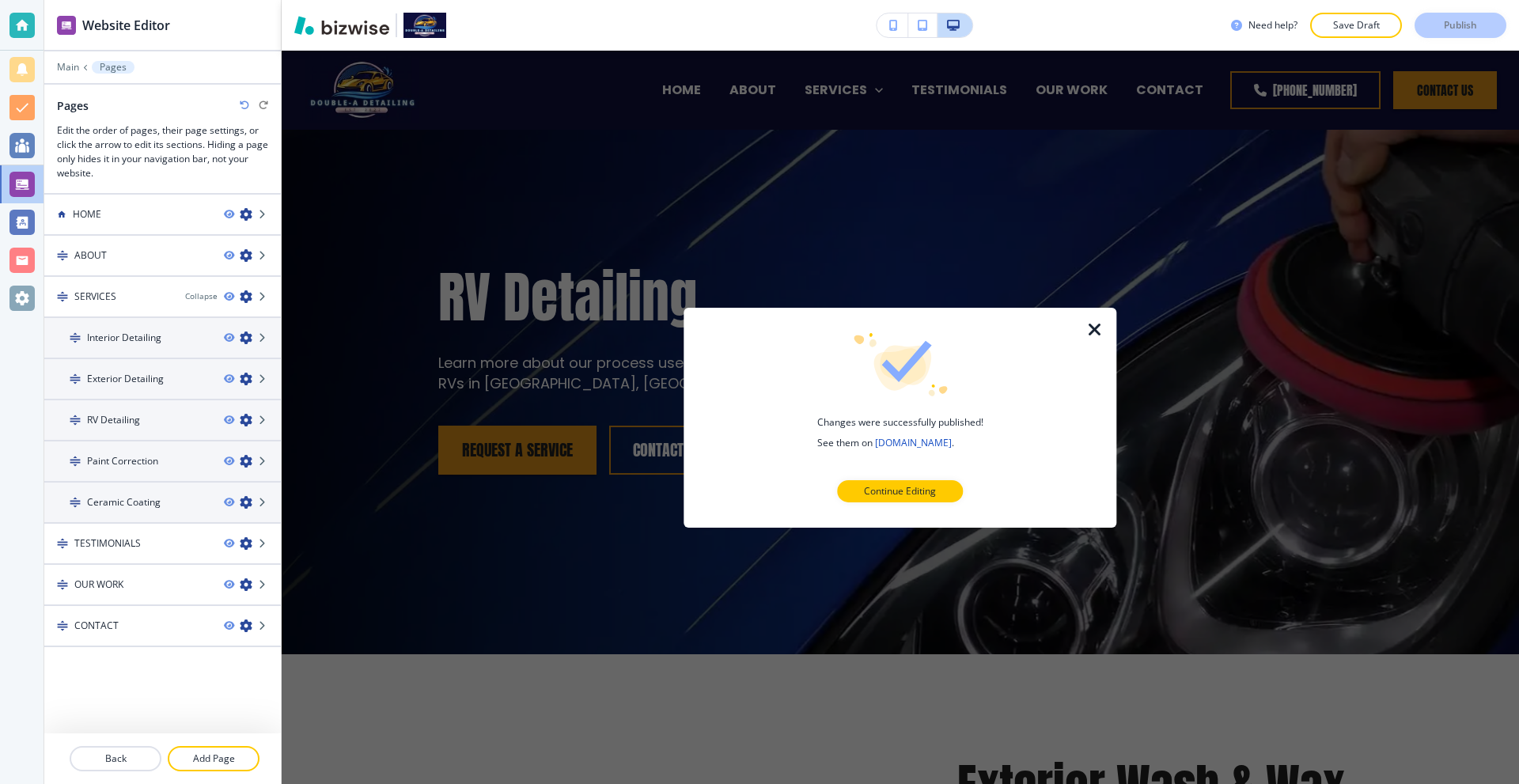
click at [1088, 329] on icon "button" at bounding box center [1094, 329] width 19 height 19
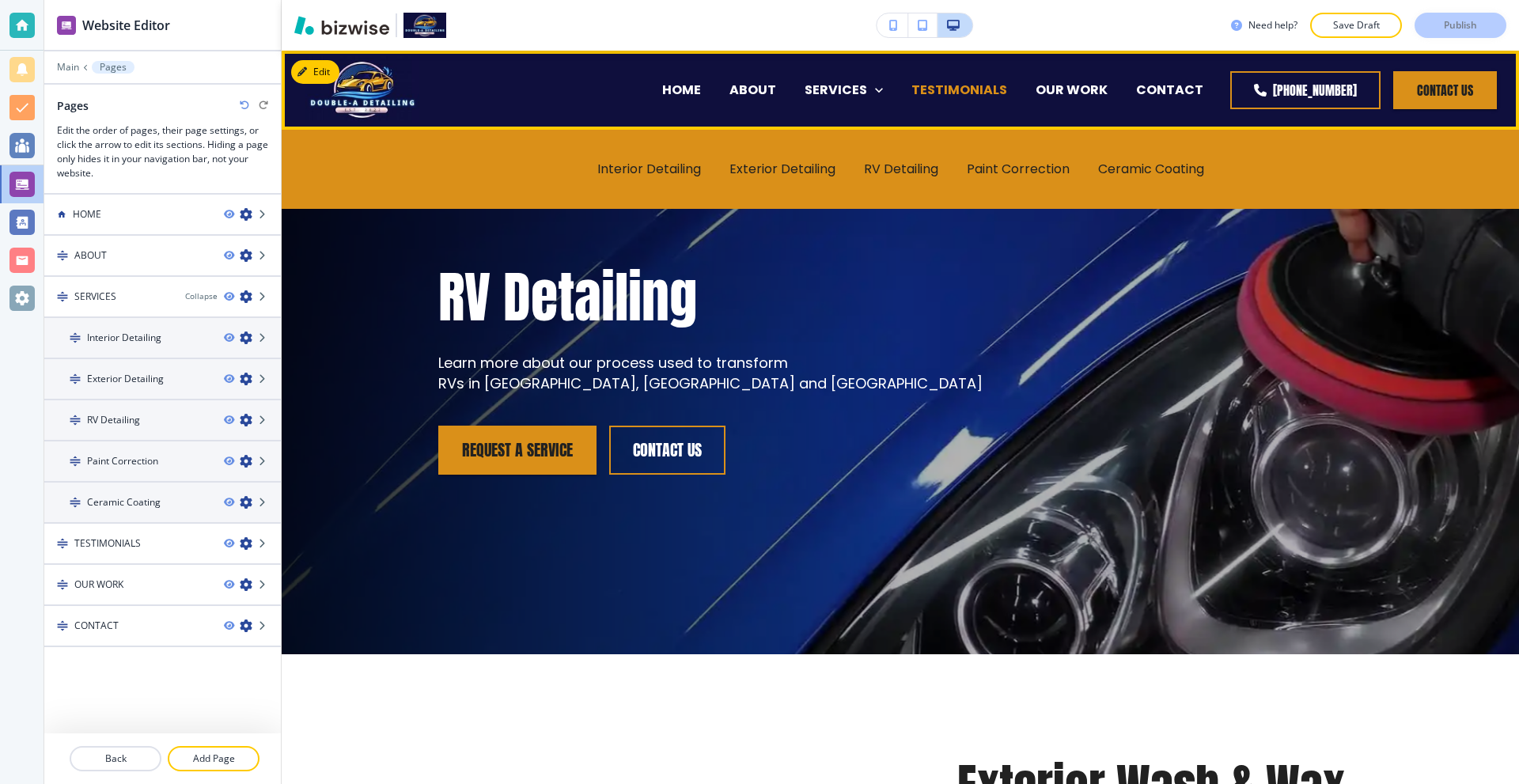
click at [954, 86] on p "TESTIMONIALS" at bounding box center [958, 90] width 95 height 18
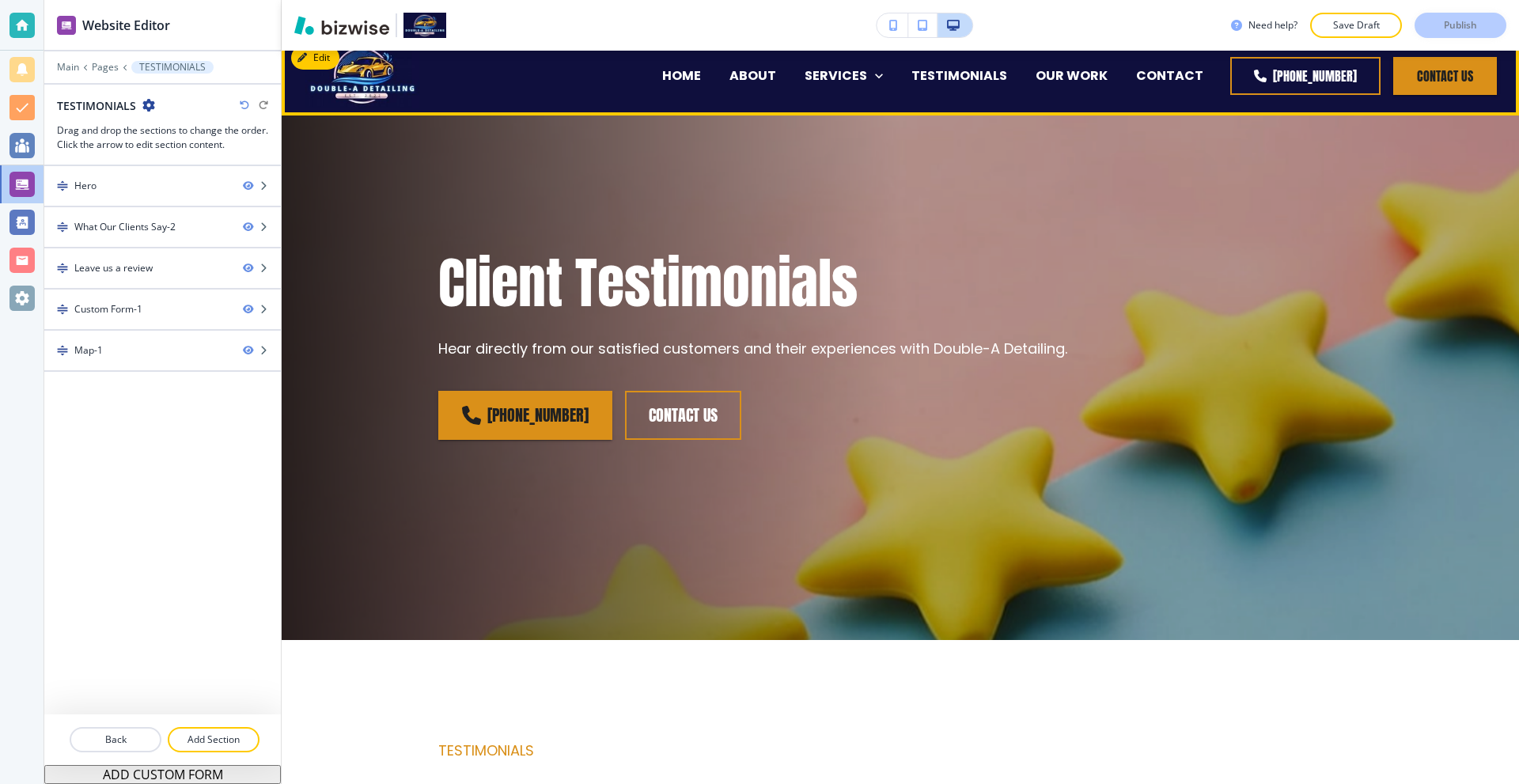
scroll to position [0, 0]
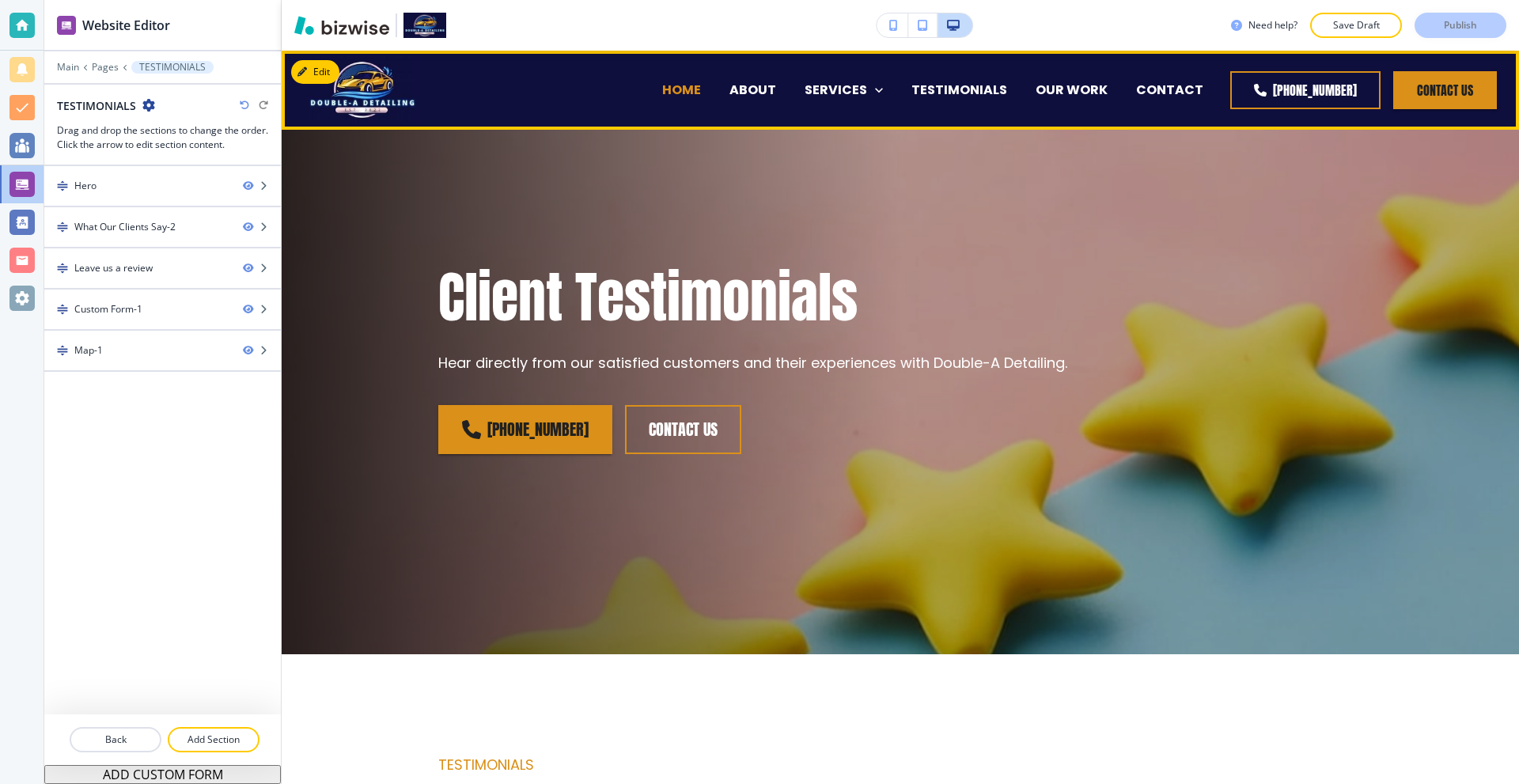
click at [690, 94] on p "HOME" at bounding box center [681, 90] width 38 height 18
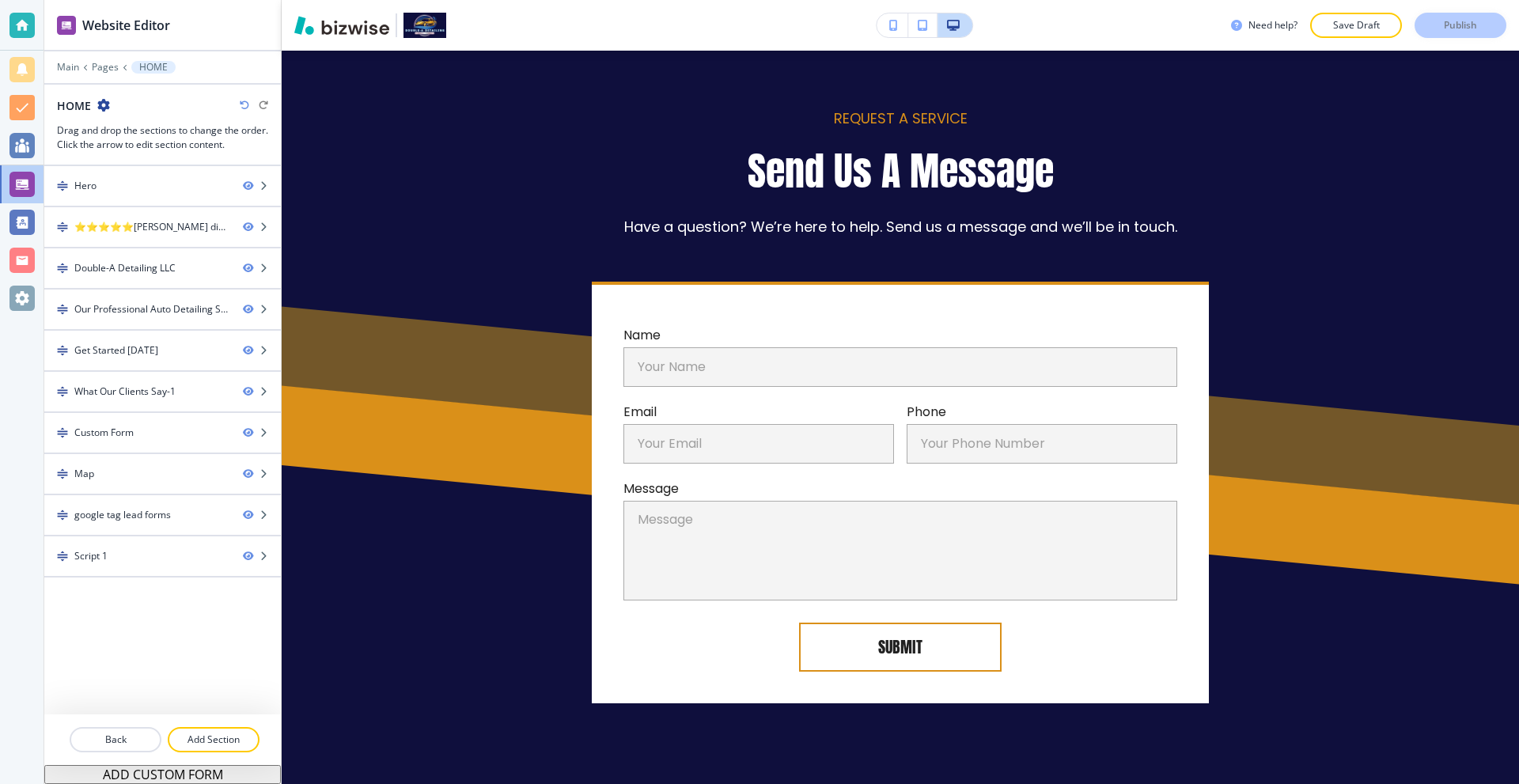
scroll to position [4508, 0]
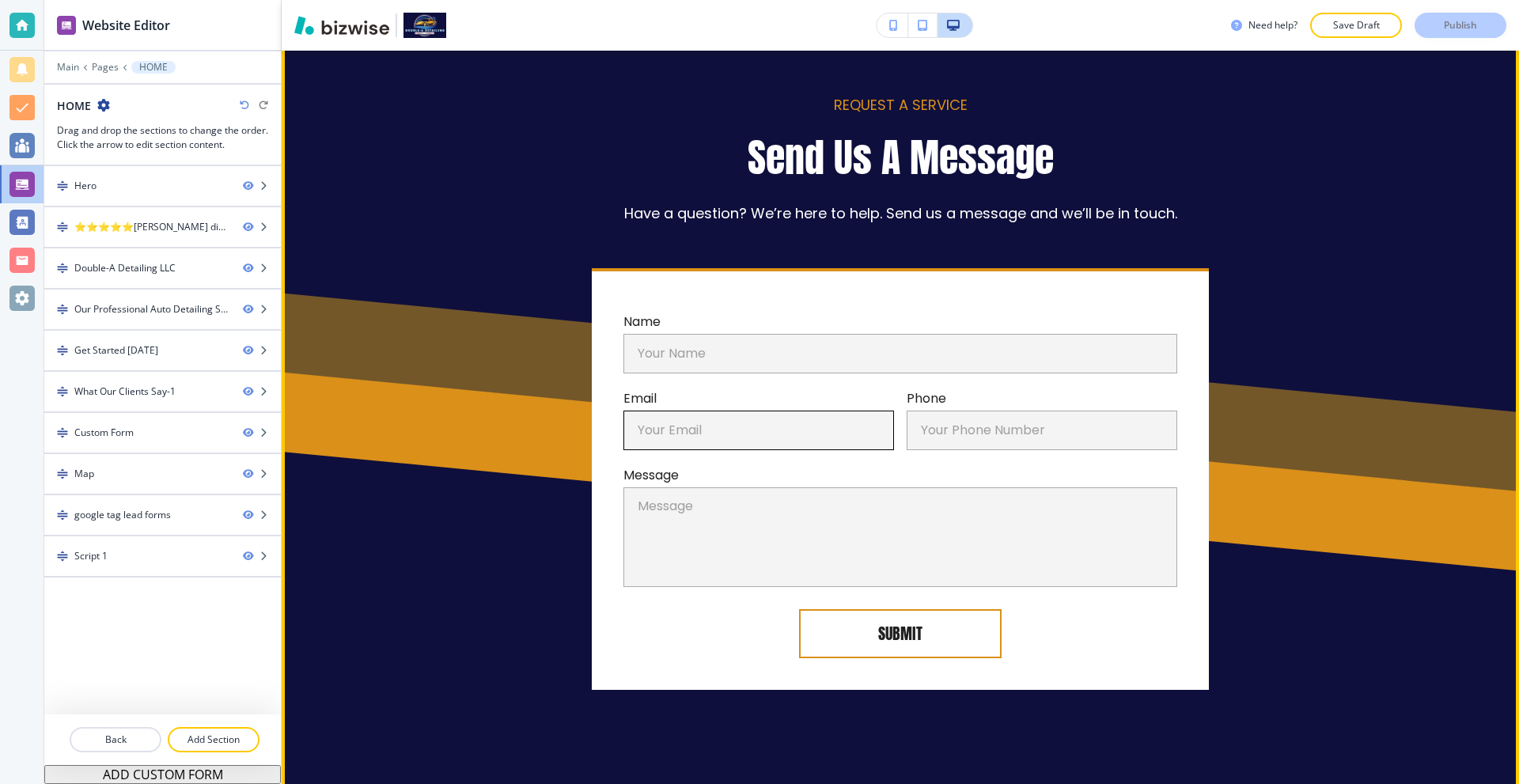
click at [688, 410] on input "Your Email" at bounding box center [759, 430] width 271 height 39
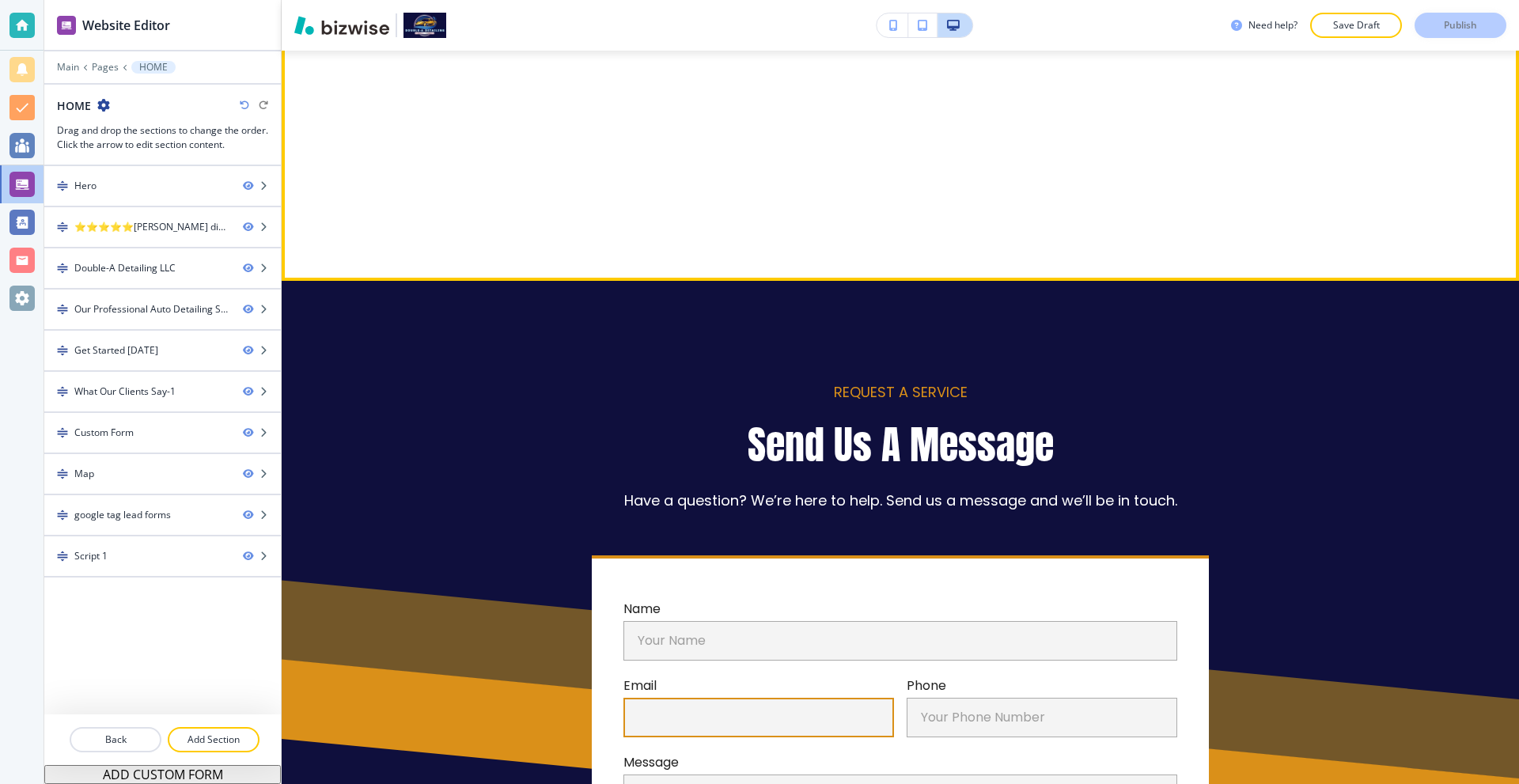
scroll to position [4192, 0]
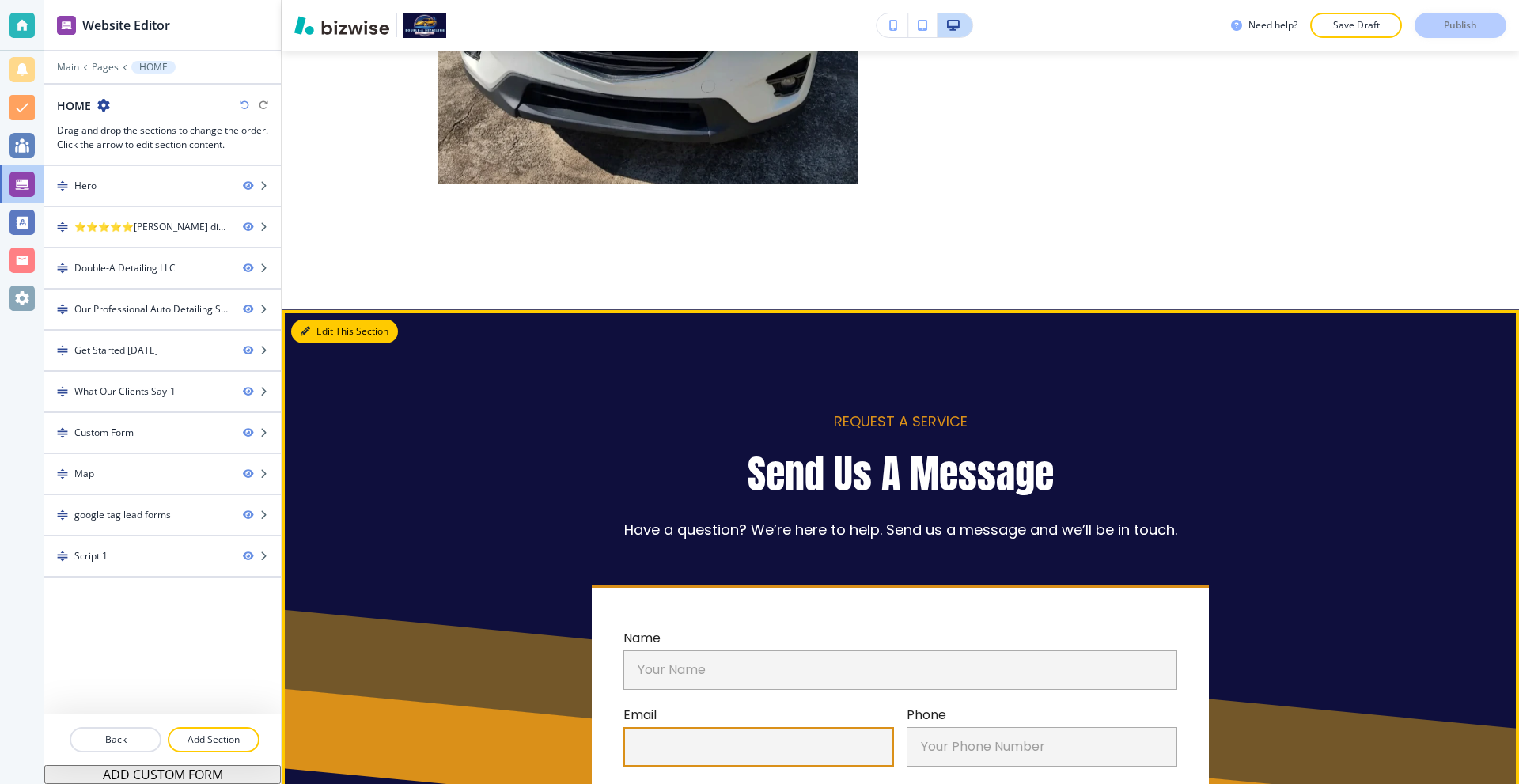
click at [305, 310] on div "Edit This Section REQUEST A SERVICE Send Us A Message Have a question? We’re he…" at bounding box center [900, 708] width 1238 height 797
click at [338, 320] on button "Edit This Section" at bounding box center [344, 332] width 107 height 24
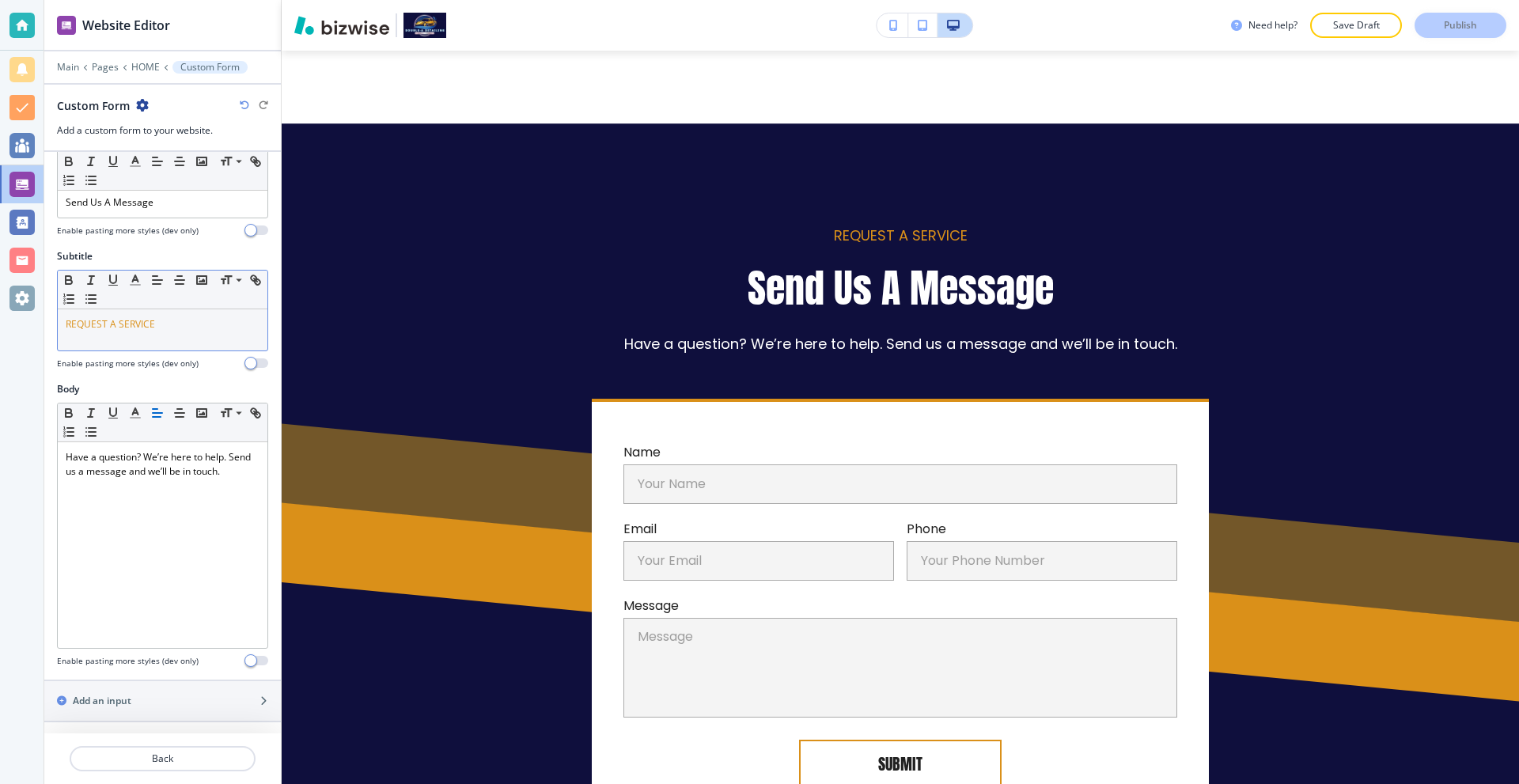
scroll to position [633, 0]
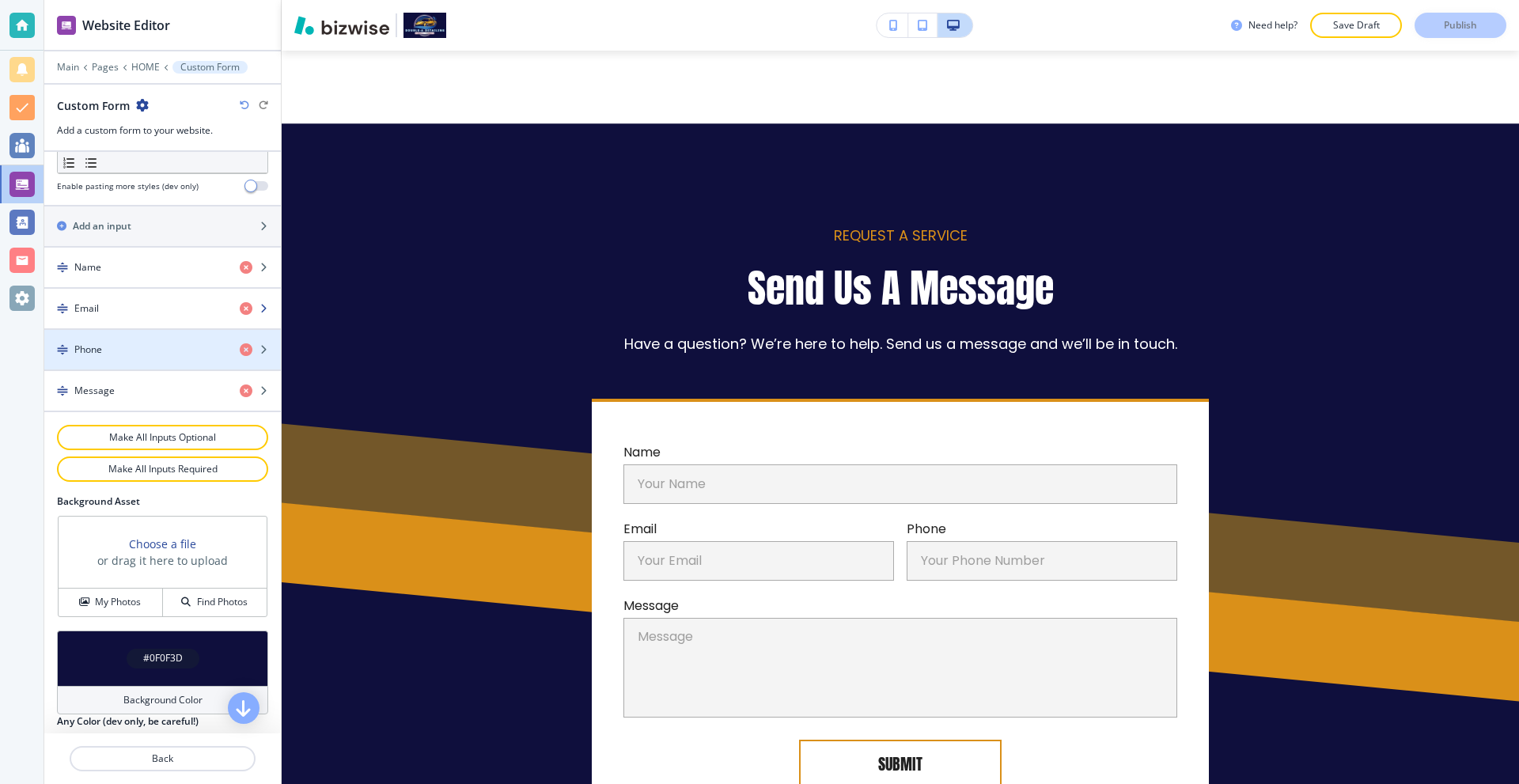
click at [167, 309] on div "Email" at bounding box center [136, 308] width 183 height 14
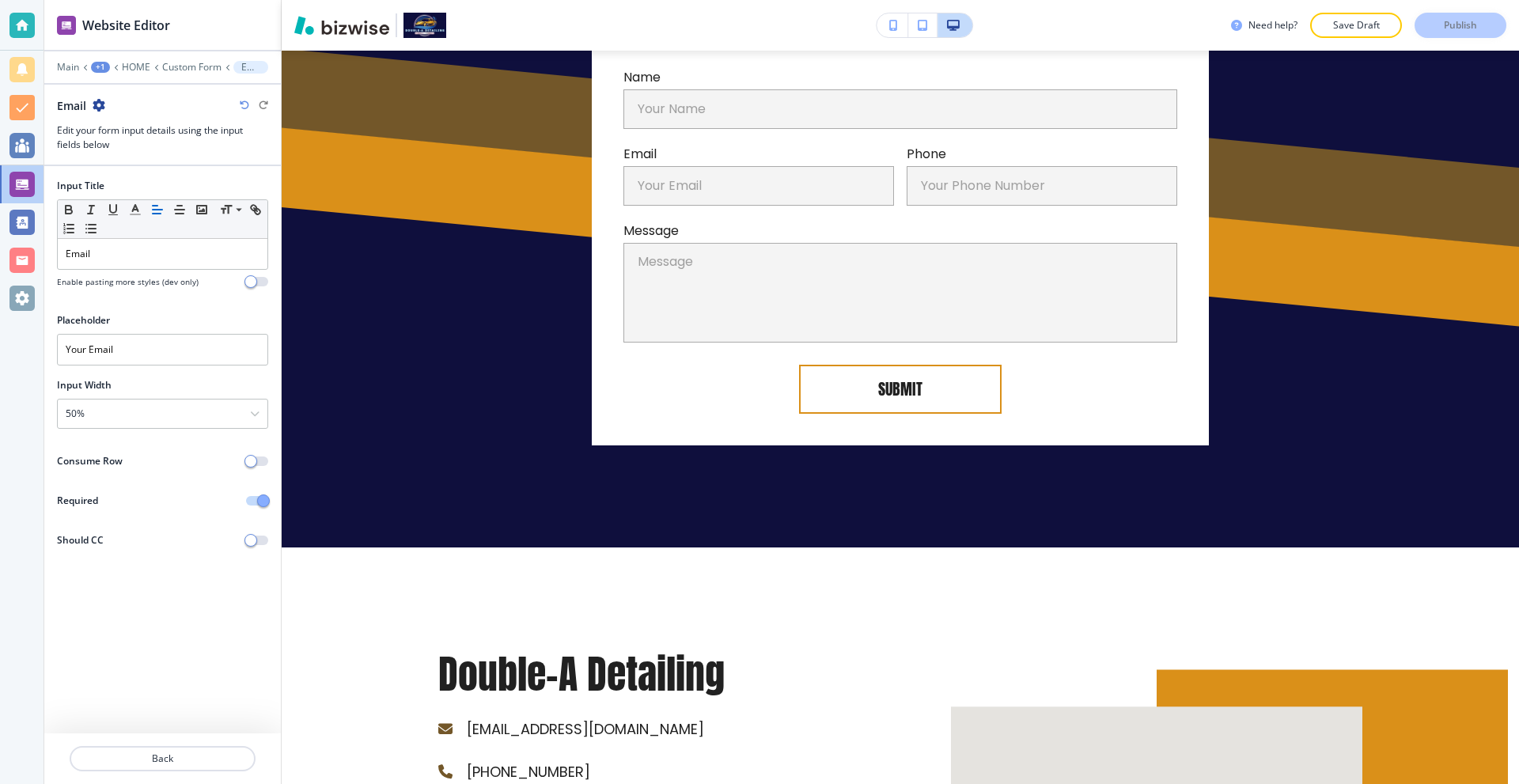
scroll to position [4757, 0]
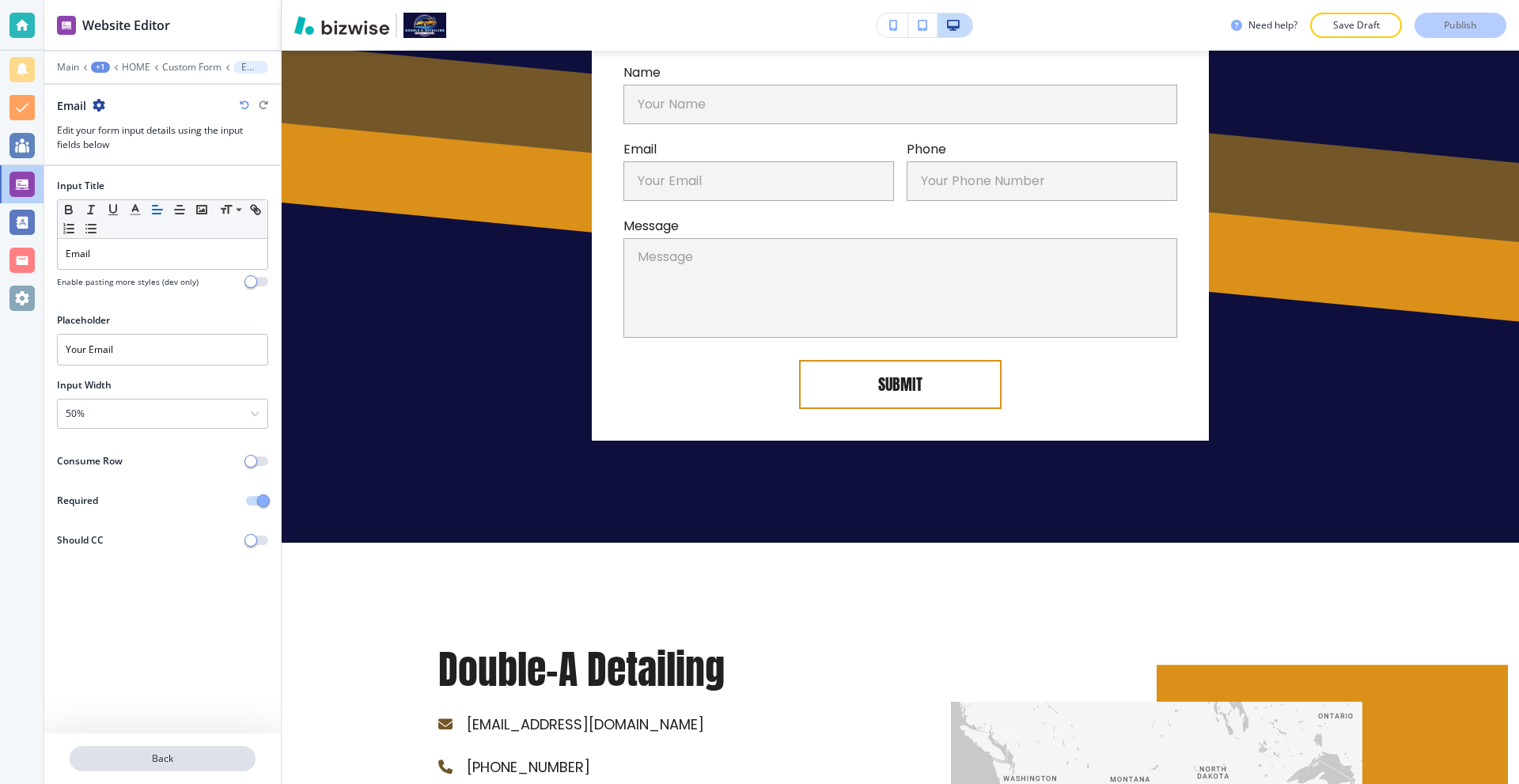
click at [176, 760] on p "Back" at bounding box center [162, 758] width 183 height 14
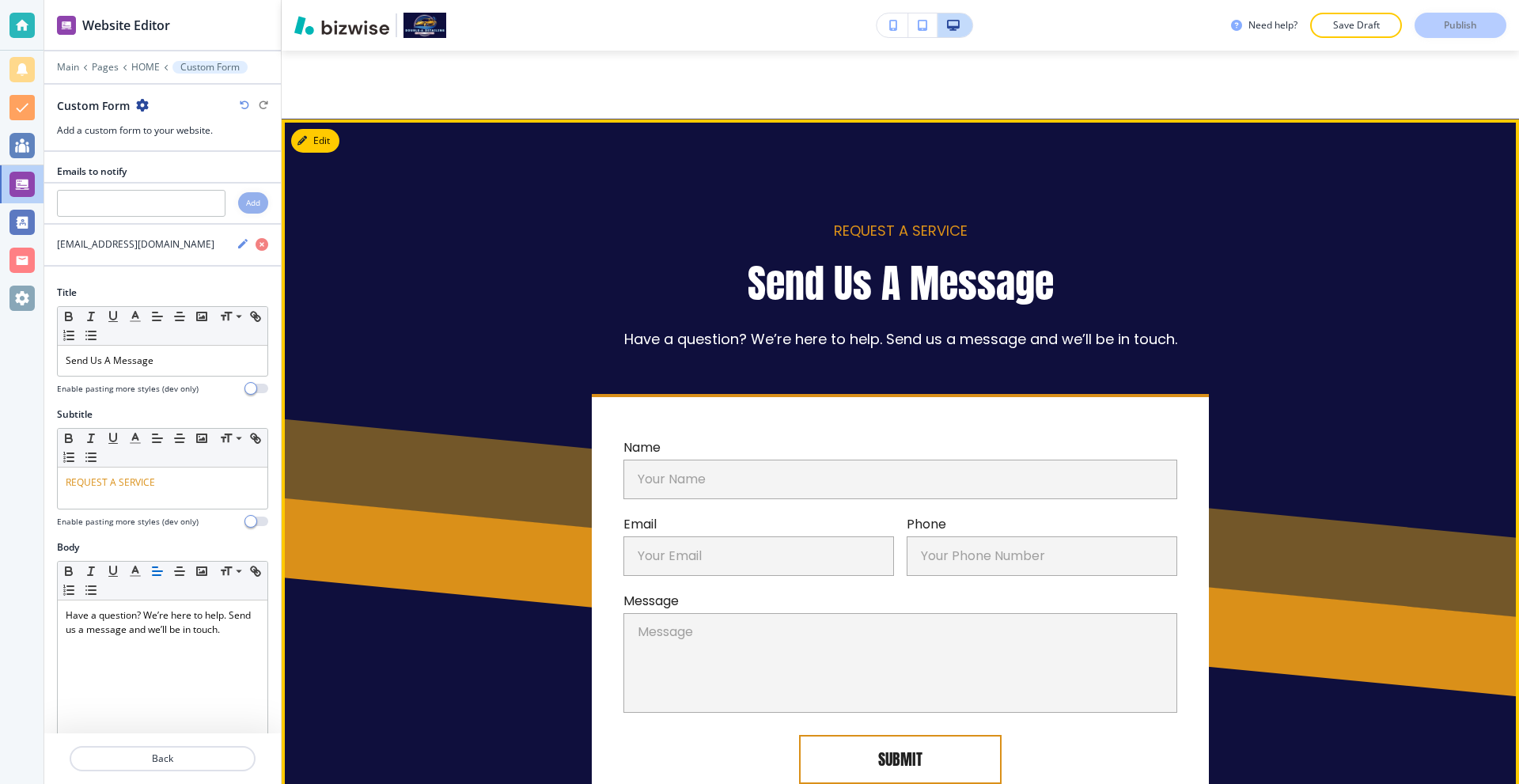
scroll to position [4377, 0]
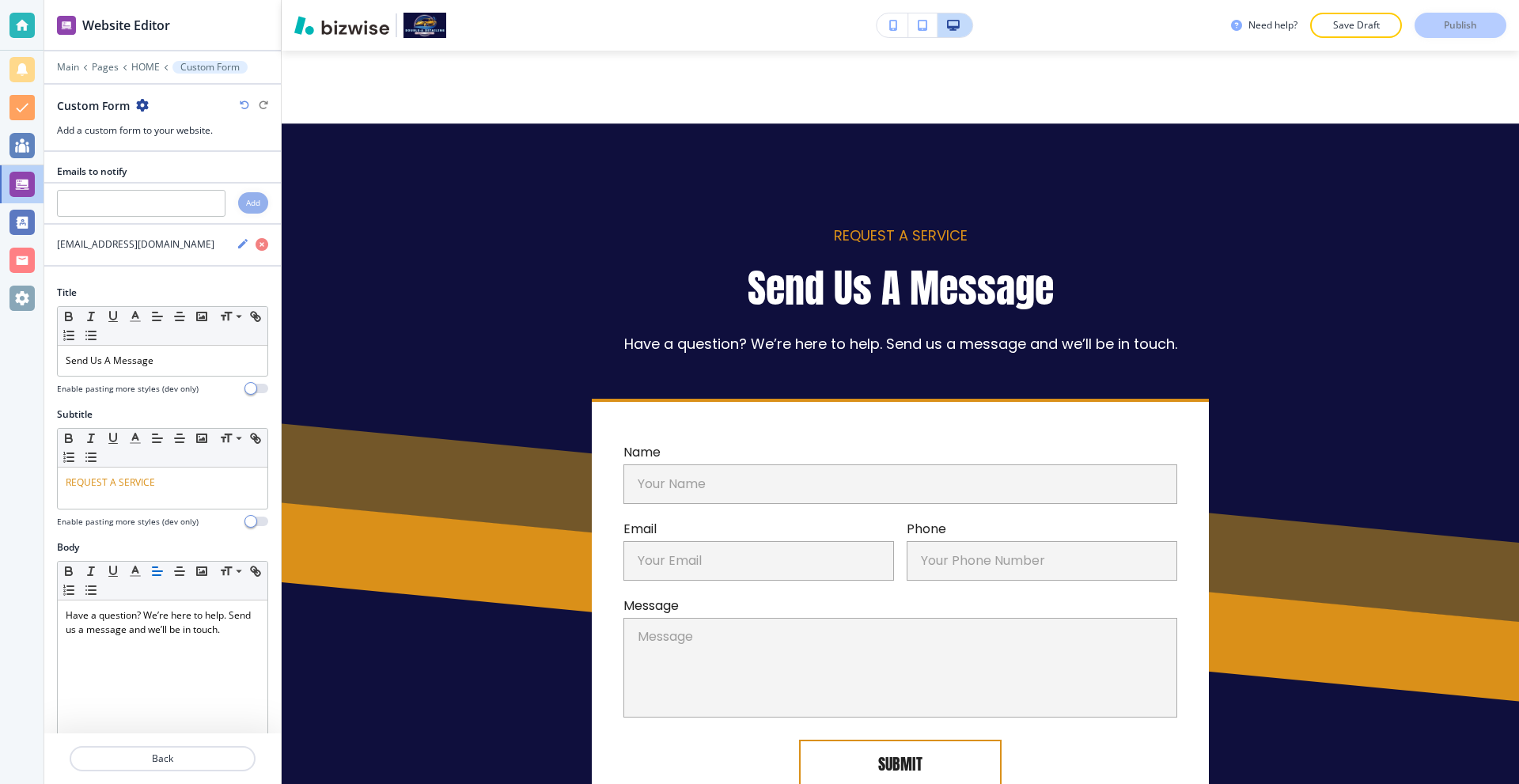
click at [22, 18] on div at bounding box center [23, 26] width 26 height 26
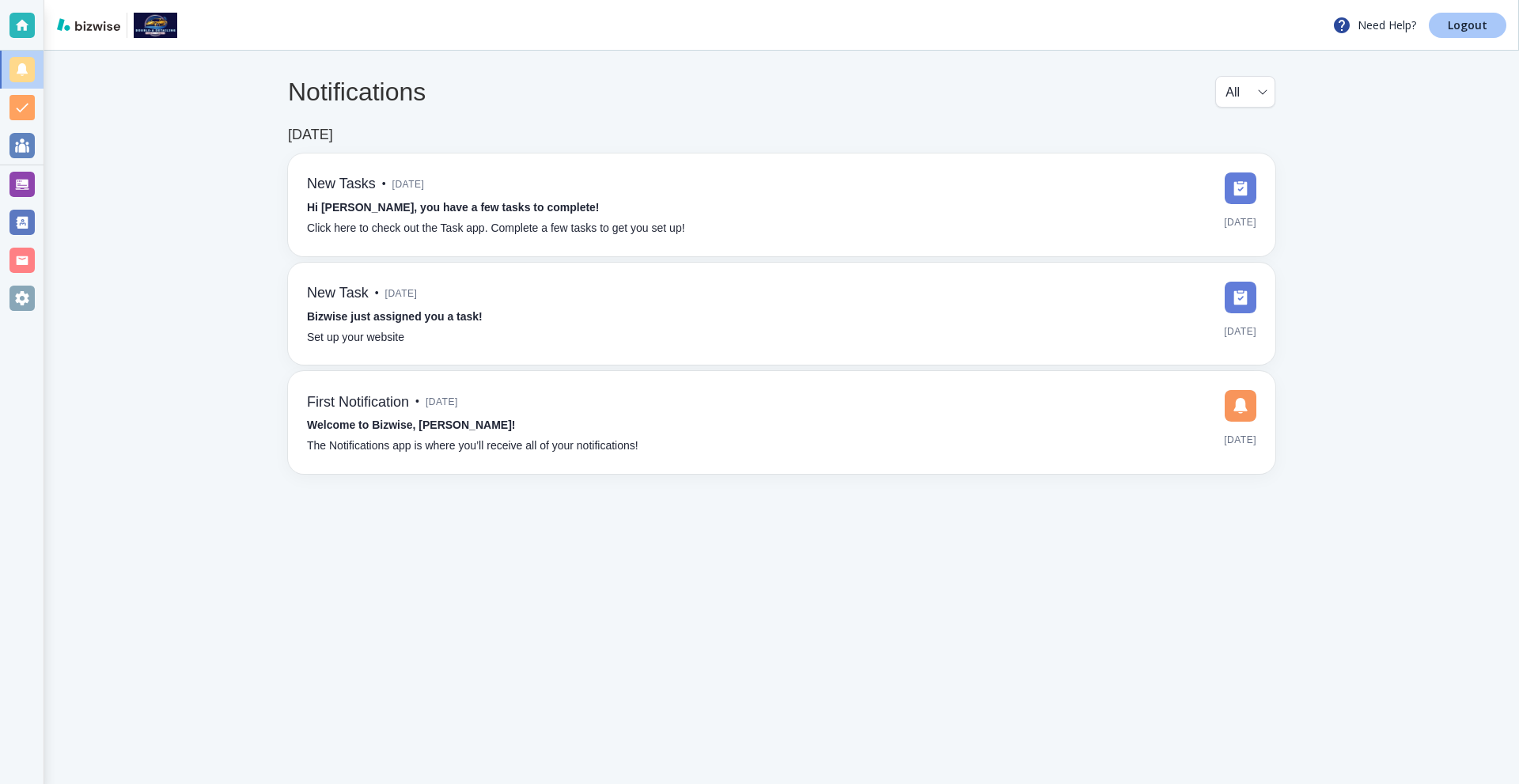
click at [1474, 27] on p "Logout" at bounding box center [1467, 25] width 39 height 11
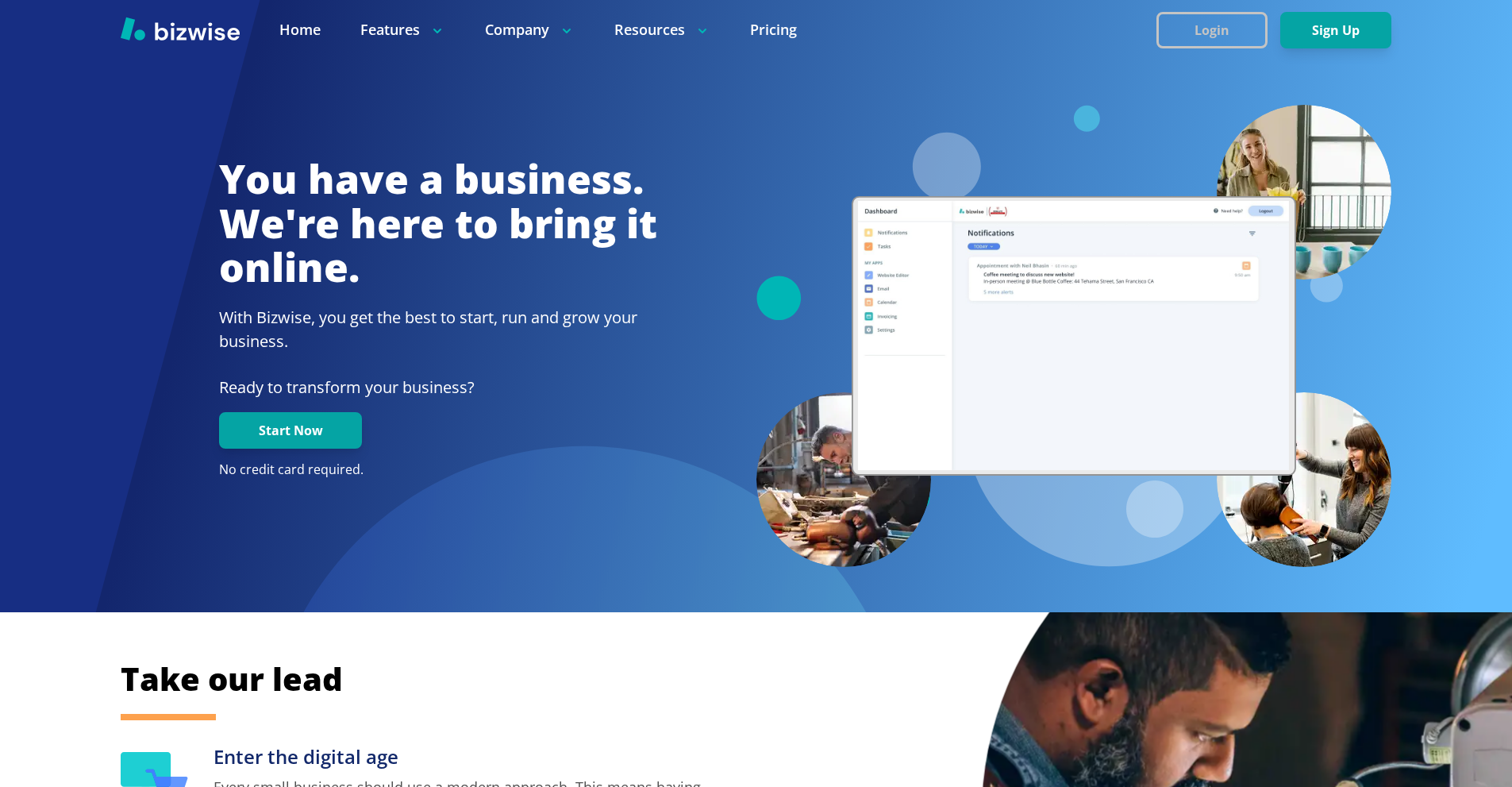
click at [1197, 37] on button "Login" at bounding box center [1212, 30] width 112 height 37
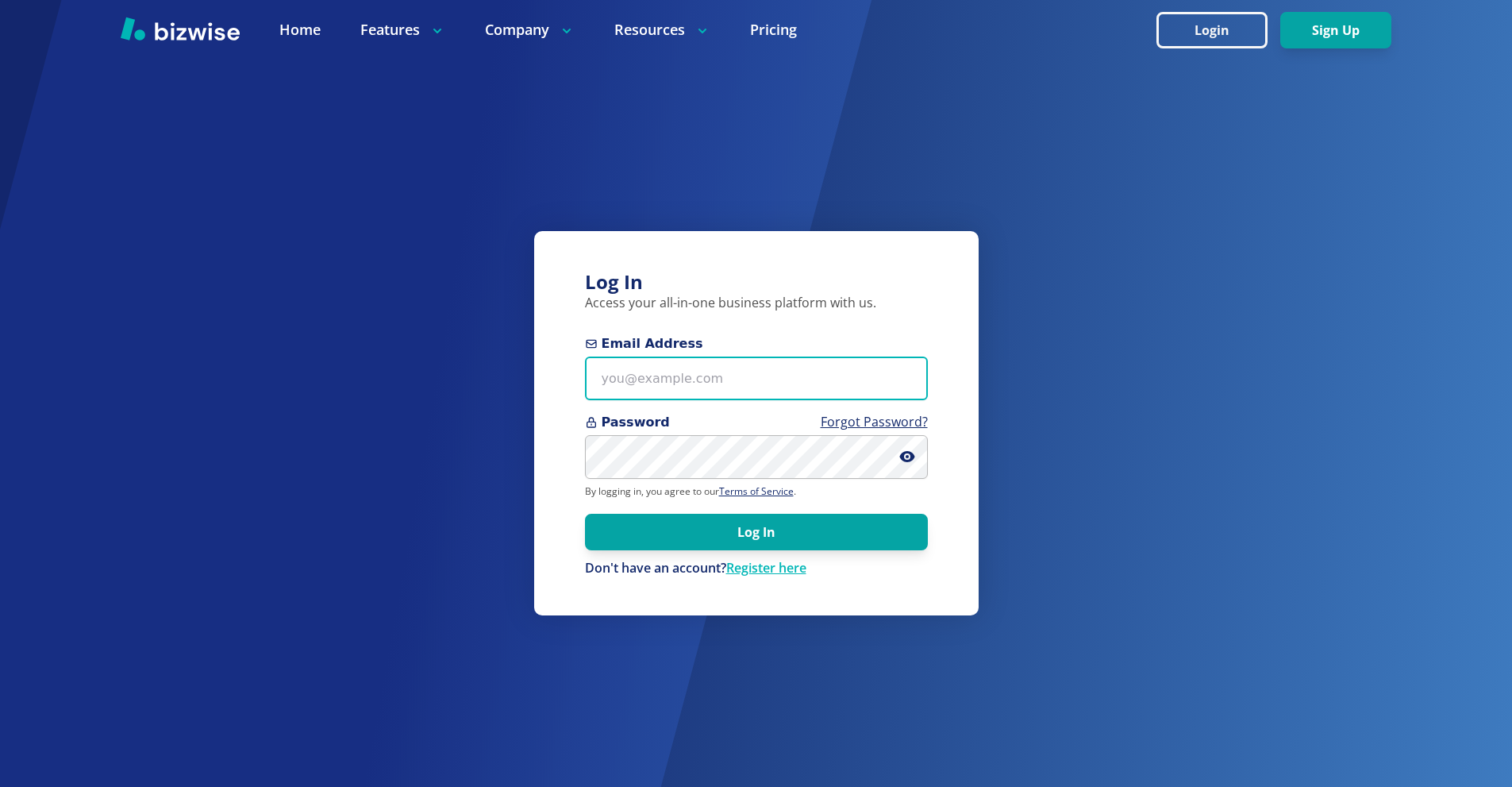
click at [734, 357] on input "Email Address" at bounding box center [756, 378] width 342 height 43
paste input "yinkaidris@gmail.com"
type input "yinkaidris@gmail.com"
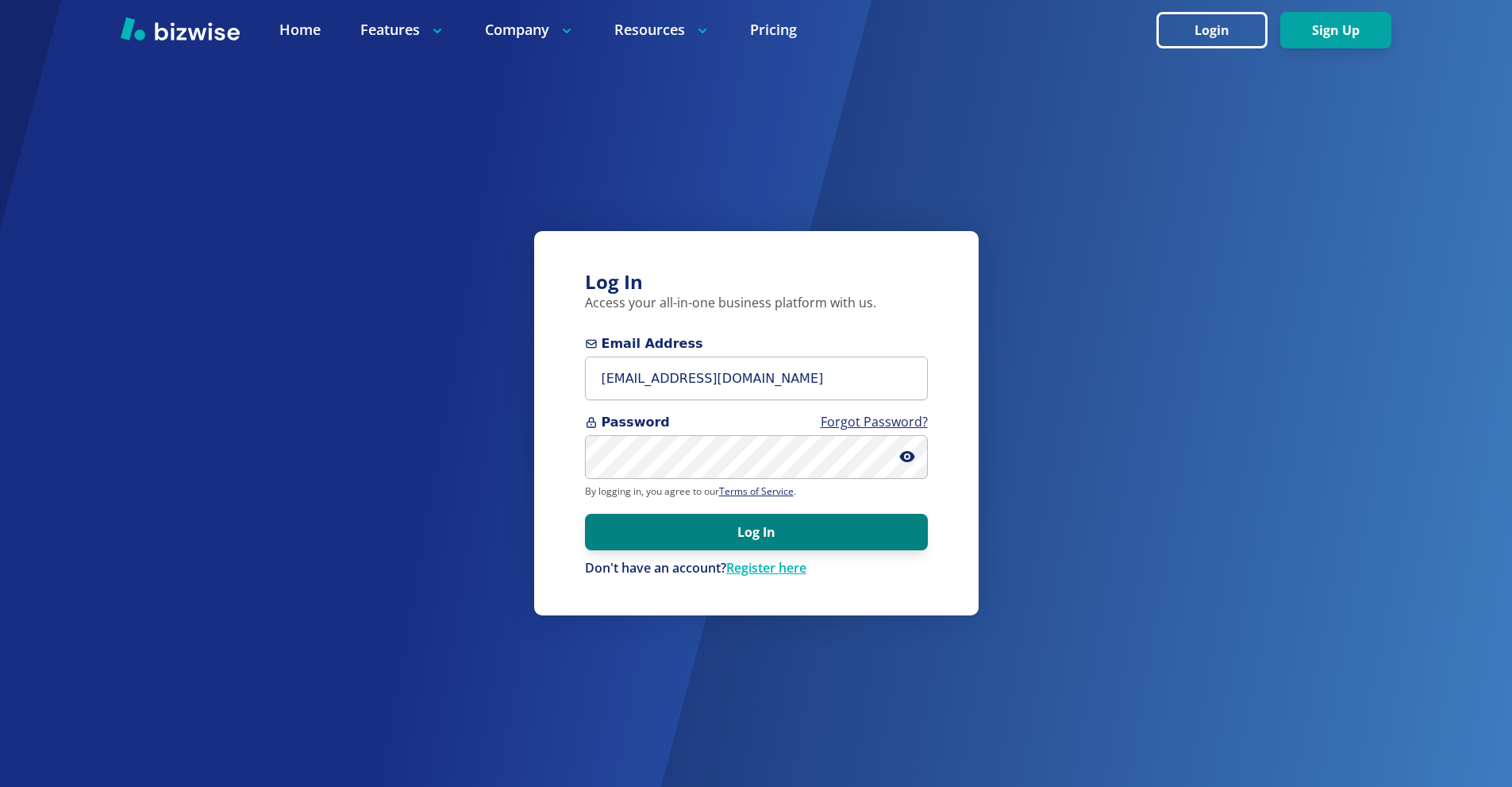
click at [756, 528] on button "Log In" at bounding box center [756, 531] width 342 height 37
